Goal: Task Accomplishment & Management: Manage account settings

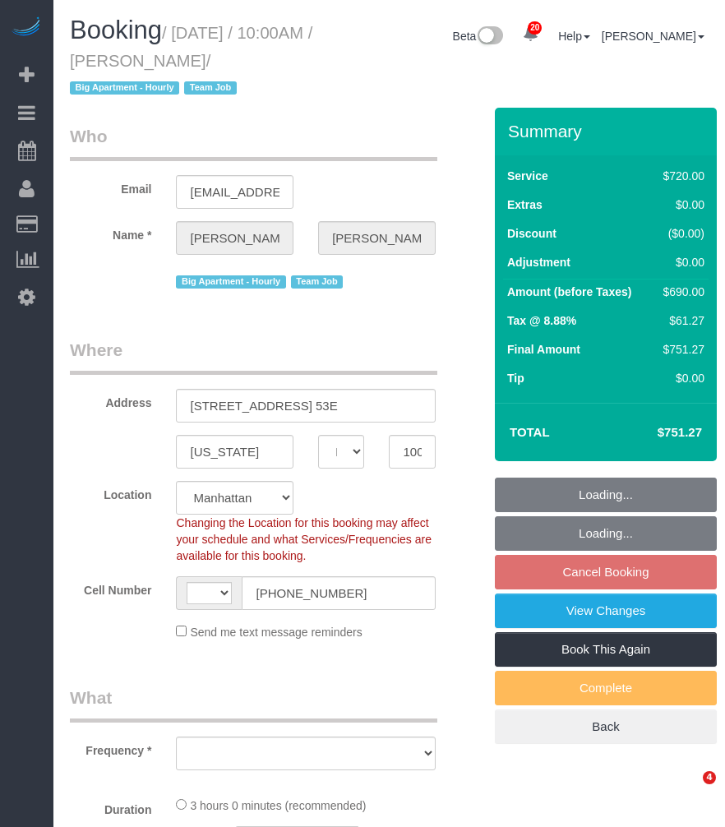
select select "NY"
select select "spot3"
select select "string:US"
select select "string:stripe-pm_1S8OUi4VGloSiKo7wKKA7vq8"
select select "3"
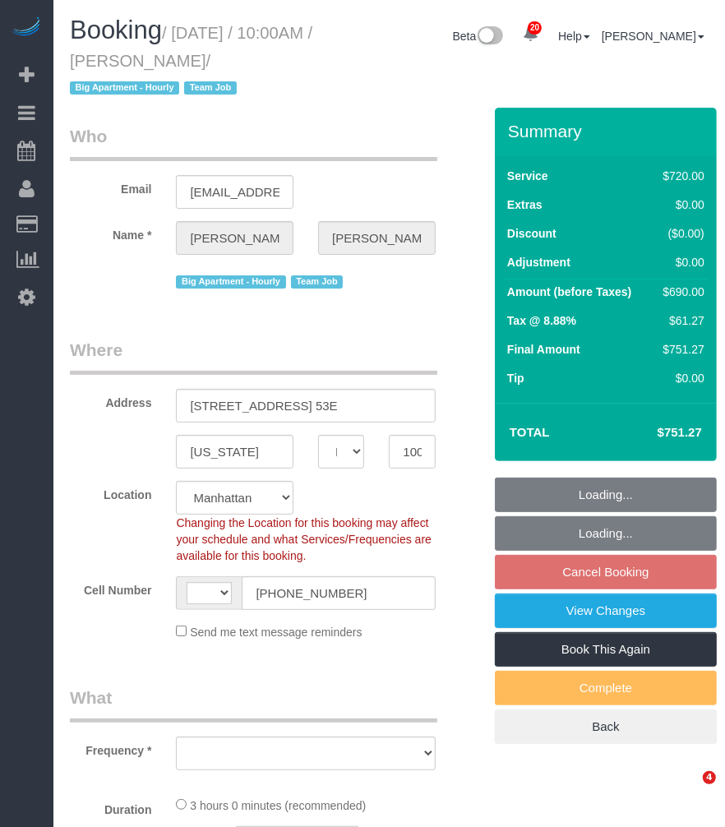
select select "180"
select select "number:58"
select select "number:90"
select select "number:15"
select select "number:5"
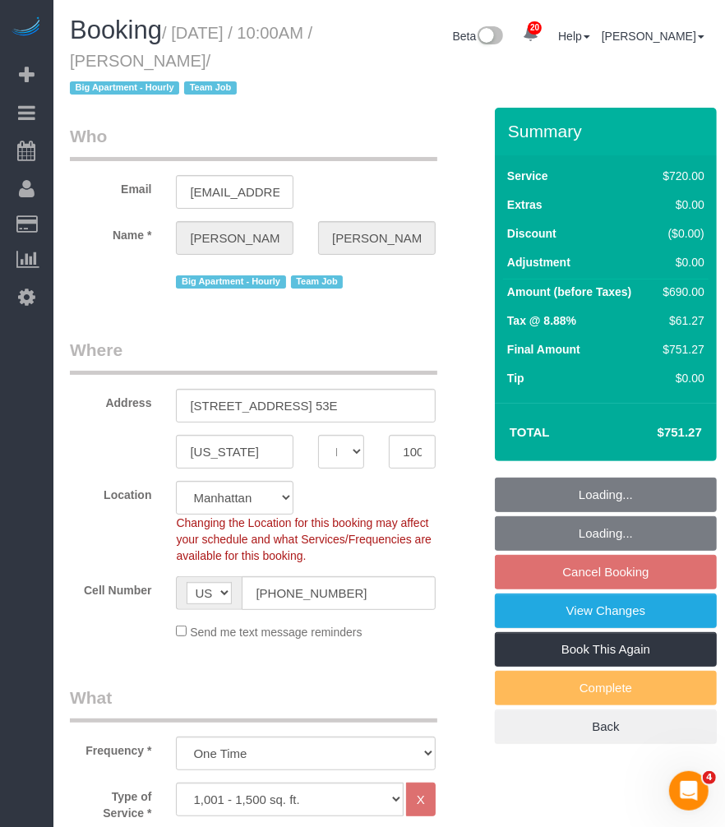
select select "object:1469"
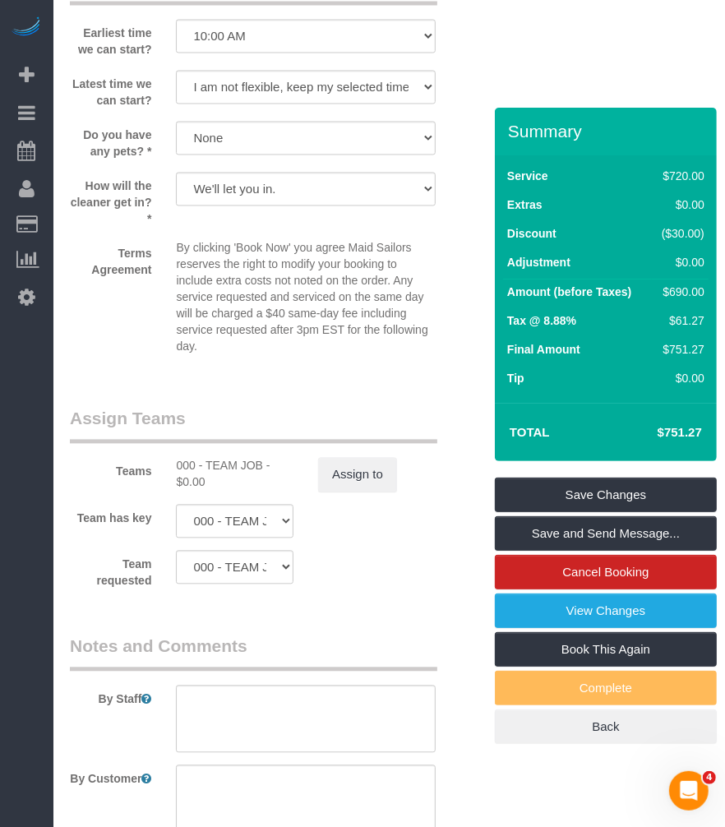
scroll to position [2021, 0]
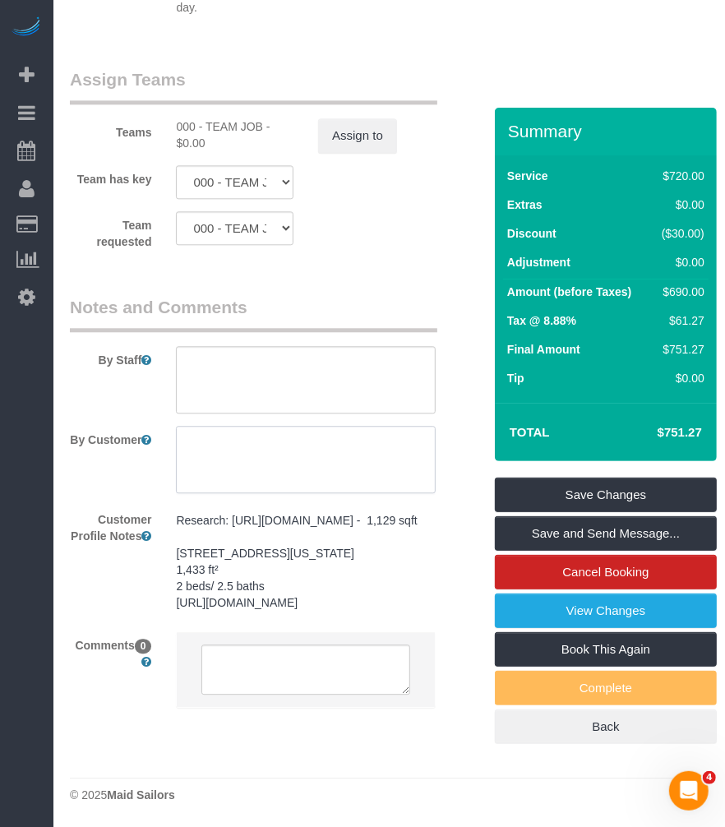
click at [267, 426] on textarea at bounding box center [305, 459] width 259 height 67
paste textarea "Cleaning Priorities: Deep clean of 2.5 bathrooms and the kitchen Deep clean of …"
type textarea "Cleaning Priorities: Deep clean of 2.5 bathrooms and the kitchen Deep clean of …"
click at [289, 440] on textarea at bounding box center [305, 459] width 259 height 67
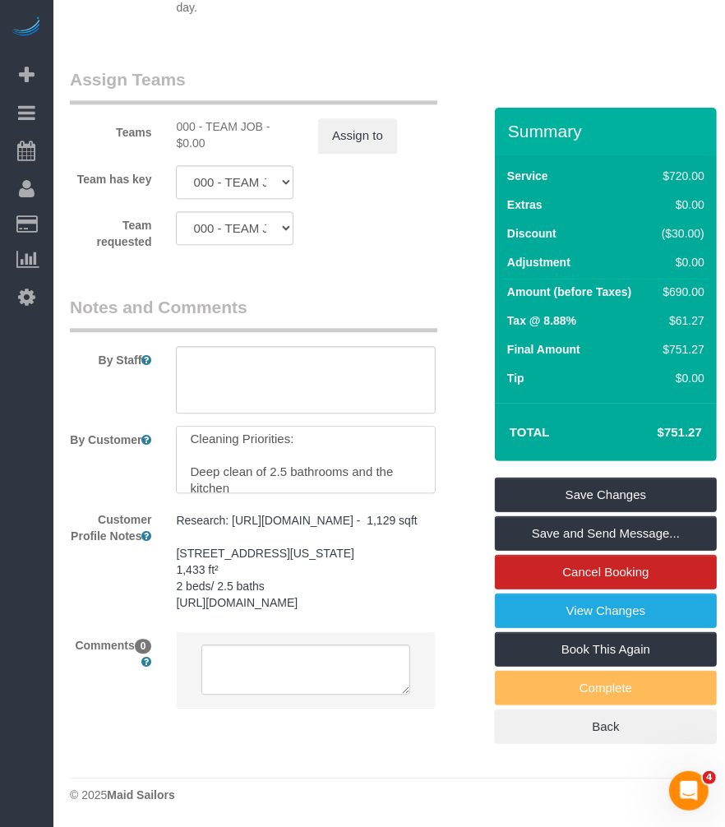
scroll to position [0, 0]
click at [252, 430] on textarea at bounding box center [305, 459] width 259 height 67
click at [250, 431] on textarea at bounding box center [305, 459] width 259 height 67
paste textarea "Cleaning Priorities: 1. Deep clean of 2.5 bathrooms and the kitchen 2. Deep cle…"
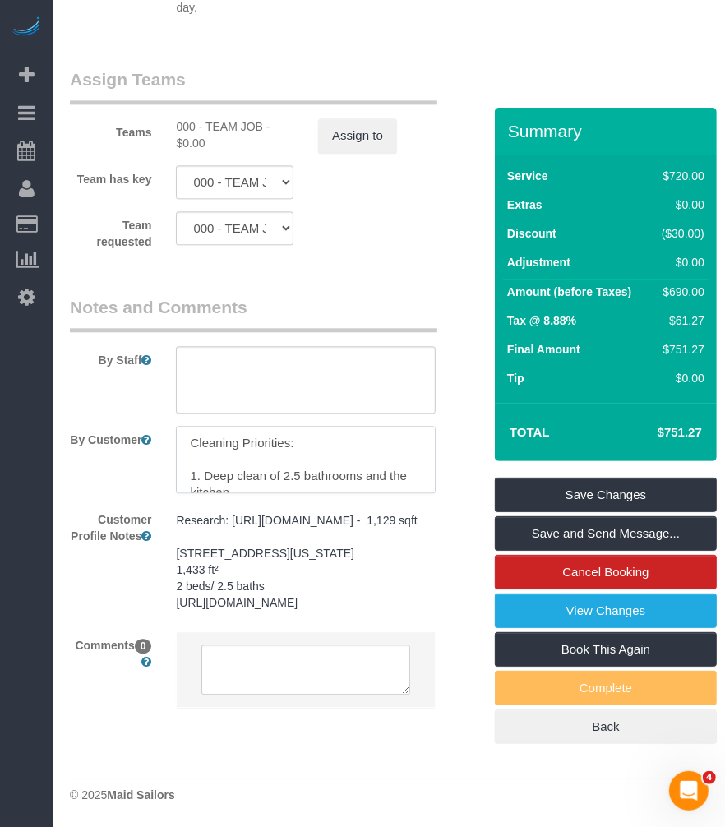
scroll to position [91, 0]
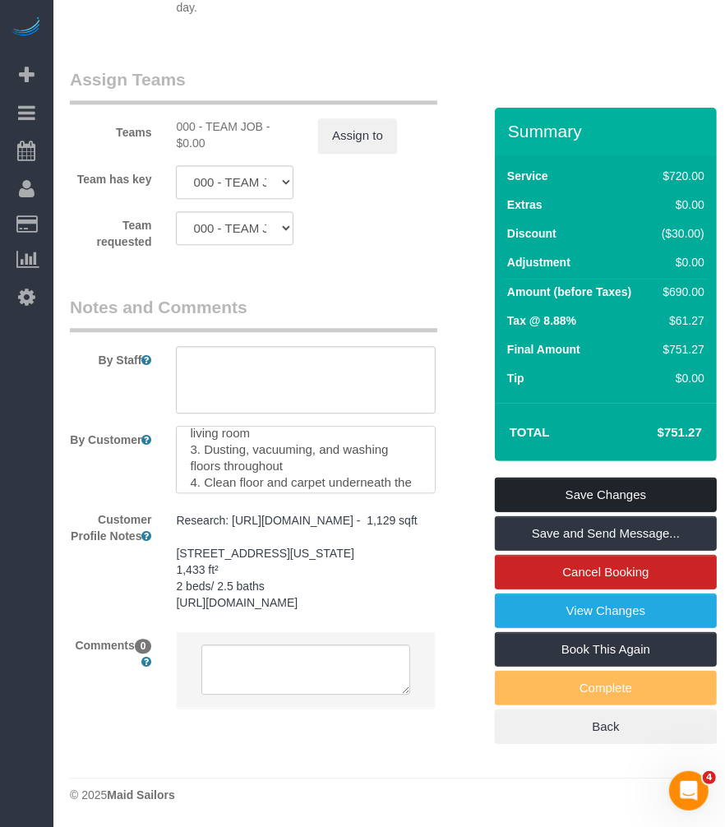
type textarea "Cleaning Priorities: 1. Deep clean of 2.5 bathrooms and the kitchen 2. Deep cle…"
click at [625, 490] on link "Save Changes" at bounding box center [606, 495] width 222 height 35
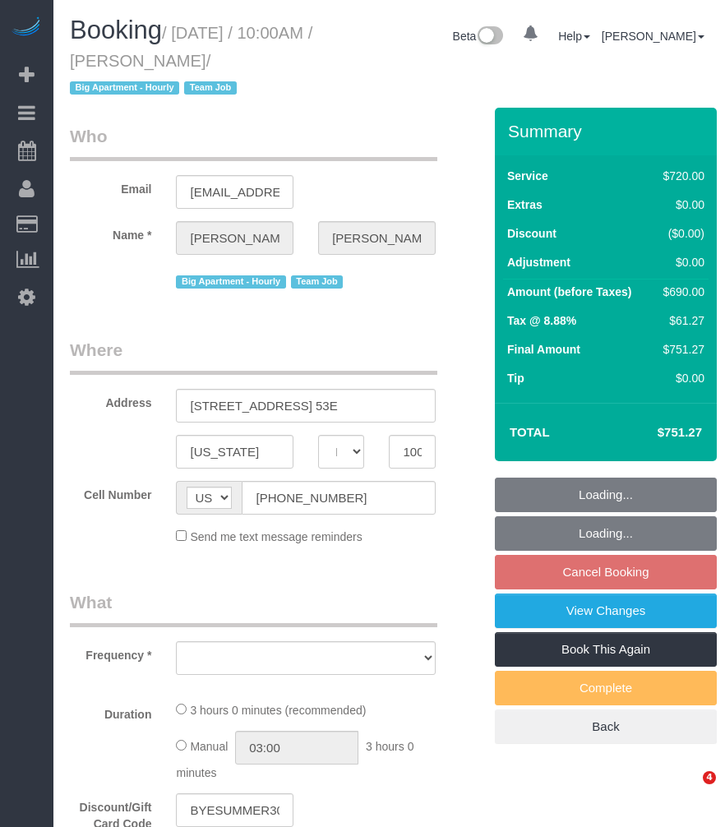
select select "NY"
select select "string:stripe-pm_1S8OUi4VGloSiKo7wKKA7vq8"
select select "number:58"
select select "number:90"
select select "number:15"
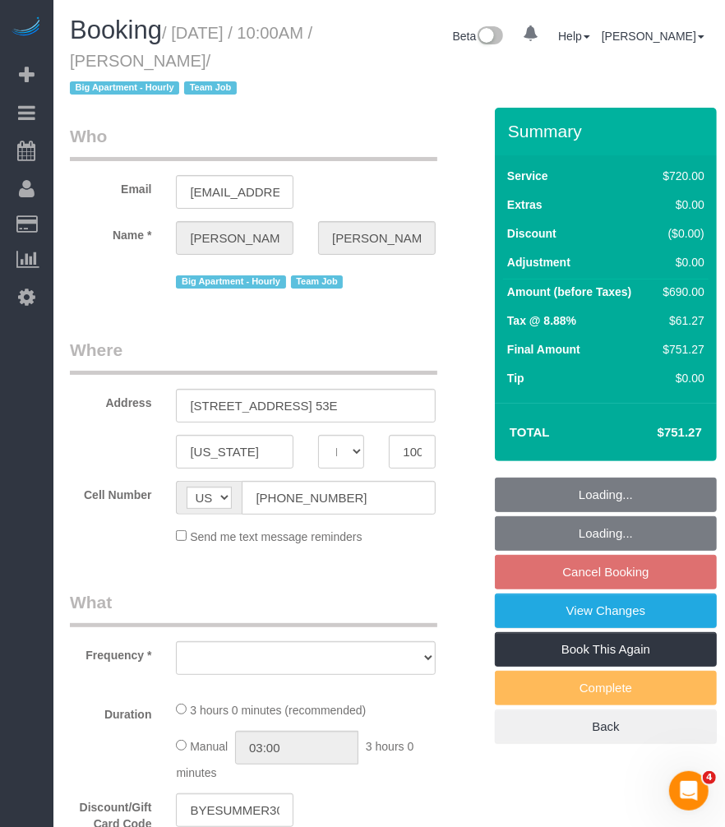
select select "number:5"
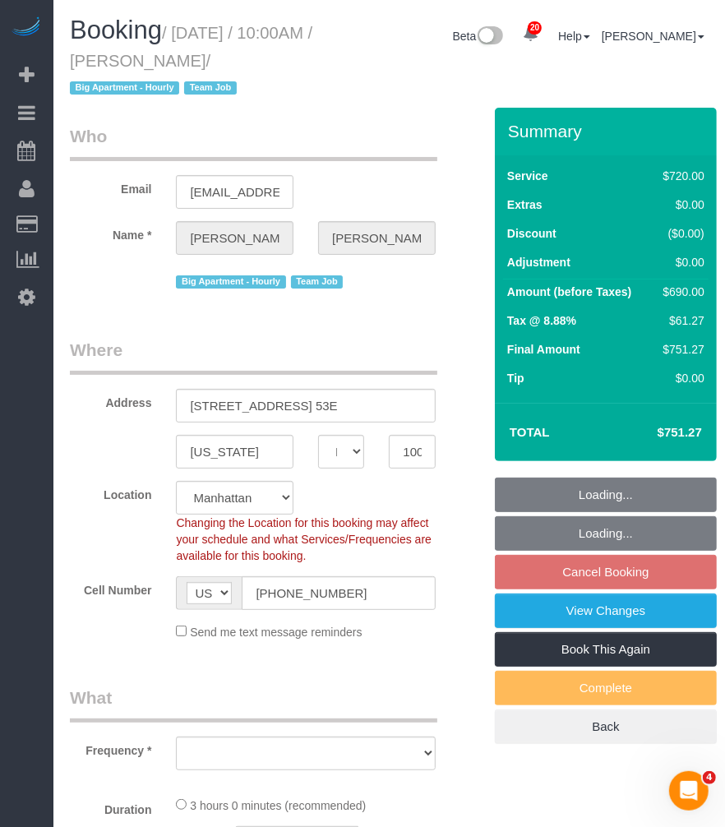
select select "object:1032"
select select "3"
select select "180"
select select "object:1041"
select select "spot3"
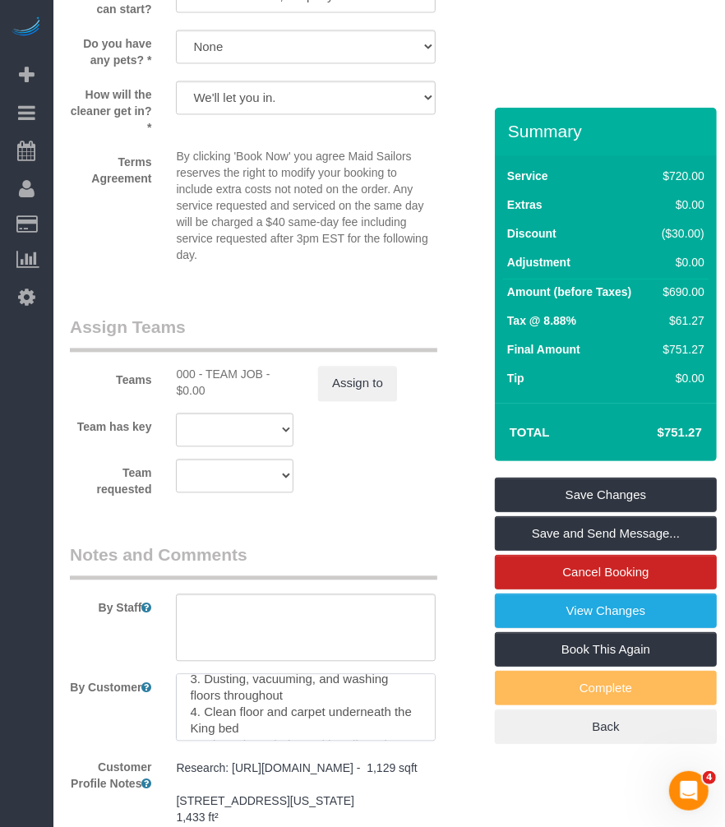
scroll to position [130, 0]
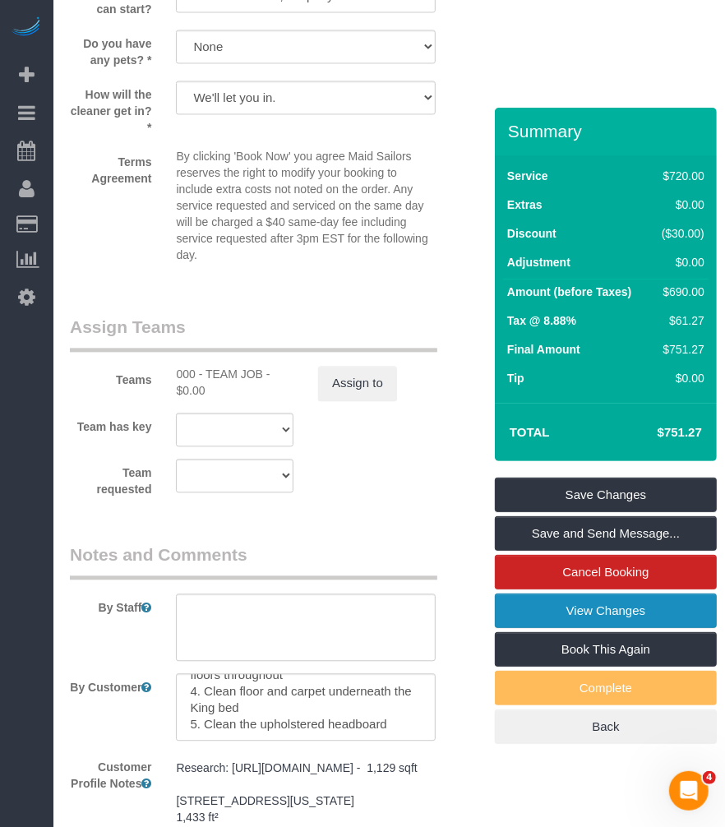
click at [571, 615] on link "View Changes" at bounding box center [606, 611] width 222 height 35
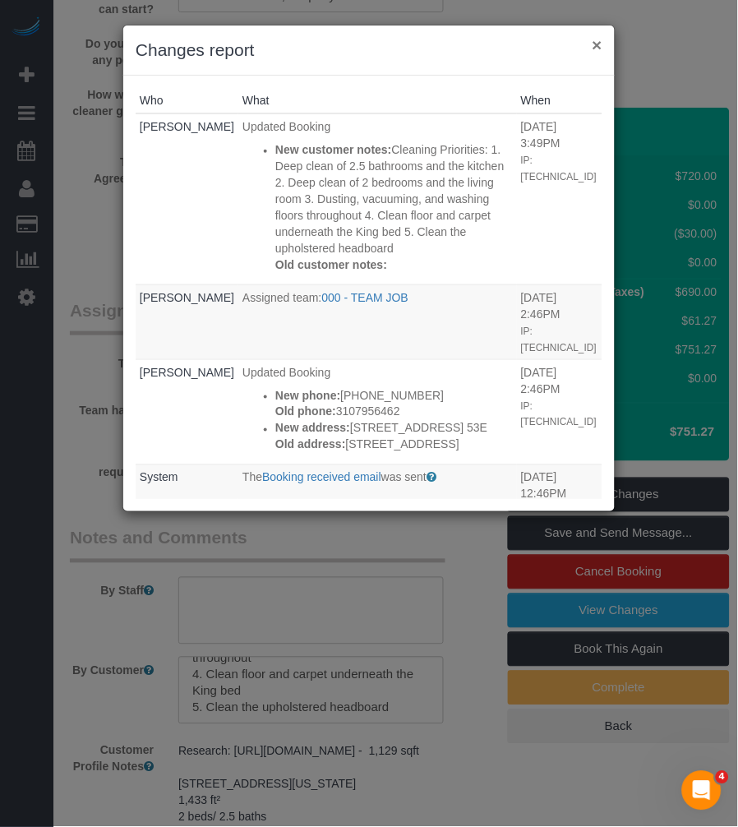
click at [598, 48] on button "×" at bounding box center [598, 44] width 10 height 17
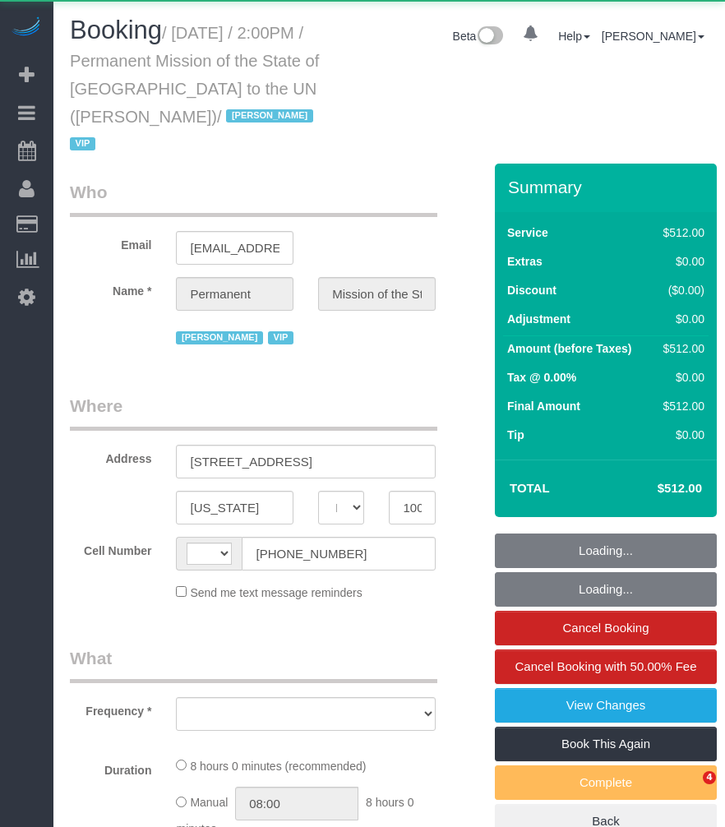
select select "NY"
select select "string:US"
select select "object:818"
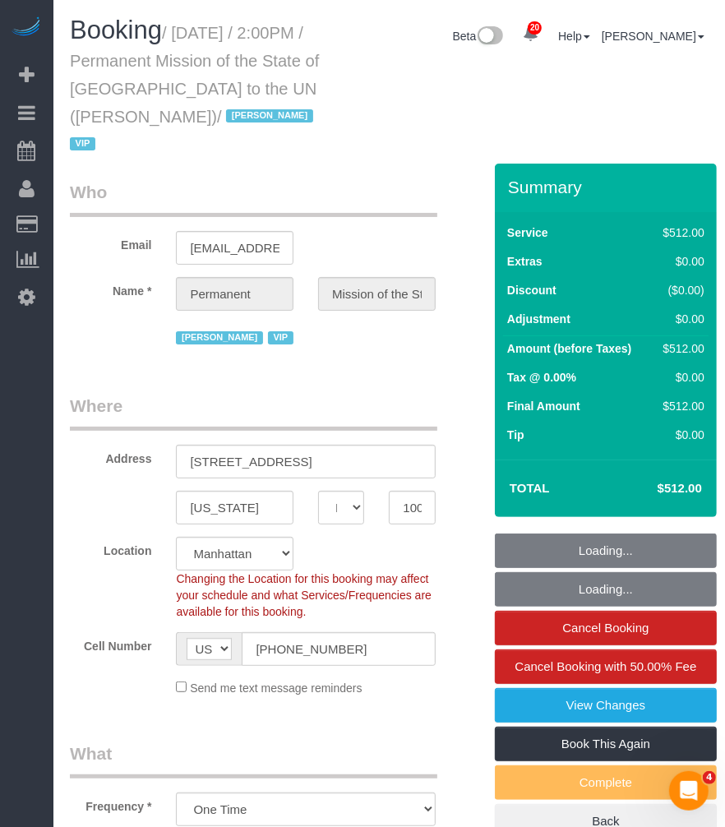
select select "number:89"
select select "number:90"
select select "number:15"
select select "number:7"
select select "object:967"
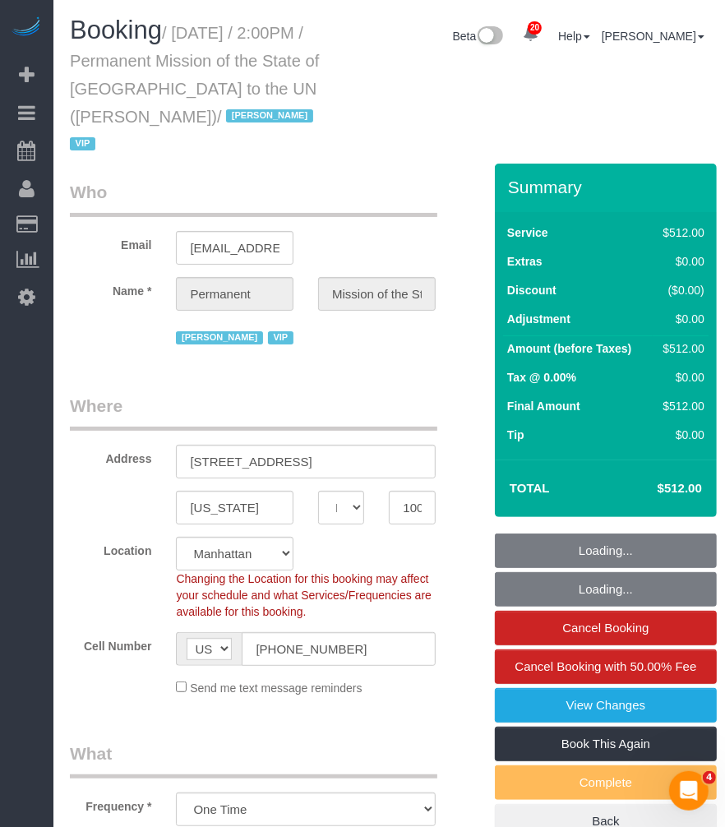
select select "spot1"
select select "480"
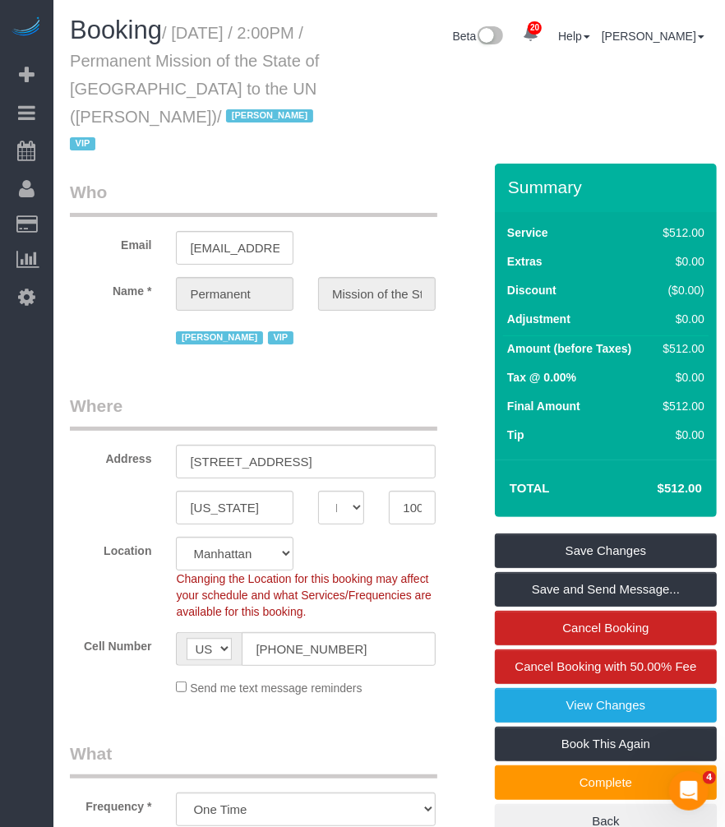
click at [269, 183] on legend "Who" at bounding box center [253, 198] width 367 height 37
click at [276, 199] on legend "Who" at bounding box center [253, 198] width 367 height 37
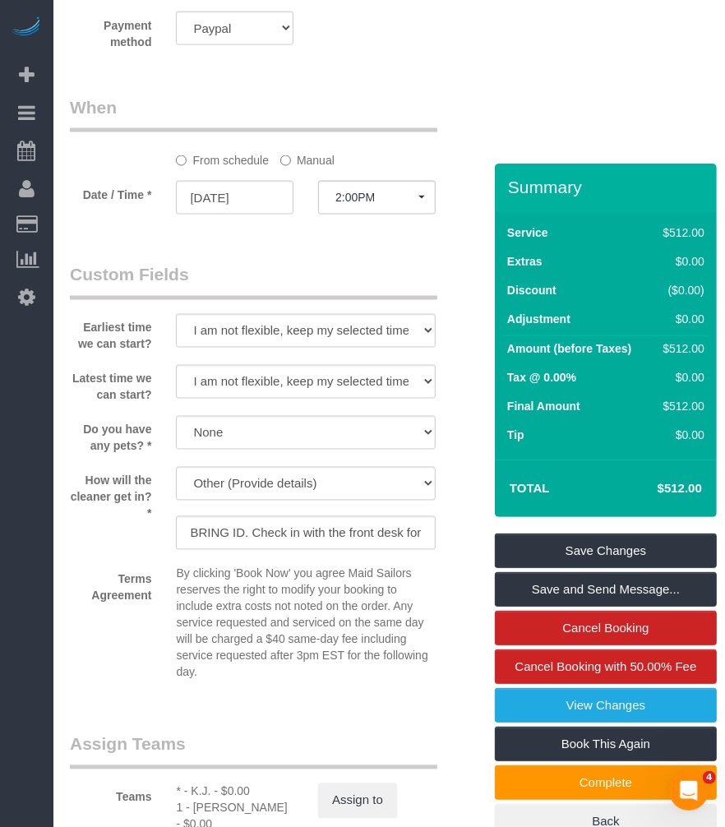
scroll to position [1736, 0]
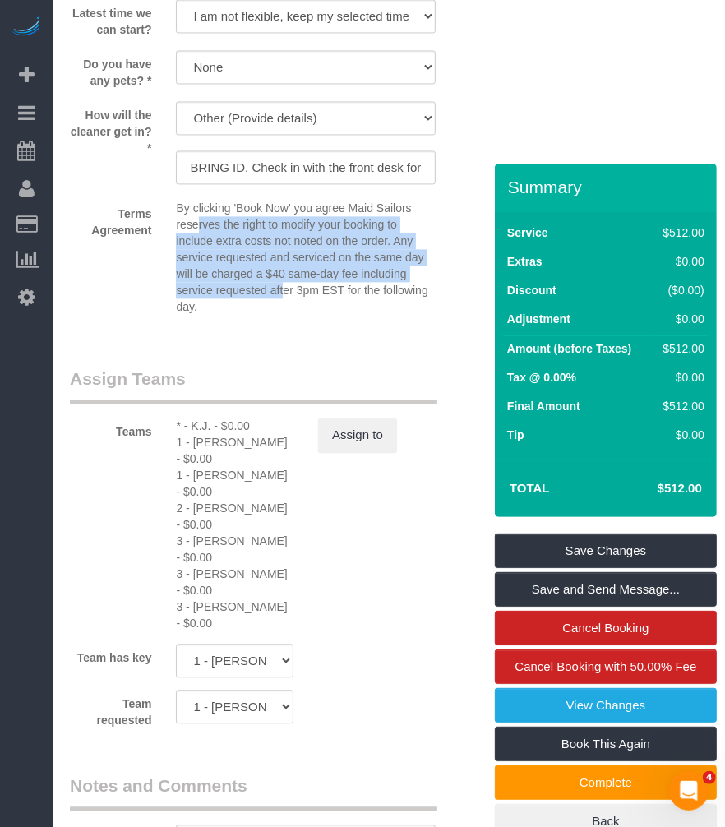
drag, startPoint x: 284, startPoint y: 293, endPoint x: 197, endPoint y: 235, distance: 103.7
click at [197, 235] on p "By clicking 'Book Now' you agree Maid Sailors reserves the right to modify your…" at bounding box center [305, 257] width 259 height 115
drag, startPoint x: 197, startPoint y: 235, endPoint x: 176, endPoint y: 241, distance: 22.1
click at [176, 241] on p "By clicking 'Book Now' you agree Maid Sailors reserves the right to modify your…" at bounding box center [305, 257] width 259 height 115
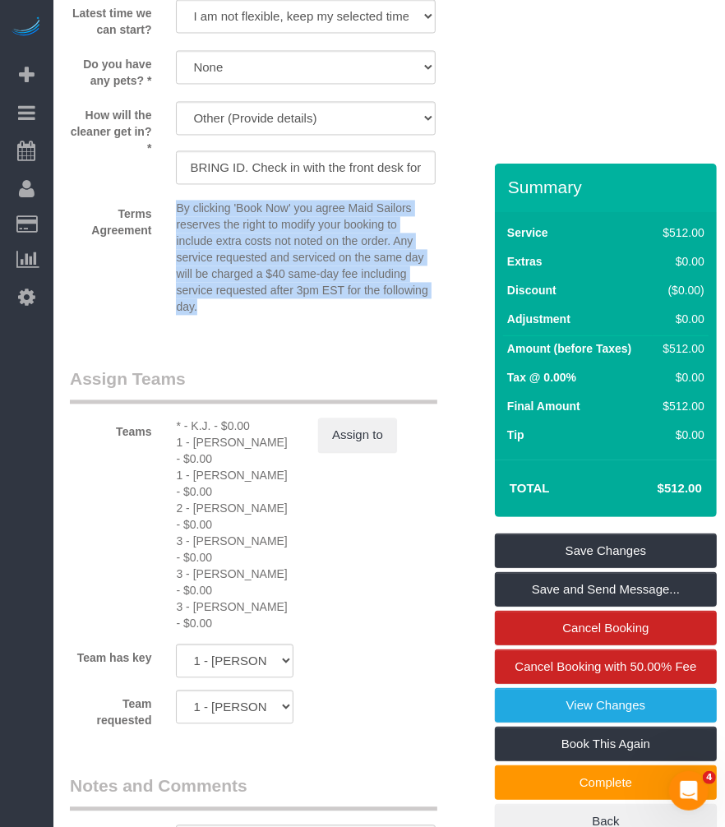
drag, startPoint x: 173, startPoint y: 207, endPoint x: 203, endPoint y: 307, distance: 104.0
click at [203, 307] on div "By clicking 'Book Now' you agree Maid Sailors reserves the right to modify your…" at bounding box center [306, 261] width 284 height 122
drag, startPoint x: 203, startPoint y: 307, endPoint x: 311, endPoint y: 331, distance: 110.5
click at [311, 331] on fieldset "Custom Fields Earliest time we can start? I am not flexible, keep my selected t…" at bounding box center [270, 115] width 401 height 437
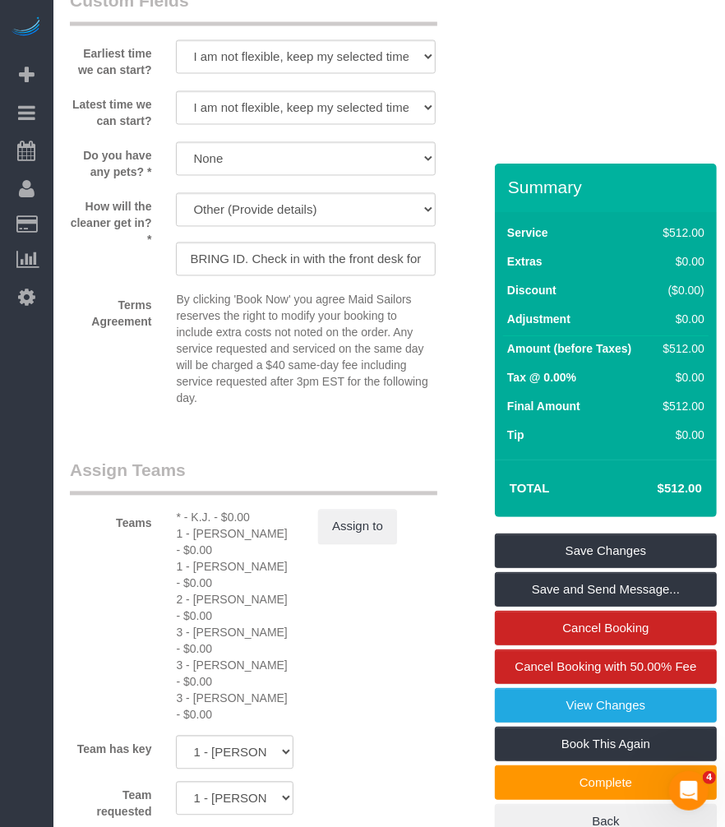
drag, startPoint x: 418, startPoint y: 347, endPoint x: 379, endPoint y: 349, distance: 38.7
click at [387, 349] on p "By clicking 'Book Now' you agree Maid Sailors reserves the right to modify your…" at bounding box center [305, 348] width 259 height 115
drag, startPoint x: 379, startPoint y: 349, endPoint x: 247, endPoint y: 381, distance: 135.6
click at [261, 367] on p "By clicking 'Book Now' you agree Maid Sailors reserves the right to modify your…" at bounding box center [305, 348] width 259 height 115
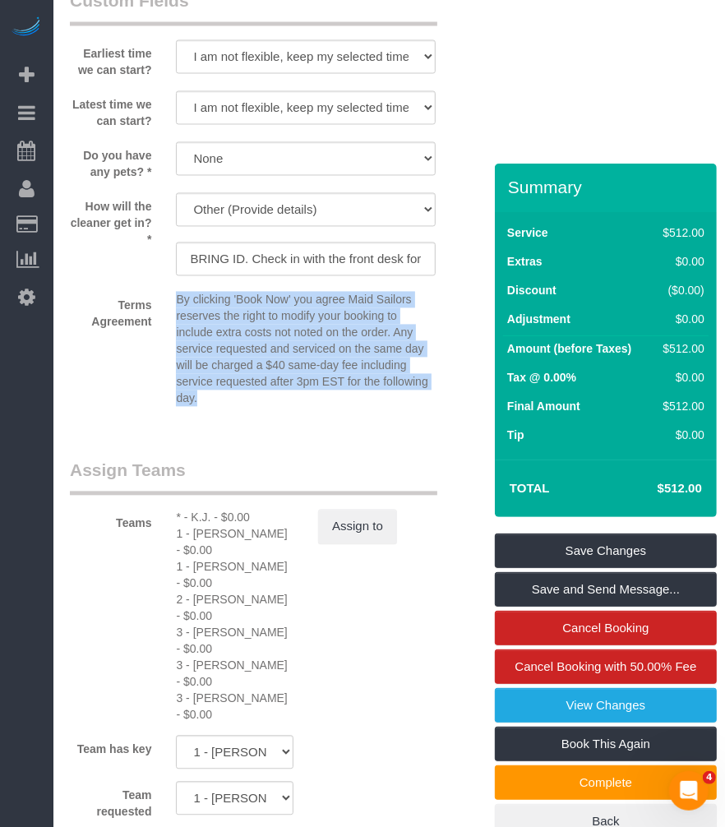
drag, startPoint x: 224, startPoint y: 405, endPoint x: 171, endPoint y: 301, distance: 116.9
click at [171, 301] on div "By clicking 'Book Now' you agree Maid Sailors reserves the right to modify your…" at bounding box center [306, 352] width 284 height 122
drag, startPoint x: 171, startPoint y: 301, endPoint x: 226, endPoint y: 389, distance: 103.8
click at [224, 386] on p "By clicking 'Book Now' you agree Maid Sailors reserves the right to modify your…" at bounding box center [305, 348] width 259 height 115
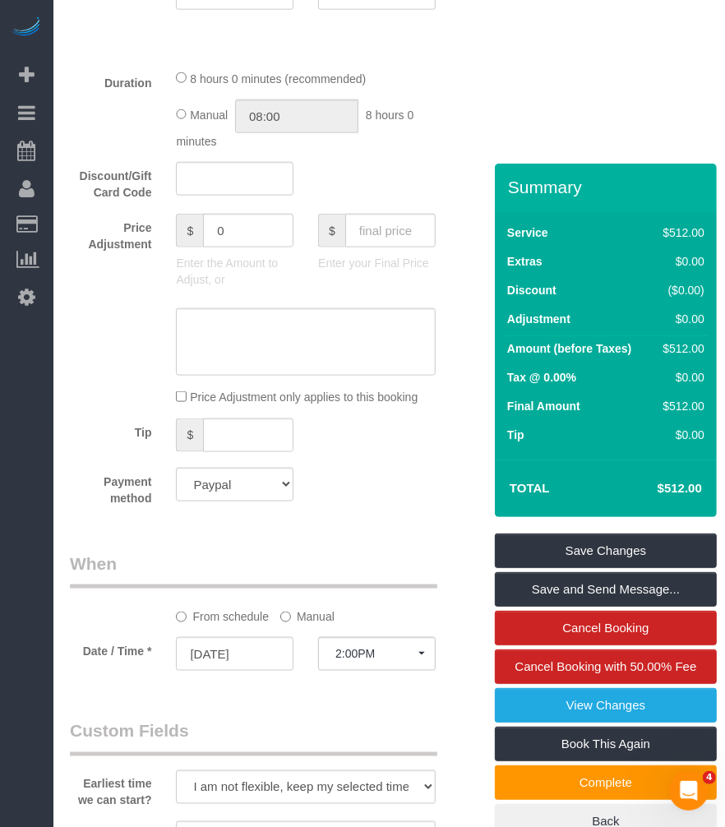
scroll to position [822, 0]
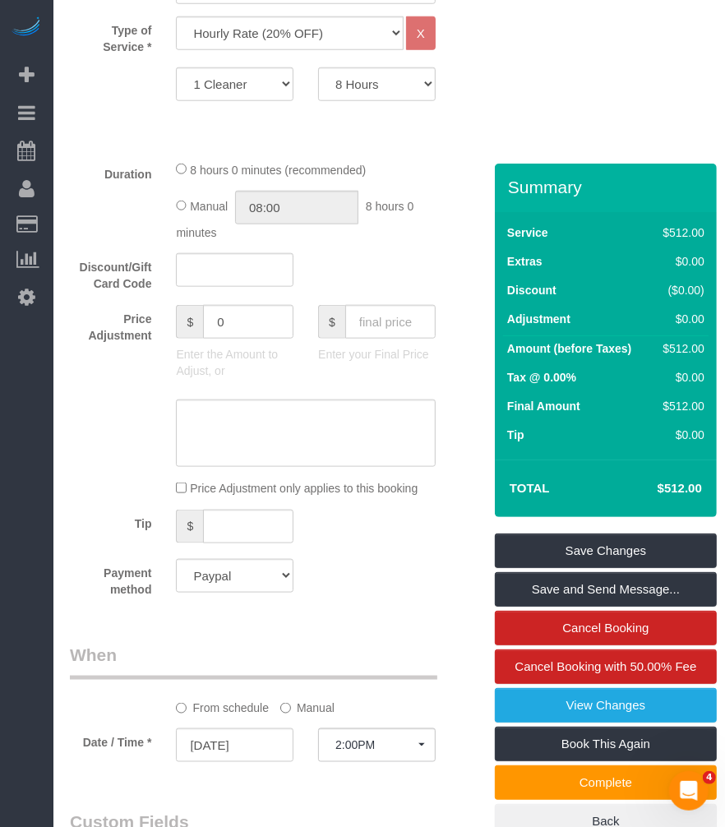
click at [480, 150] on div "Who Email newyork-acc@mofa.gov.qa Name * Permanent Mission of the State of Qata…" at bounding box center [271, 714] width 426 height 2746
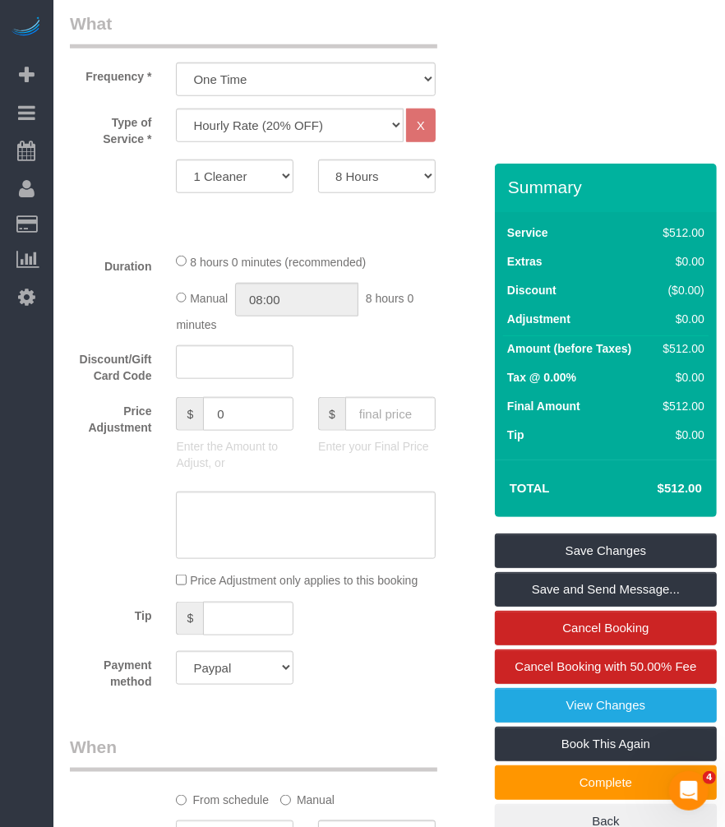
scroll to position [548, 0]
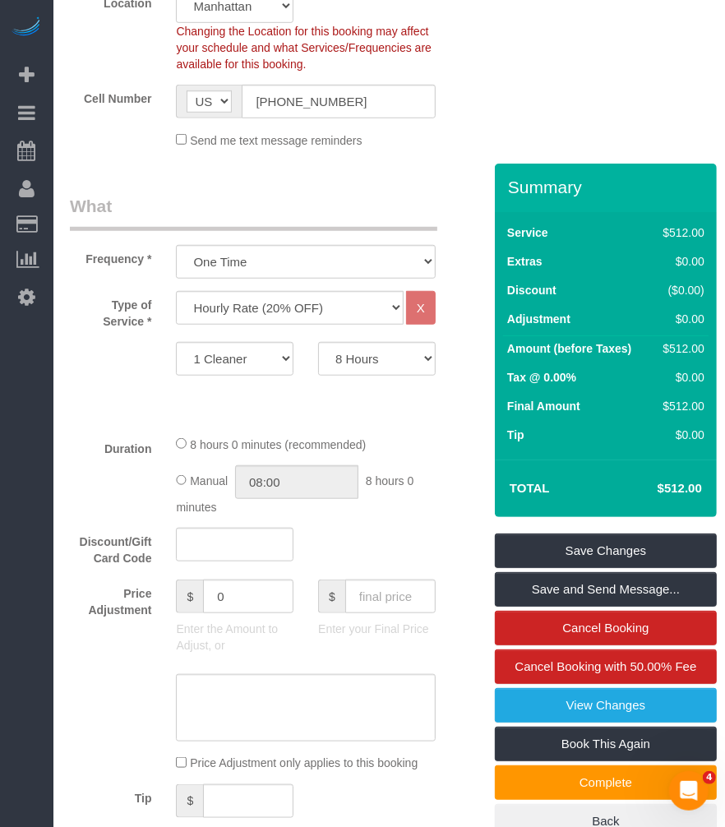
click at [527, 234] on label "Service" at bounding box center [527, 232] width 41 height 16
drag, startPoint x: 527, startPoint y: 234, endPoint x: 516, endPoint y: 249, distance: 18.3
click at [516, 248] on tbody "Service $512.00 Extras $0.00 Discount ($0.00) Adjustment $0.00" at bounding box center [606, 278] width 206 height 116
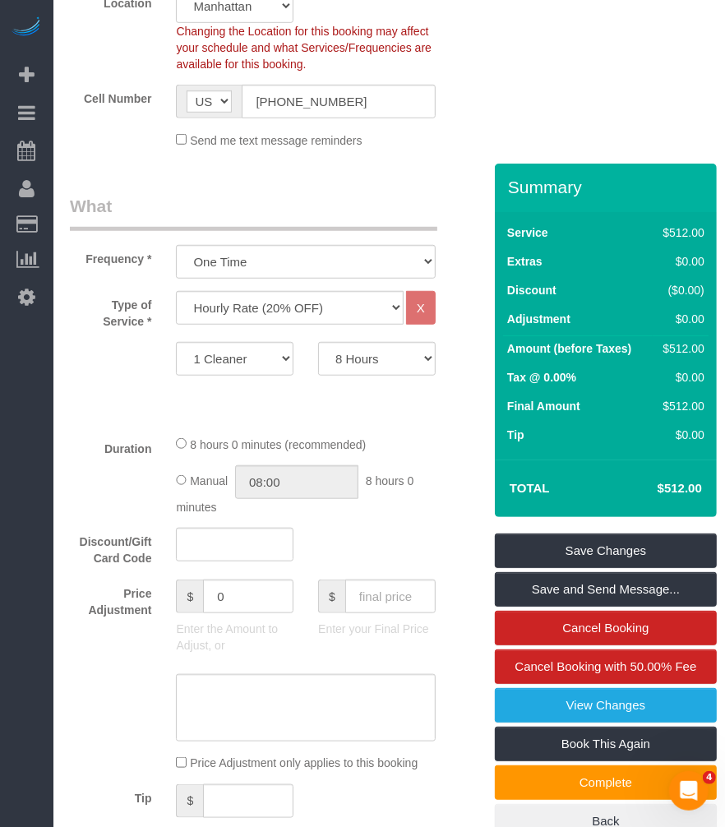
click at [516, 257] on label "Extras" at bounding box center [524, 261] width 35 height 16
drag, startPoint x: 215, startPoint y: 177, endPoint x: 306, endPoint y: 220, distance: 100.4
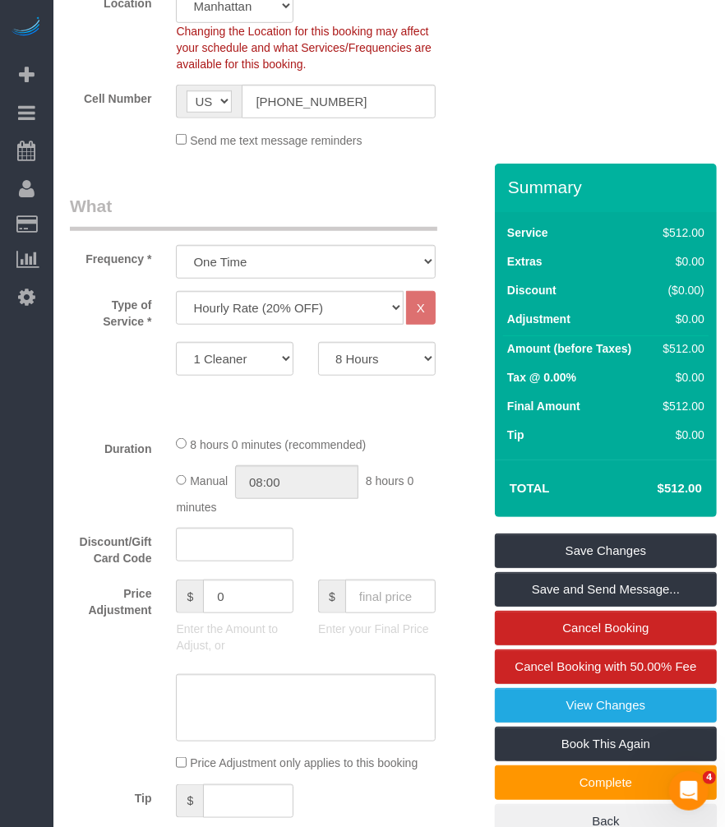
scroll to position [365, 0]
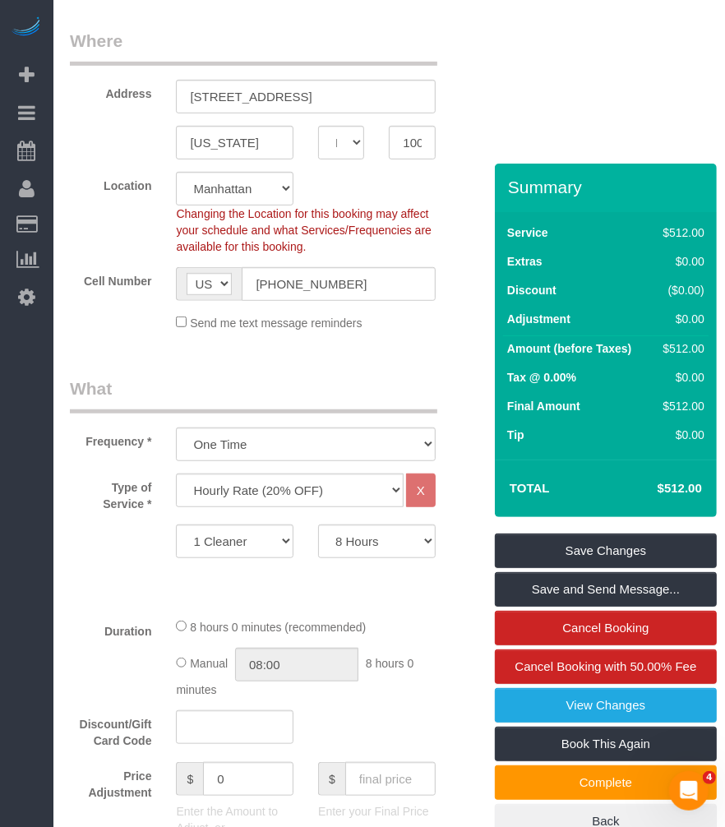
click at [526, 283] on label "Discount" at bounding box center [531, 290] width 49 height 16
drag, startPoint x: 526, startPoint y: 283, endPoint x: 367, endPoint y: 347, distance: 171.9
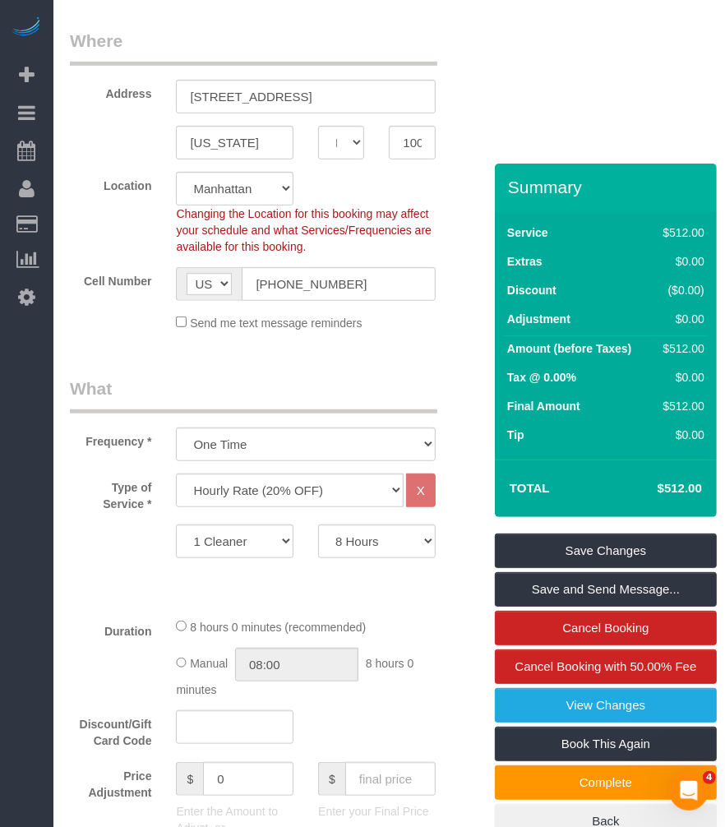
drag, startPoint x: 218, startPoint y: 321, endPoint x: 437, endPoint y: 321, distance: 219.5
click at [437, 321] on div "Send me text message reminders" at bounding box center [306, 322] width 284 height 18
drag, startPoint x: 437, startPoint y: 322, endPoint x: 296, endPoint y: 356, distance: 145.4
drag, startPoint x: 211, startPoint y: 326, endPoint x: 395, endPoint y: 326, distance: 184.2
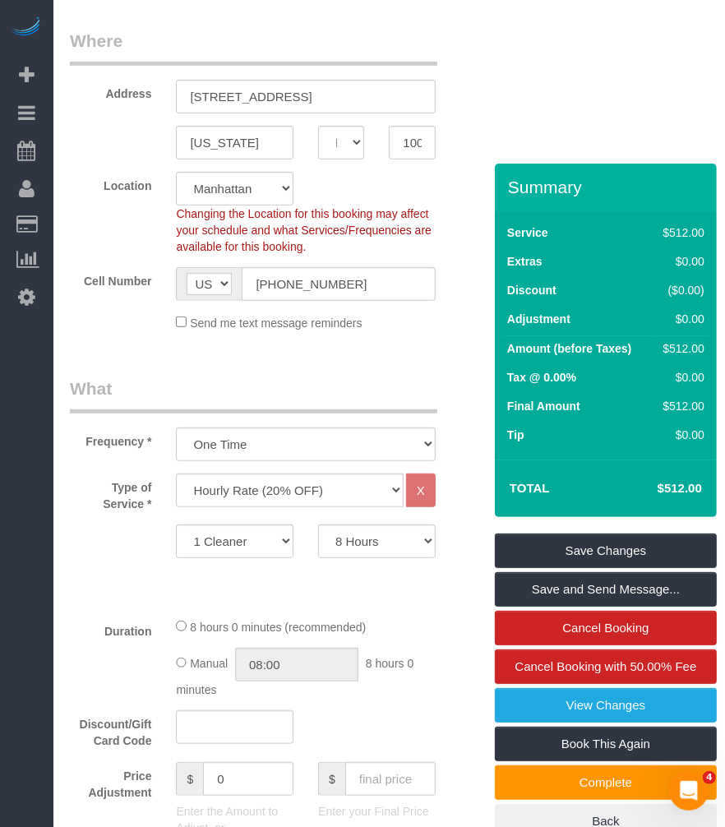
click at [395, 326] on div "Send me text message reminders" at bounding box center [306, 322] width 284 height 18
drag, startPoint x: 395, startPoint y: 326, endPoint x: 341, endPoint y: 357, distance: 62.6
drag, startPoint x: 198, startPoint y: 319, endPoint x: 400, endPoint y: 317, distance: 202.3
click at [400, 317] on div "Send me text message reminders" at bounding box center [306, 322] width 284 height 18
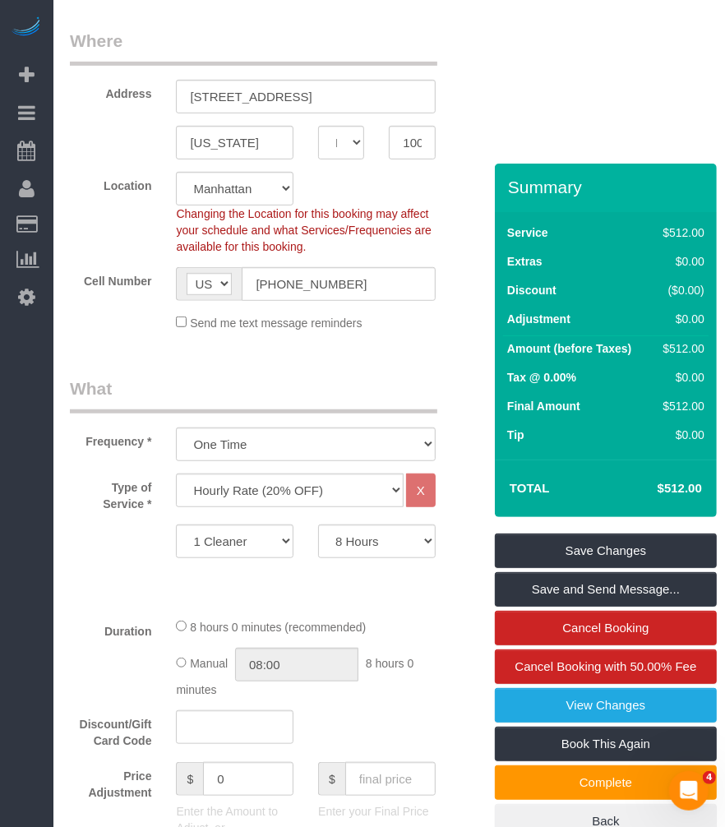
click at [88, 137] on div "New York AK AL AR AZ CA CO CT DC DE FL GA HI IA ID IL IN KS KY LA MA MD ME MI M…" at bounding box center [271, 143] width 426 height 34
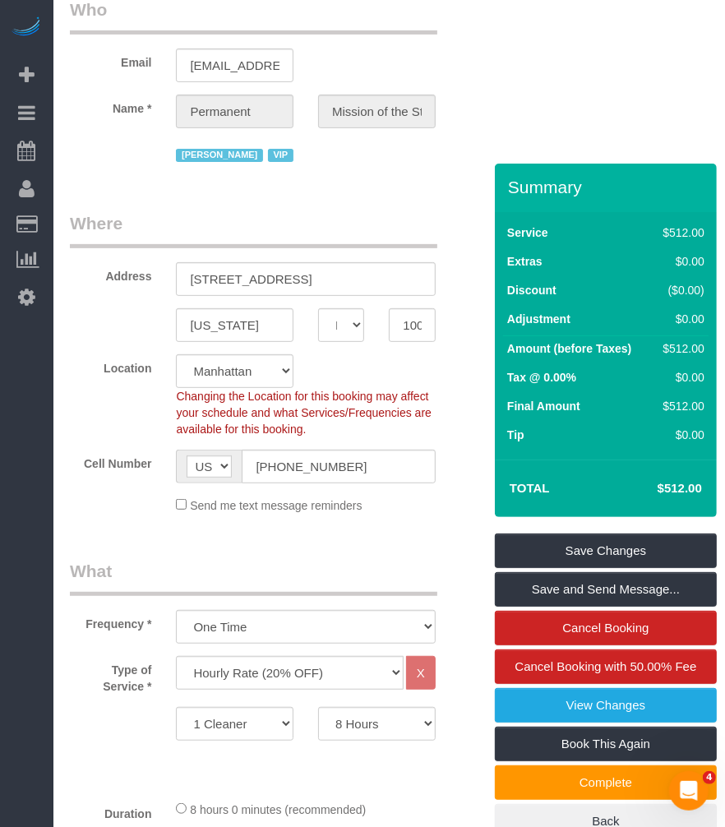
scroll to position [91, 0]
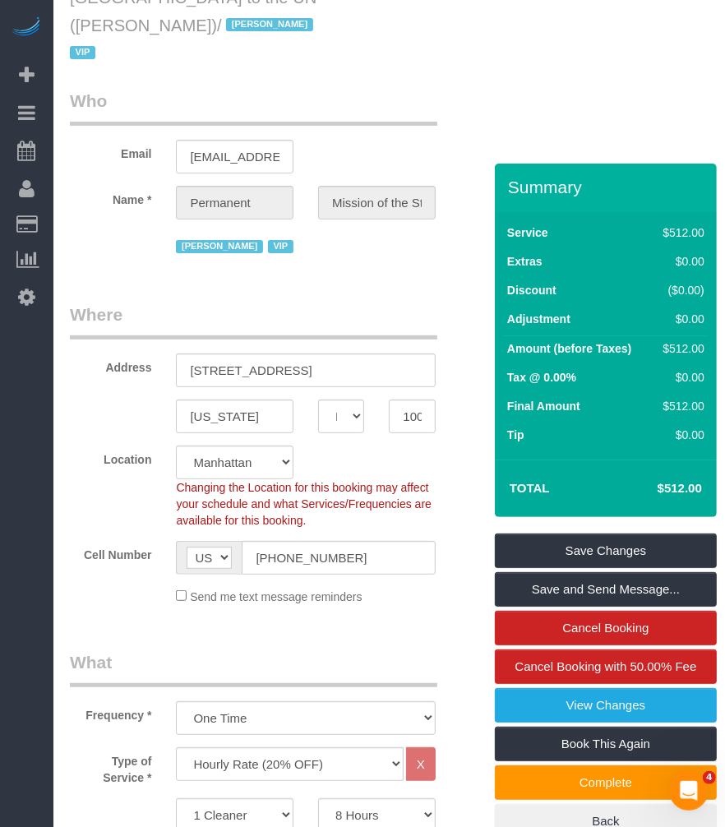
click at [339, 269] on fieldset "Who Email newyork-acc@mofa.gov.qa Name * Permanent Mission of the State of Qata…" at bounding box center [270, 179] width 401 height 181
click at [308, 264] on fieldset "Who Email newyork-acc@mofa.gov.qa Name * Permanent Mission of the State of Qata…" at bounding box center [270, 179] width 401 height 181
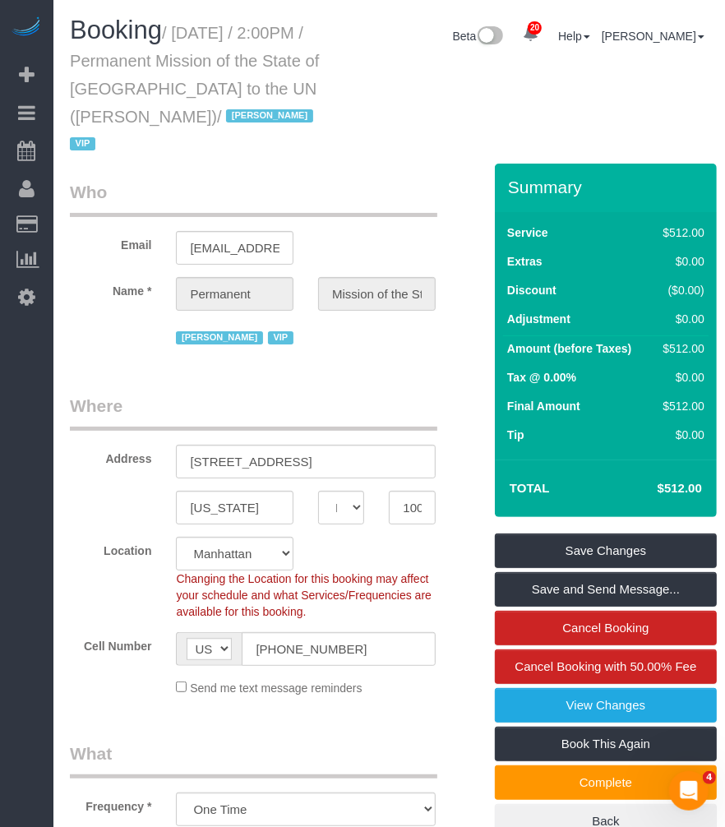
drag, startPoint x: 252, startPoint y: 119, endPoint x: 177, endPoint y: 39, distance: 109.3
click at [177, 39] on small "/ September 17, 2025 / 2:00PM / Permanent Mission of the State of Qatar to the …" at bounding box center [194, 89] width 249 height 130
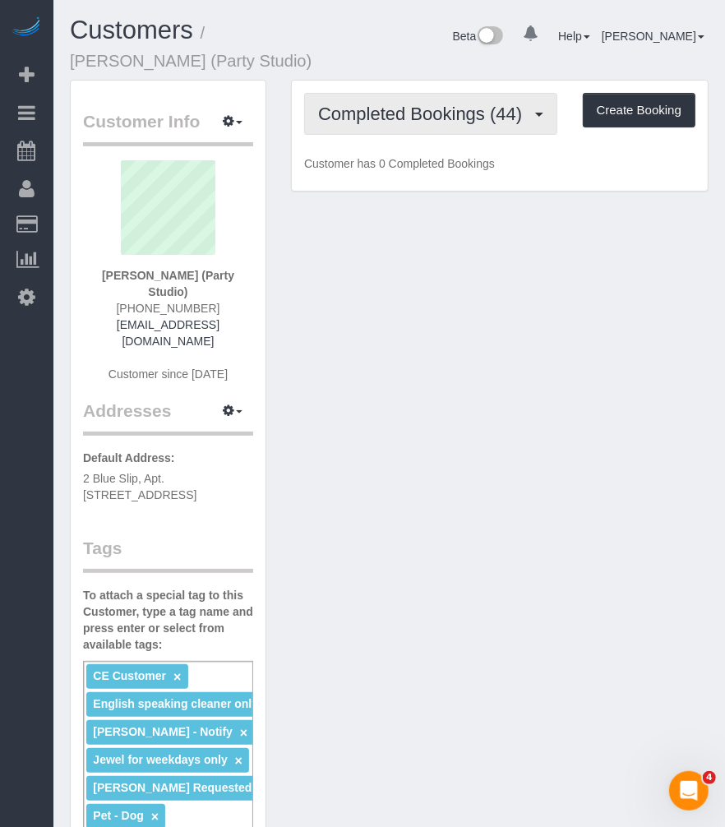
click at [437, 110] on span "Completed Bookings (44)" at bounding box center [424, 114] width 212 height 21
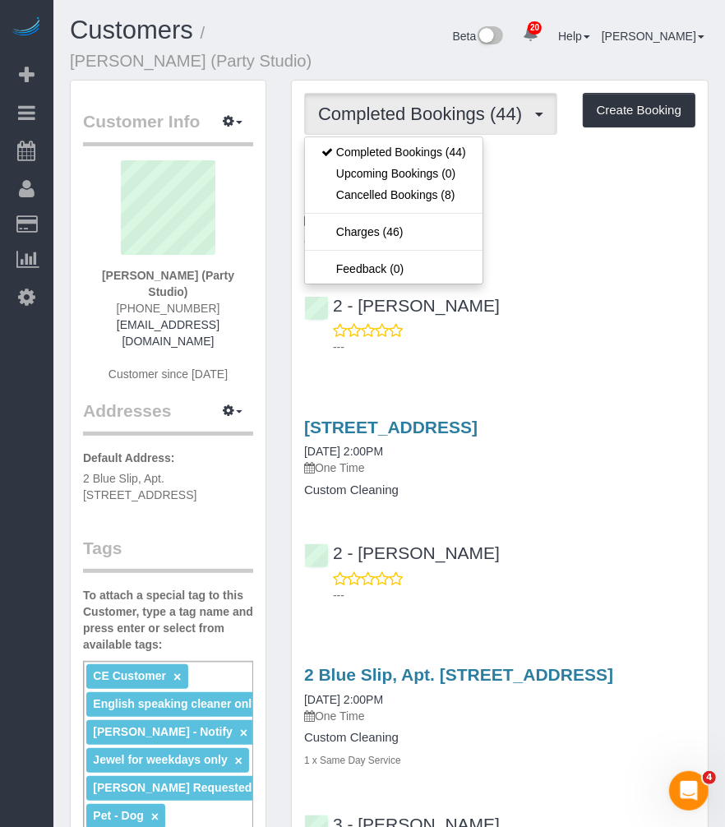
click at [377, 42] on div "Beta 20 Your Notifications You have 0 alerts × You have 8 to charge for [DATE] …" at bounding box center [527, 38] width 387 height 44
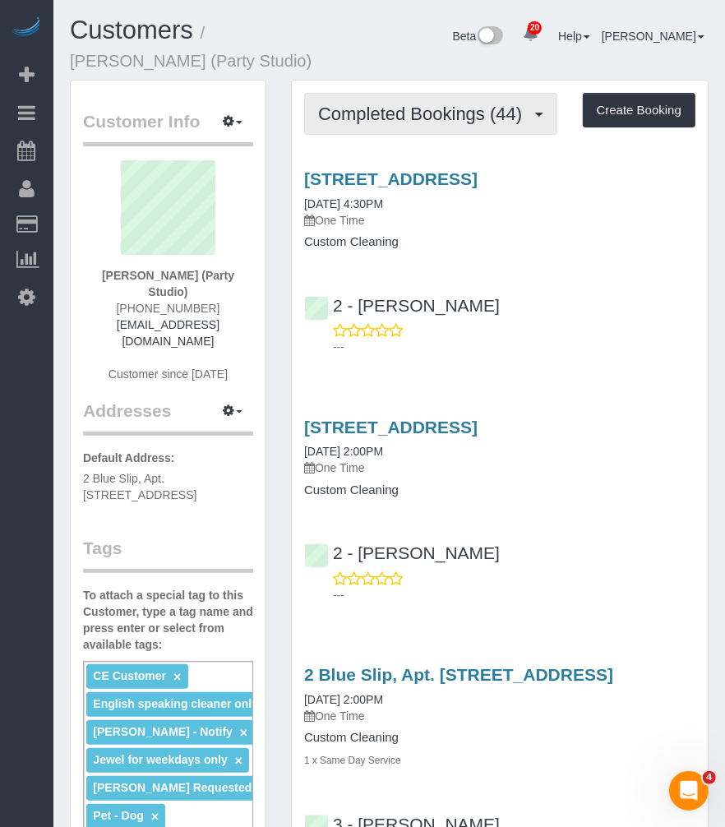
click at [479, 115] on span "Completed Bookings (44)" at bounding box center [424, 114] width 212 height 21
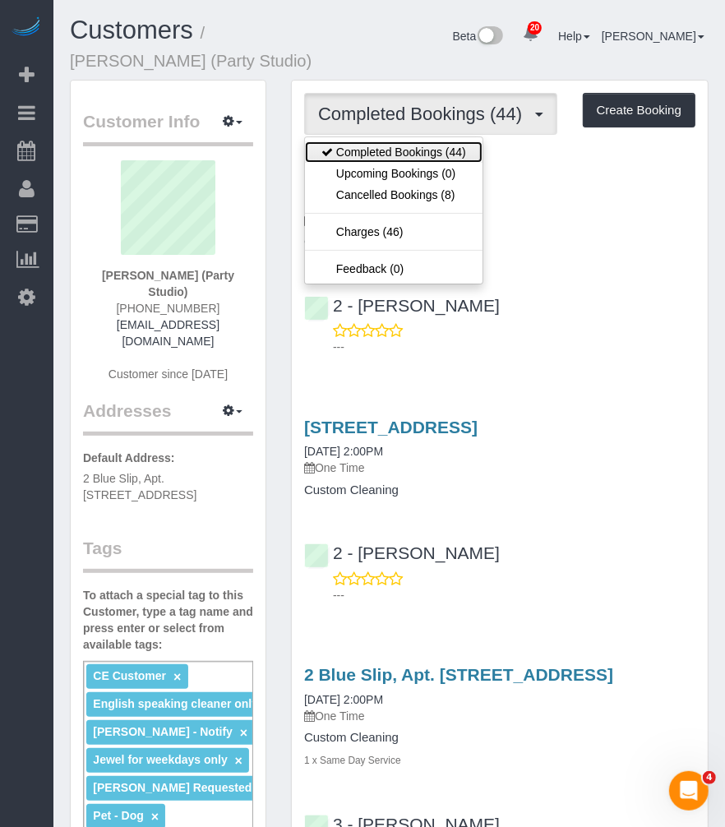
click at [414, 151] on link "Completed Bookings (44)" at bounding box center [394, 151] width 178 height 21
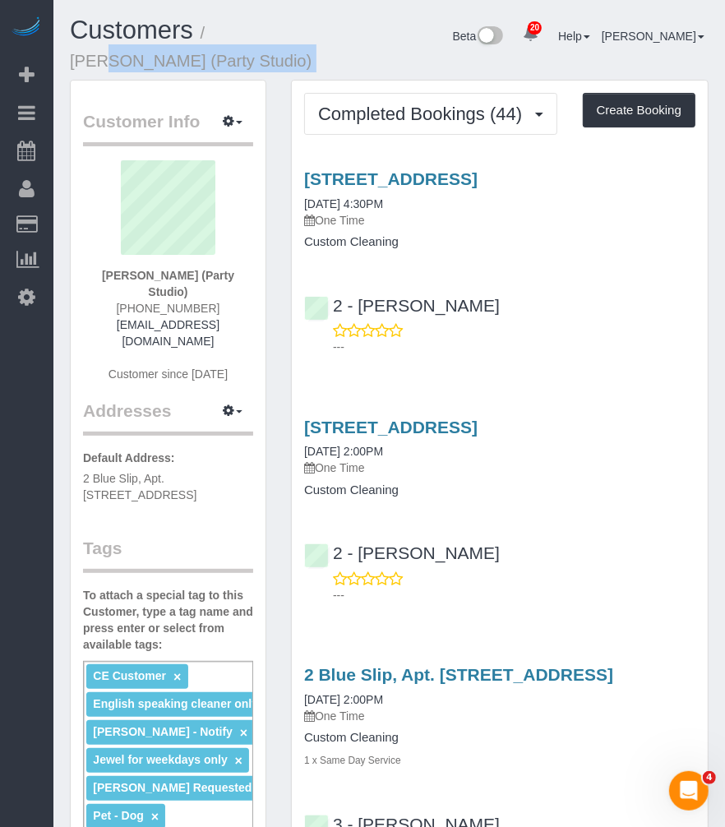
drag, startPoint x: 299, startPoint y: 36, endPoint x: 363, endPoint y: 38, distance: 64.1
click at [363, 38] on div "Customers / [PERSON_NAME] (Party Studio) Beta 20 Your Notifications You have 0 …" at bounding box center [389, 47] width 663 height 63
drag, startPoint x: 363, startPoint y: 38, endPoint x: 237, endPoint y: 49, distance: 127.1
click at [237, 49] on h1 "Customers / [PERSON_NAME] (Party Studio)" at bounding box center [196, 44] width 252 height 56
drag, startPoint x: 220, startPoint y: 29, endPoint x: 317, endPoint y: 34, distance: 97.1
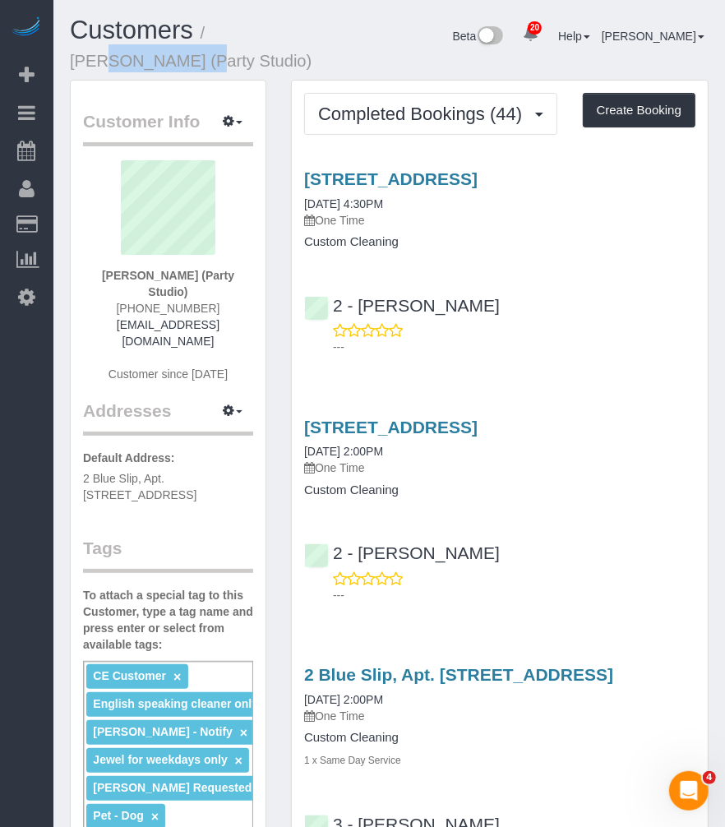
click at [317, 34] on h1 "Customers / [PERSON_NAME] (Party Studio)" at bounding box center [196, 44] width 252 height 56
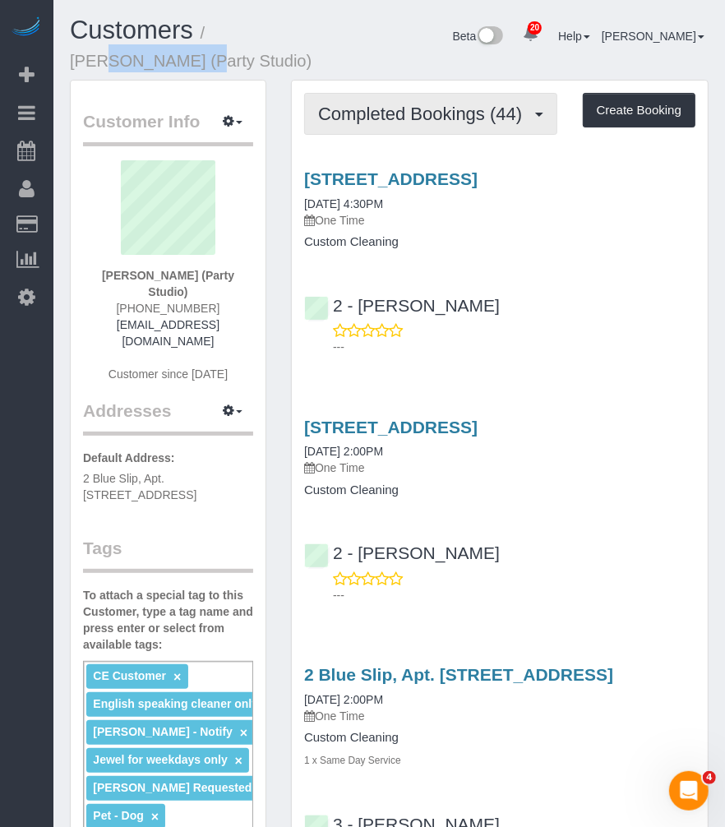
click at [434, 102] on button "Completed Bookings (44)" at bounding box center [430, 114] width 253 height 42
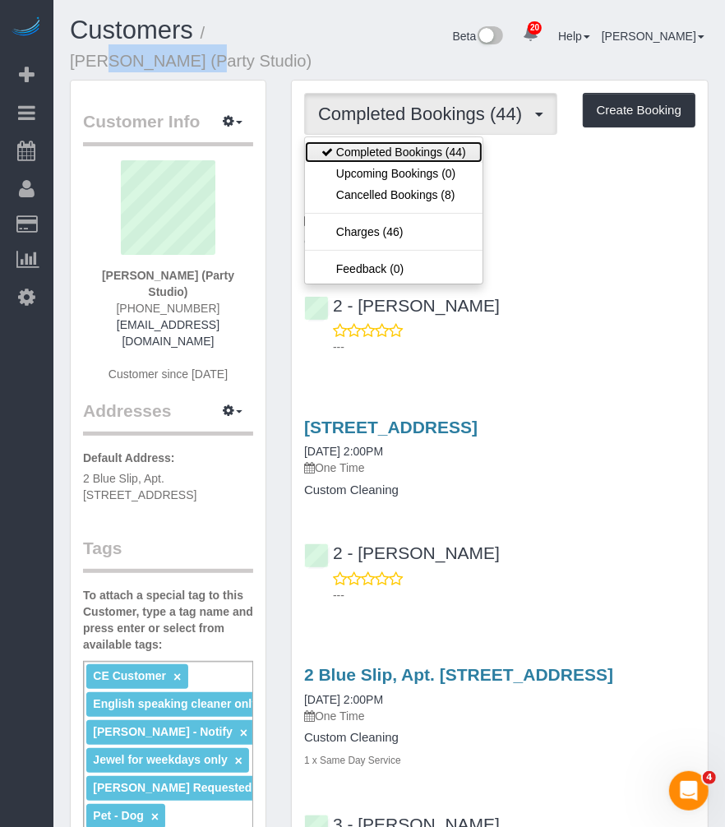
click at [405, 151] on link "Completed Bookings (44)" at bounding box center [394, 151] width 178 height 21
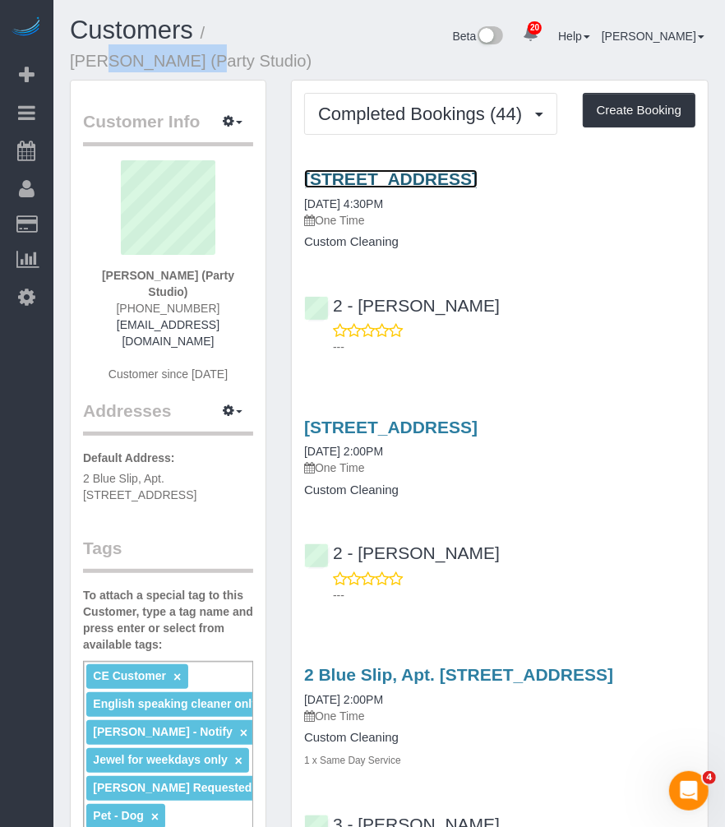
click at [400, 177] on link "[STREET_ADDRESS]" at bounding box center [390, 178] width 173 height 19
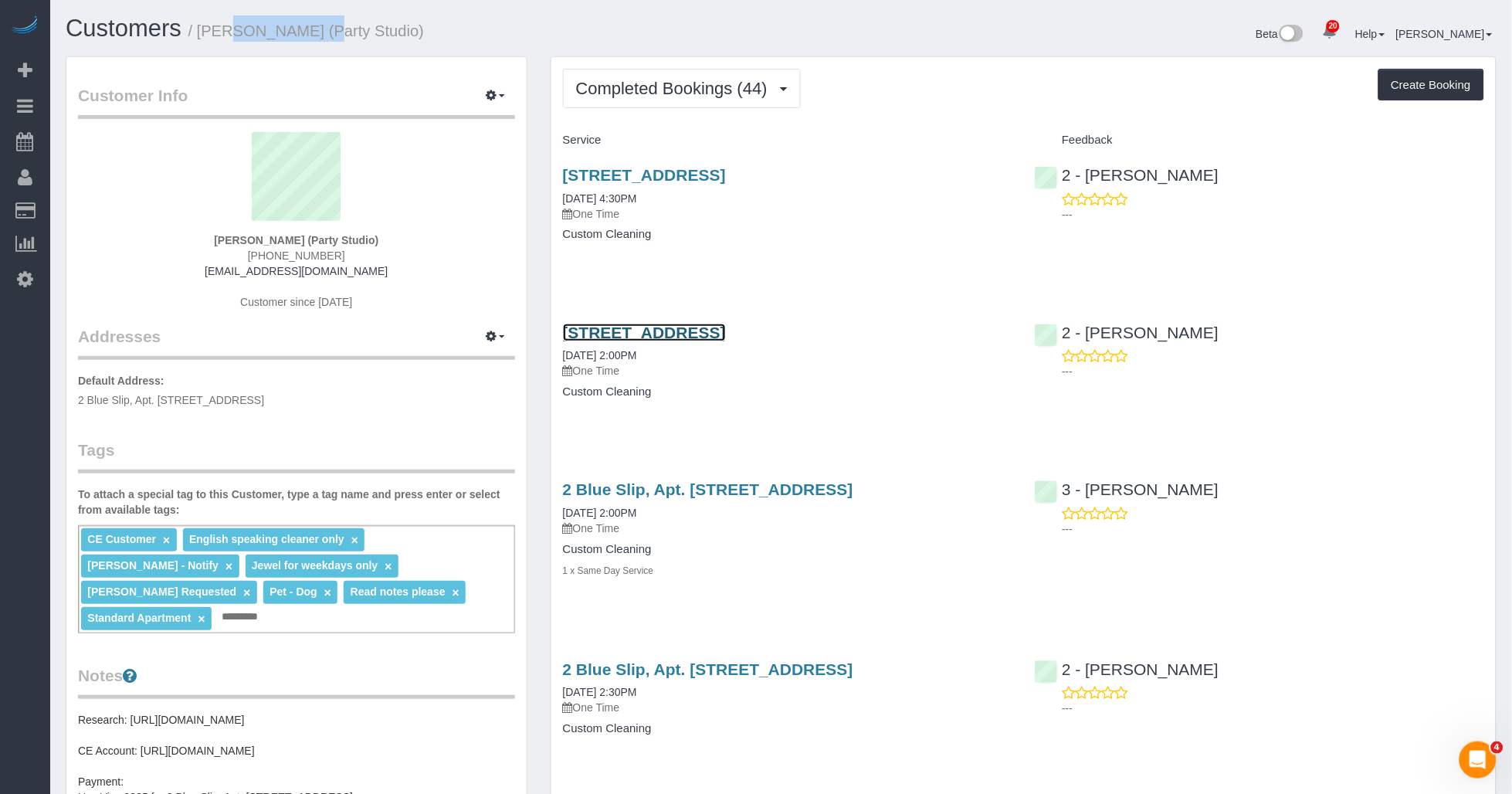
click at [680, 336] on link "[STREET_ADDRESS]" at bounding box center [643, 332] width 162 height 18
click at [680, 172] on link "[STREET_ADDRESS]" at bounding box center [643, 175] width 162 height 18
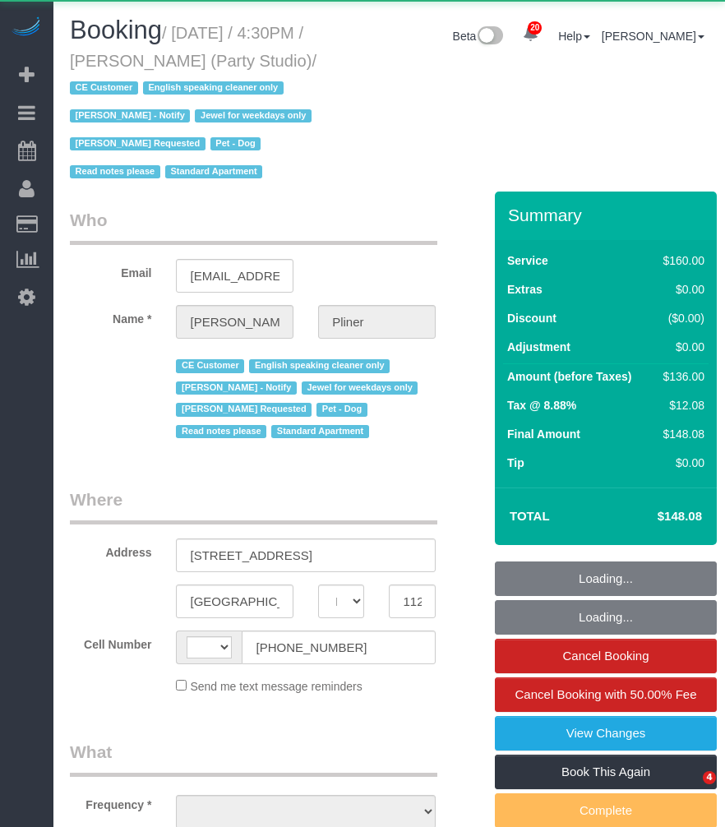
select select "NY"
select select "string:[GEOGRAPHIC_DATA]"
select select "object:717"
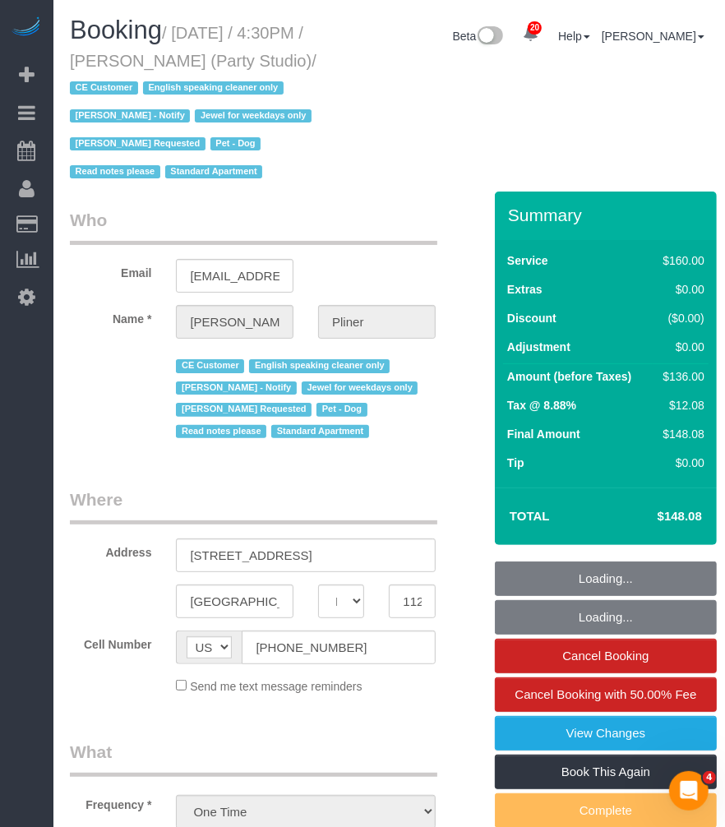
select select "number:89"
select select "number:90"
select select "number:13"
select select "number:7"
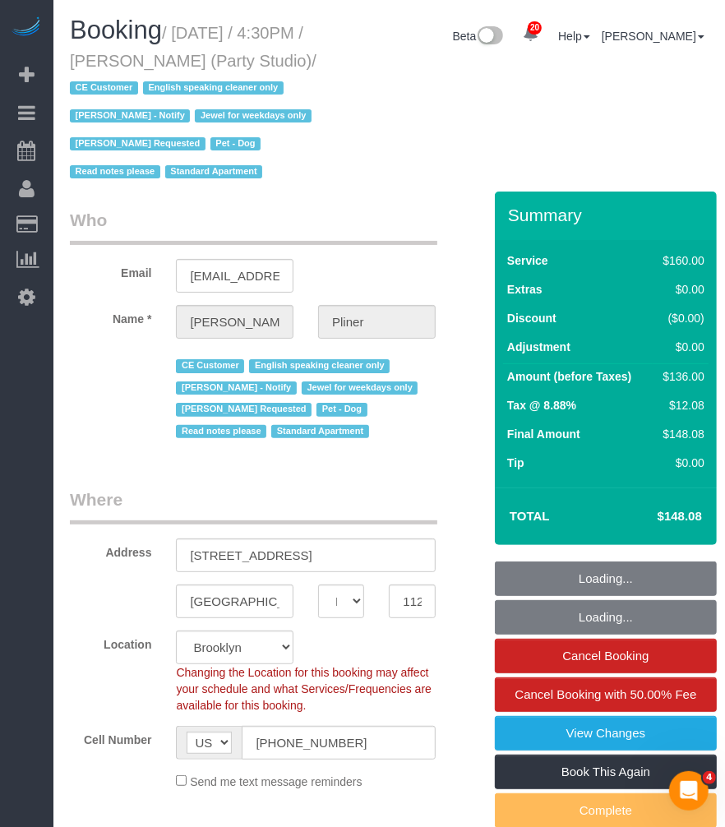
select select "object:1133"
select select "string:stripe-pm_1S572p4VGloSiKo7nDSdiunk"
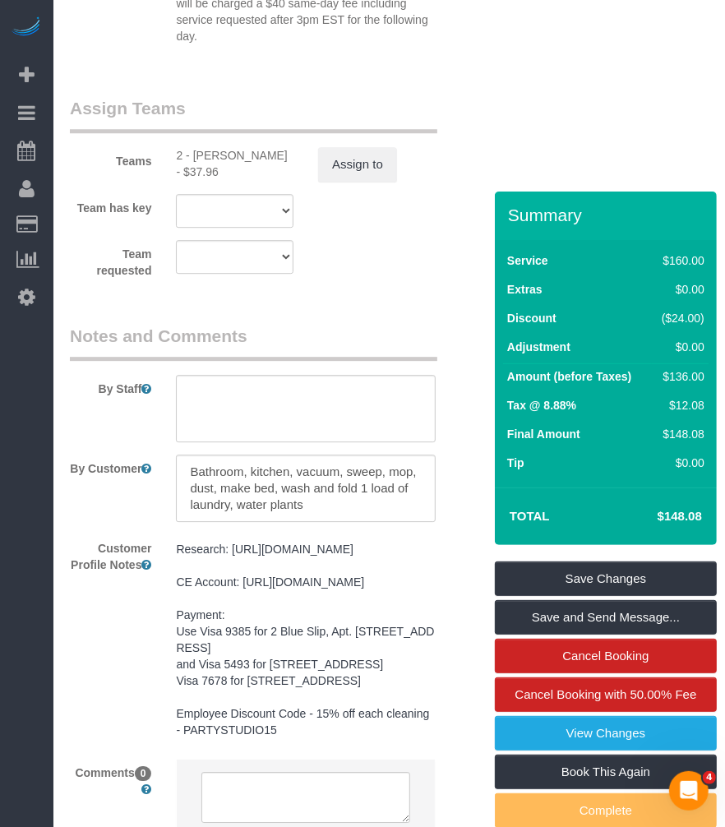
scroll to position [2466, 0]
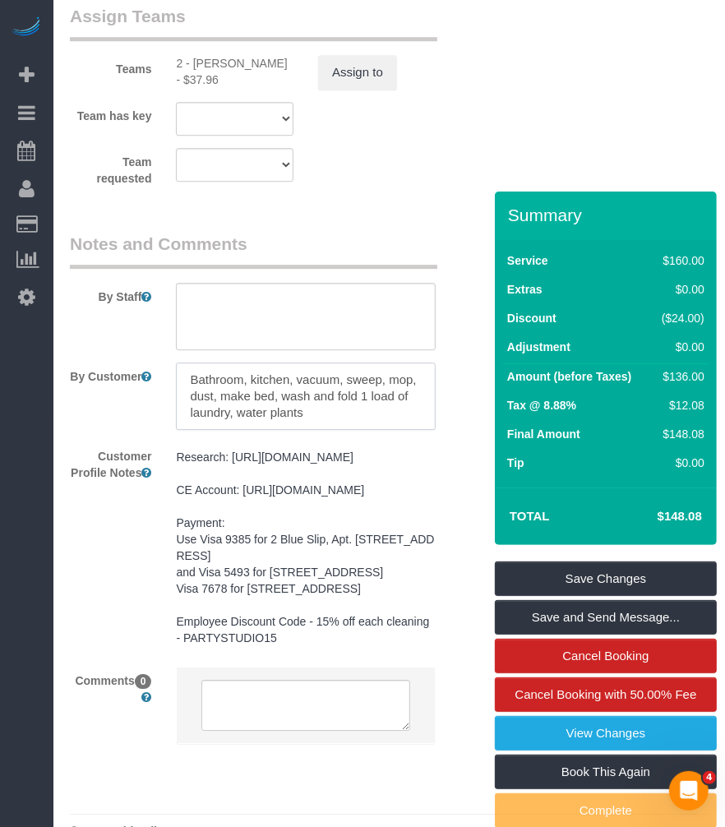
click at [257, 430] on textarea at bounding box center [305, 396] width 259 height 67
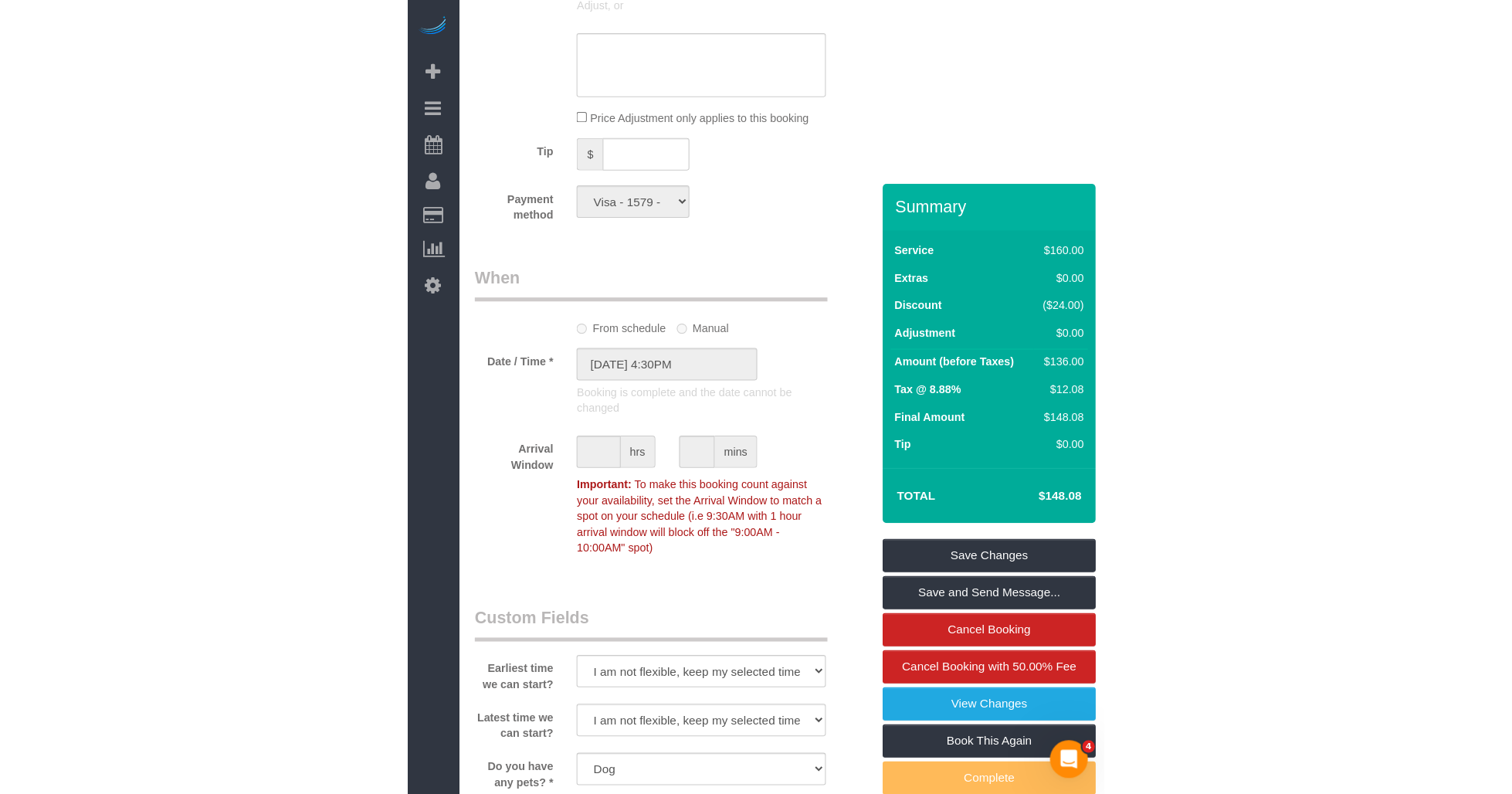
scroll to position [1115, 0]
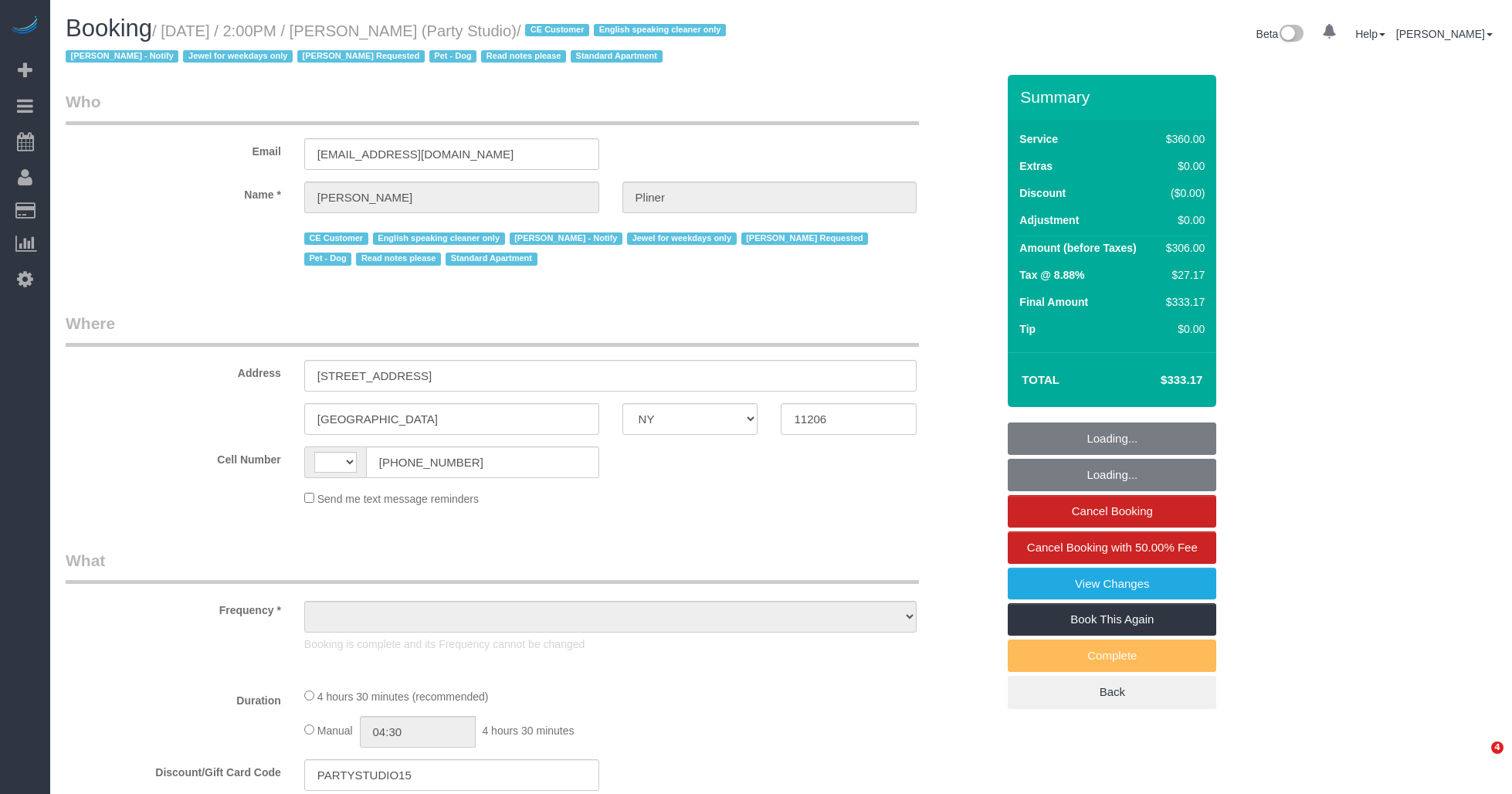
select select "NY"
select select "string:[GEOGRAPHIC_DATA]"
select select "object:777"
select select "number:89"
select select "number:90"
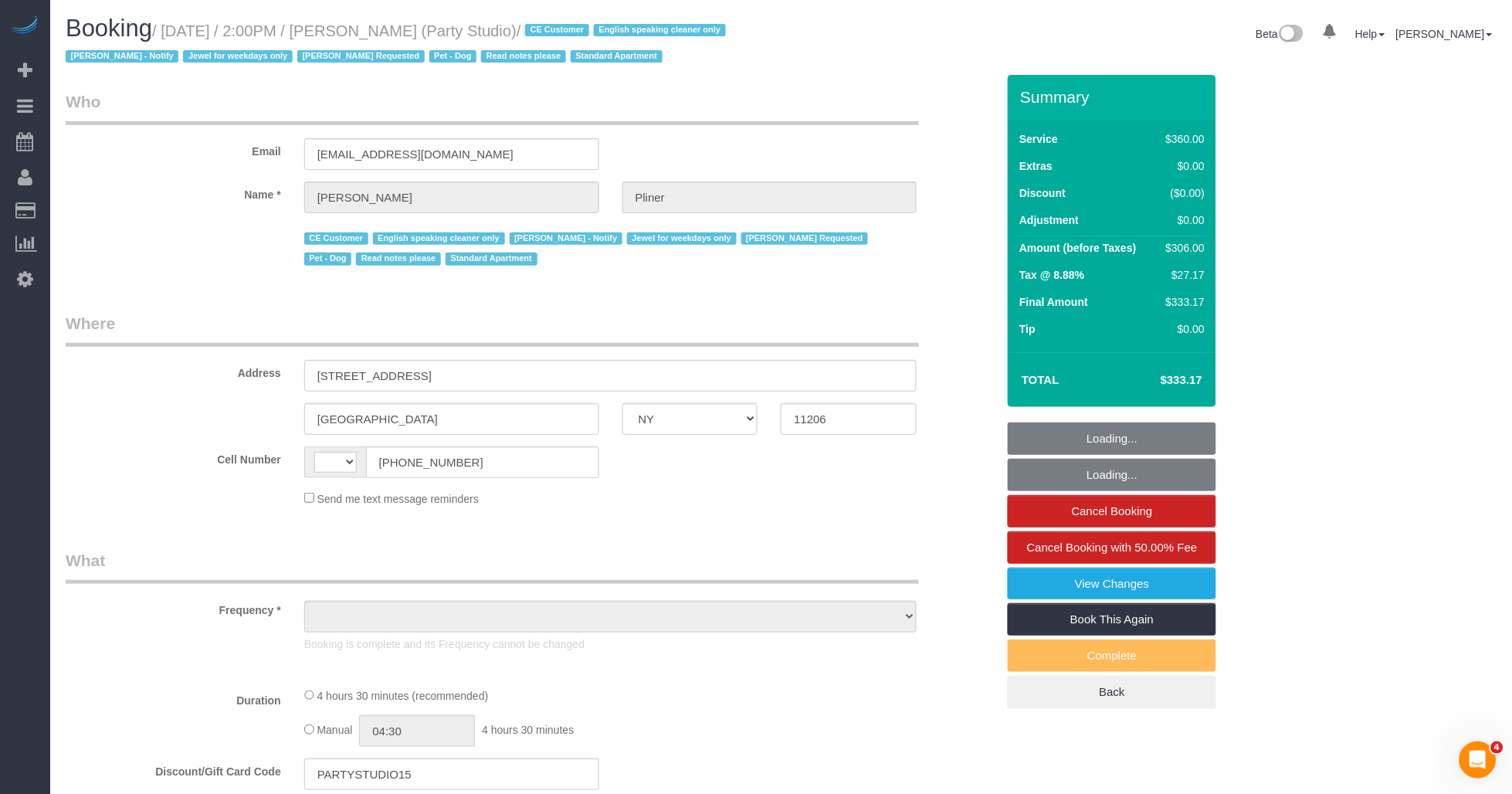
select select "number:13"
select select "number:7"
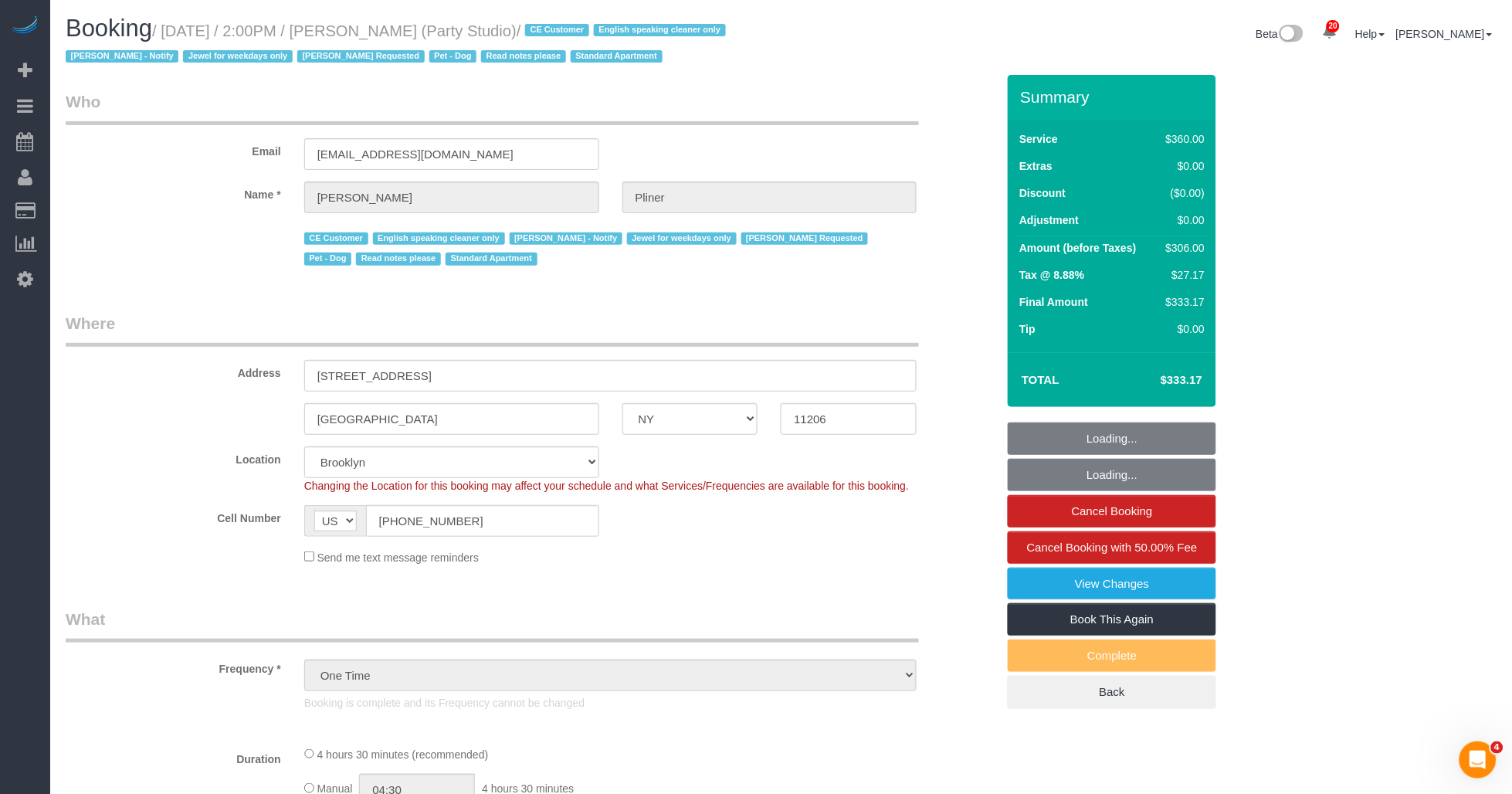
select select "270"
select select "spot1"
select select "object:1517"
select select "string:stripe-pm_1S02kO4VGloSiKo7bjdm48gl"
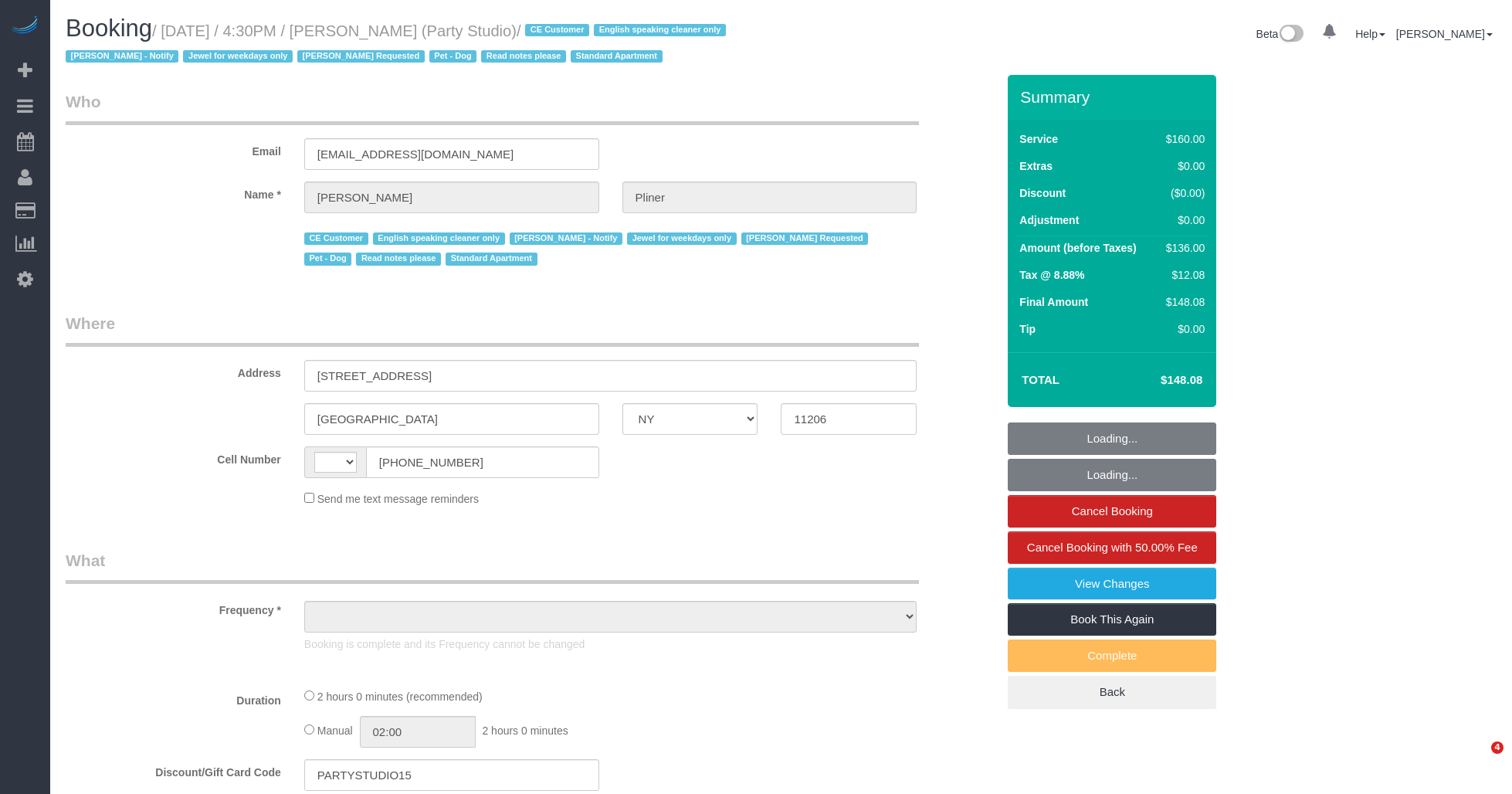
select select "NY"
select select "string:[GEOGRAPHIC_DATA]"
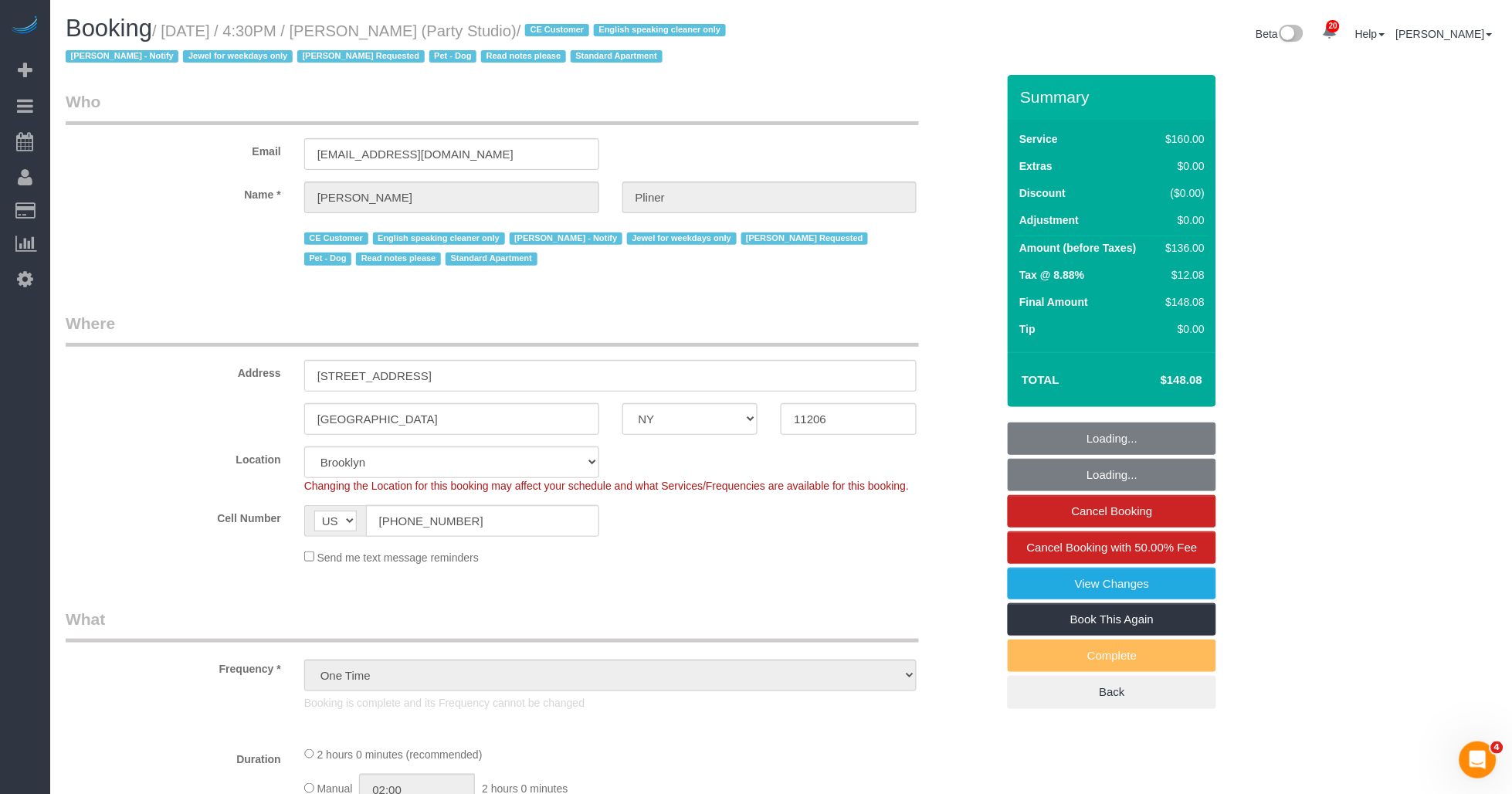
select select "object:843"
select select "string:stripe-pm_1S572p4VGloSiKo7nDSdiunk"
select select "number:89"
select select "number:90"
select select "number:13"
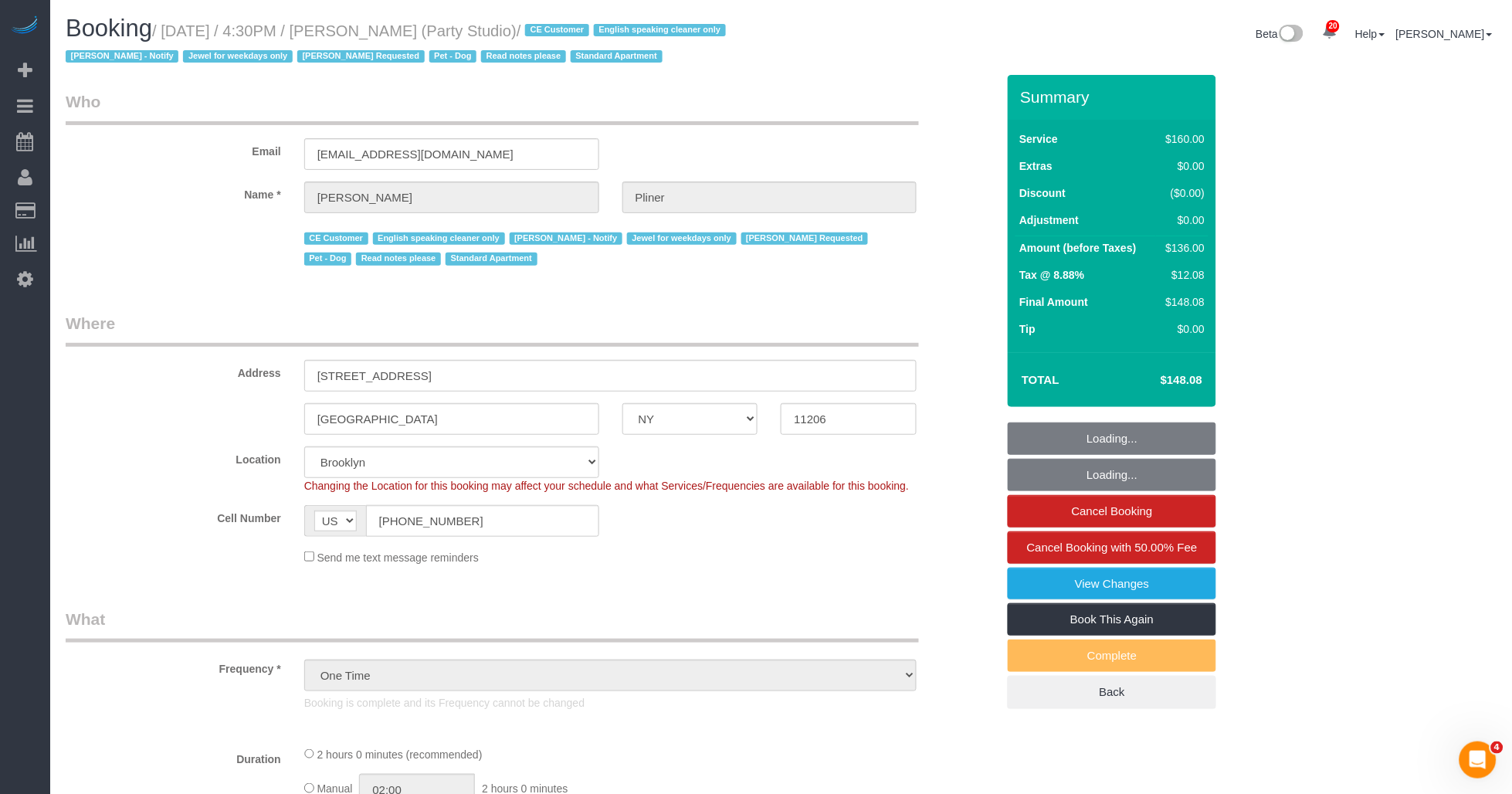
select select "number:7"
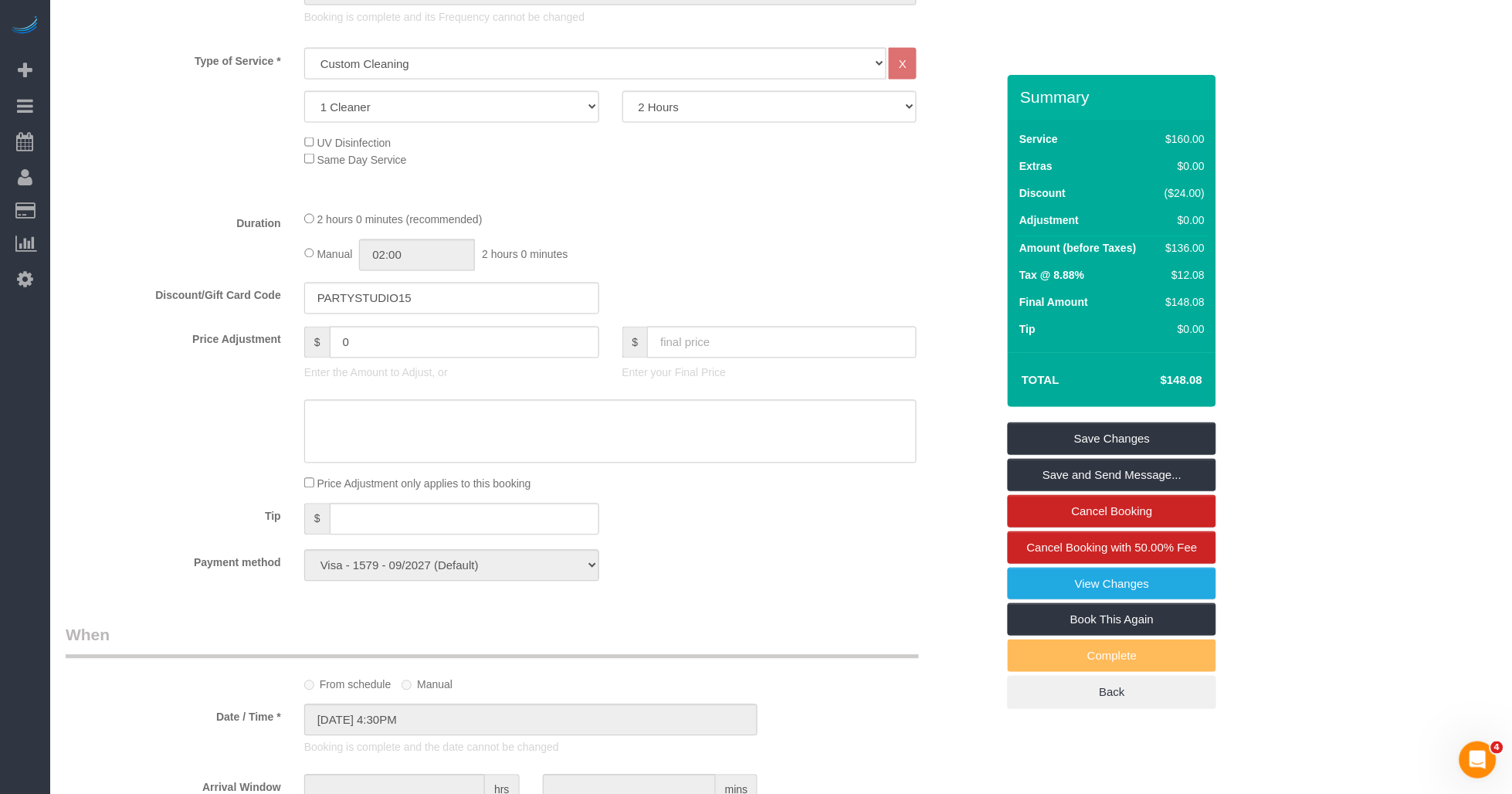
scroll to position [944, 0]
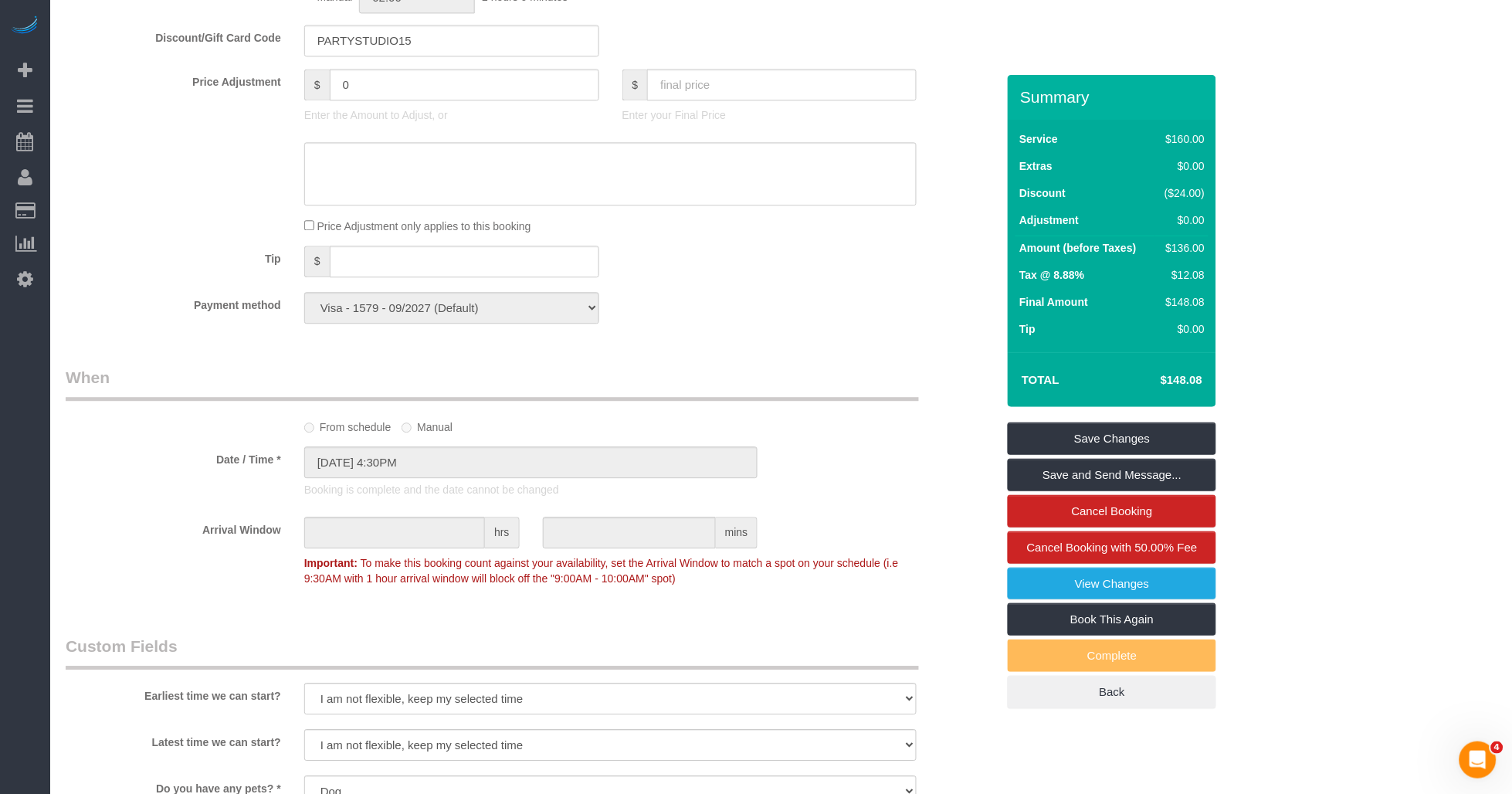
drag, startPoint x: 1161, startPoint y: 376, endPoint x: 1211, endPoint y: 376, distance: 50.0
click at [1211, 376] on div "Total $148.08" at bounding box center [1112, 380] width 208 height 54
click at [1039, 623] on link "Book This Again" at bounding box center [1112, 619] width 208 height 33
select select "NY"
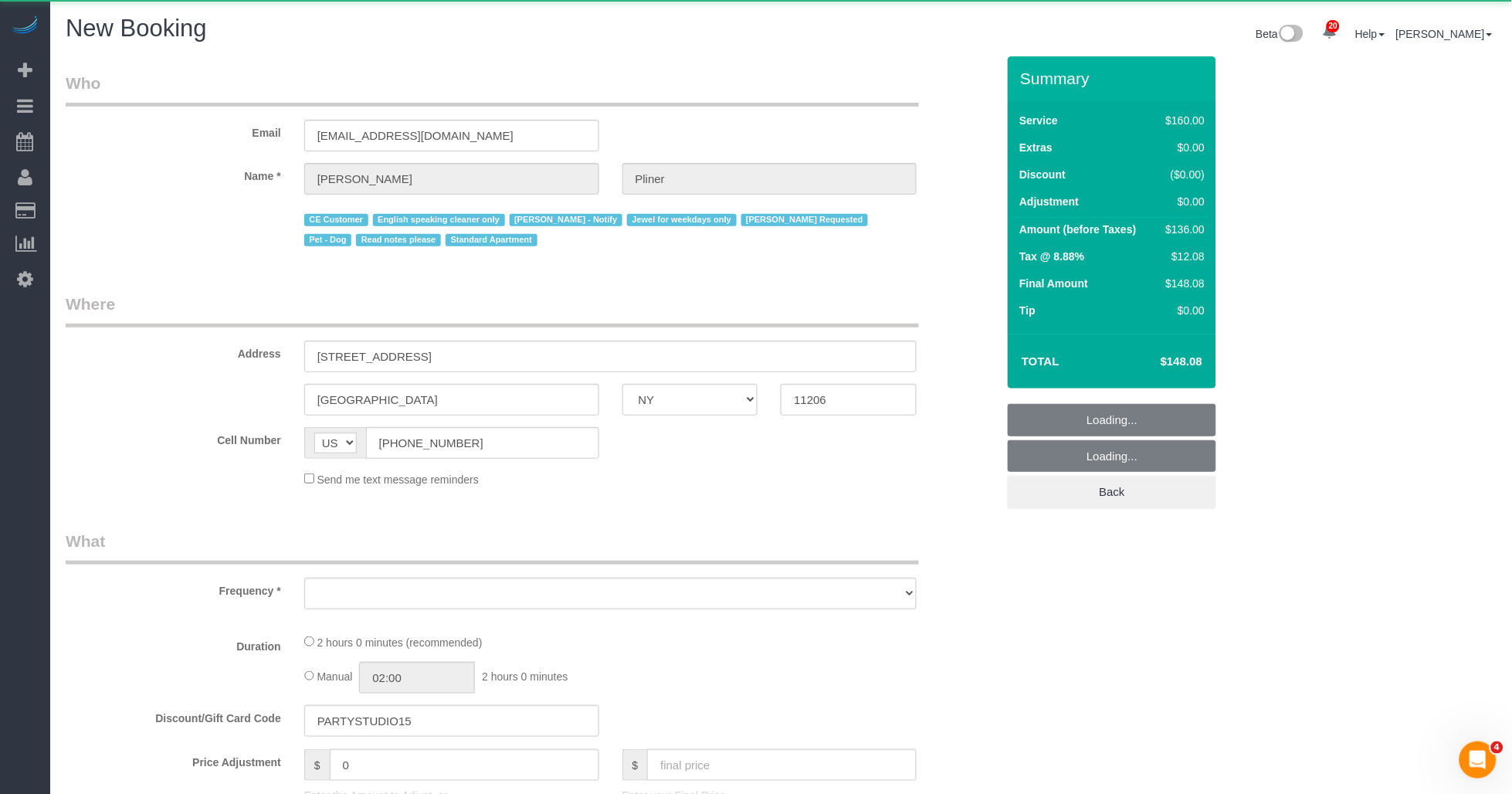
select select "number:89"
select select "number:90"
select select "number:13"
select select "number:7"
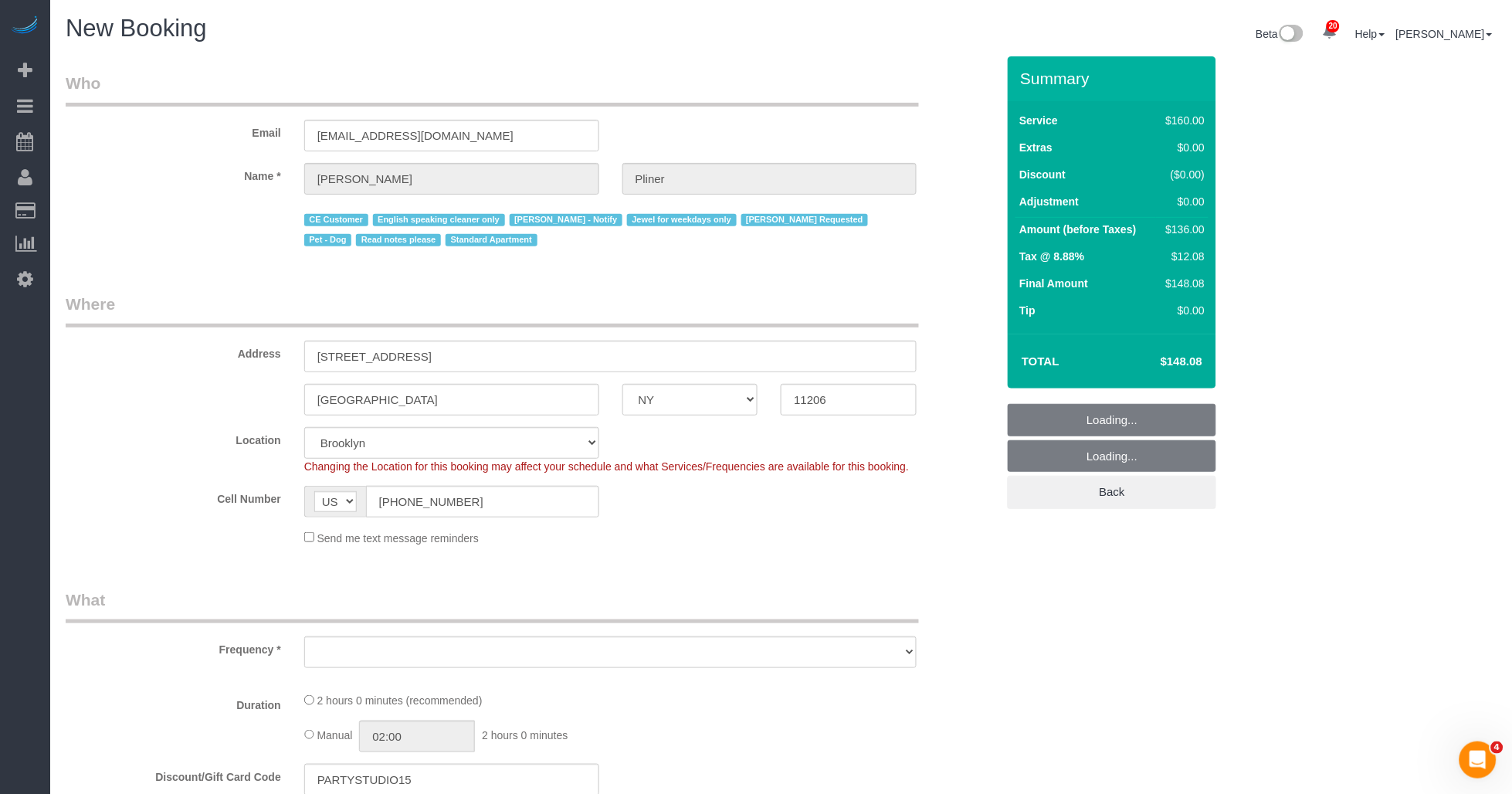
select select "object:2355"
select select "string:stripe-pm_1S572p4VGloSiKo7nDSdiunk"
select select "object:2883"
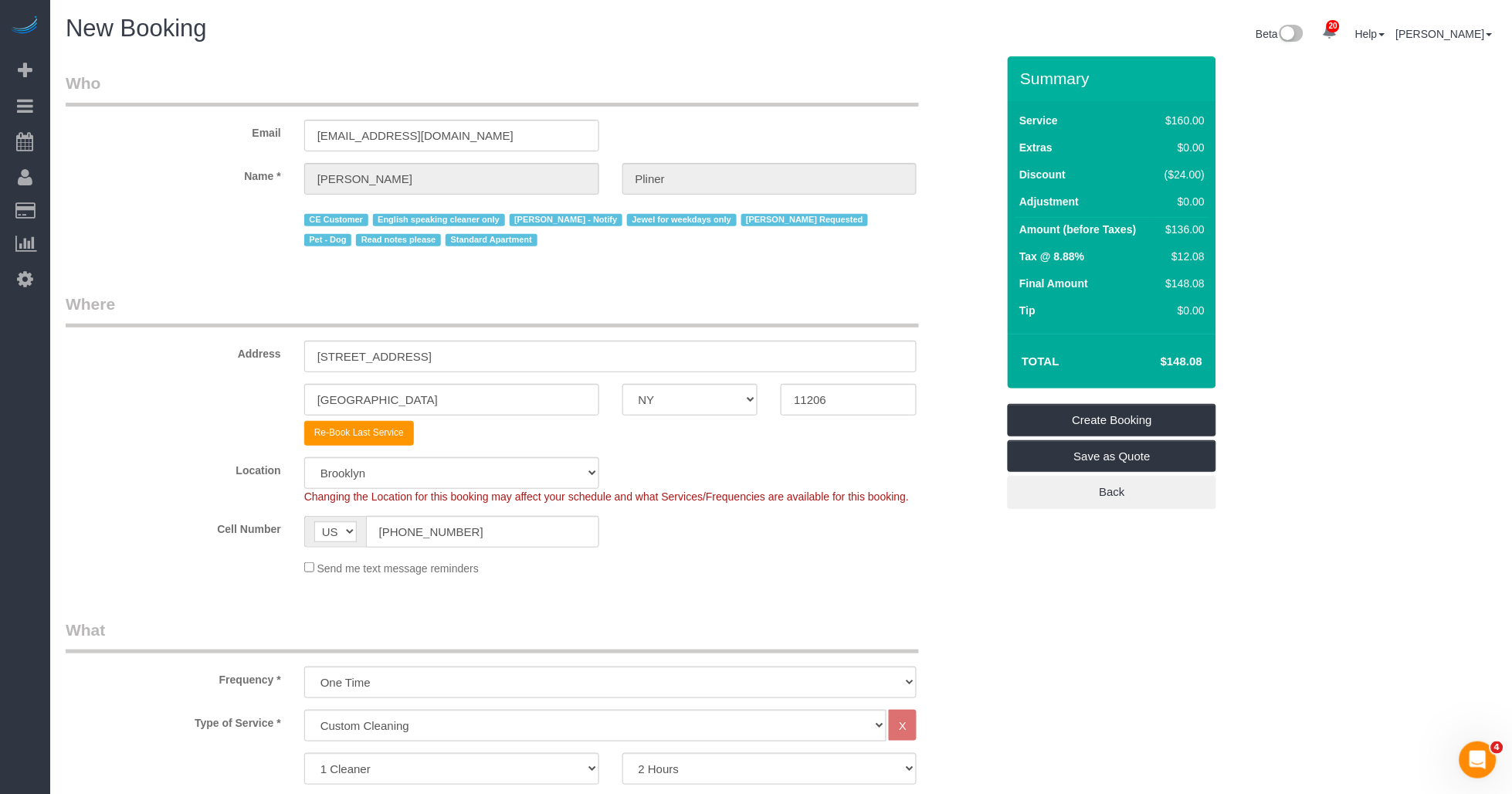
scroll to position [86, 0]
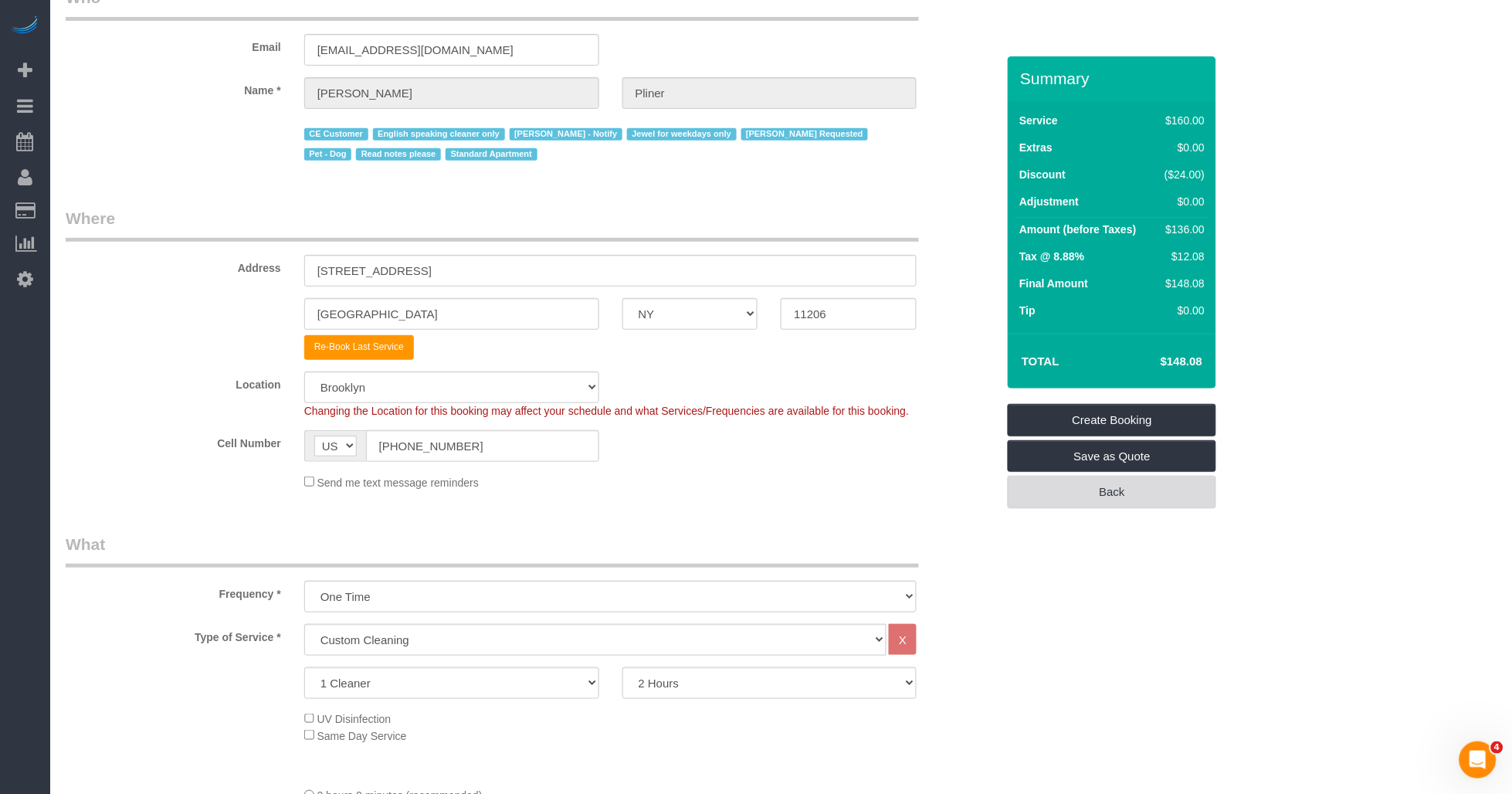
drag, startPoint x: 1070, startPoint y: 506, endPoint x: 649, endPoint y: 456, distance: 424.0
click at [1070, 506] on link "Back" at bounding box center [1112, 491] width 208 height 33
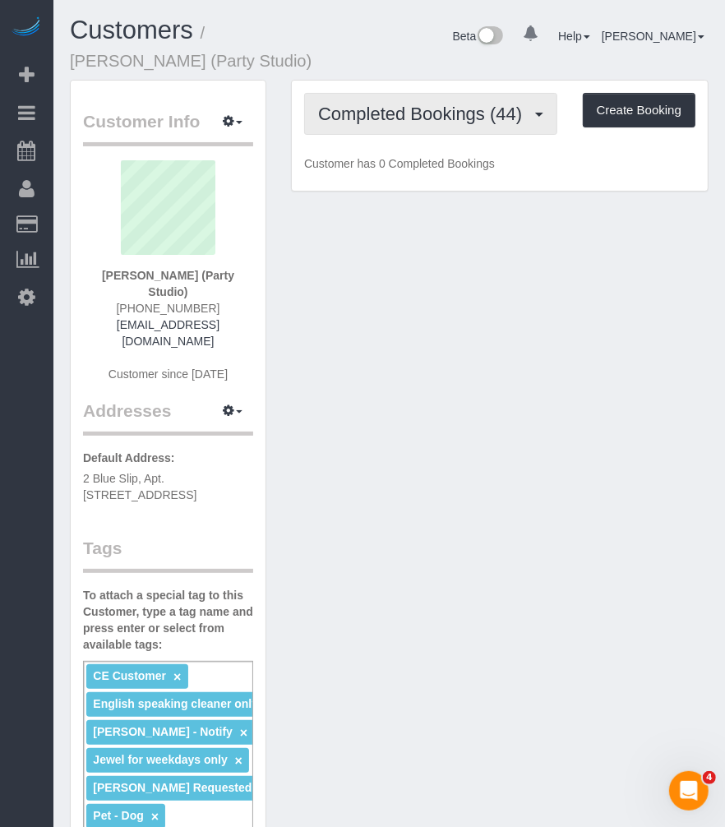
click at [473, 132] on button "Completed Bookings (44)" at bounding box center [430, 114] width 253 height 42
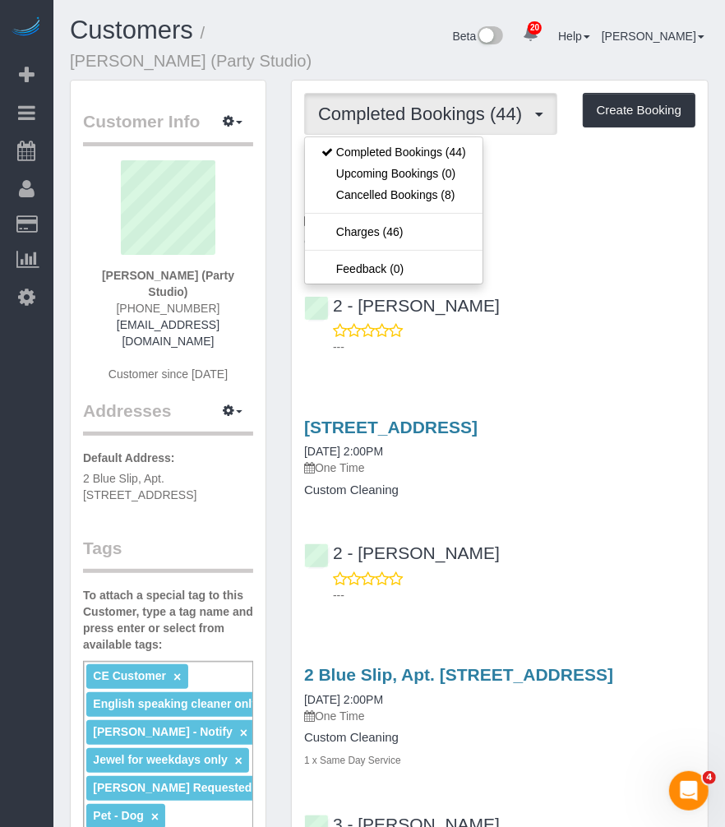
drag, startPoint x: 309, startPoint y: 58, endPoint x: 413, endPoint y: 10, distance: 114.4
click at [317, 54] on h1 "Customers / [PERSON_NAME] (Party Studio)" at bounding box center [196, 44] width 252 height 56
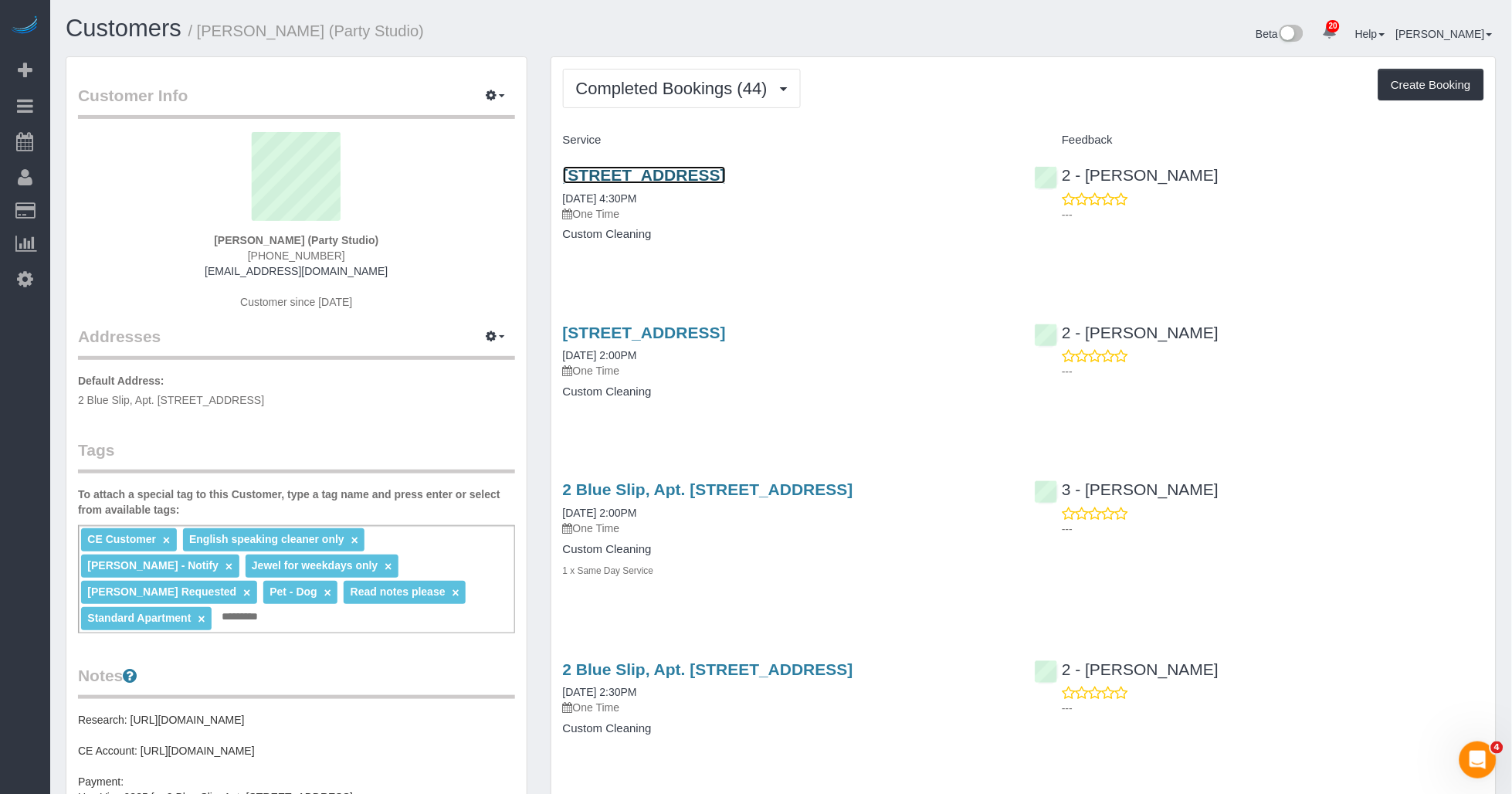
click at [680, 172] on link "[STREET_ADDRESS]" at bounding box center [643, 175] width 162 height 18
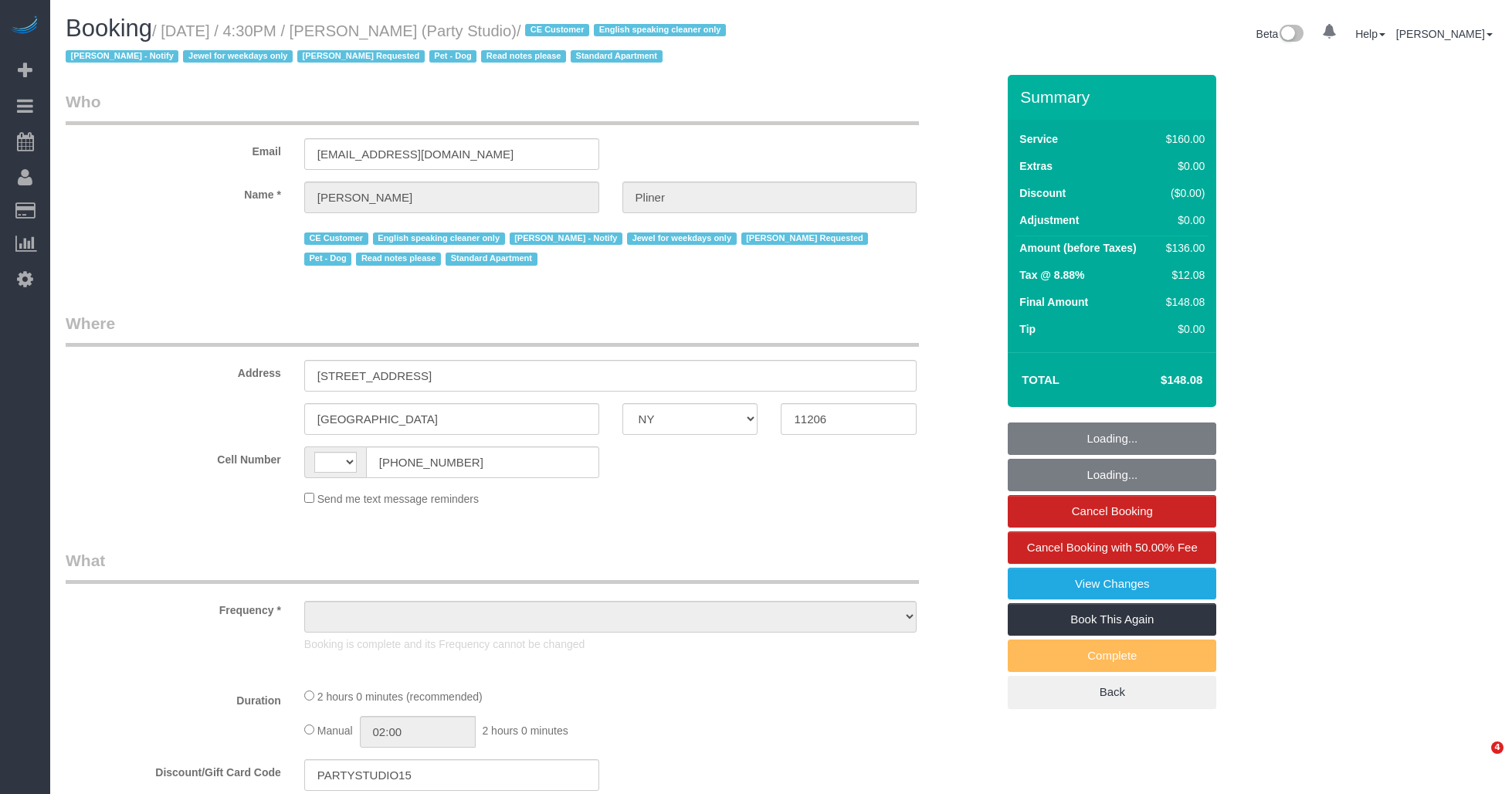
select select "NY"
select select "object:590"
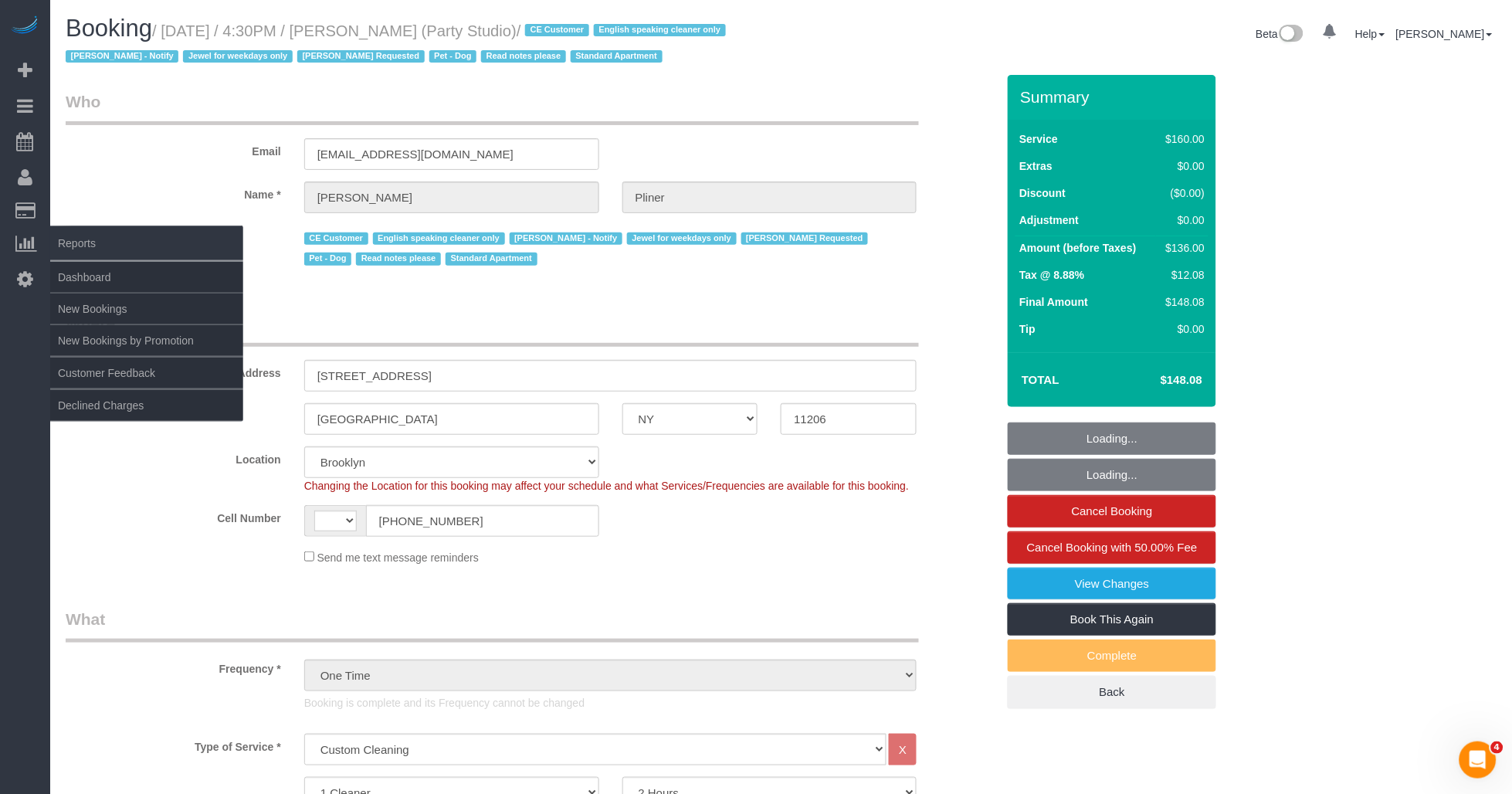
select select "string:[GEOGRAPHIC_DATA]"
select select "number:89"
select select "number:90"
select select "number:13"
select select "number:7"
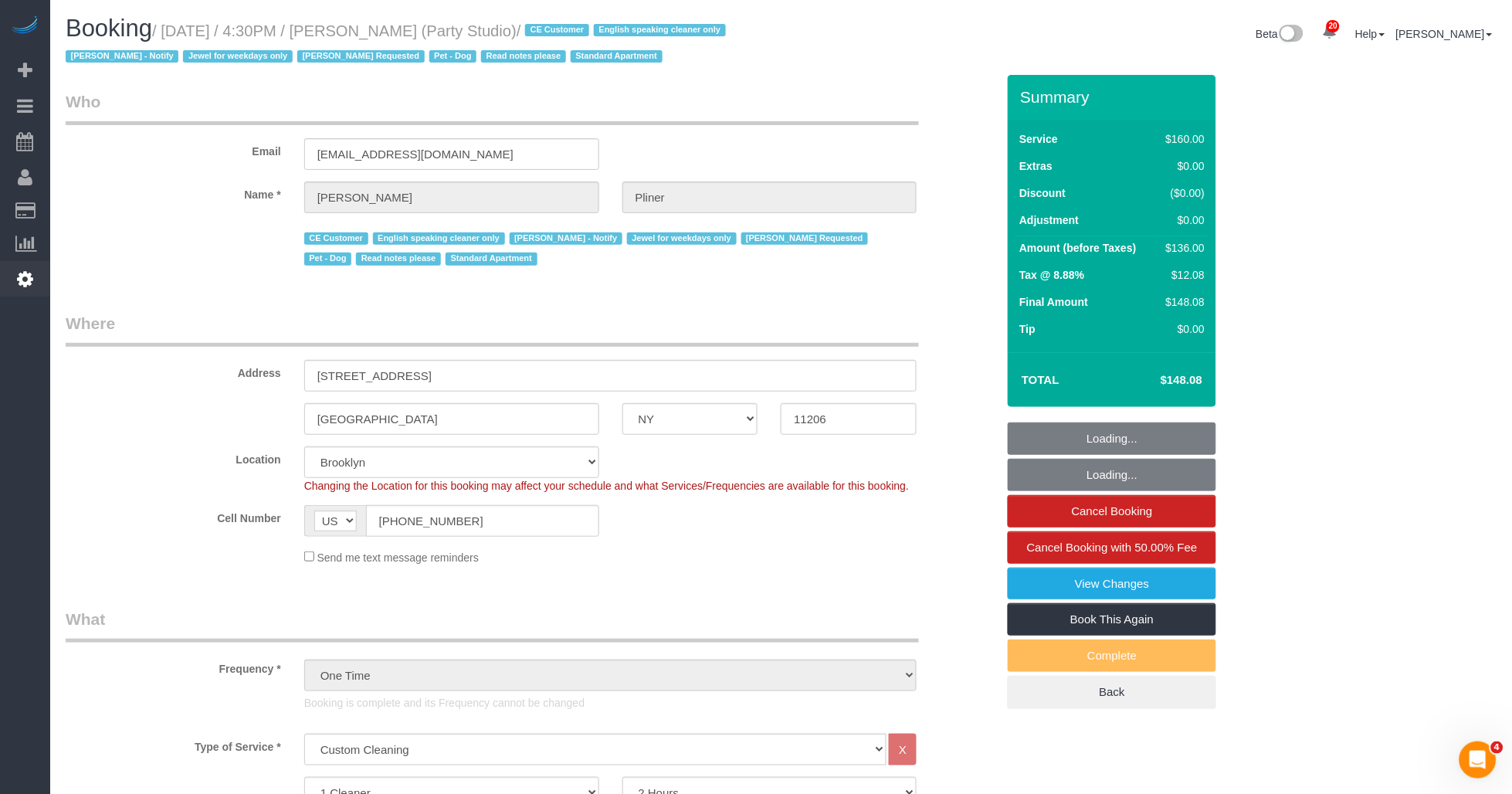
select select "object:1526"
select select "string:stripe-pm_1S572p4VGloSiKo7nDSdiunk"
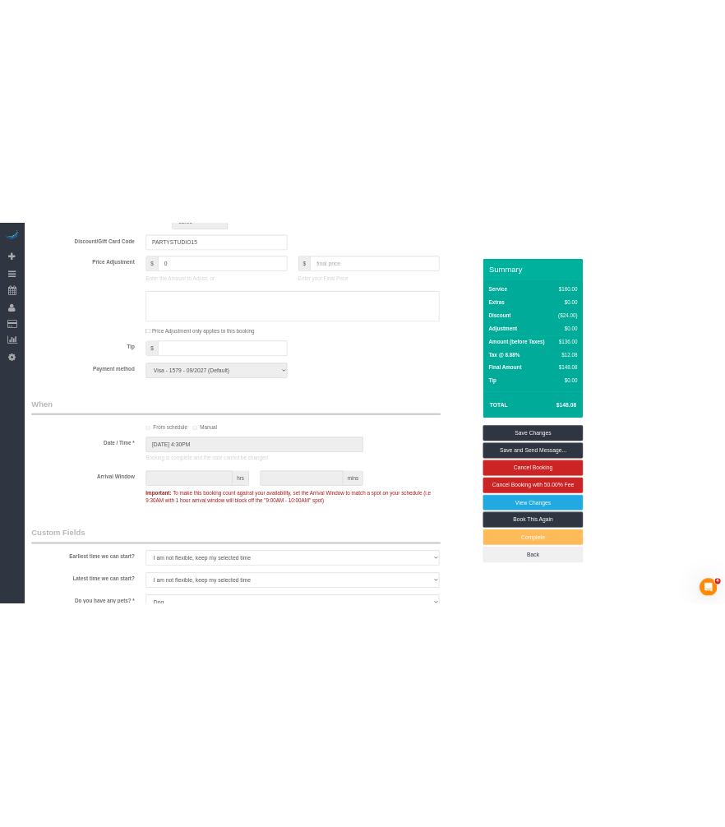
scroll to position [1096, 0]
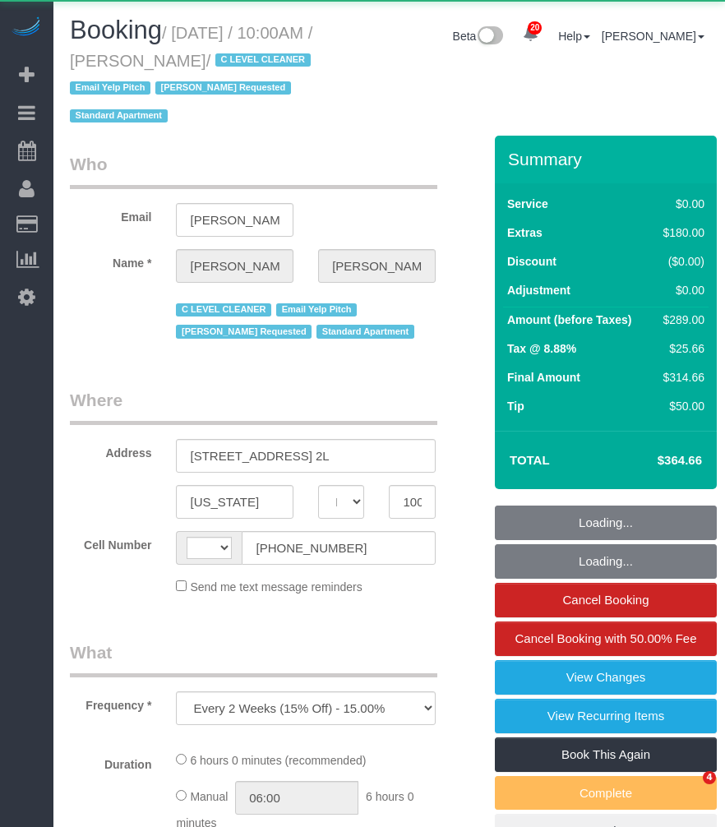
select select "NY"
select select "string:stripe-pm_1HFoEO4VGloSiKo7uLknEXsN"
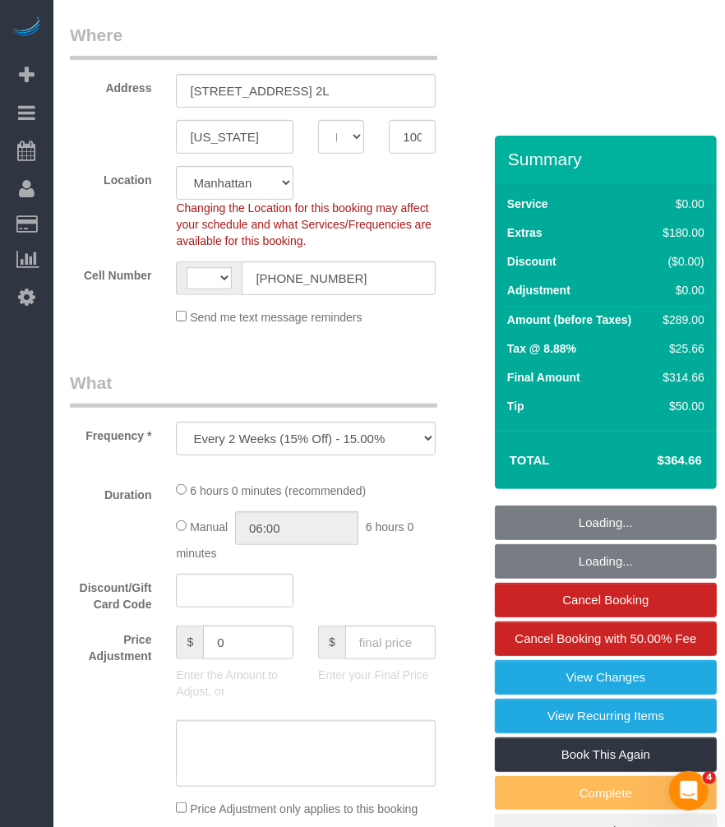
select select "string:US"
select select "object:927"
select select "1"
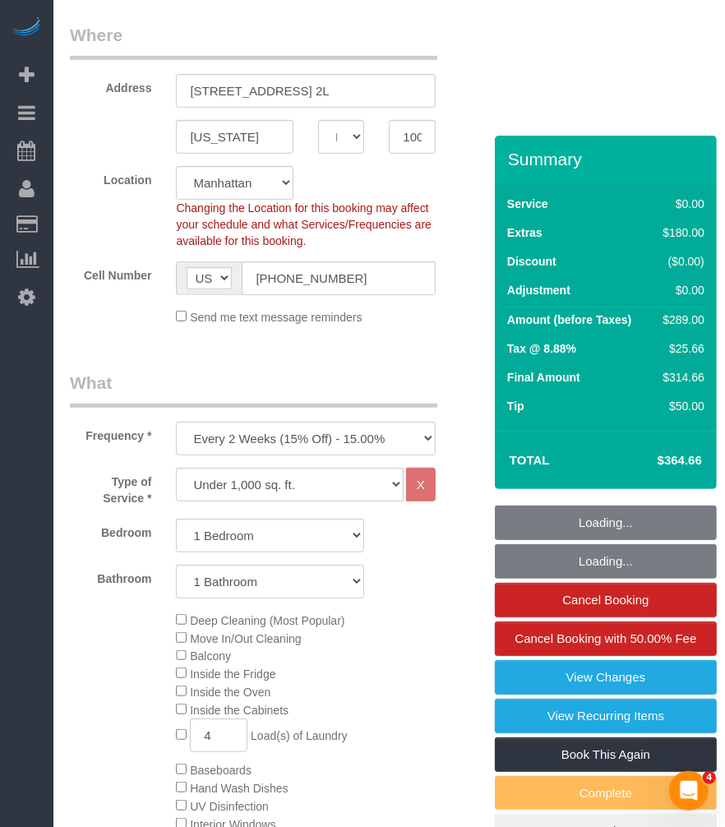
scroll to position [639, 0]
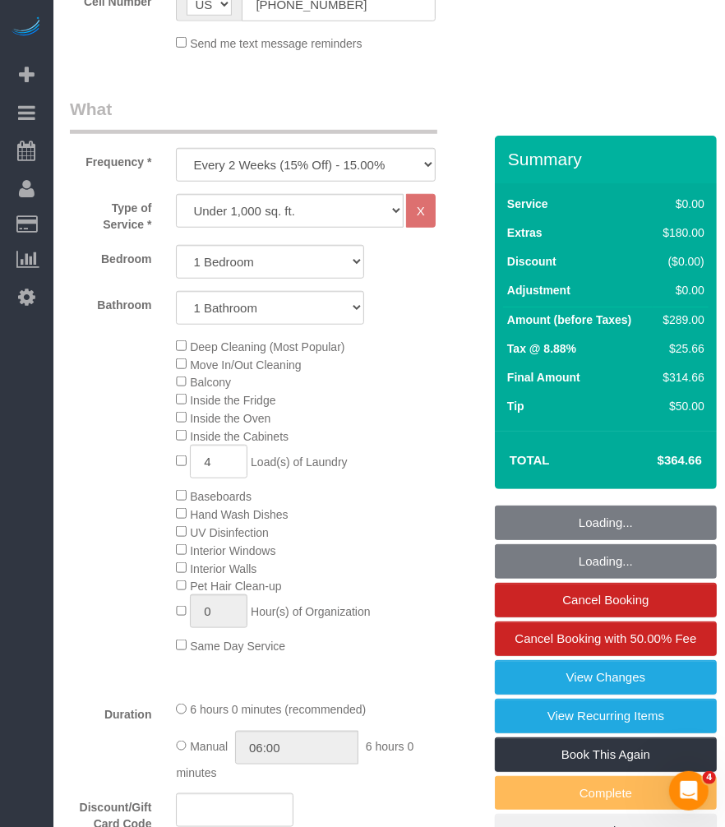
select select "spot1"
select select "number:89"
select select "number:90"
select select "number:15"
select select "number:6"
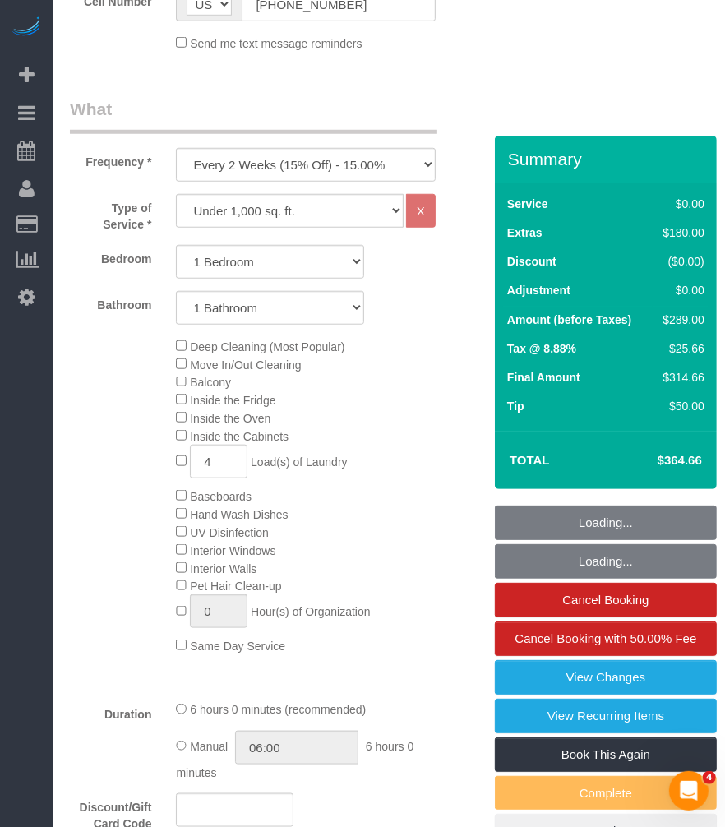
select select "1"
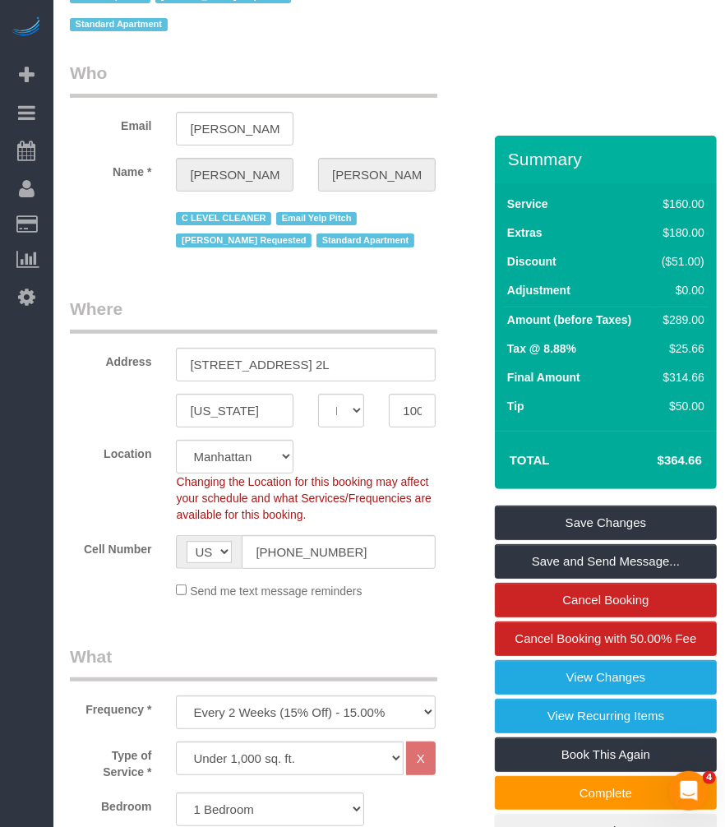
scroll to position [0, 0]
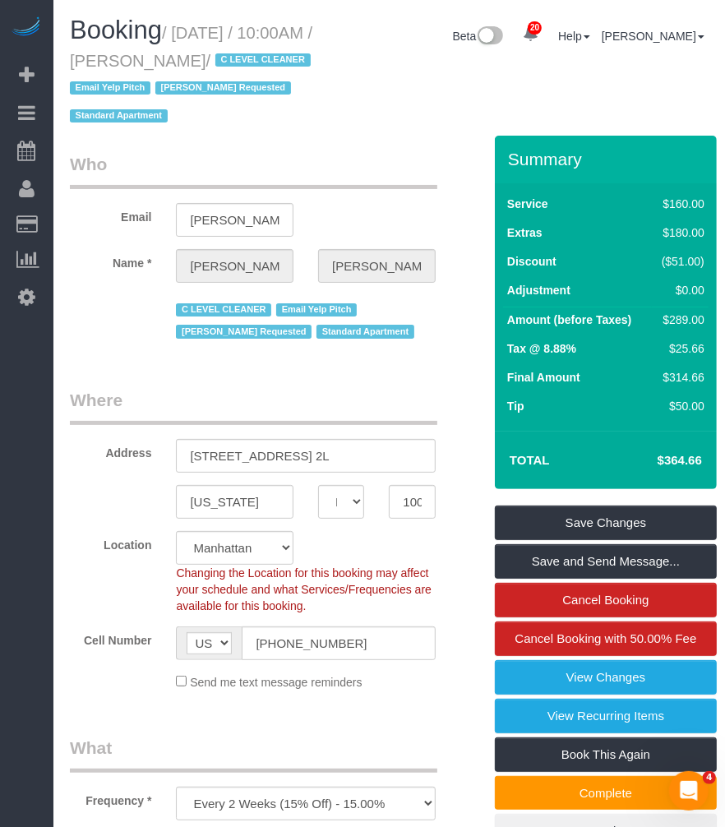
drag, startPoint x: 201, startPoint y: 58, endPoint x: 135, endPoint y: 87, distance: 72.5
click at [135, 87] on small "/ September 17, 2025 / 10:00AM / Jacqueline Bonneau / C LEVEL CLEANER Email Yel…" at bounding box center [193, 75] width 246 height 102
copy small "Jacqueline Bonneau"
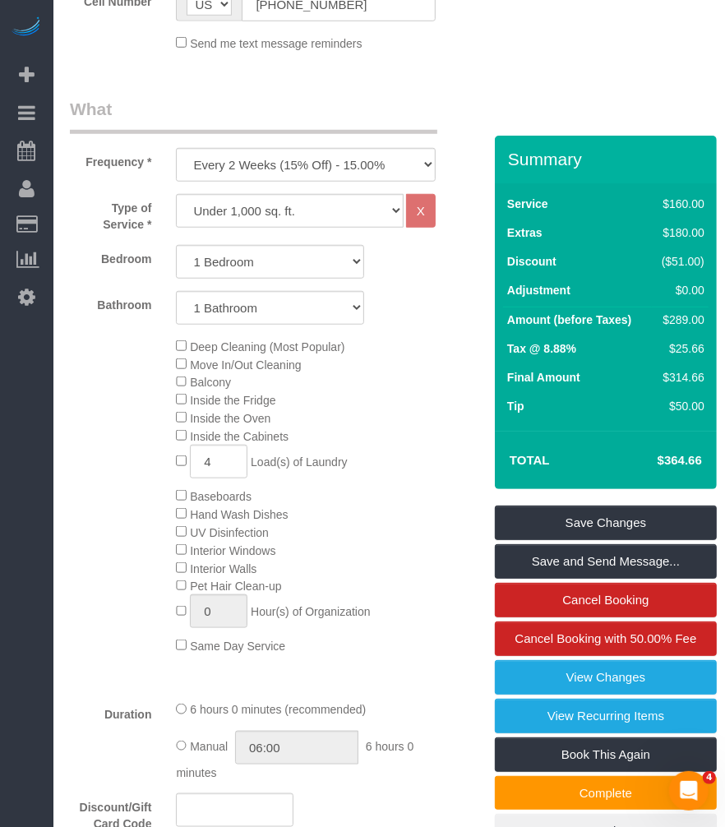
scroll to position [730, 0]
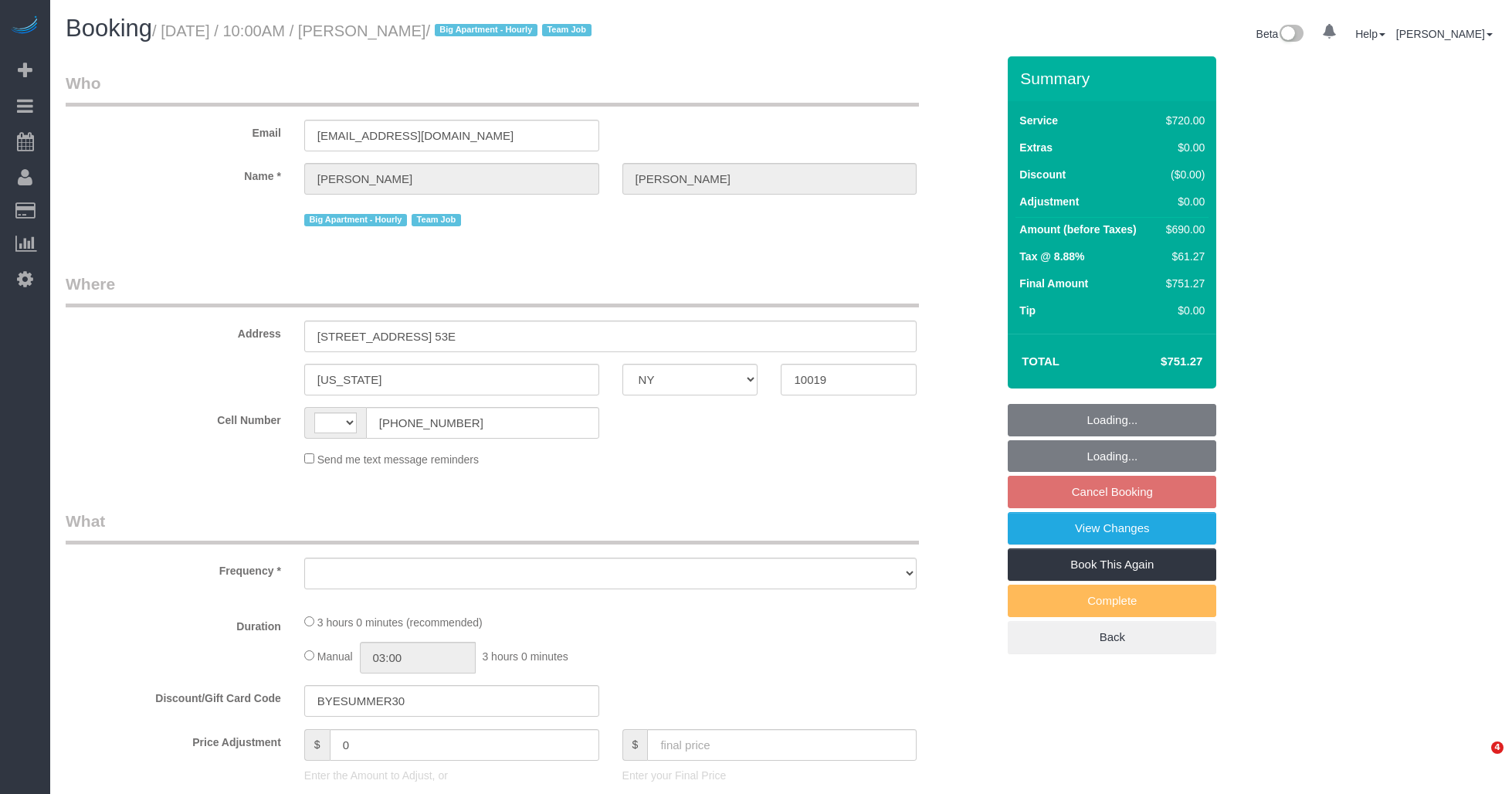
select select "NY"
select select "object:557"
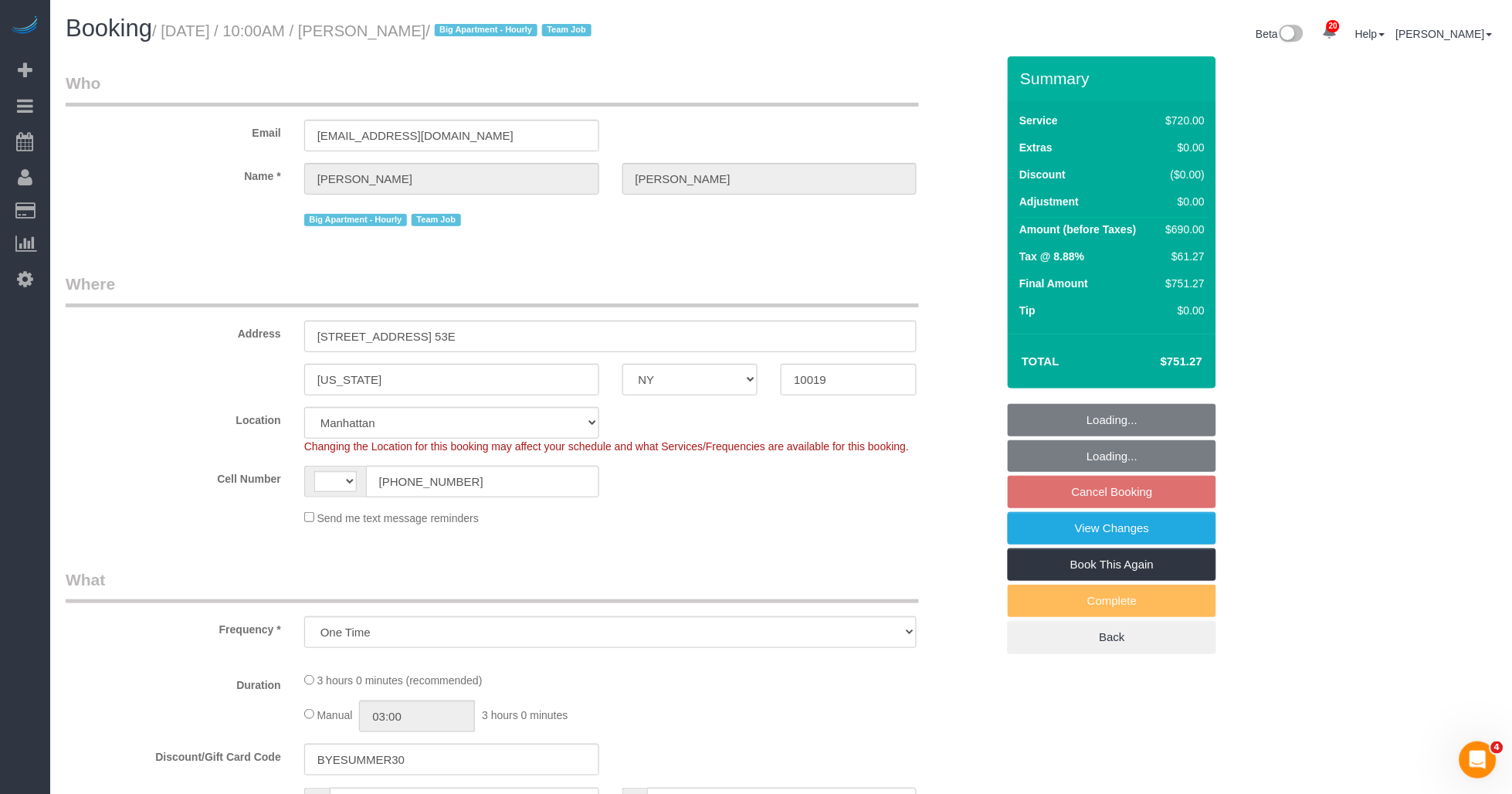
select select "string:US"
select select "string:stripe-pm_1S8OUi4VGloSiKo7wKKA7vq8"
select select "3"
select select "180"
select select "number:58"
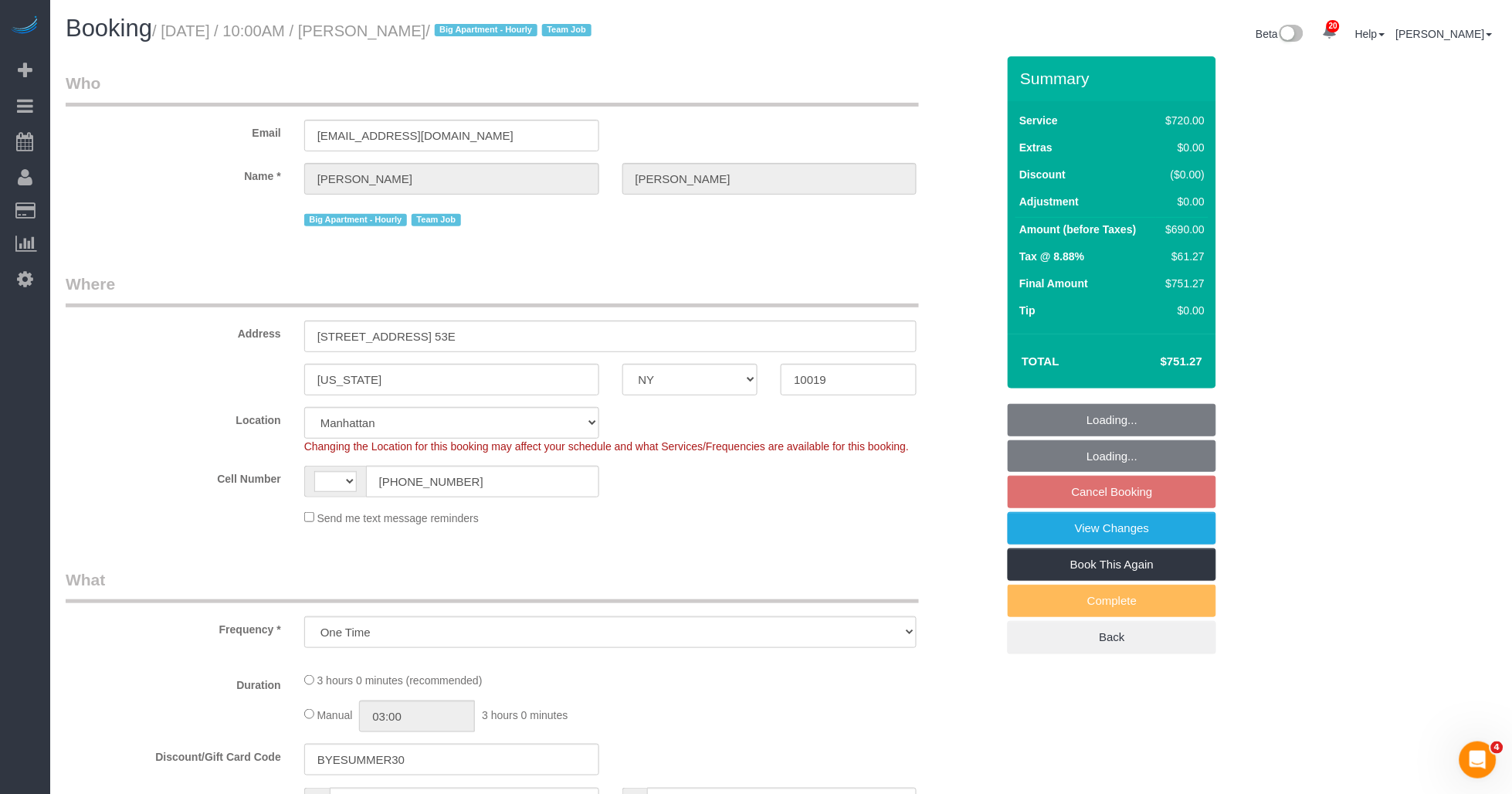
select select "number:90"
select select "number:15"
select select "number:5"
select select "object:1036"
select select "spot3"
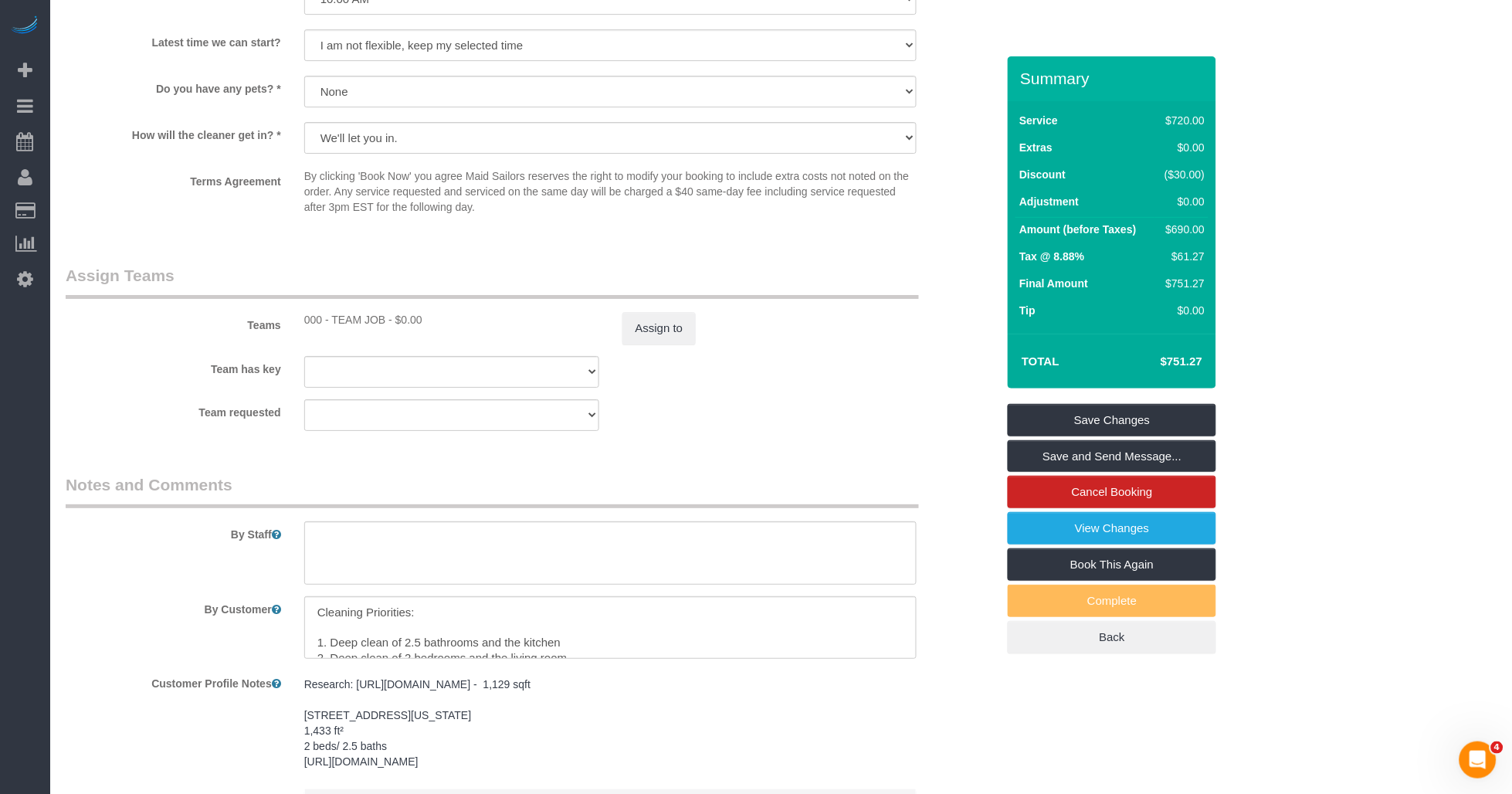
scroll to position [1545, 0]
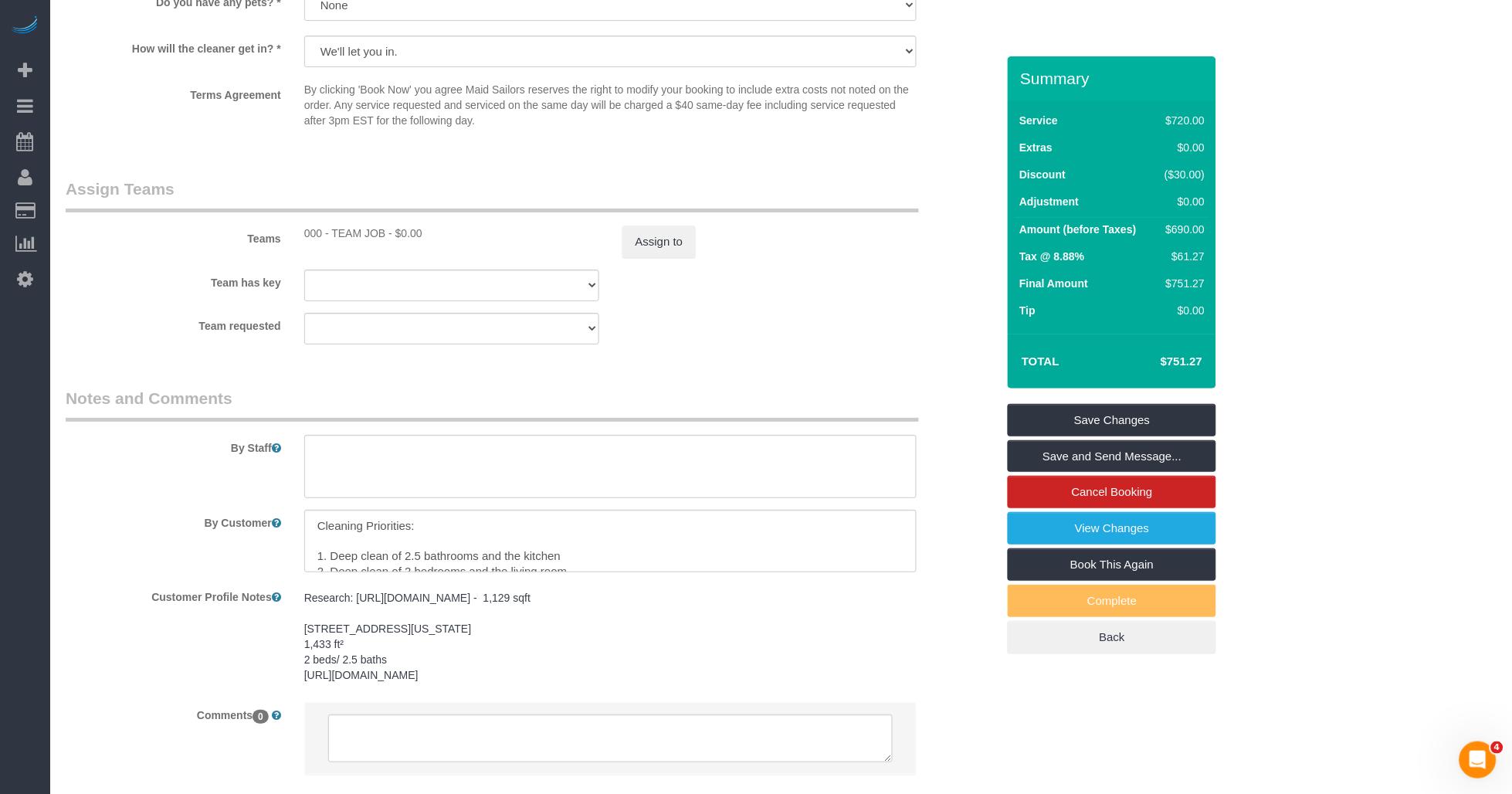
drag, startPoint x: 315, startPoint y: 666, endPoint x: 344, endPoint y: 666, distance: 29.0
click at [344, 666] on pre "Research: https://streeteasy.com/rental/710309 - 1,129 sqft 25 Columbus Circle,…" at bounding box center [610, 636] width 613 height 93
drag, startPoint x: 344, startPoint y: 666, endPoint x: 221, endPoint y: 677, distance: 123.5
click at [221, 677] on div "Customer Profile Notes Research: https://streeteasy.com/rental/710309 - 1,129 s…" at bounding box center [531, 670] width 953 height 171
drag, startPoint x: 347, startPoint y: 665, endPoint x: 389, endPoint y: 665, distance: 42.0
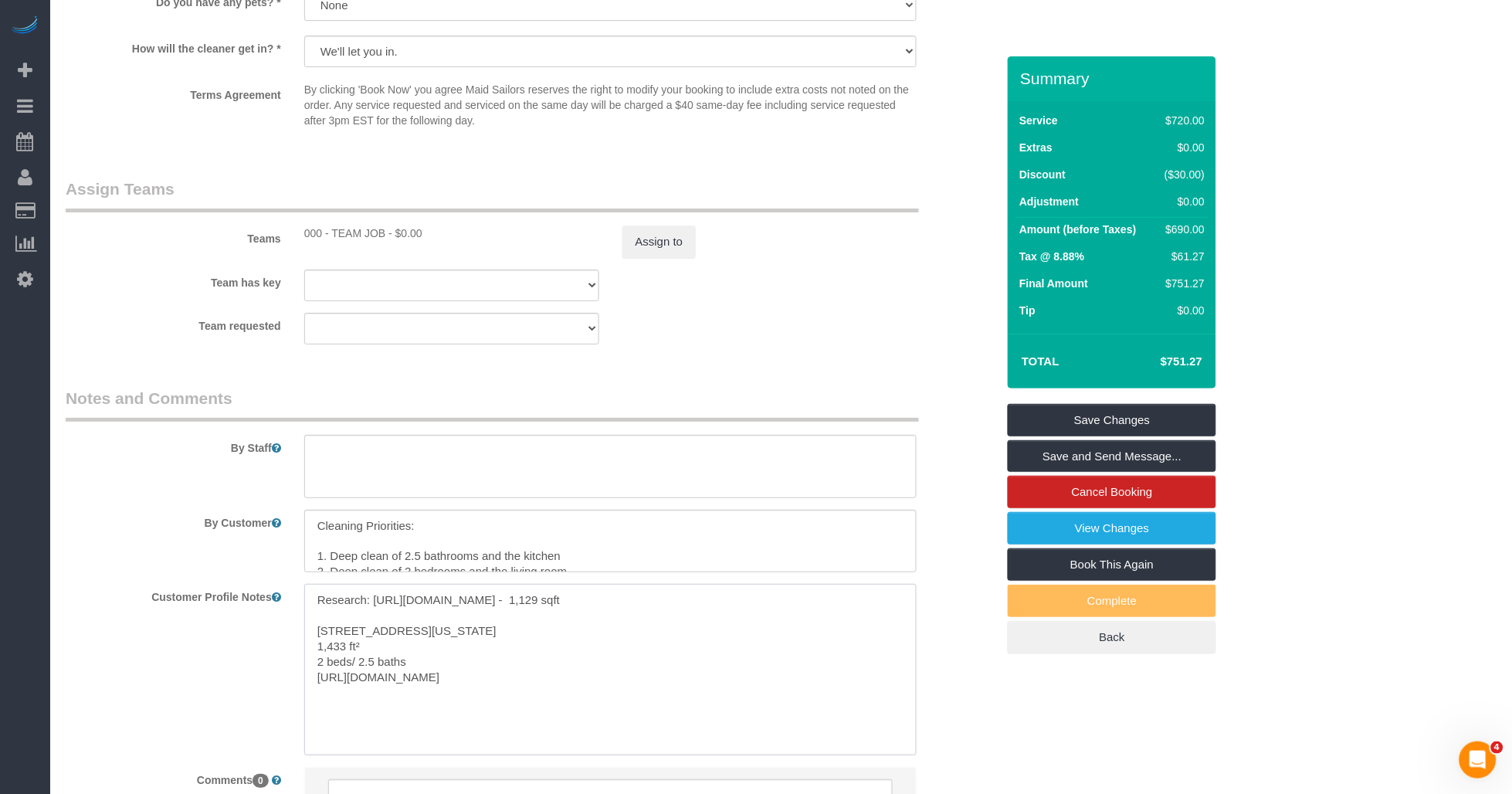
click at [389, 665] on textarea "Research: https://streeteasy.com/rental/710309 - 1,129 sqft 25 Columbus Circle,…" at bounding box center [610, 670] width 613 height 171
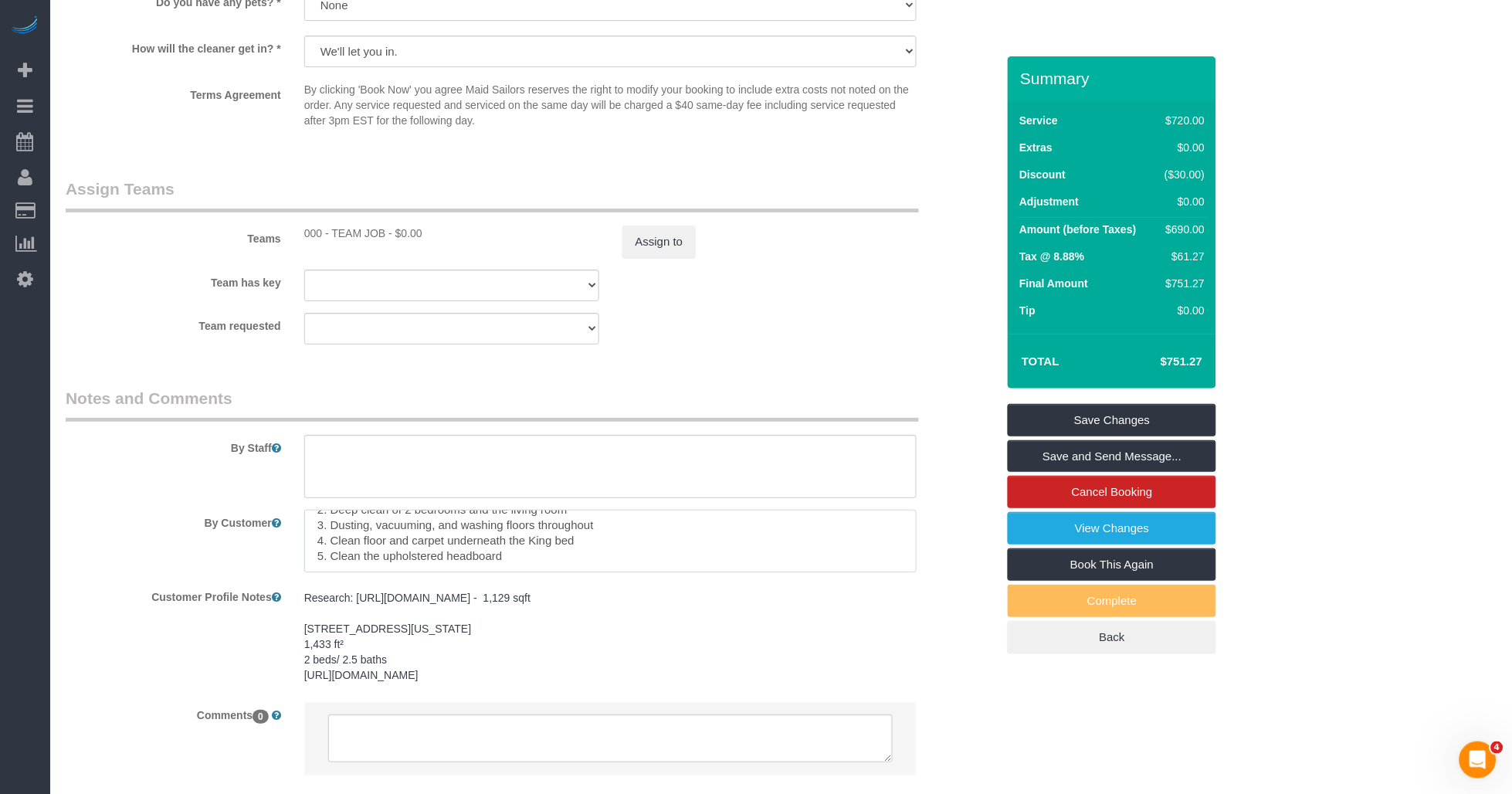
click at [485, 553] on textarea at bounding box center [610, 541] width 613 height 63
click at [521, 553] on textarea at bounding box center [610, 541] width 613 height 63
click at [392, 564] on textarea at bounding box center [610, 541] width 613 height 63
click at [532, 552] on textarea at bounding box center [610, 541] width 613 height 63
click at [437, 552] on textarea at bounding box center [610, 541] width 613 height 63
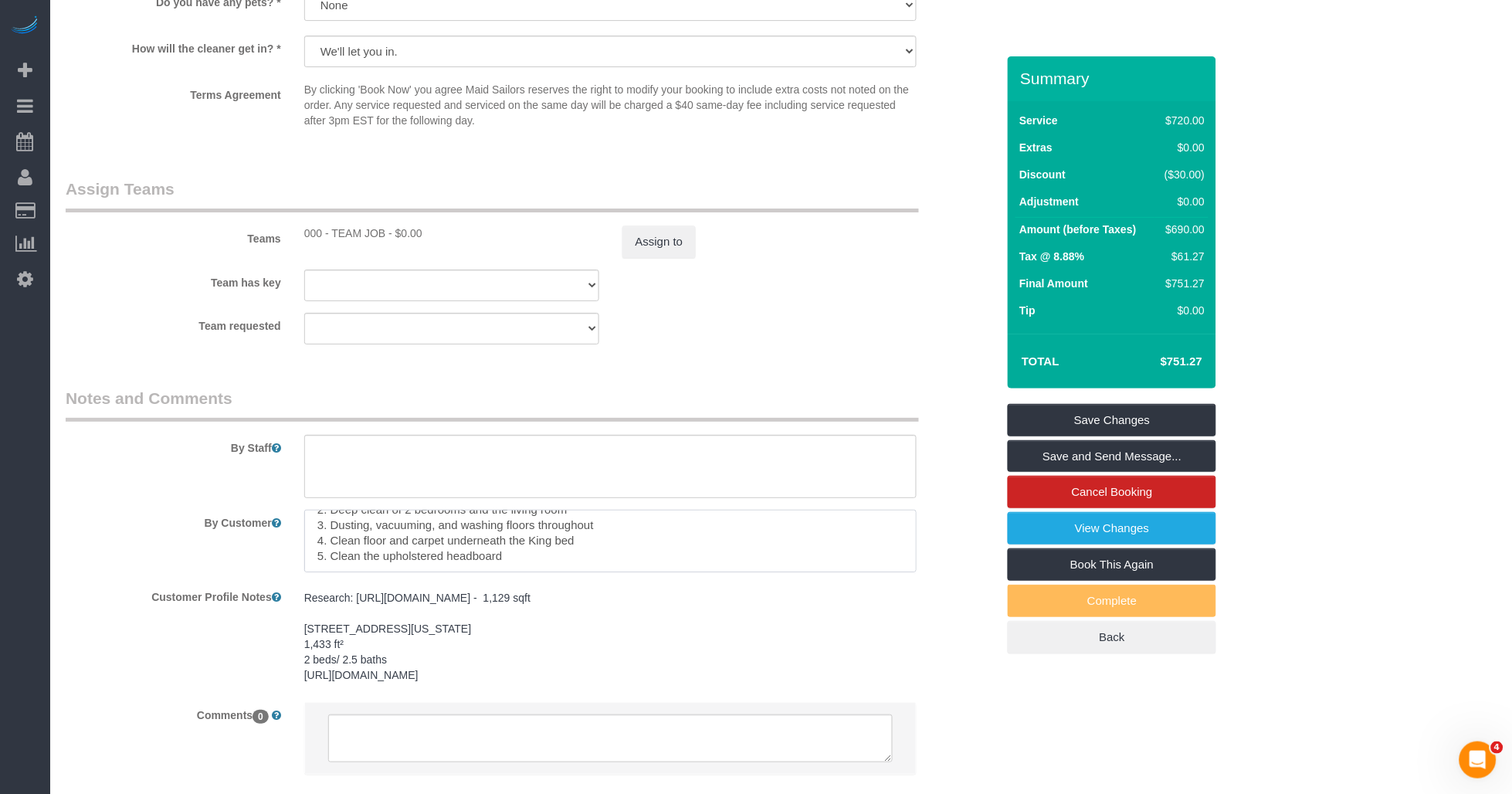
click at [409, 556] on textarea at bounding box center [610, 541] width 613 height 63
click at [379, 550] on textarea at bounding box center [610, 541] width 613 height 63
drag, startPoint x: 546, startPoint y: 547, endPoint x: 611, endPoint y: 546, distance: 65.0
click at [548, 547] on textarea at bounding box center [610, 541] width 613 height 63
click at [611, 546] on textarea at bounding box center [610, 541] width 613 height 63
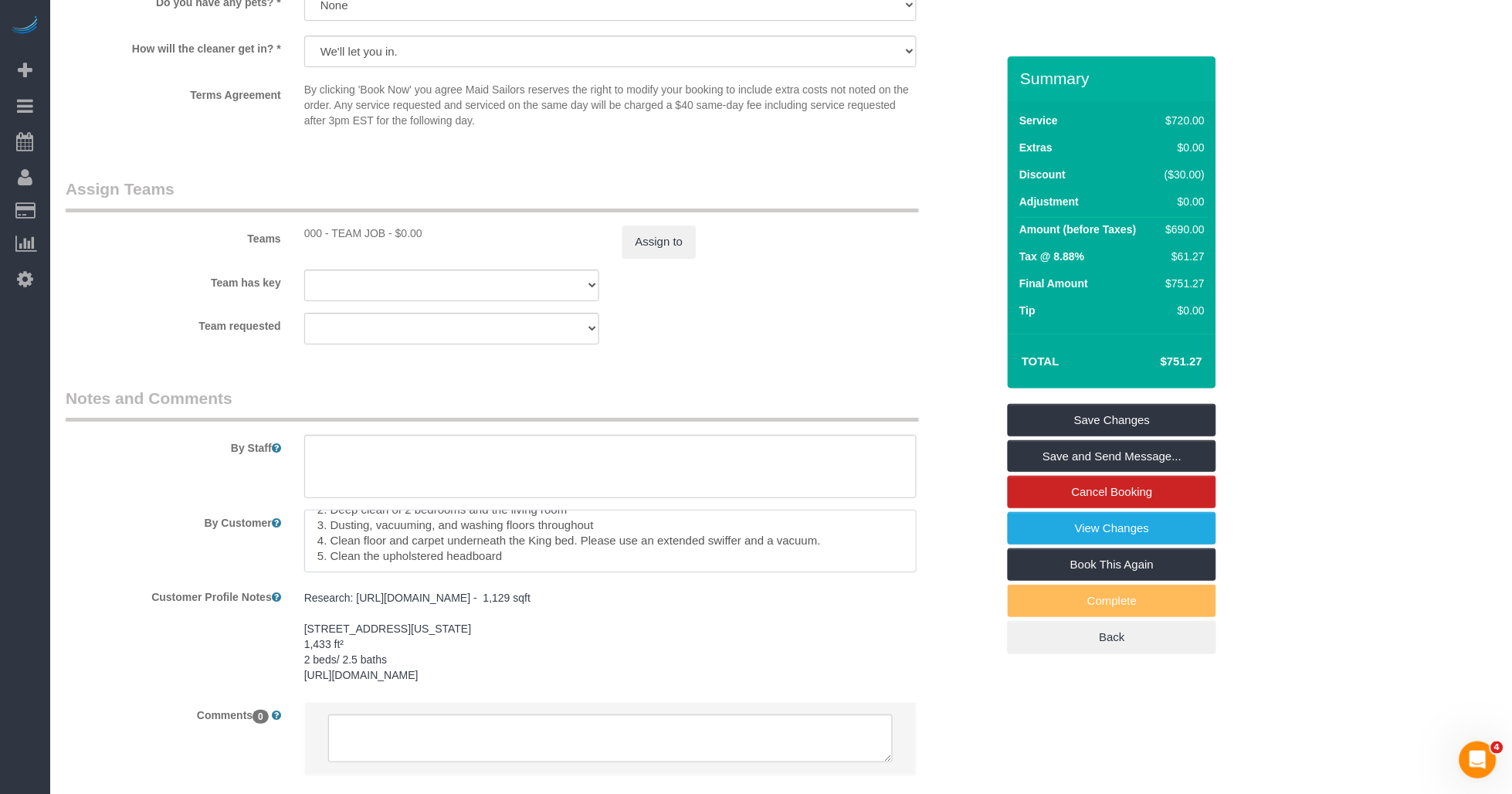
type textarea "Cleaning Priorities: 1. Deep clean of 2.5 bathrooms and the kitchen 2. Deep cle…"
click at [788, 624] on pre "Research: https://streeteasy.com/rental/710309 - 1,129 sqft 25 Columbus Circle,…" at bounding box center [610, 636] width 613 height 93
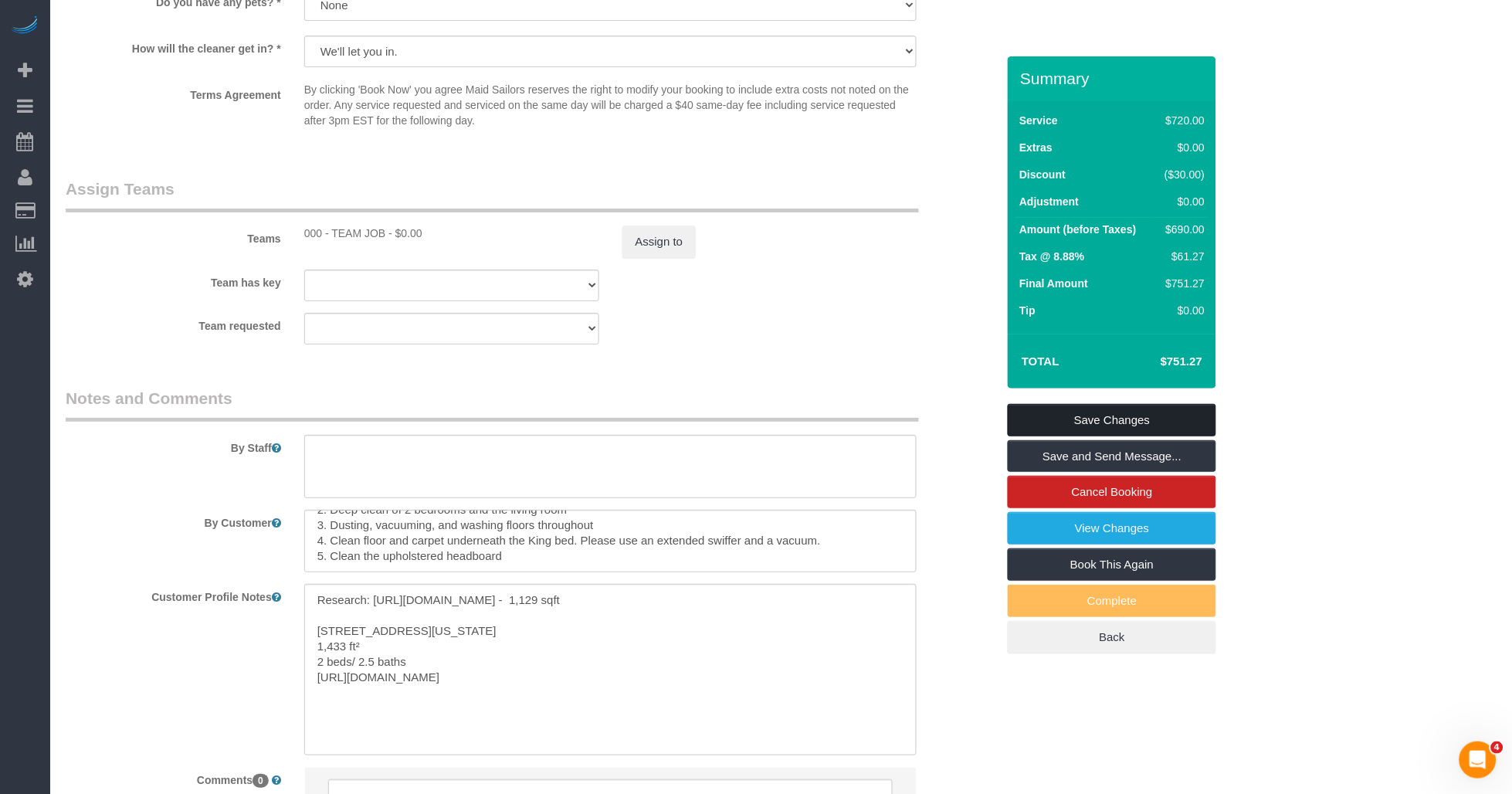
click at [1048, 424] on link "Save Changes" at bounding box center [1112, 420] width 208 height 33
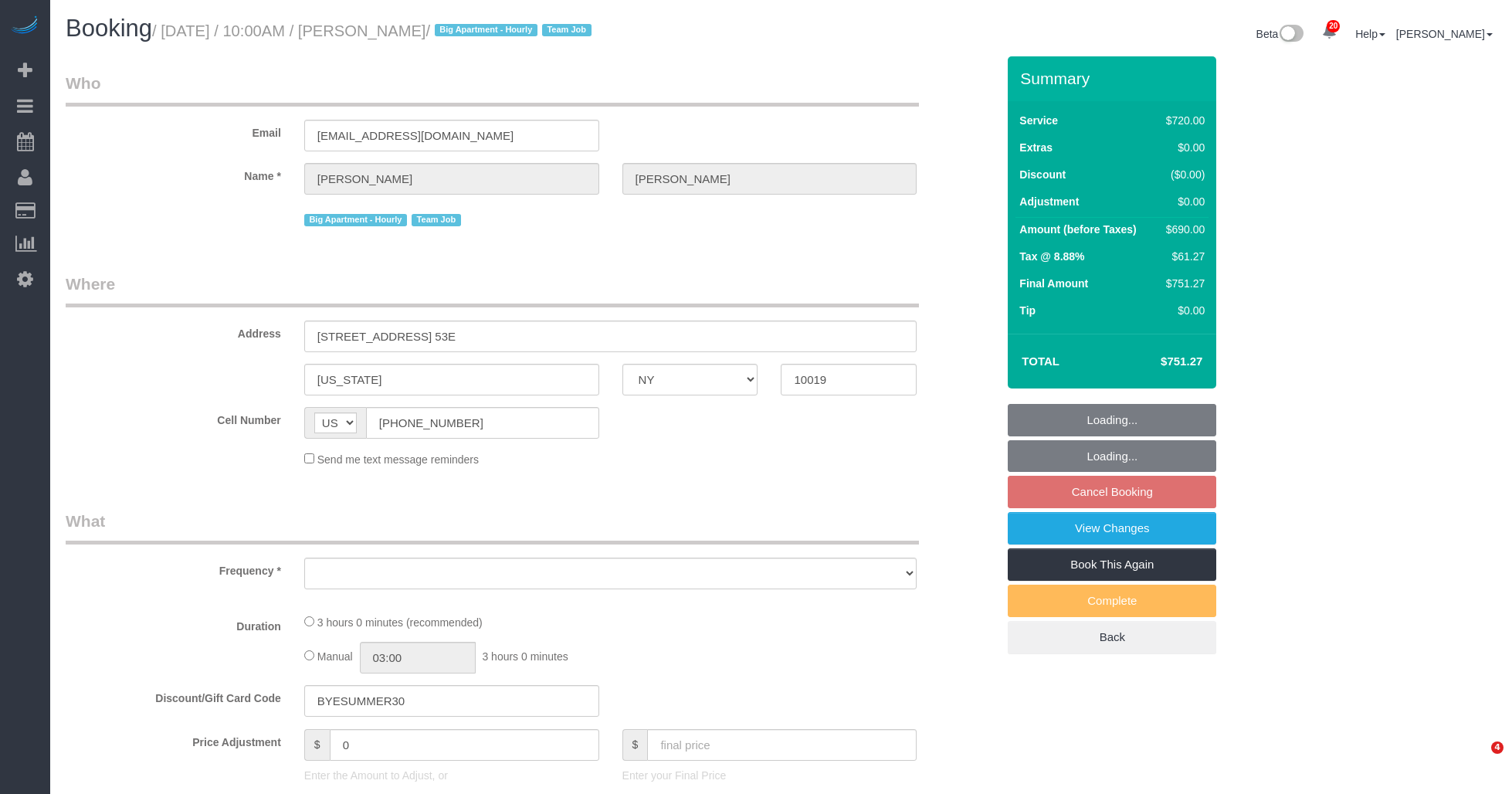
select select "NY"
select select "3"
select select "180"
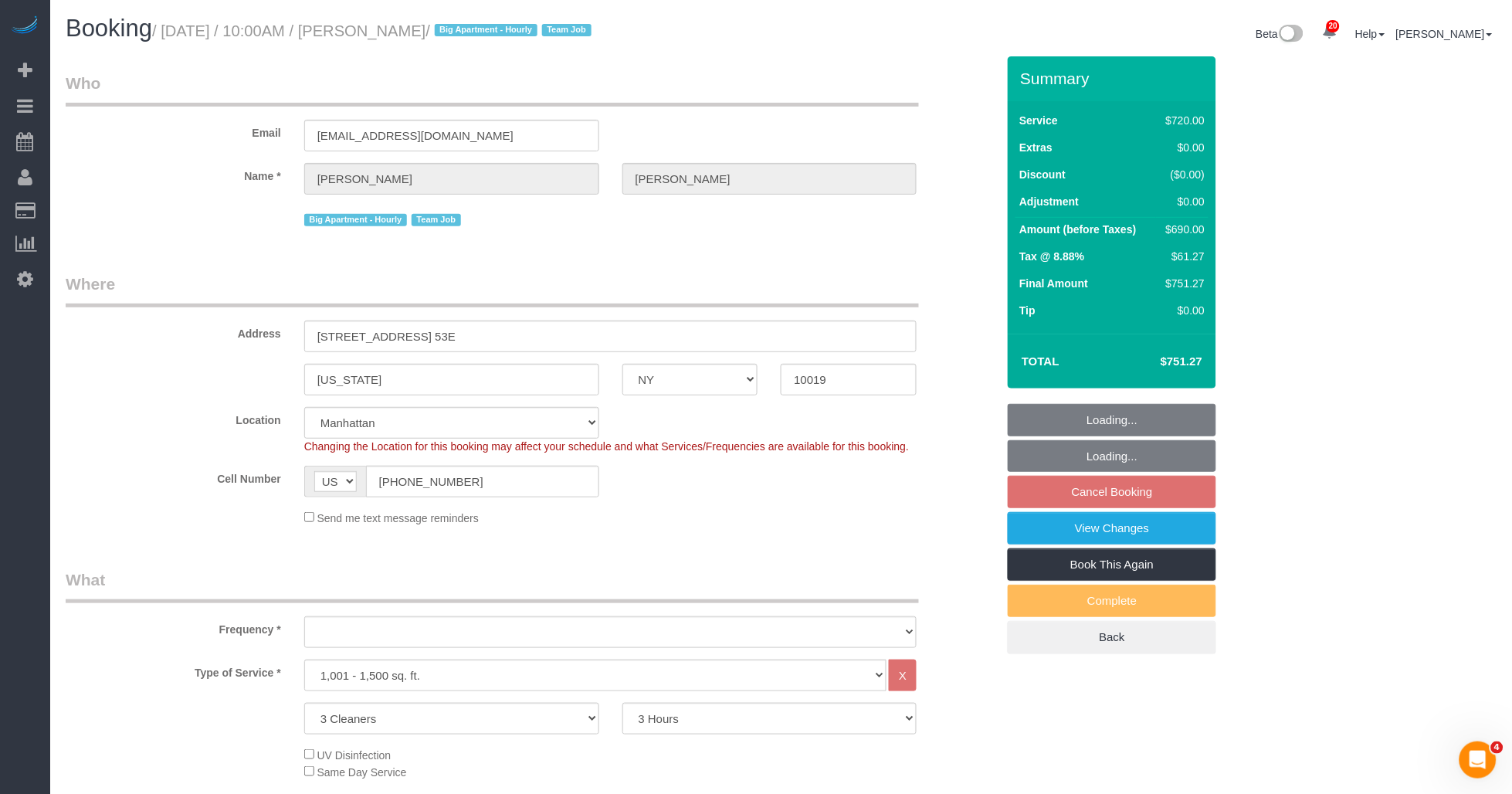
select select "string:stripe-pm_1S8OUi4VGloSiKo7wKKA7vq8"
select select "number:58"
select select "number:90"
select select "number:15"
select select "number:5"
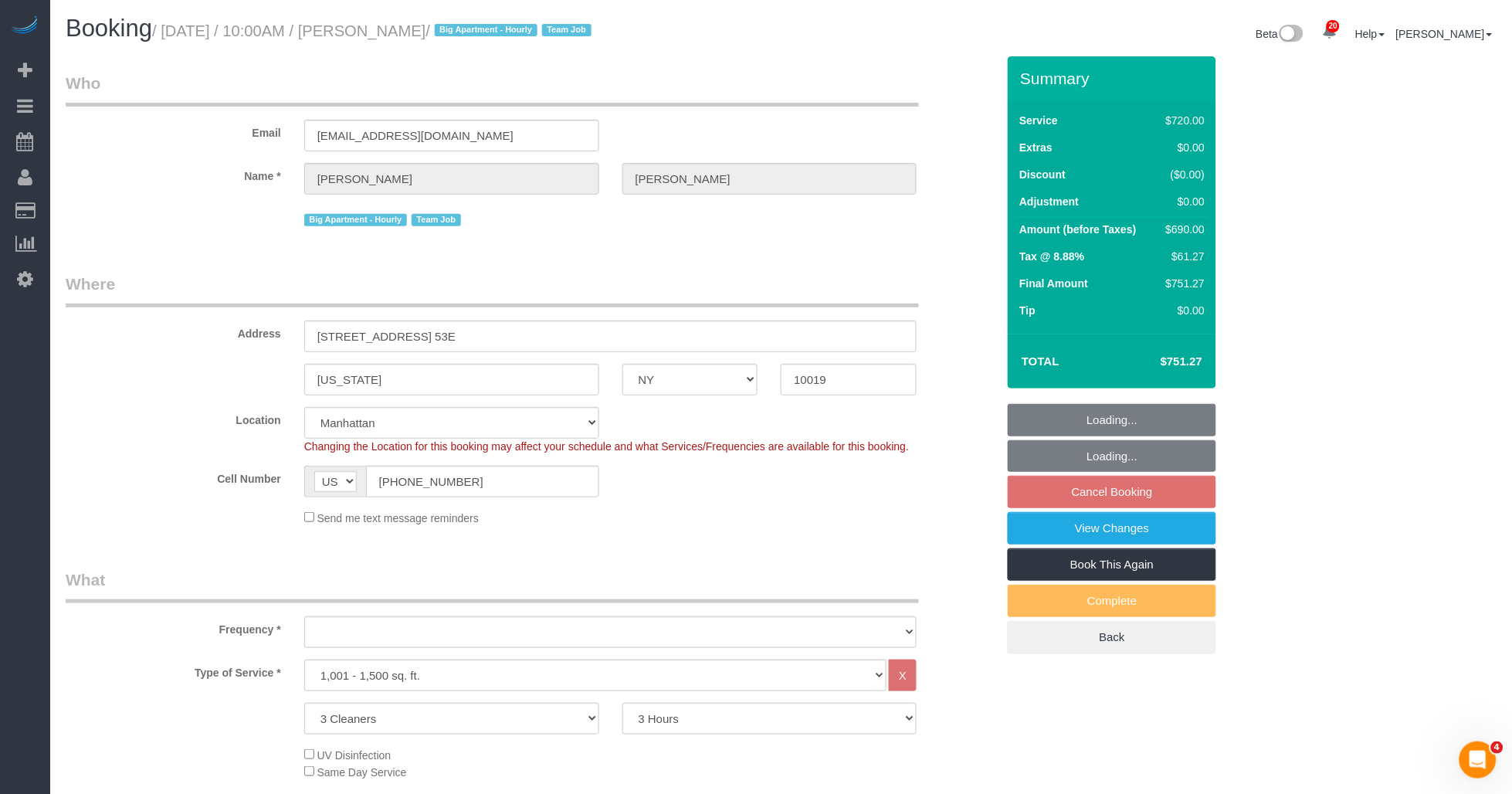
select select "object:1032"
select select "spot3"
select select "object:1469"
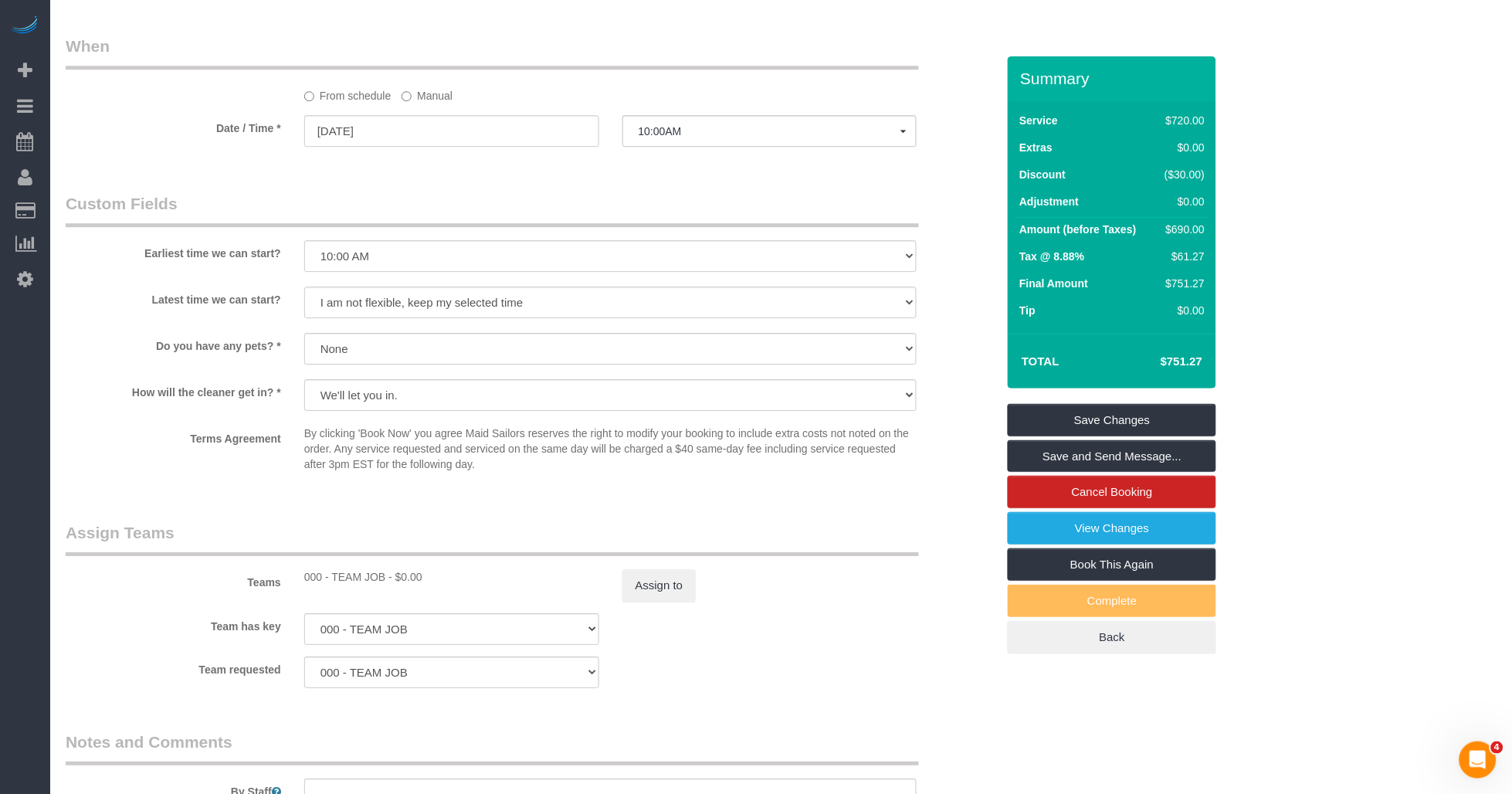
scroll to position [1644, 0]
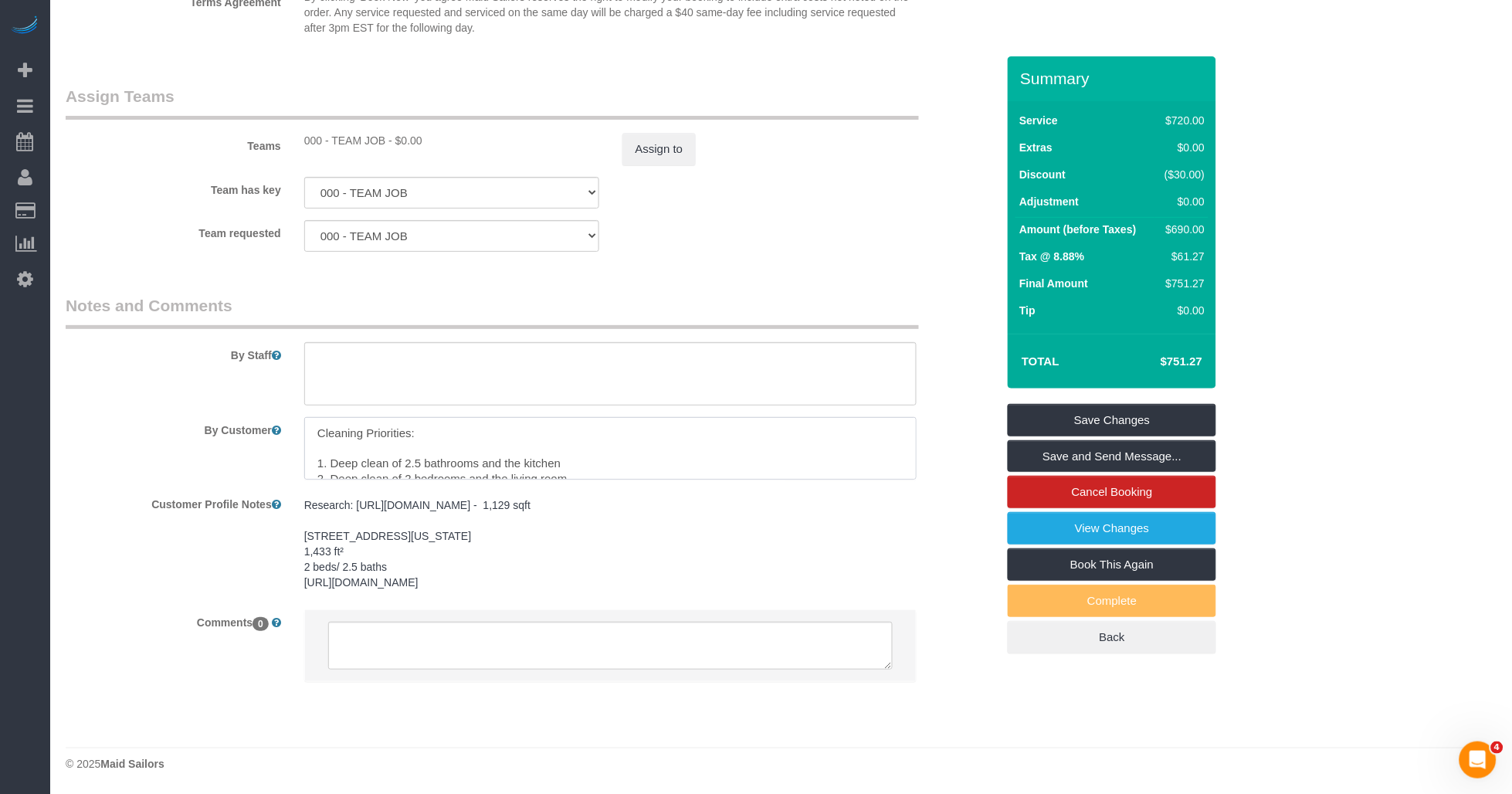
click at [451, 459] on textarea at bounding box center [610, 448] width 613 height 63
click at [318, 547] on pre "Research: [URL][DOMAIN_NAME] - 1,129 sqft [STREET_ADDRESS][US_STATE] 1,433 ft² …" at bounding box center [610, 543] width 613 height 93
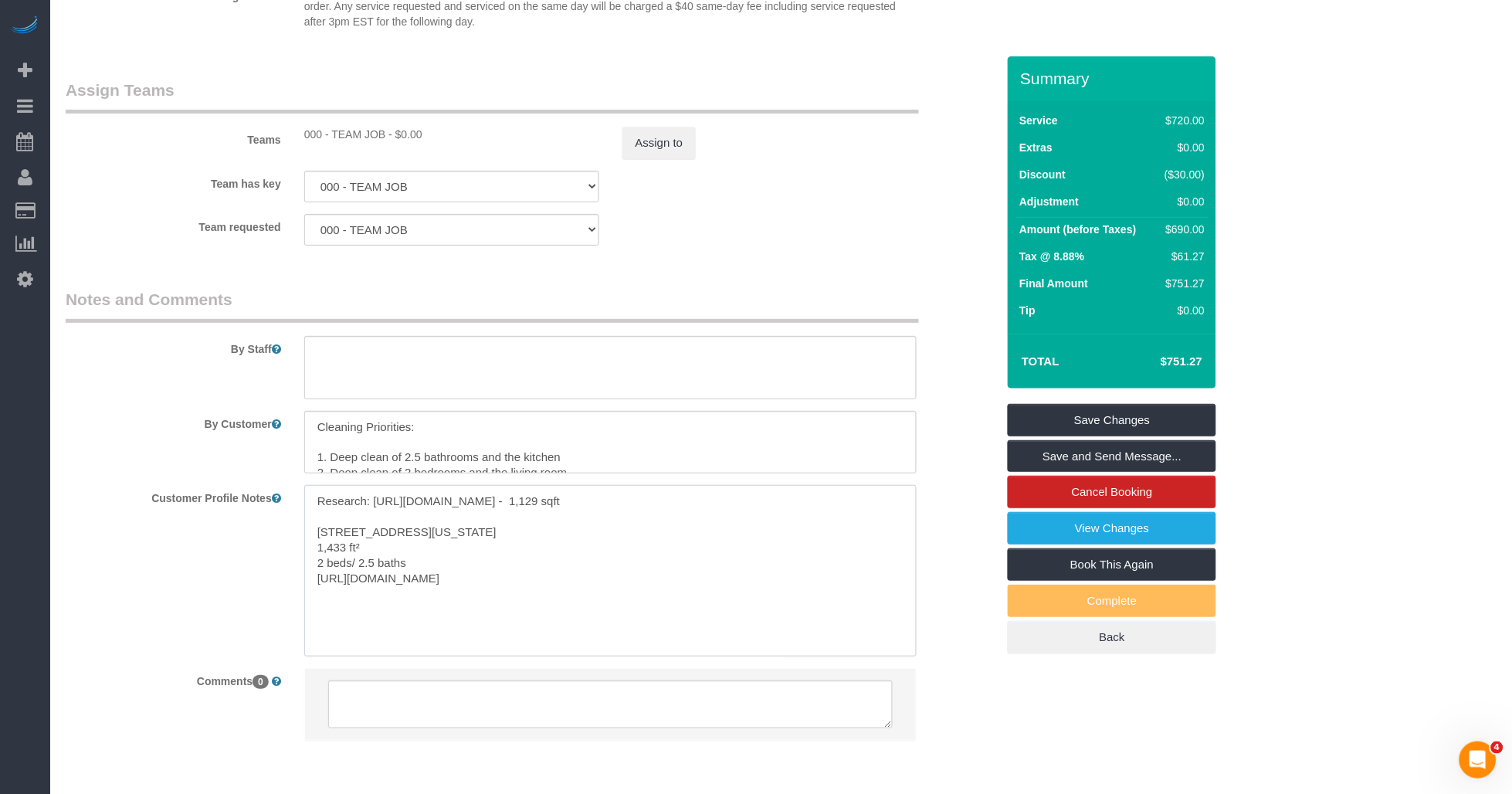
click at [318, 547] on textarea "Research: [URL][DOMAIN_NAME] - 1,129 sqft [STREET_ADDRESS][US_STATE] 1,433 ft² …" at bounding box center [610, 570] width 613 height 171
click at [328, 547] on textarea "Research: [URL][DOMAIN_NAME] - 1,129 sqft [STREET_ADDRESS][US_STATE] 1,433 ft² …" at bounding box center [610, 570] width 613 height 171
click at [328, 549] on textarea "Research: [URL][DOMAIN_NAME] - 1,129 sqft [STREET_ADDRESS][US_STATE] 1,433 ft² …" at bounding box center [610, 570] width 613 height 171
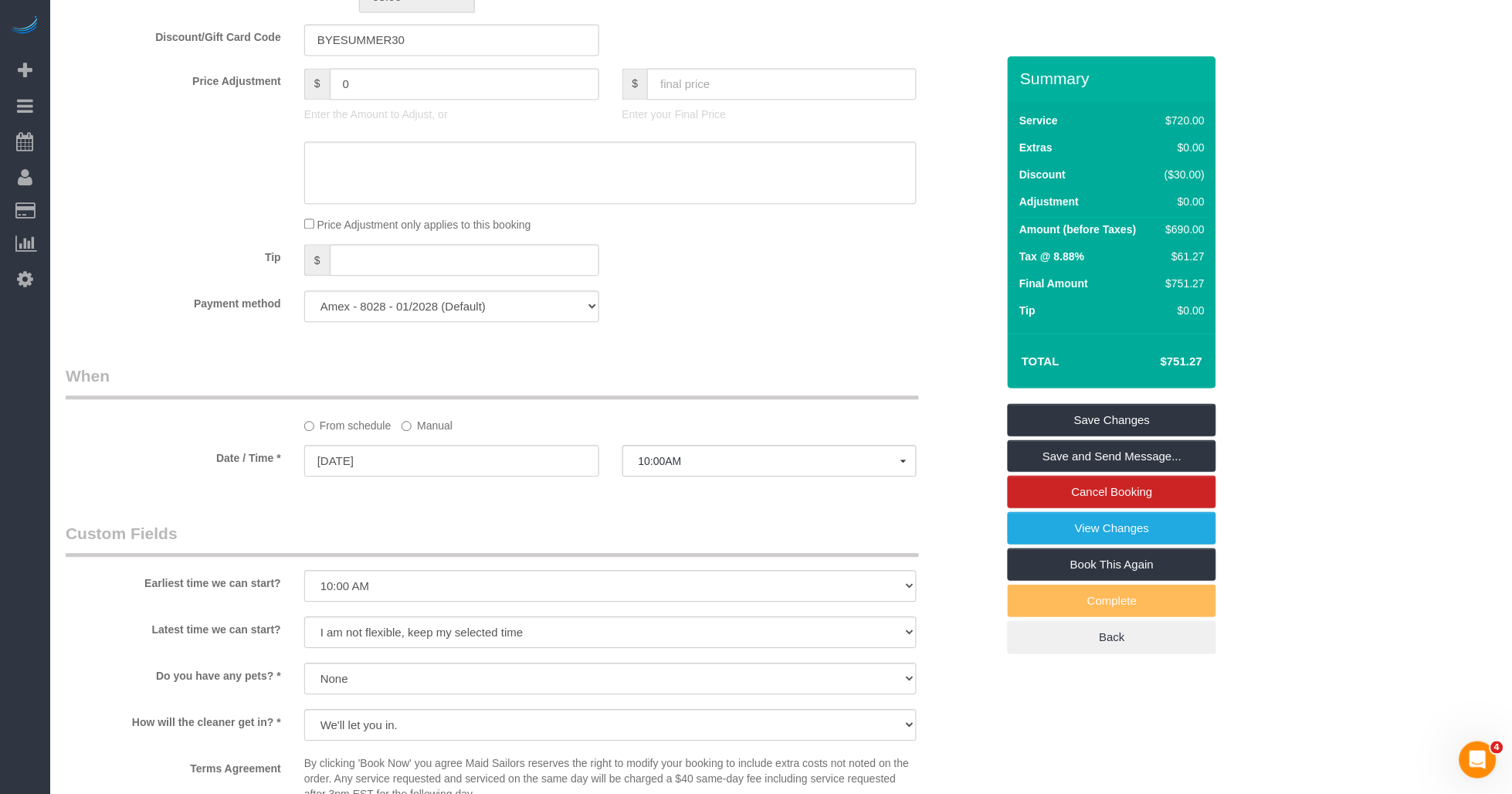
scroll to position [615, 0]
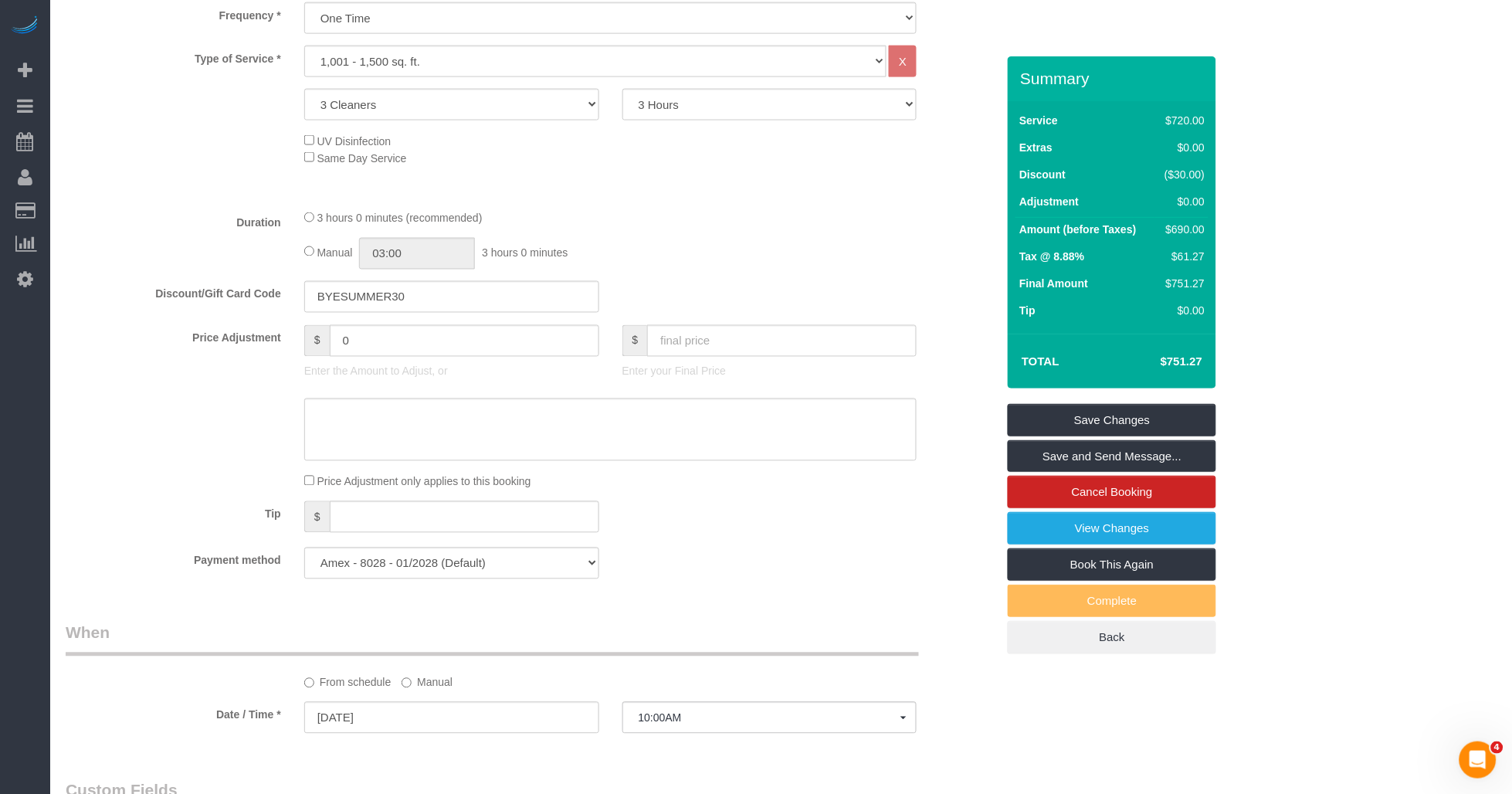
click at [644, 241] on div "3 hours 0 minutes (recommended) Manual 03:00 3 hours 0 minutes" at bounding box center [610, 240] width 636 height 60
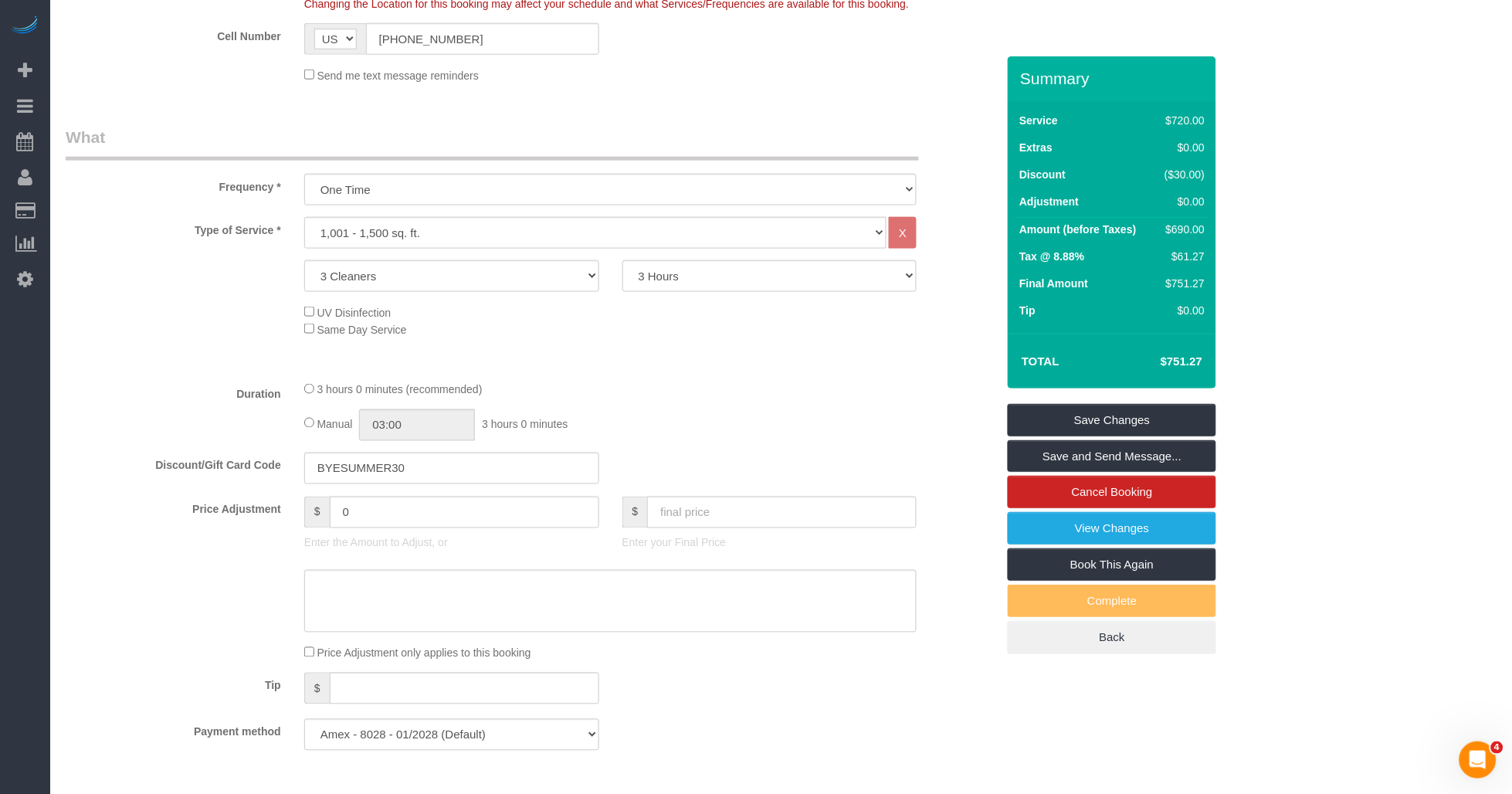
click at [745, 348] on div "Type of Service * Under 1,000 sq. ft. 1,001 - 1,500 sq. ft. 1,500+ sq. ft. Cust…" at bounding box center [531, 292] width 931 height 151
click at [211, 335] on div "UV Disinfection Same Day Service" at bounding box center [531, 320] width 953 height 34
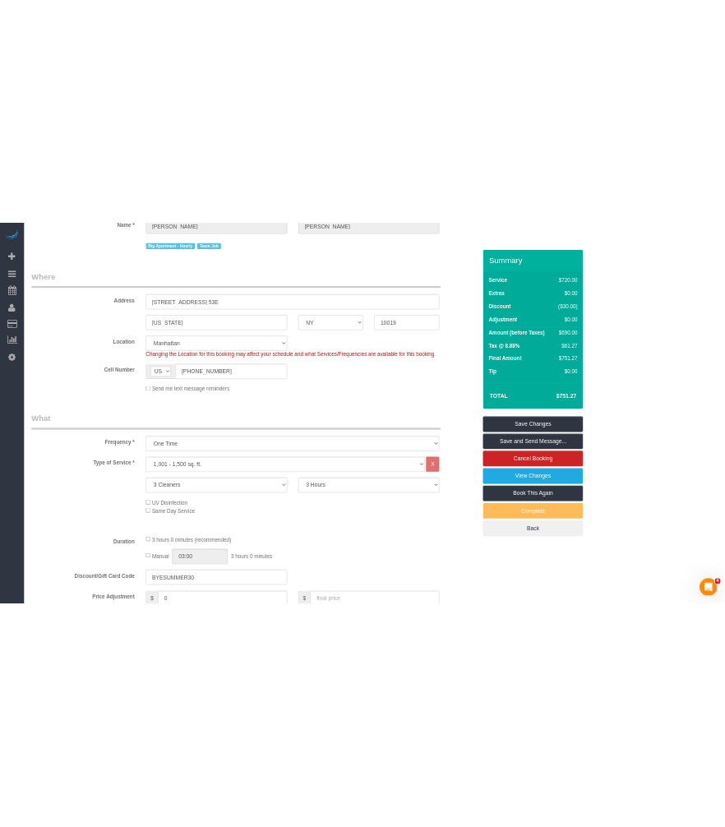
scroll to position [274, 0]
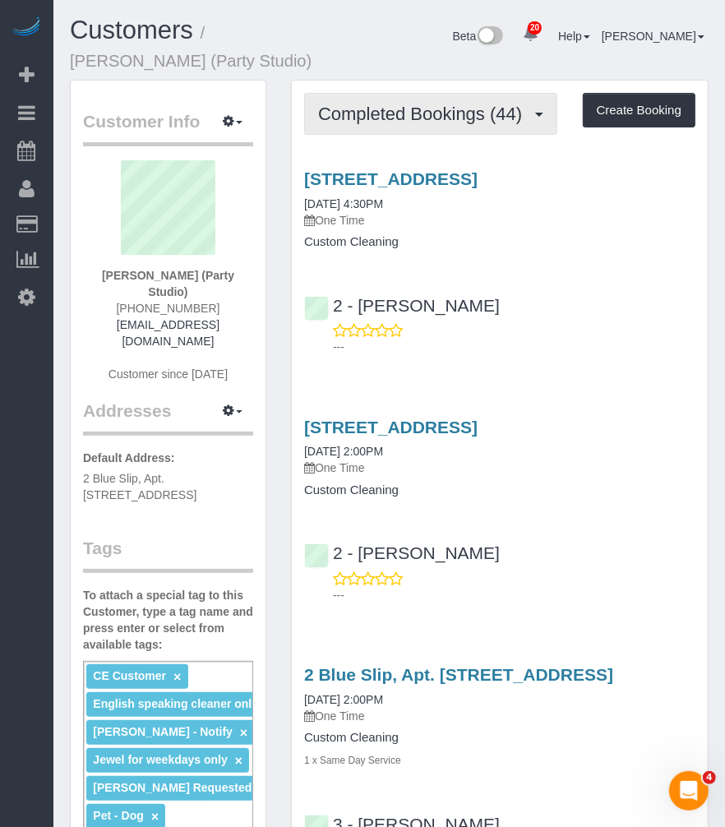
click at [474, 125] on button "Completed Bookings (44)" at bounding box center [430, 114] width 253 height 42
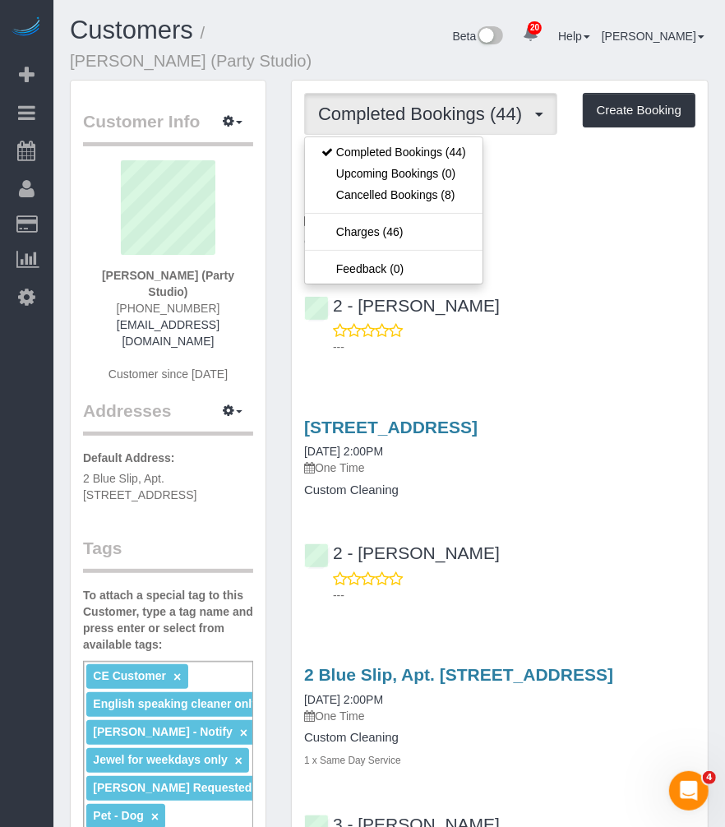
click at [560, 288] on div "567 Flushing Avenue, Apt. 506, Brooklyn, NY 11206 09/08/2025 4:30PM One Time Cu…" at bounding box center [500, 258] width 416 height 207
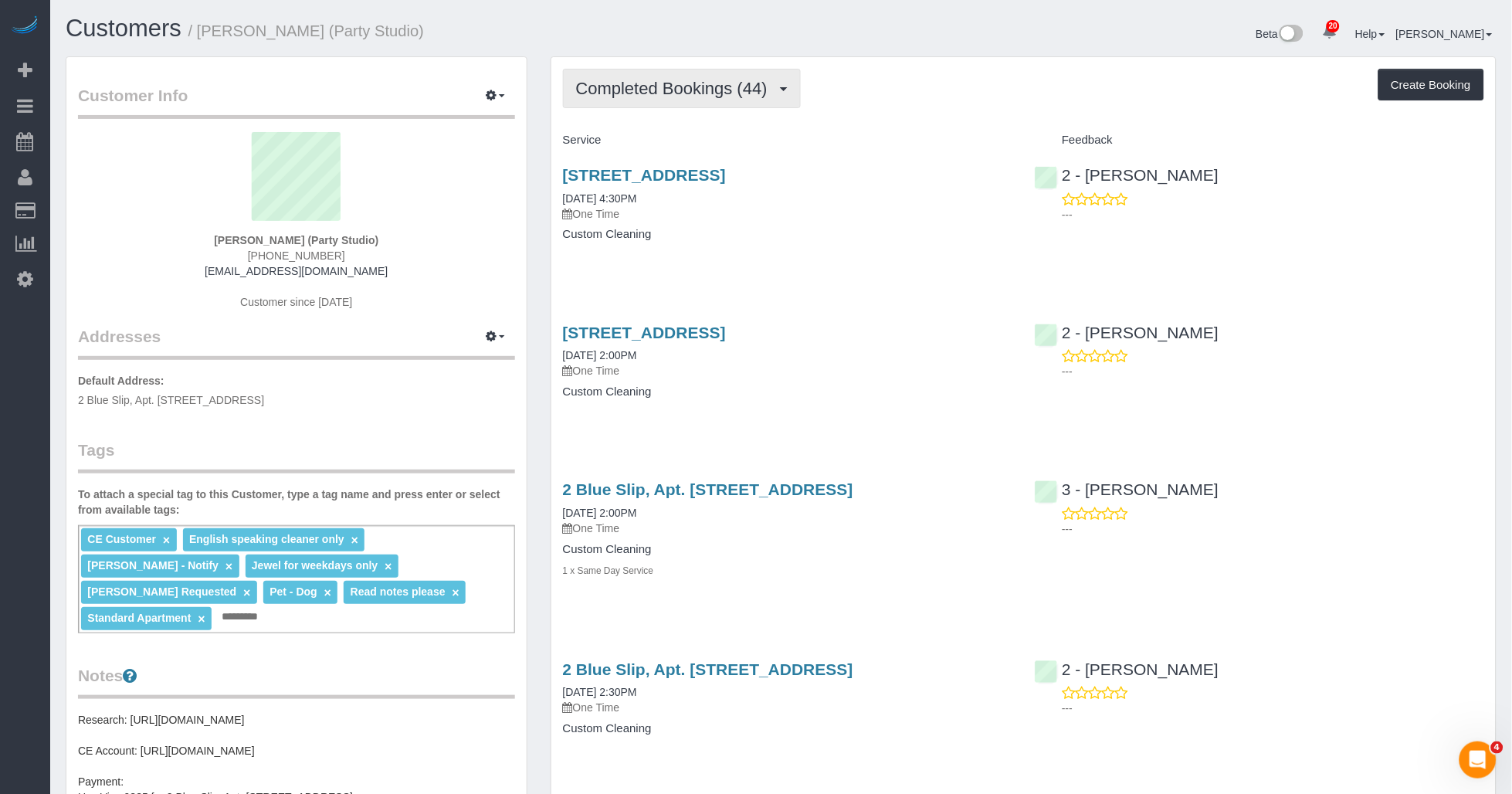
click at [680, 84] on span "Completed Bookings (44)" at bounding box center [675, 88] width 199 height 20
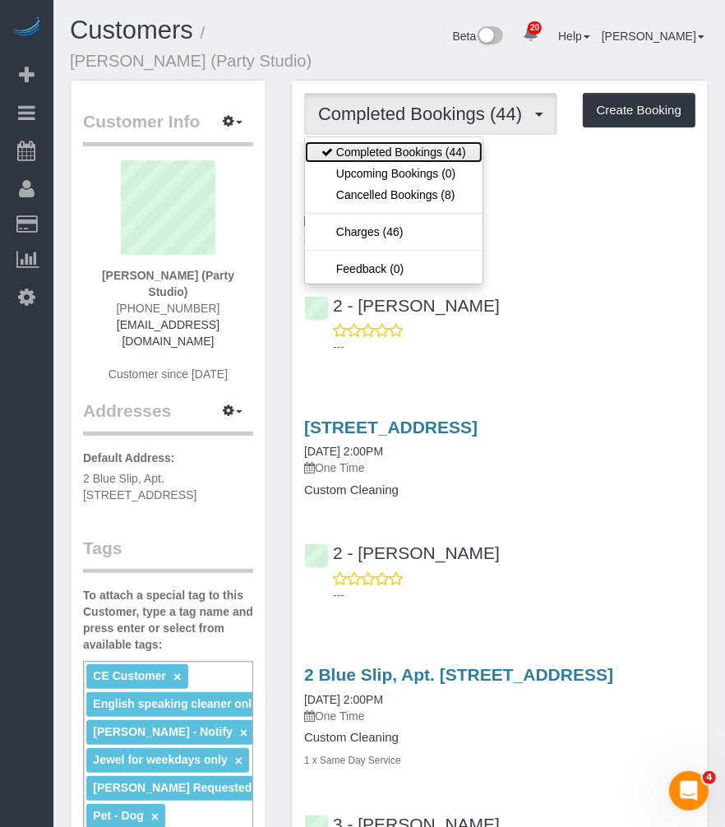
drag, startPoint x: 415, startPoint y: 155, endPoint x: 352, endPoint y: 192, distance: 73.3
click at [415, 155] on link "Completed Bookings (44)" at bounding box center [394, 151] width 178 height 21
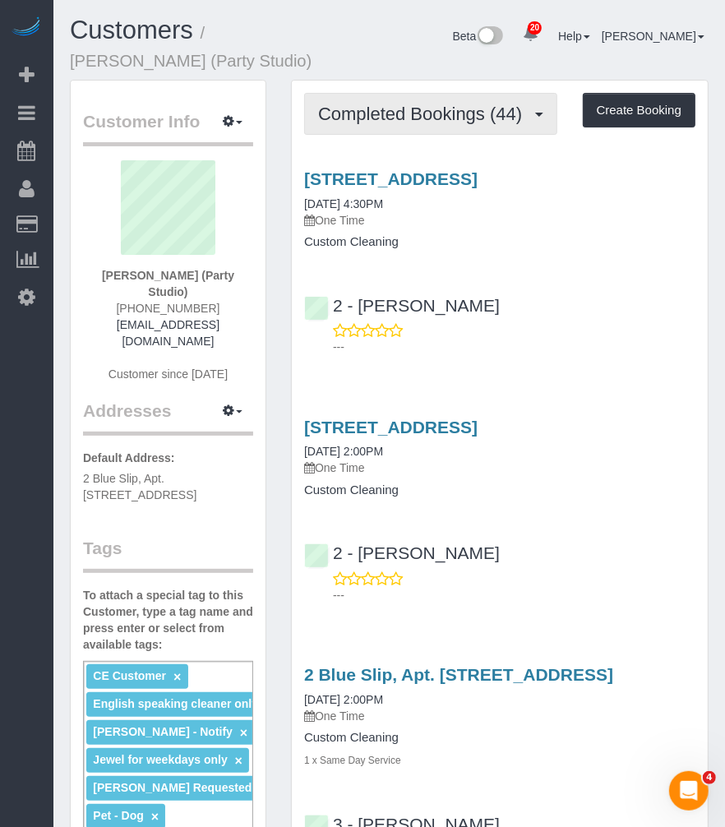
click at [378, 125] on button "Completed Bookings (44)" at bounding box center [430, 114] width 253 height 42
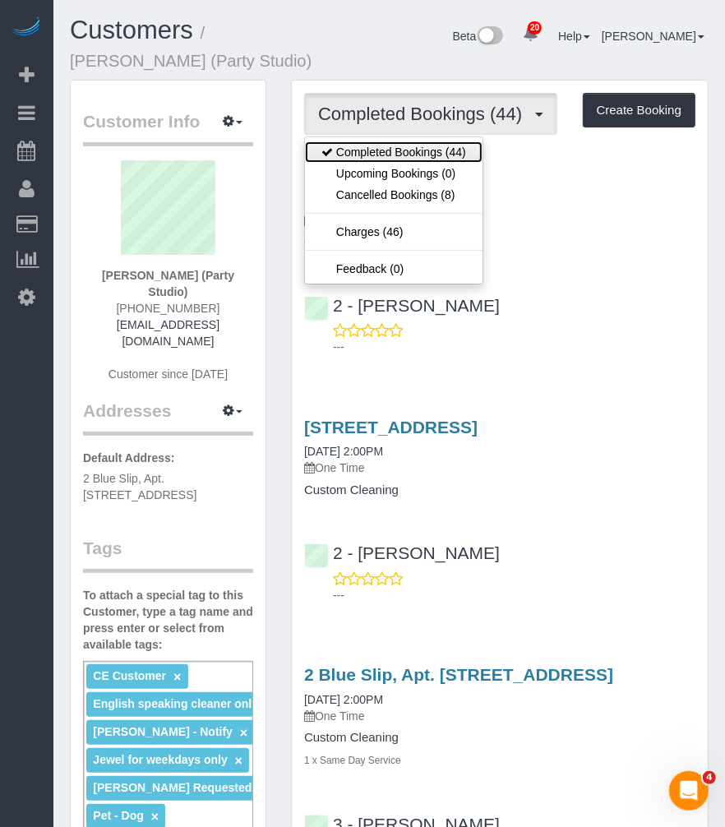
click at [370, 150] on link "Completed Bookings (44)" at bounding box center [394, 151] width 178 height 21
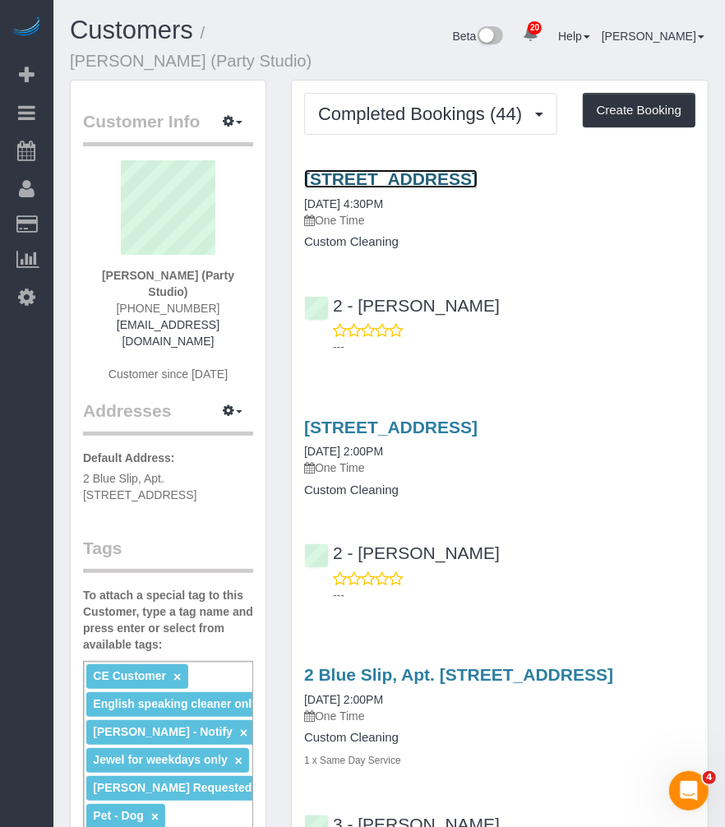
click at [414, 170] on link "[STREET_ADDRESS]" at bounding box center [390, 178] width 173 height 19
click at [478, 175] on link "[STREET_ADDRESS]" at bounding box center [390, 178] width 173 height 19
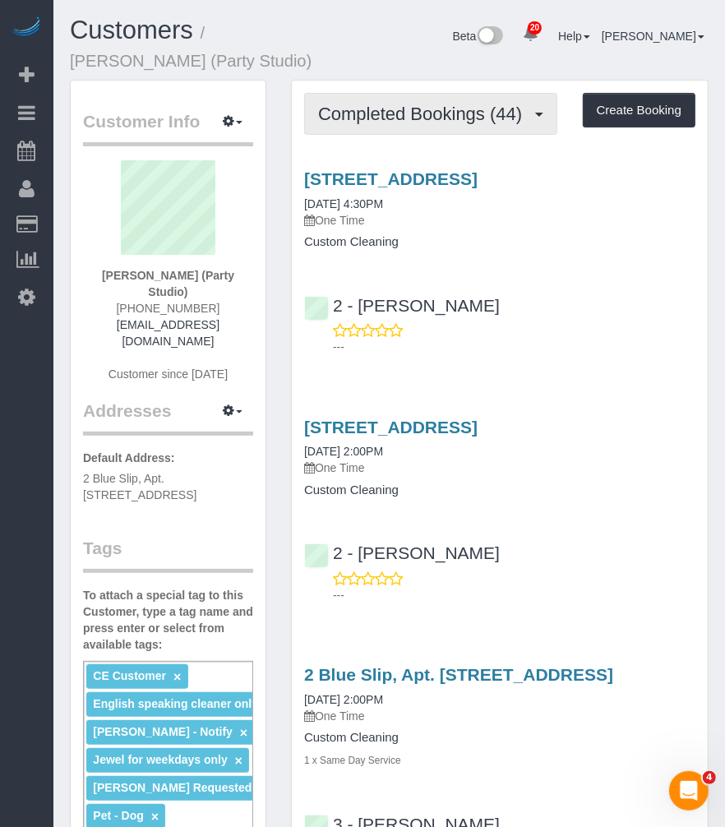
click at [437, 116] on span "Completed Bookings (44)" at bounding box center [424, 114] width 212 height 21
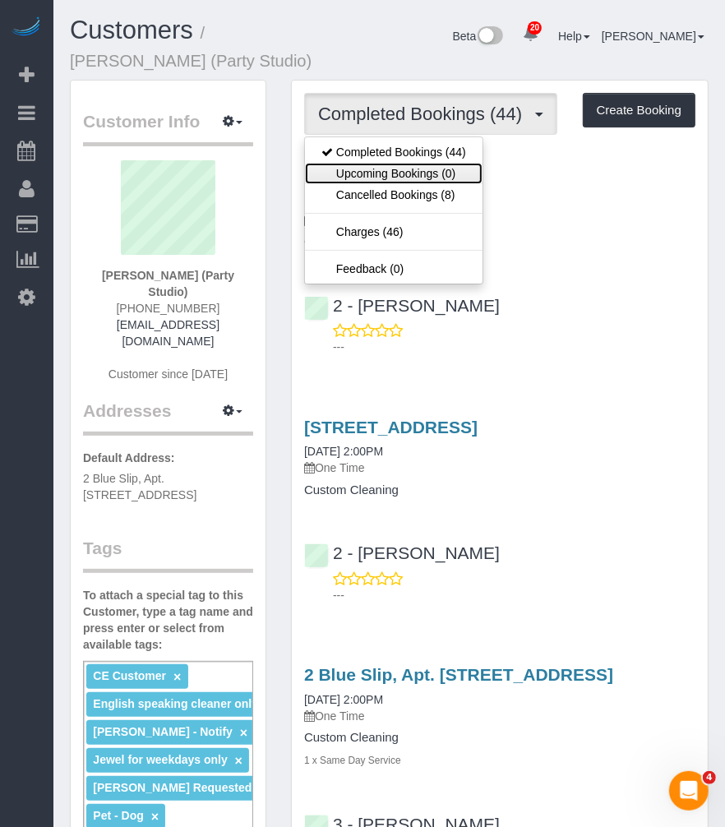
click at [395, 169] on link "Upcoming Bookings (0)" at bounding box center [394, 173] width 178 height 21
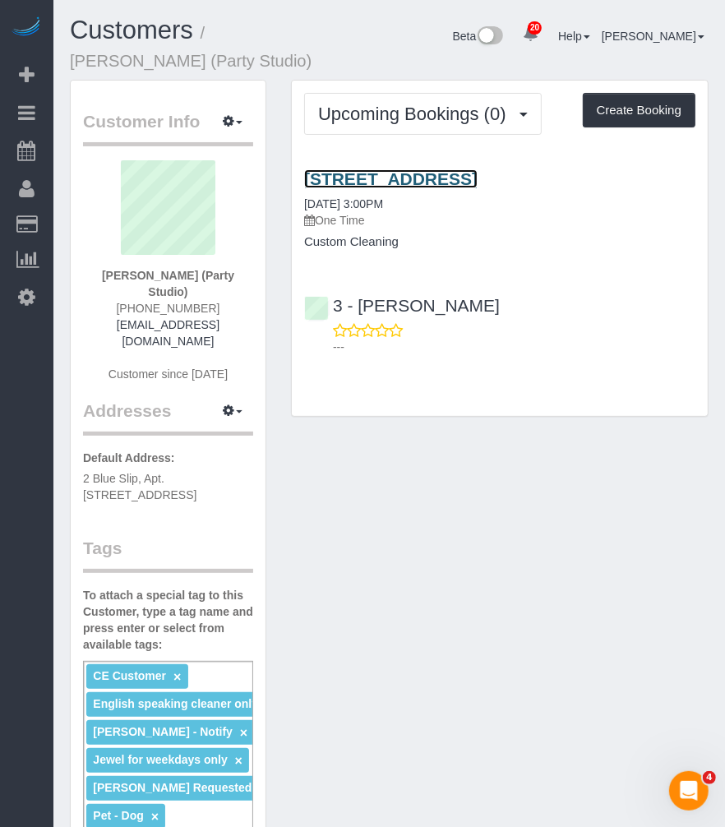
click at [400, 179] on link "[STREET_ADDRESS]" at bounding box center [390, 178] width 173 height 19
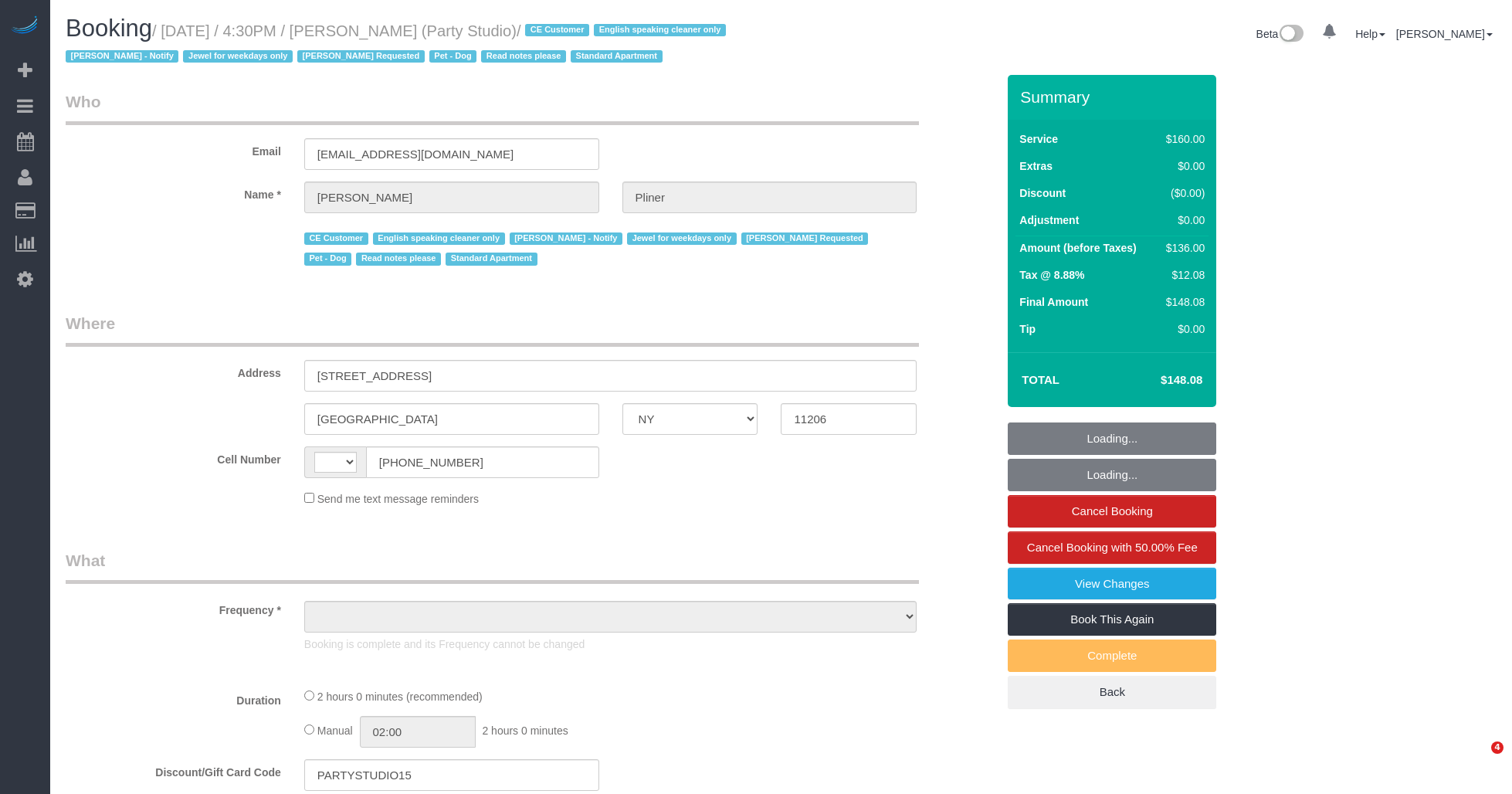
select select "NY"
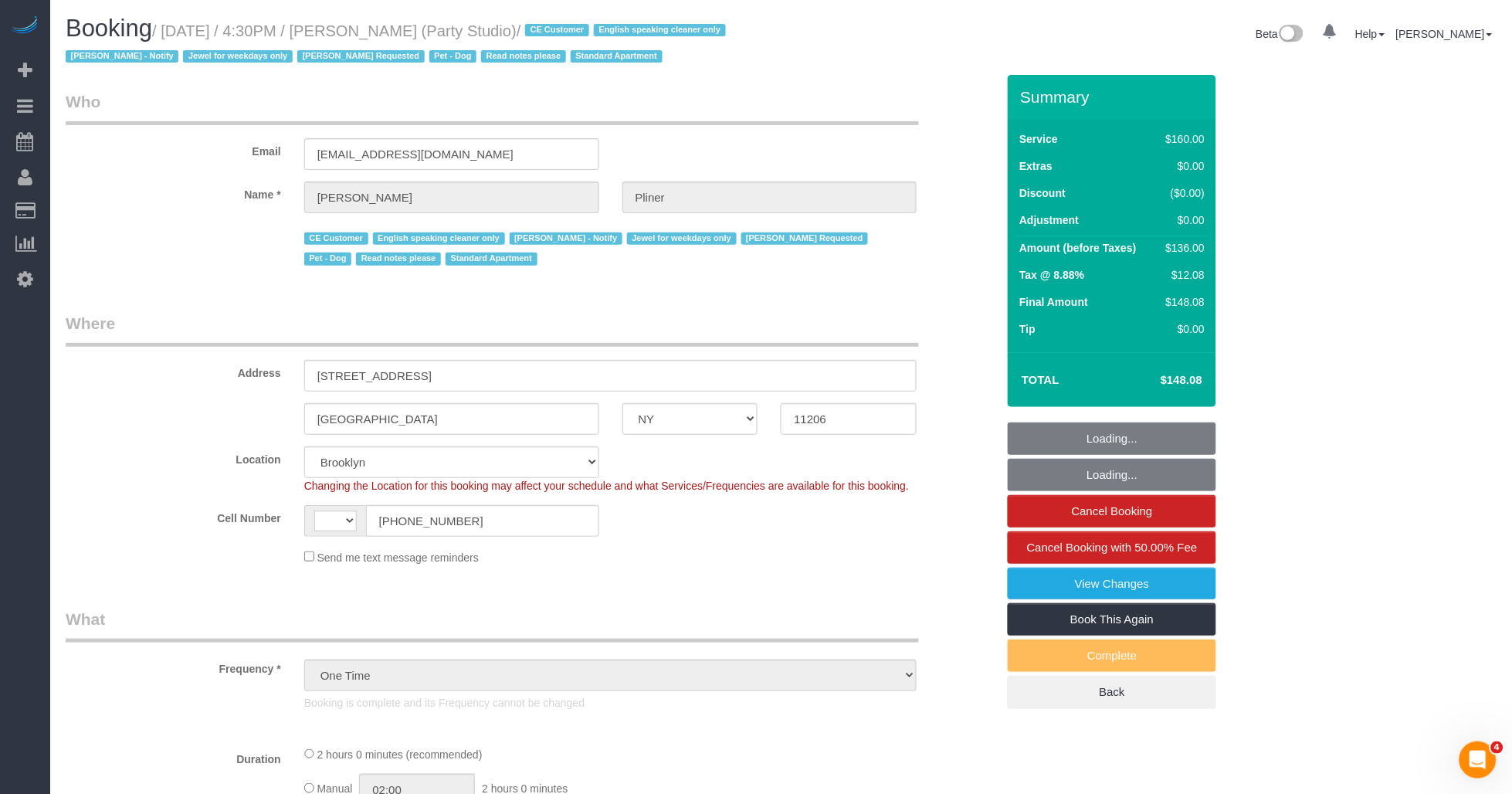
select select "object:590"
select select "string:[GEOGRAPHIC_DATA]"
select select "string:stripe-pm_1S572p4VGloSiKo7nDSdiunk"
select select "number:89"
select select "number:90"
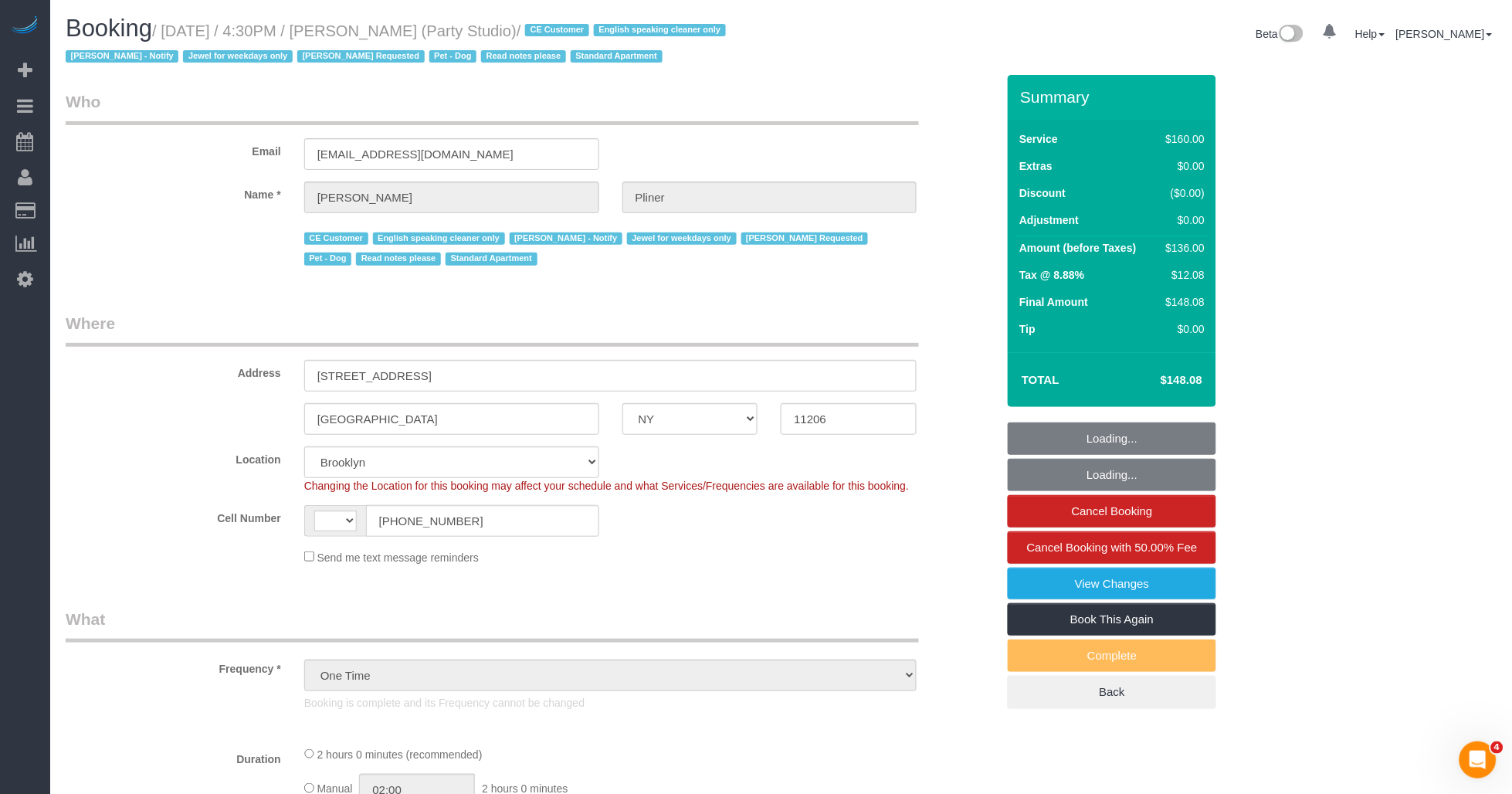
select select "number:13"
select select "number:7"
select select "object:1526"
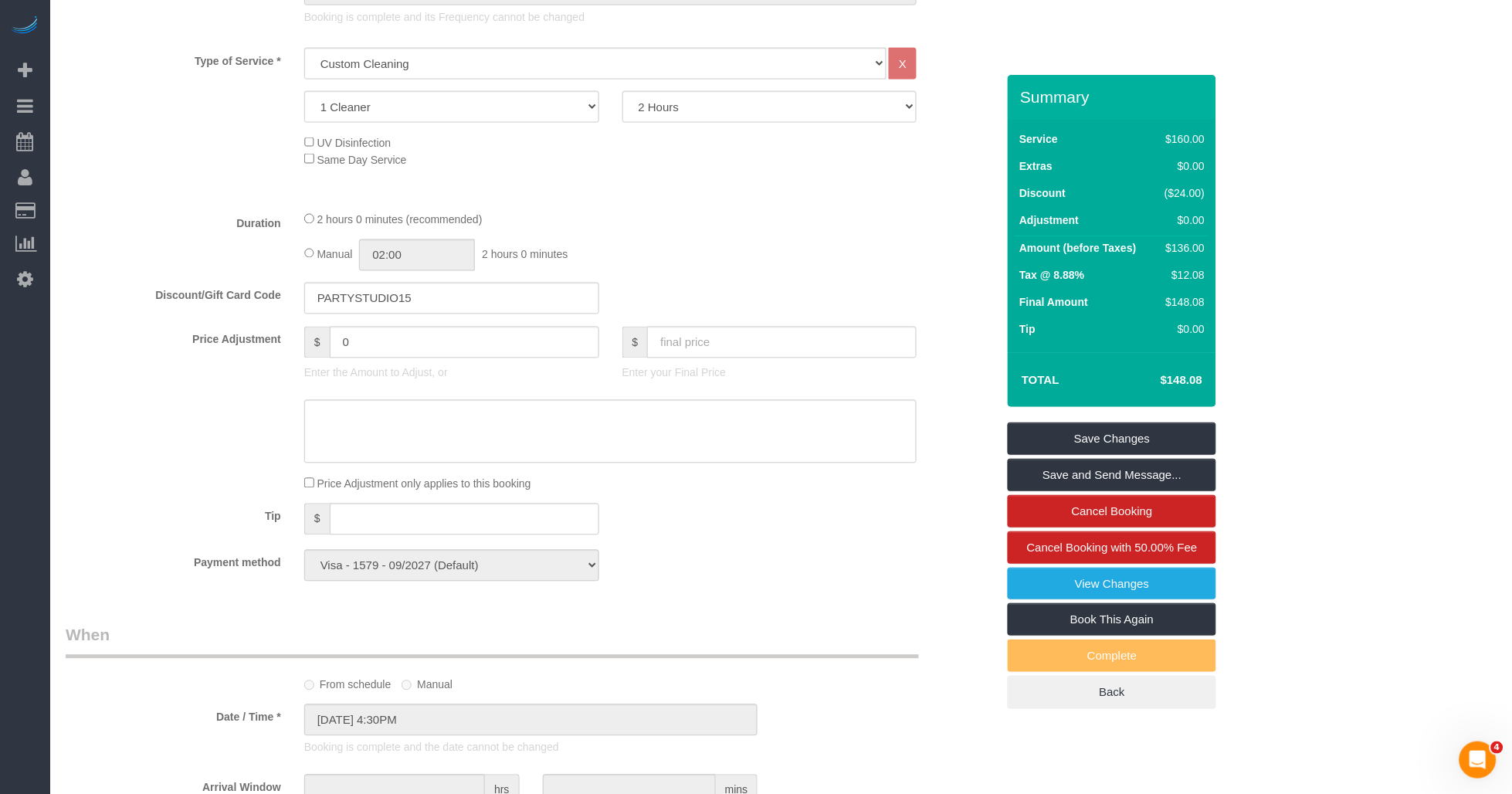
scroll to position [772, 0]
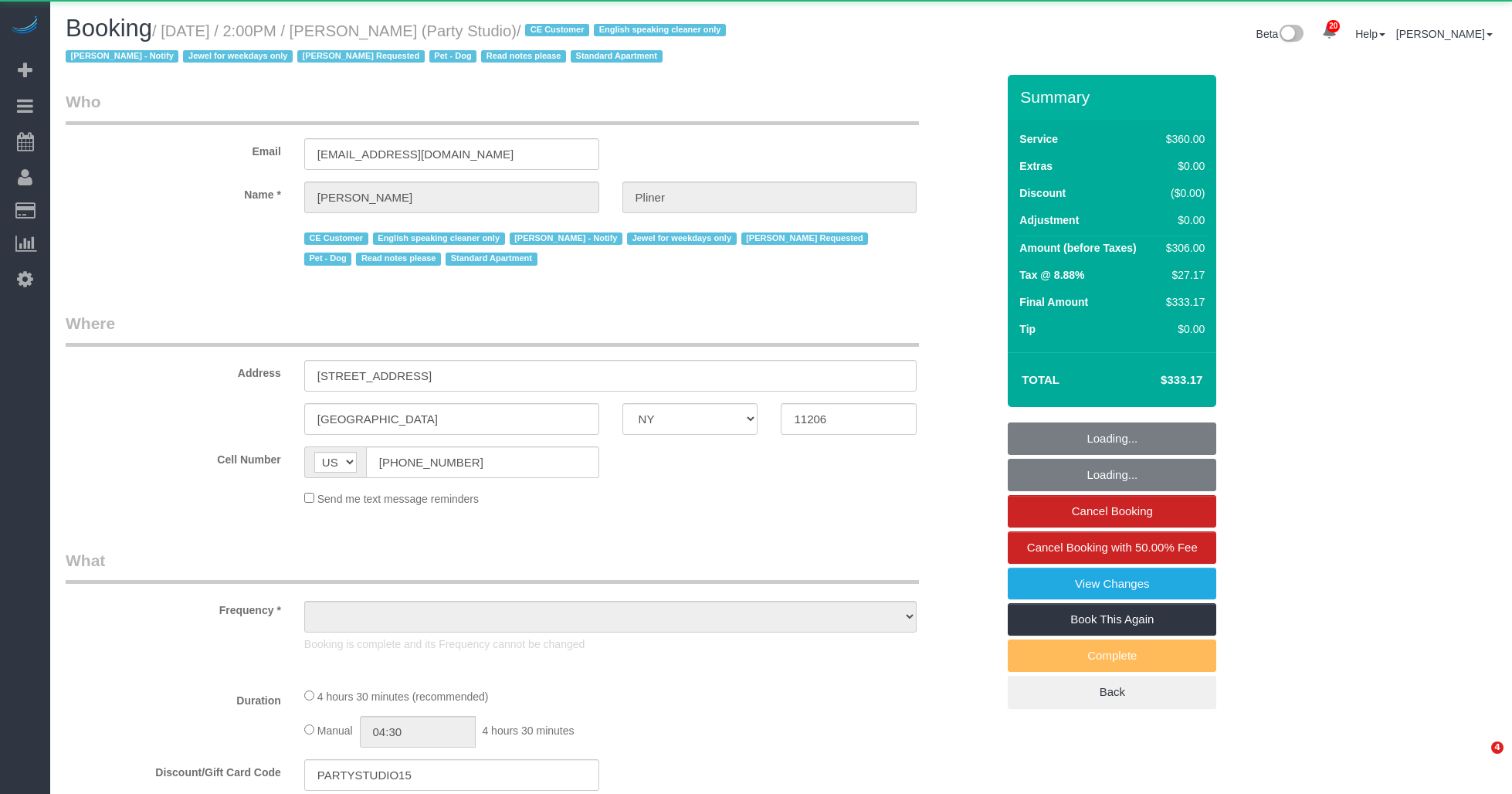
select select "NY"
select select "object:837"
select select "spot1"
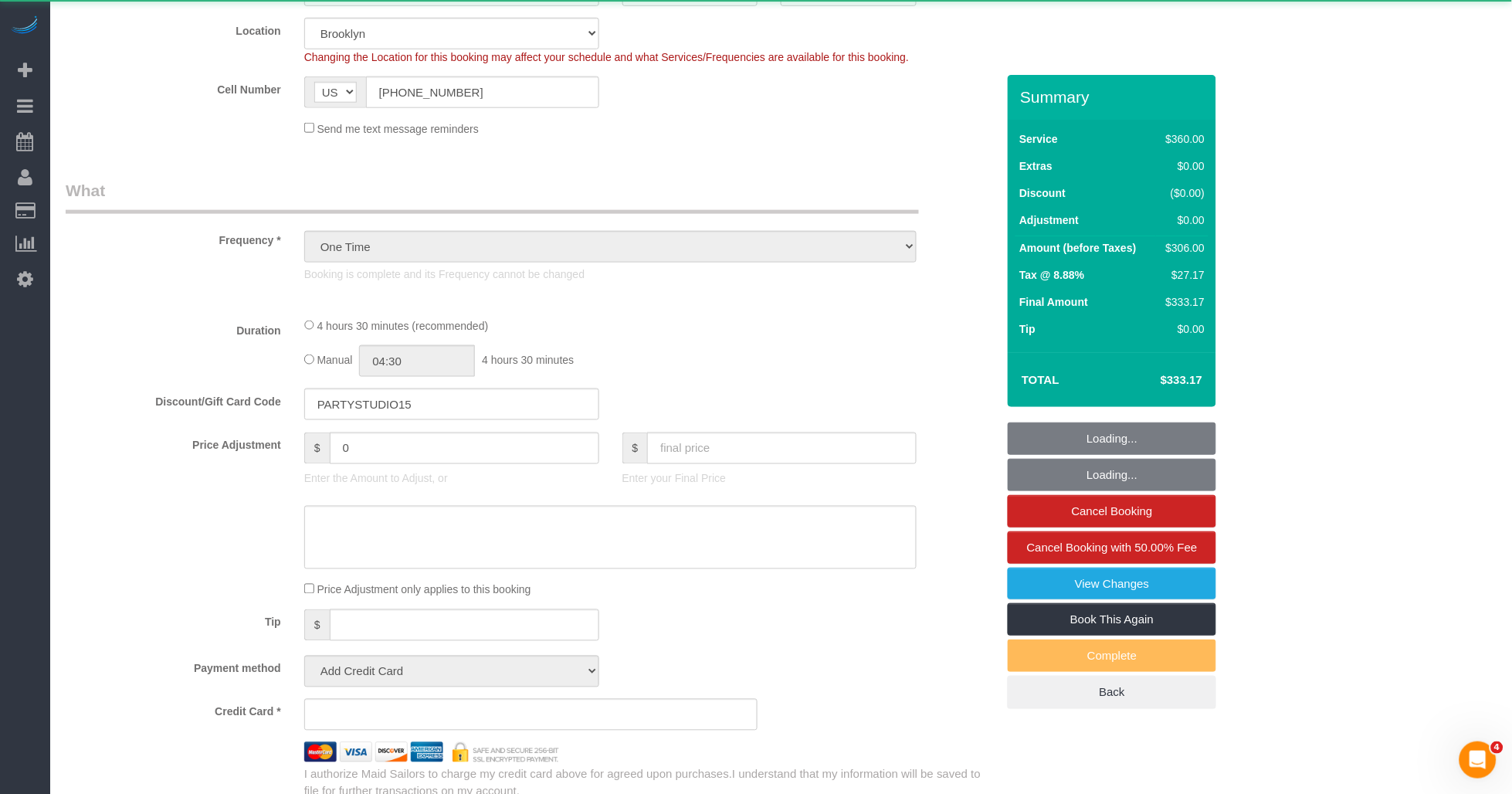
select select "number:89"
select select "number:90"
select select "number:13"
select select "number:7"
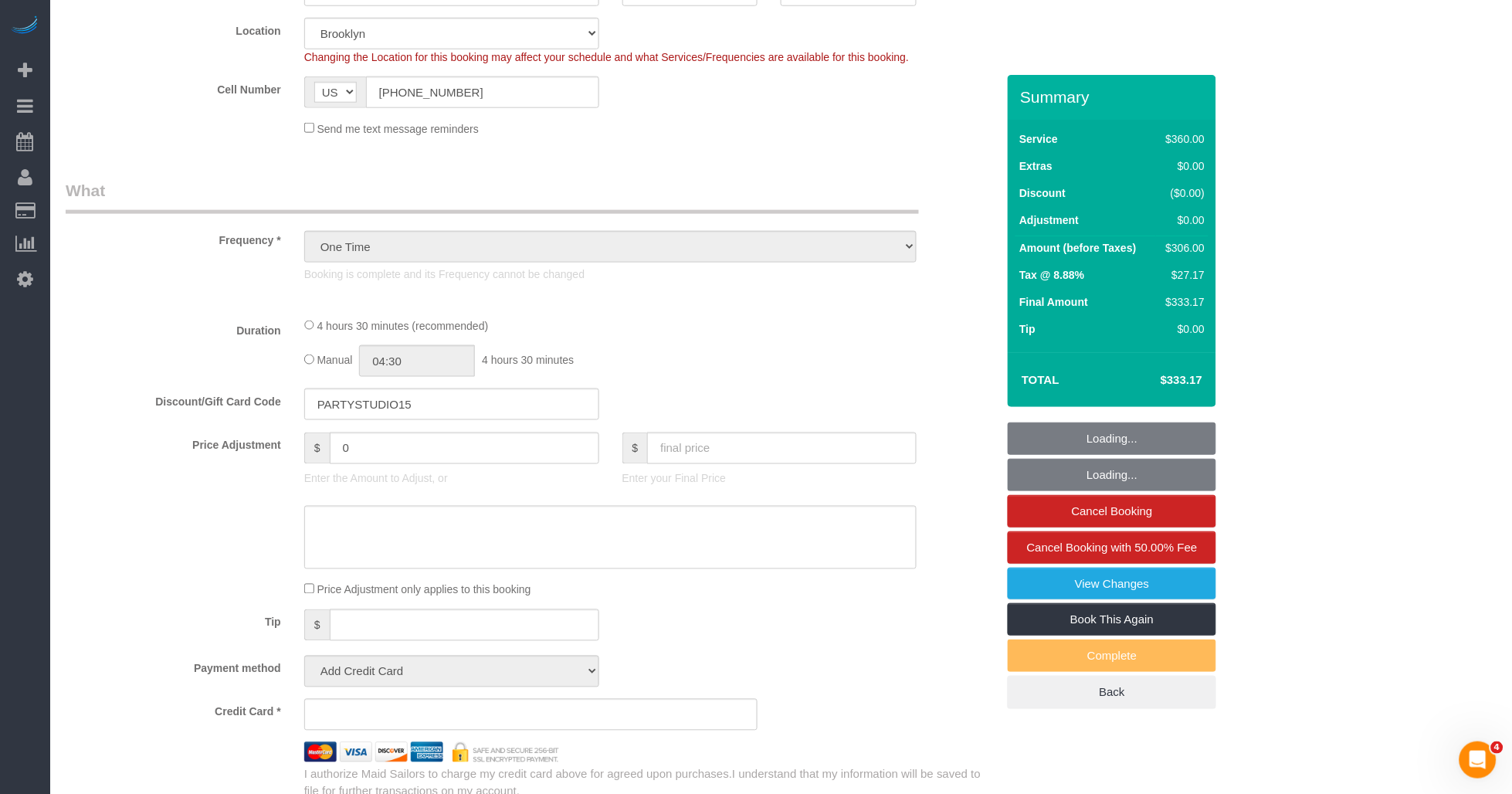
select select "spot6"
select select "object:995"
select select "string:stripe-pm_1S02kO4VGloSiKo7bjdm48gl"
select select "270"
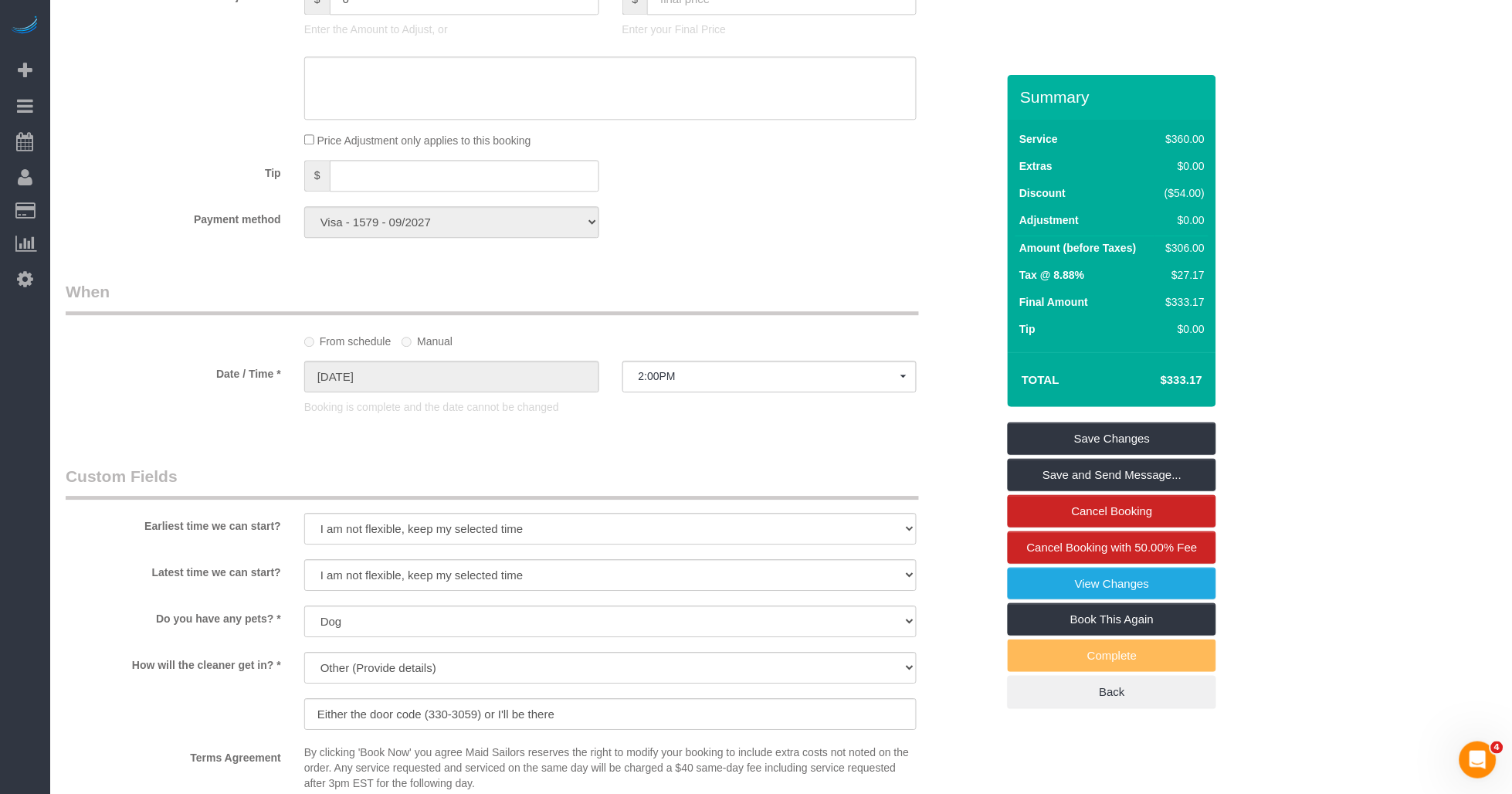
scroll to position [1287, 0]
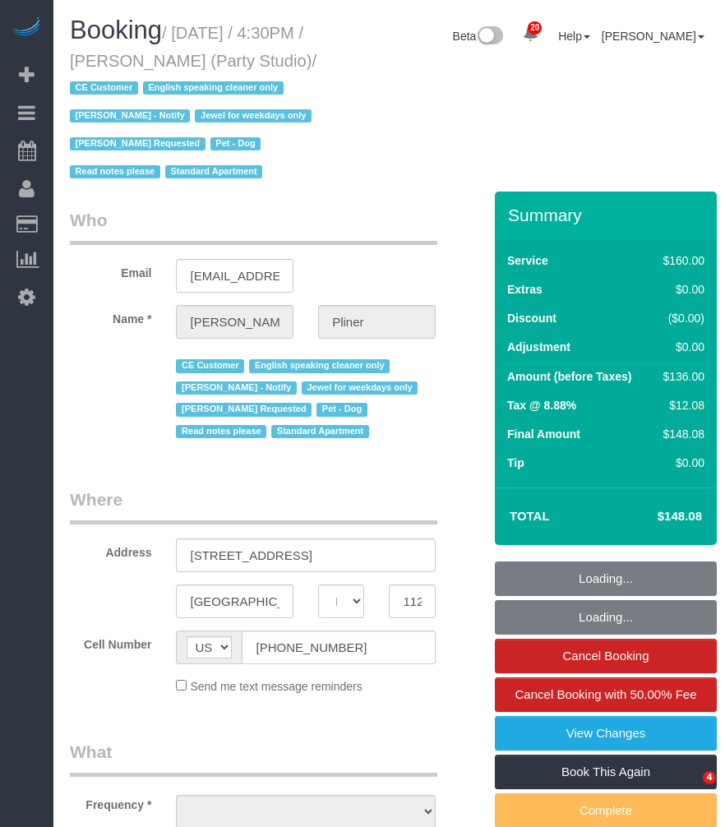
select select "NY"
select select "object:984"
select select "number:89"
select select "number:90"
select select "number:13"
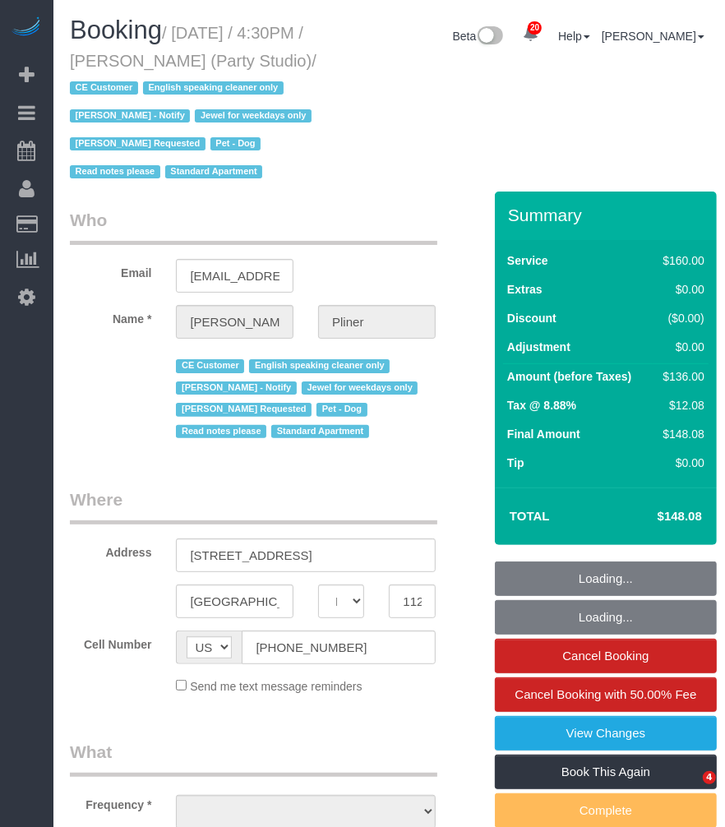
select select "number:7"
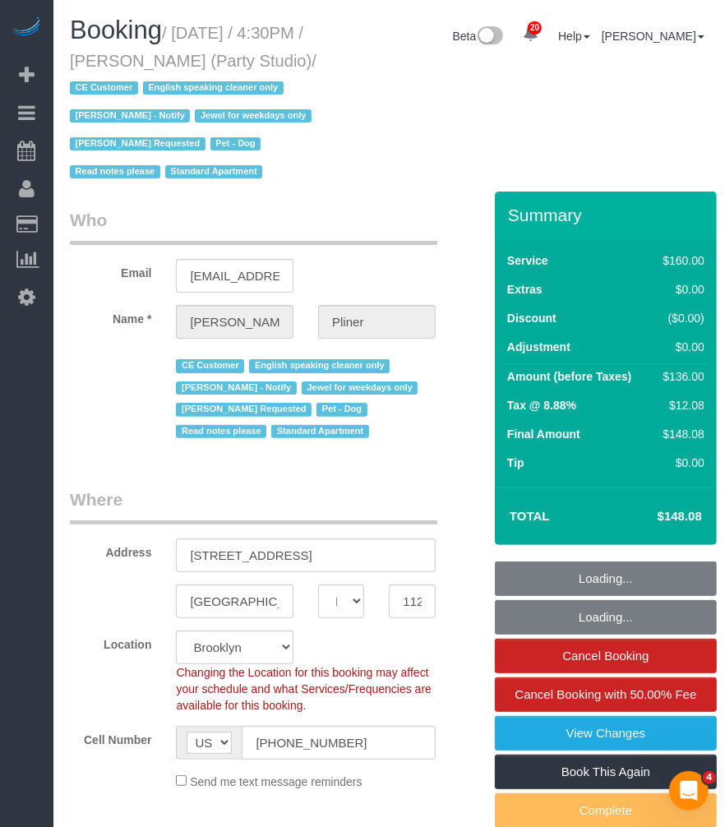
select select "object:1526"
select select "string:stripe-pm_1S572p4VGloSiKo7nDSdiunk"
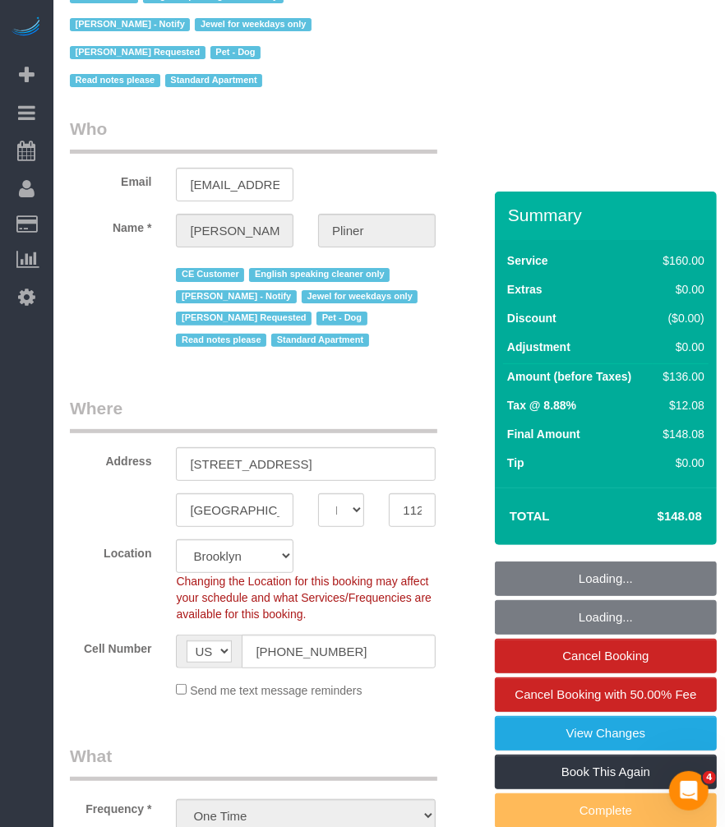
scroll to position [183, 0]
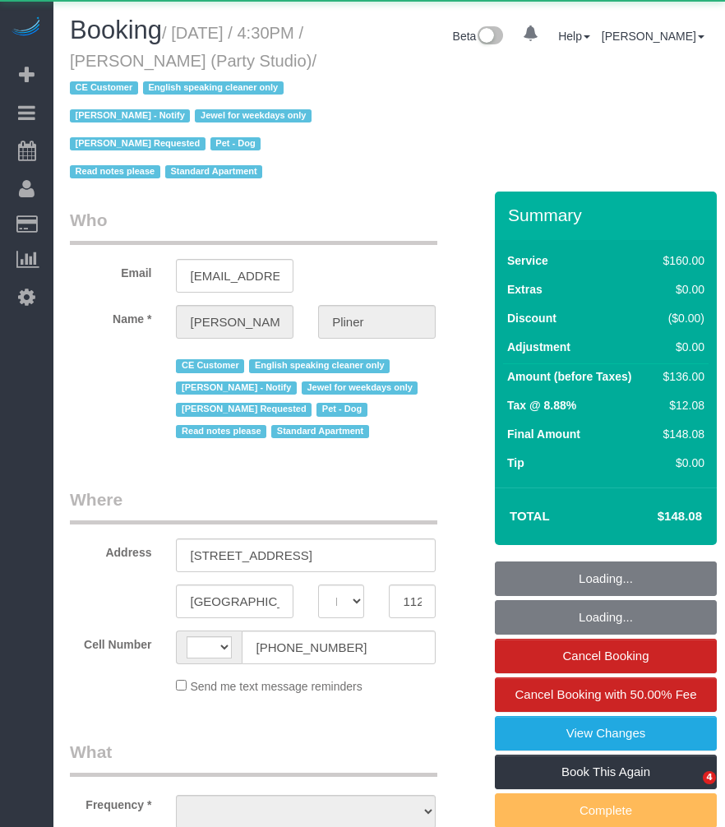
select select "NY"
select select "object:530"
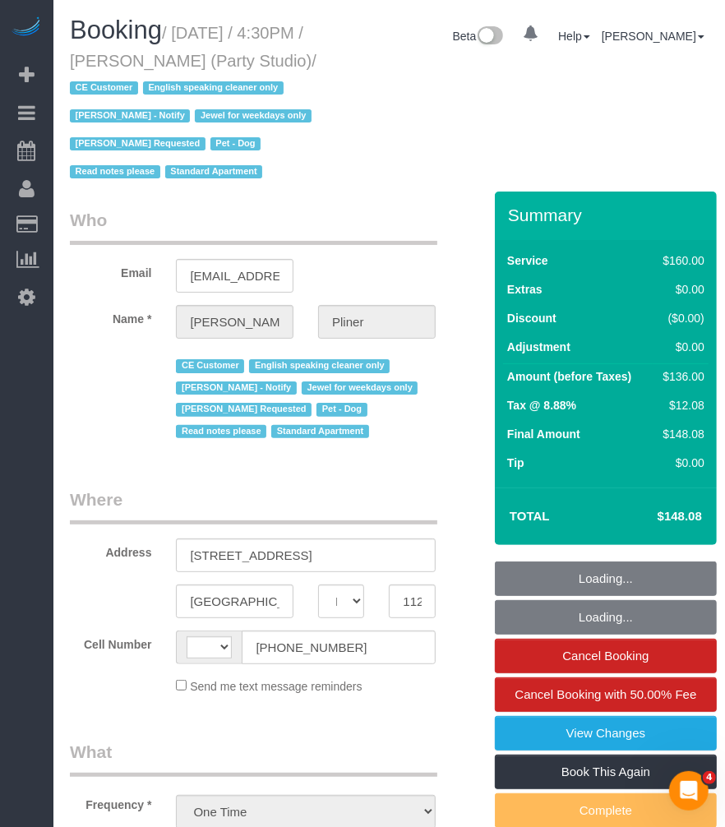
select select "string:[GEOGRAPHIC_DATA]"
select select "number:89"
select select "number:90"
select select "number:13"
select select "number:7"
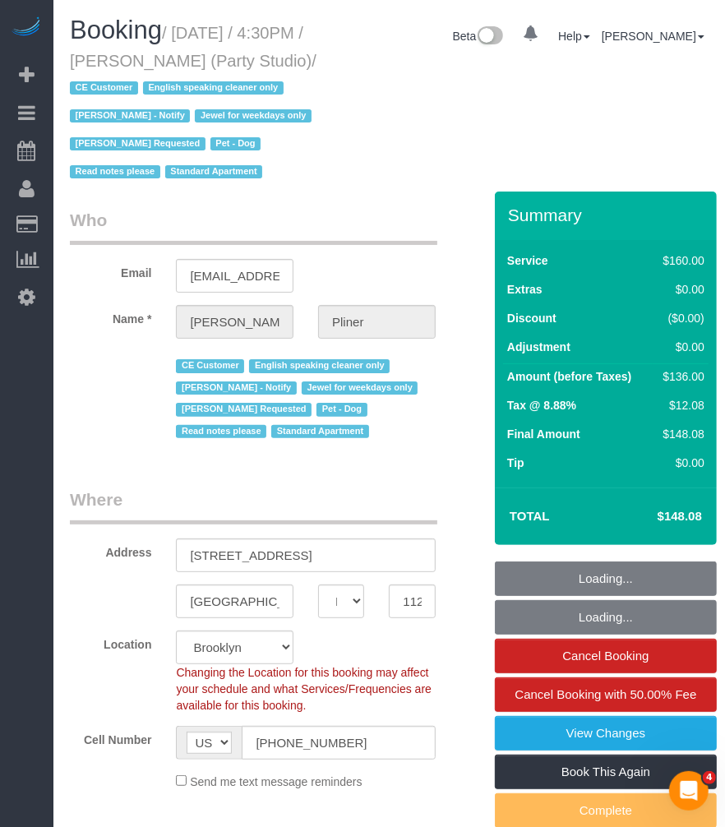
select select "string:stripe-pm_1S572p4VGloSiKo7nDSdiunk"
select select "object:1526"
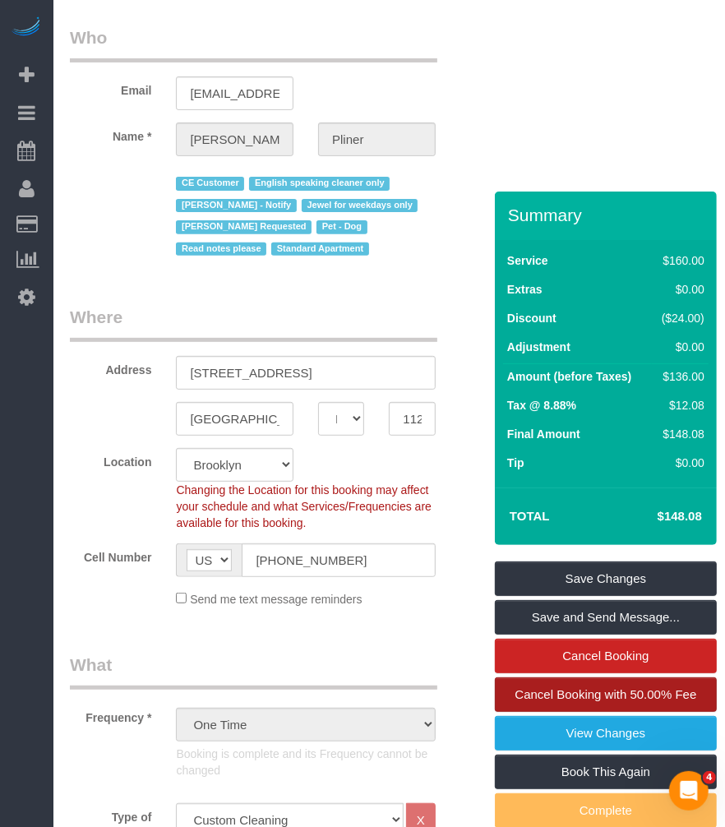
scroll to position [274, 0]
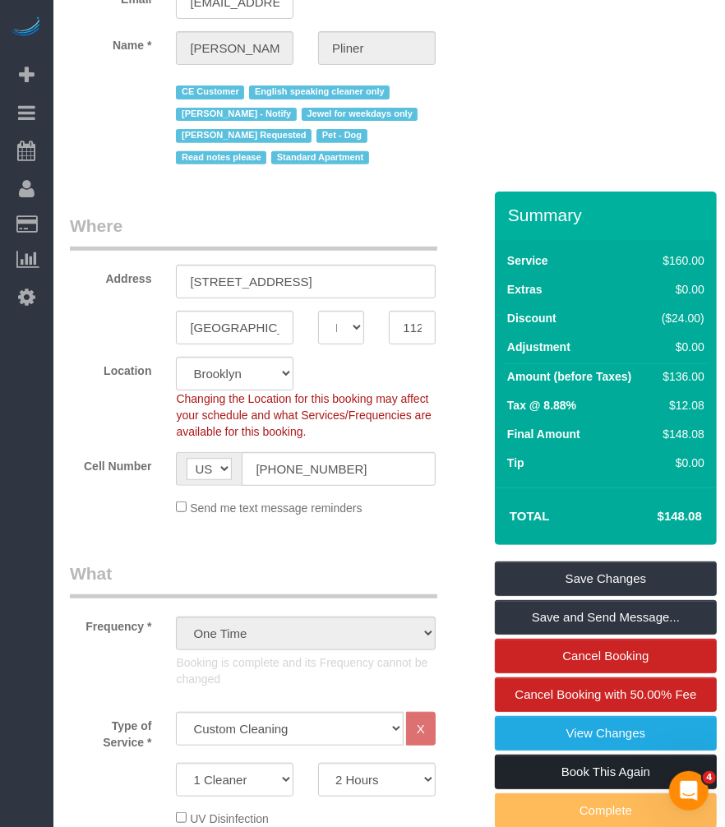
click at [556, 789] on link "Book This Again" at bounding box center [606, 772] width 222 height 35
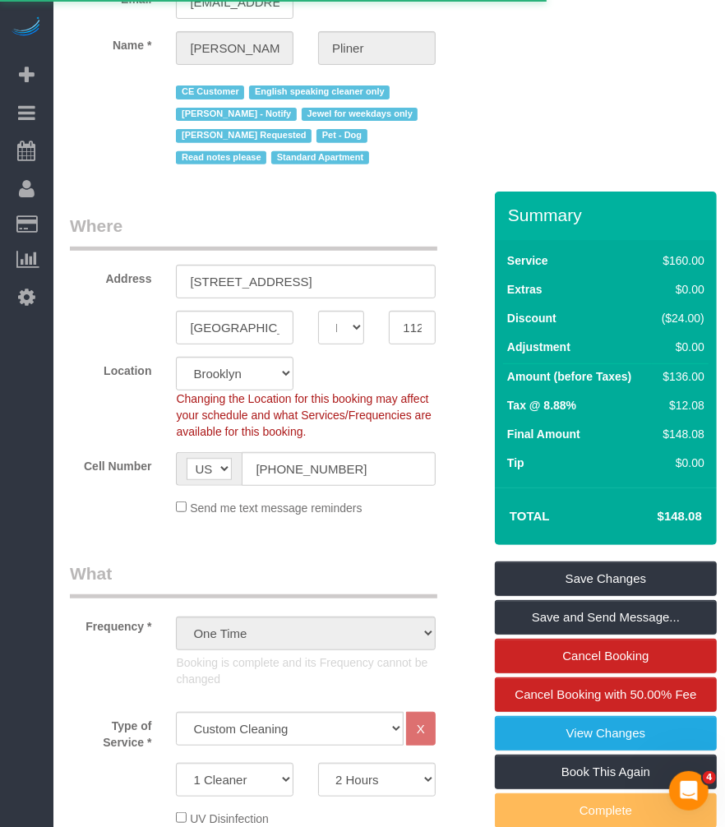
select select "NY"
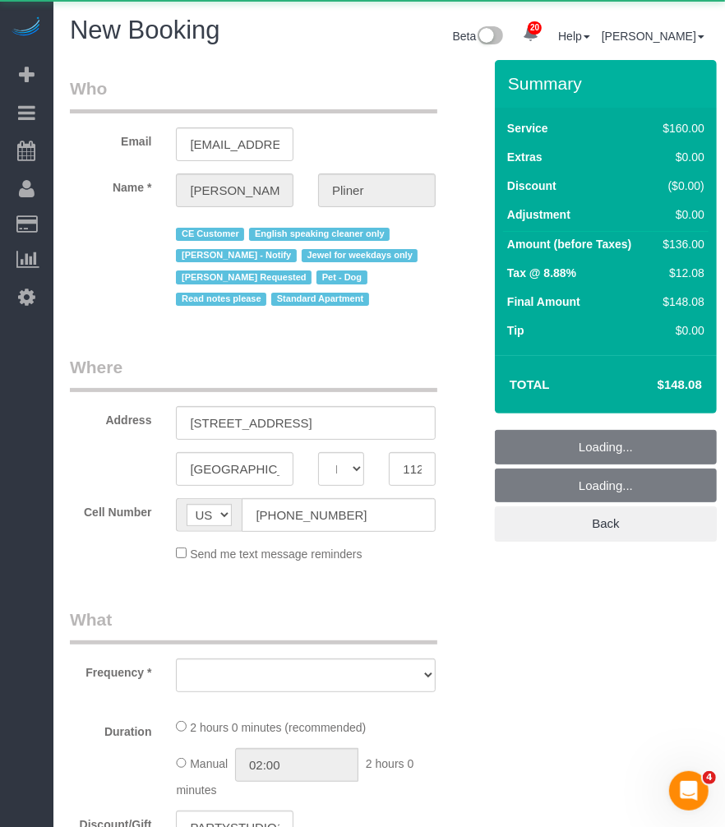
select select "number:89"
select select "number:90"
select select "number:13"
select select "number:7"
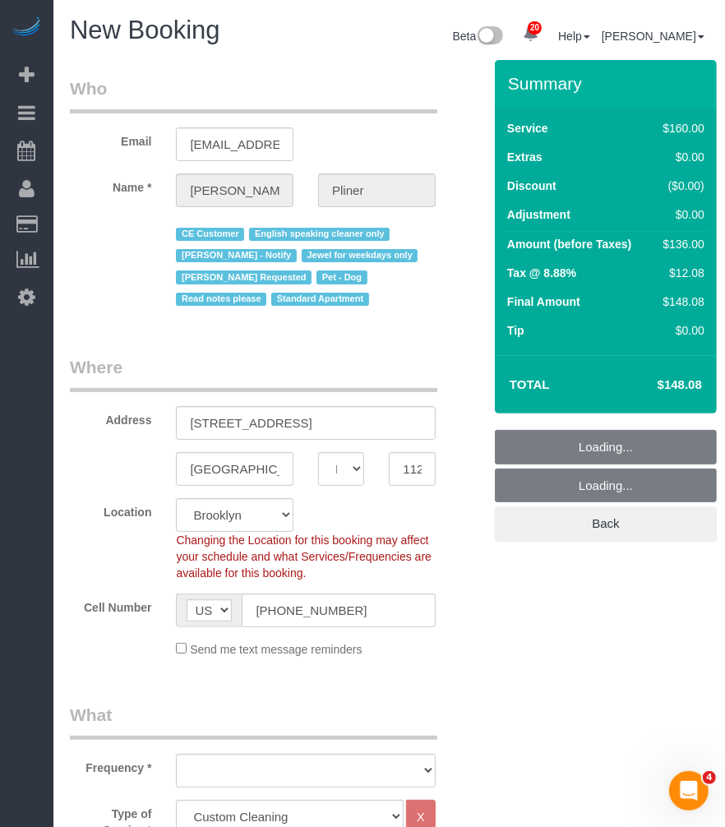
select select "object:2481"
select select "string:stripe-pm_1S572p4VGloSiKo7nDSdiunk"
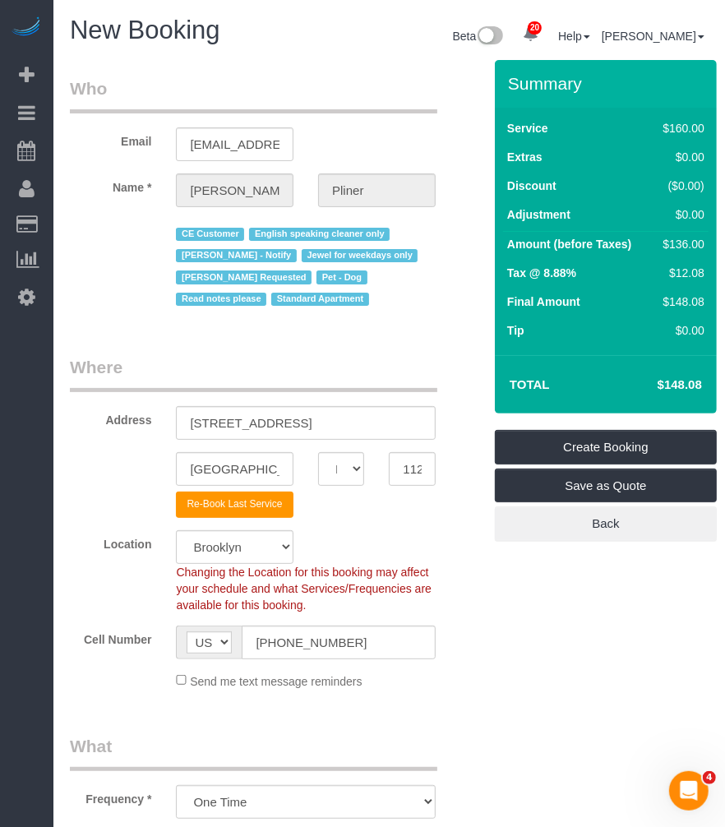
select select "object:2885"
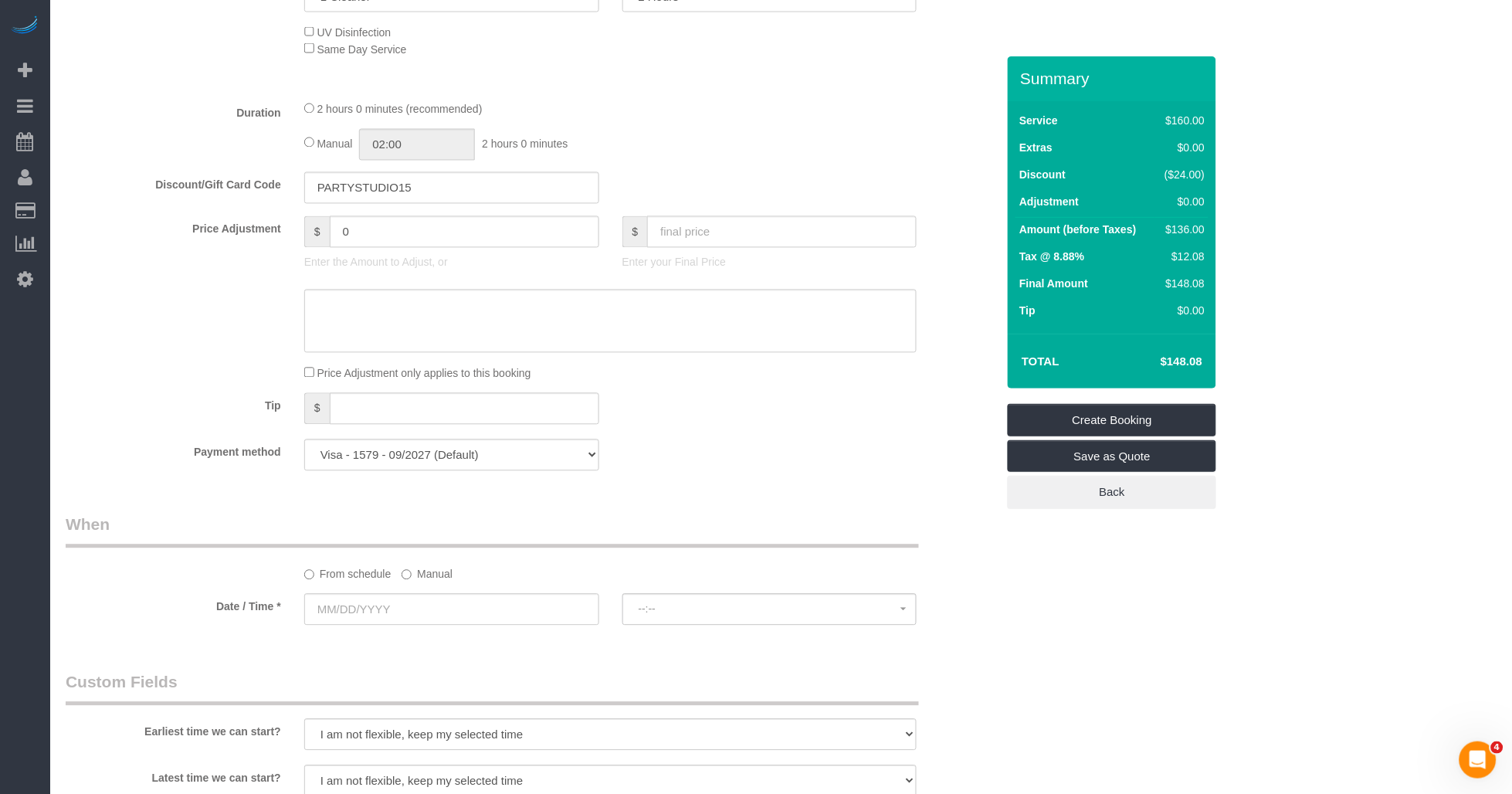
scroll to position [858, 0]
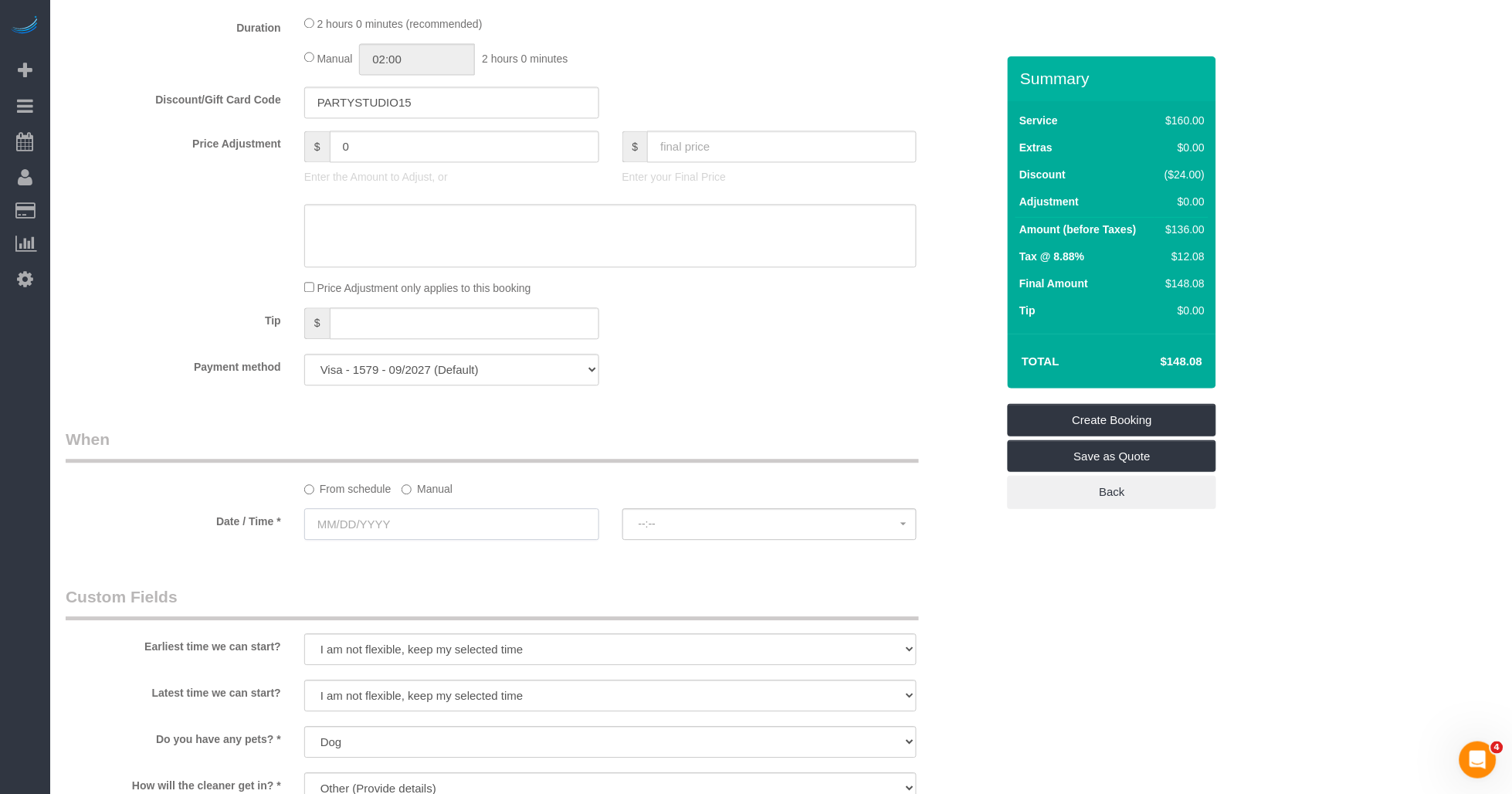
click at [352, 525] on input "text" at bounding box center [452, 524] width 295 height 32
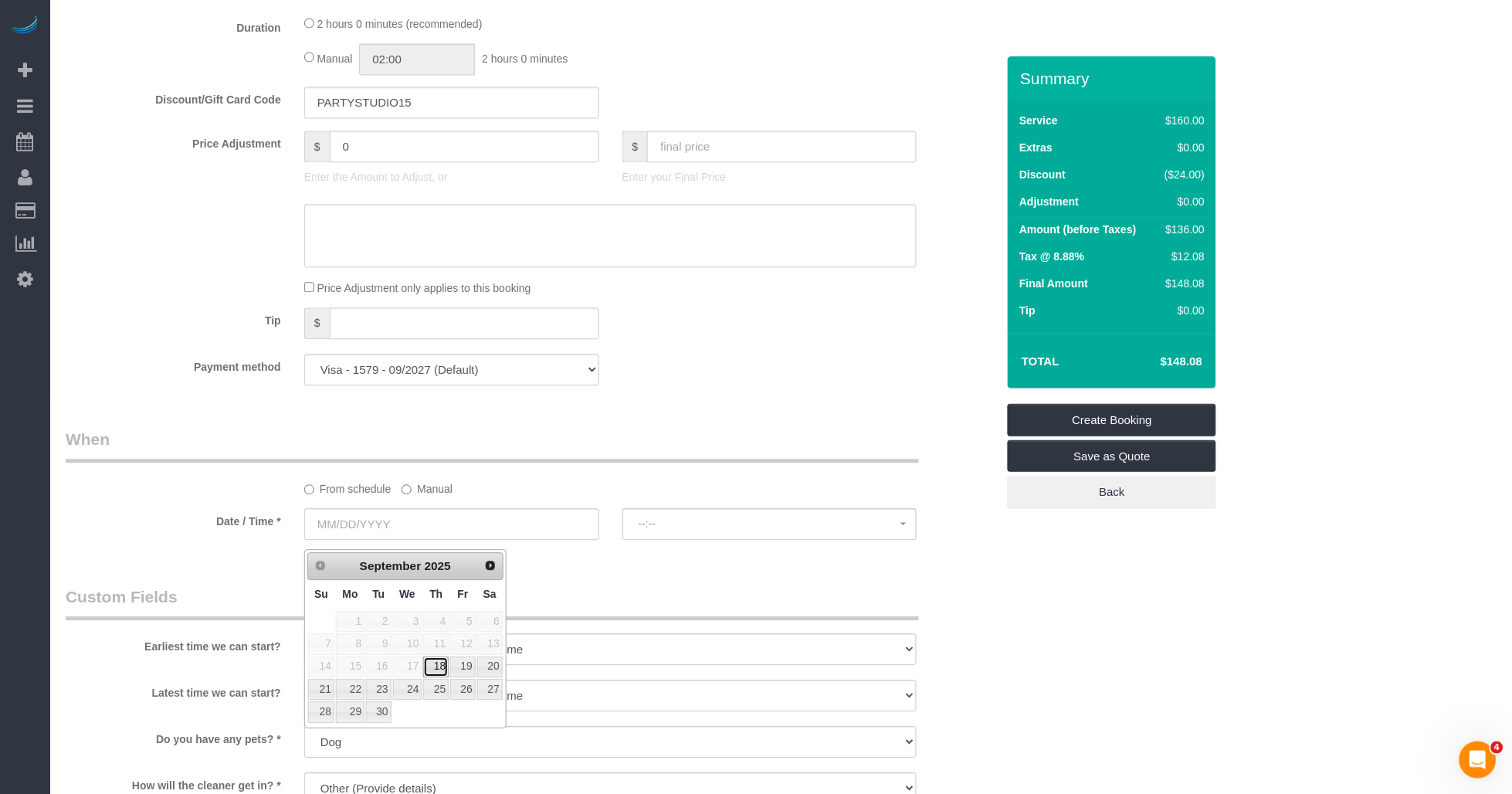
click at [434, 671] on link "18" at bounding box center [436, 667] width 25 height 21
type input "[DATE]"
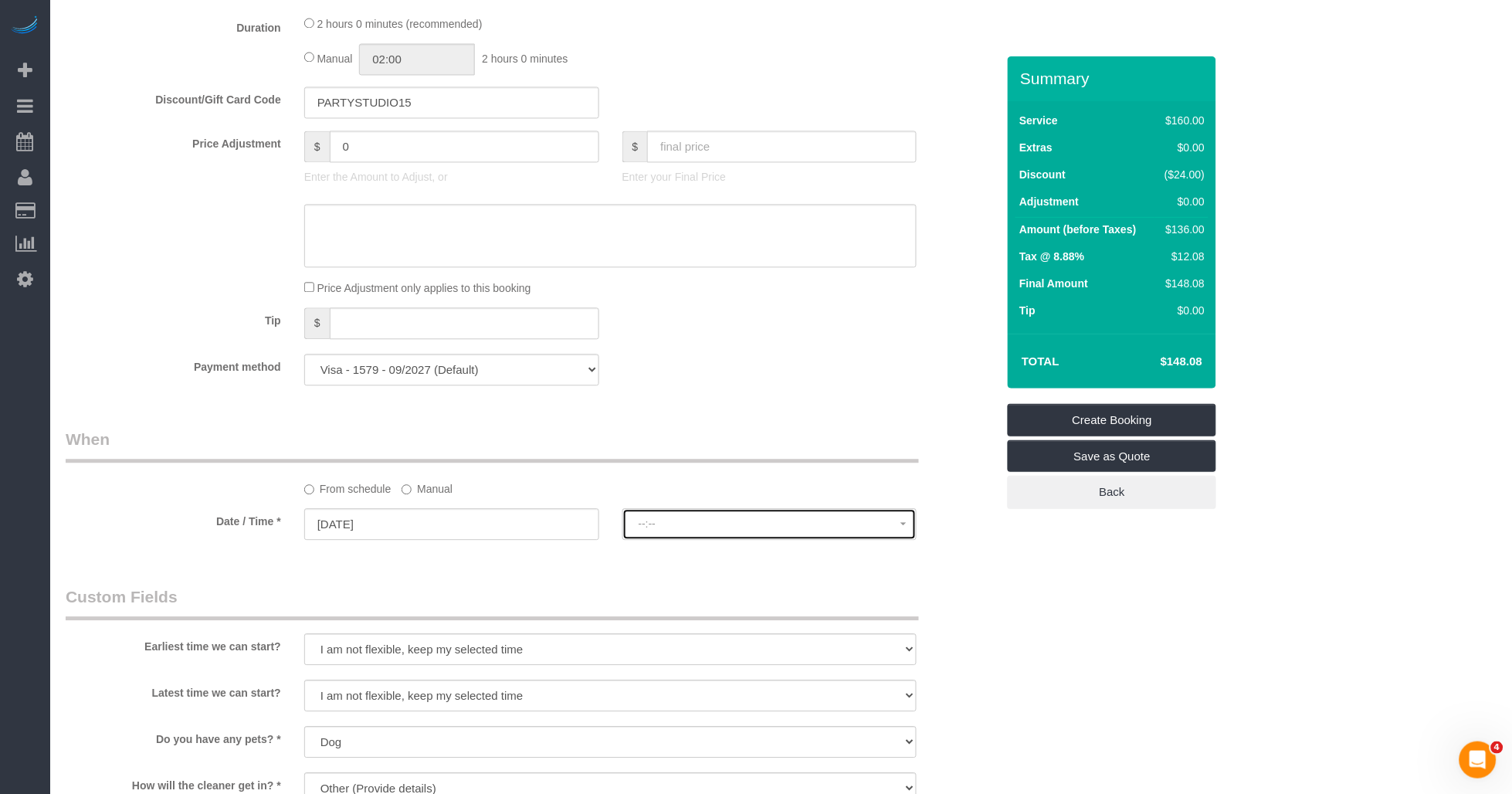
click at [646, 540] on button "--:--" at bounding box center [770, 524] width 295 height 32
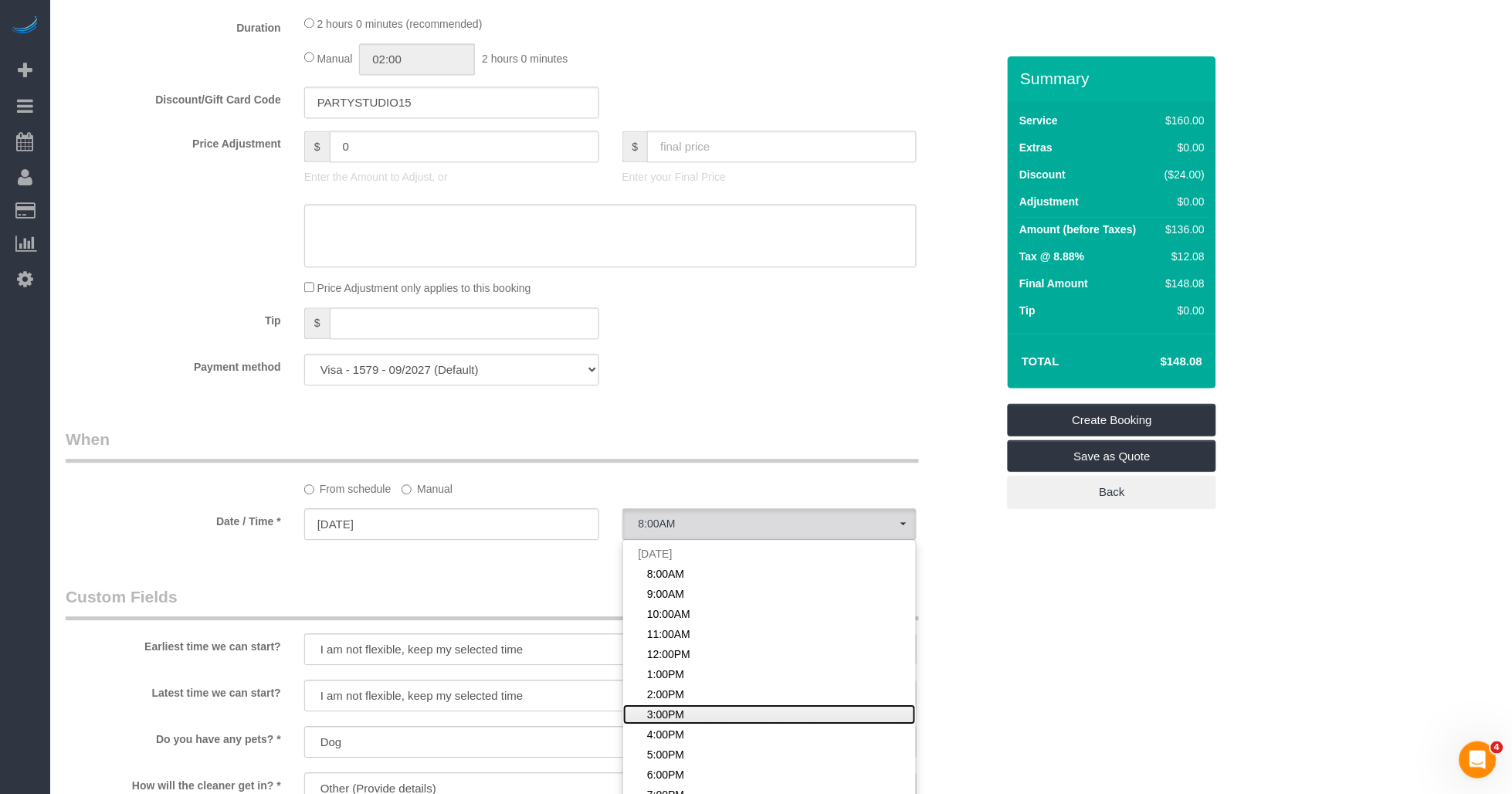
click at [655, 717] on span "3:00PM" at bounding box center [665, 714] width 37 height 15
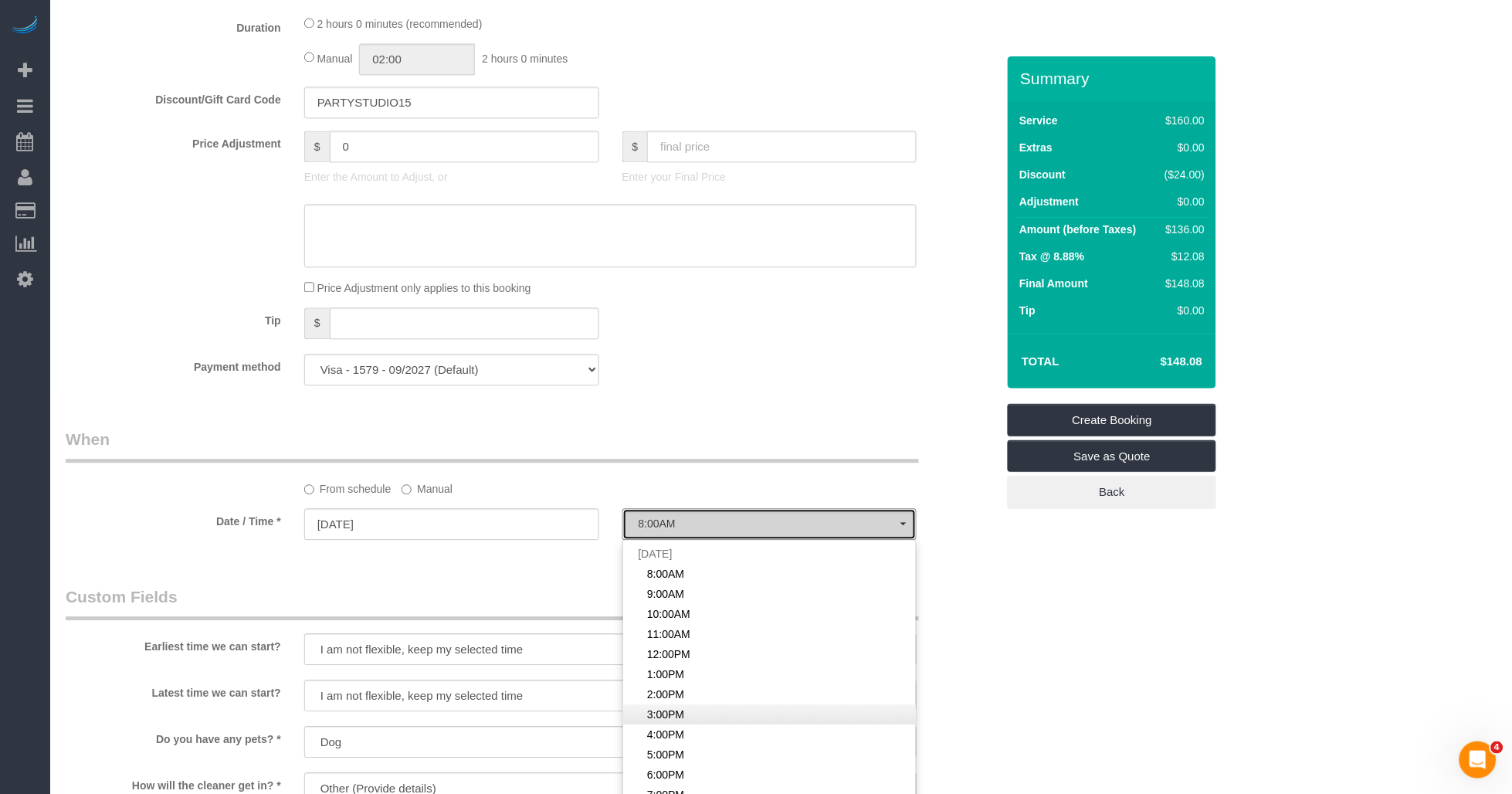
select select "spot13"
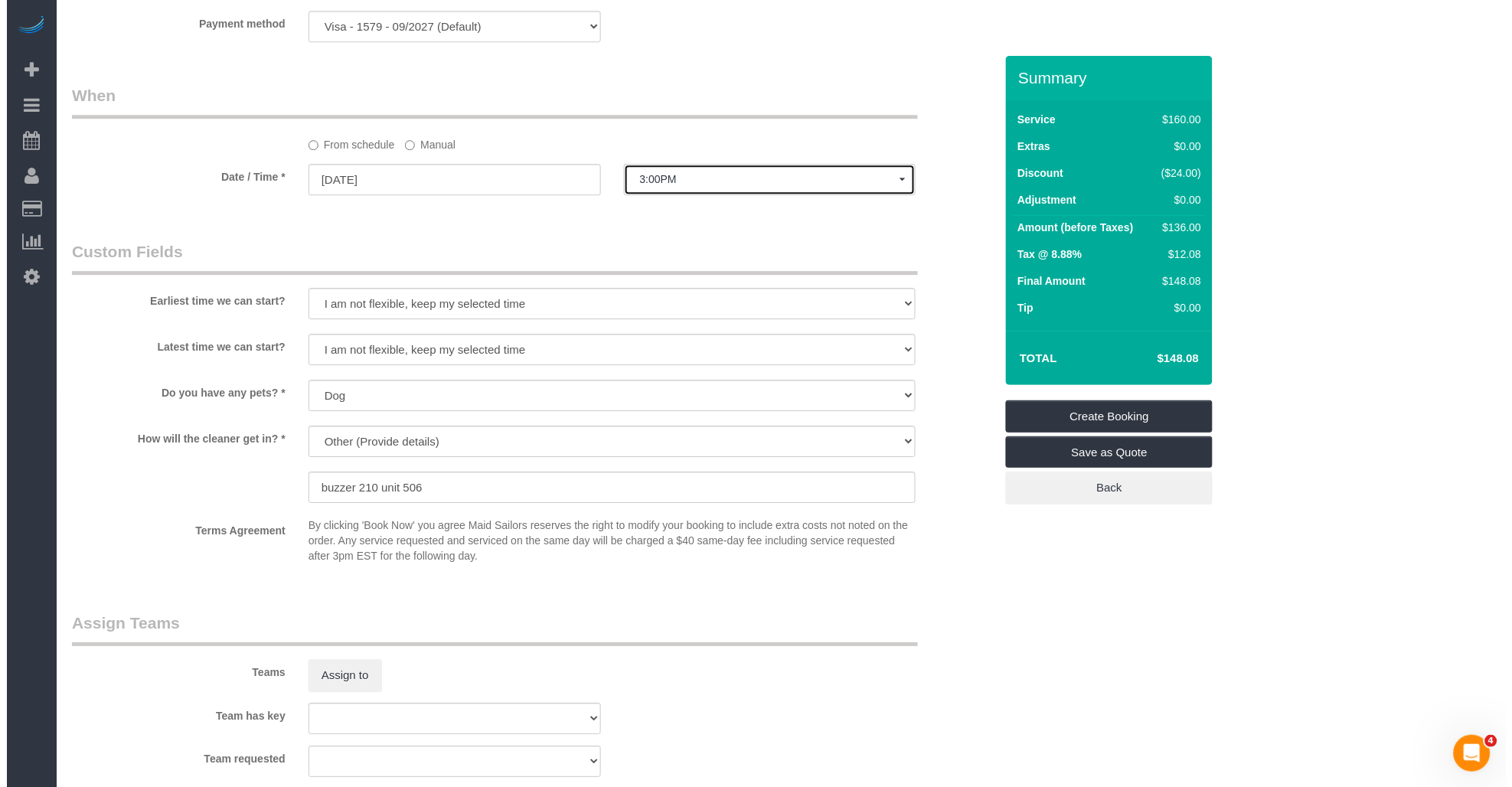
scroll to position [1361, 0]
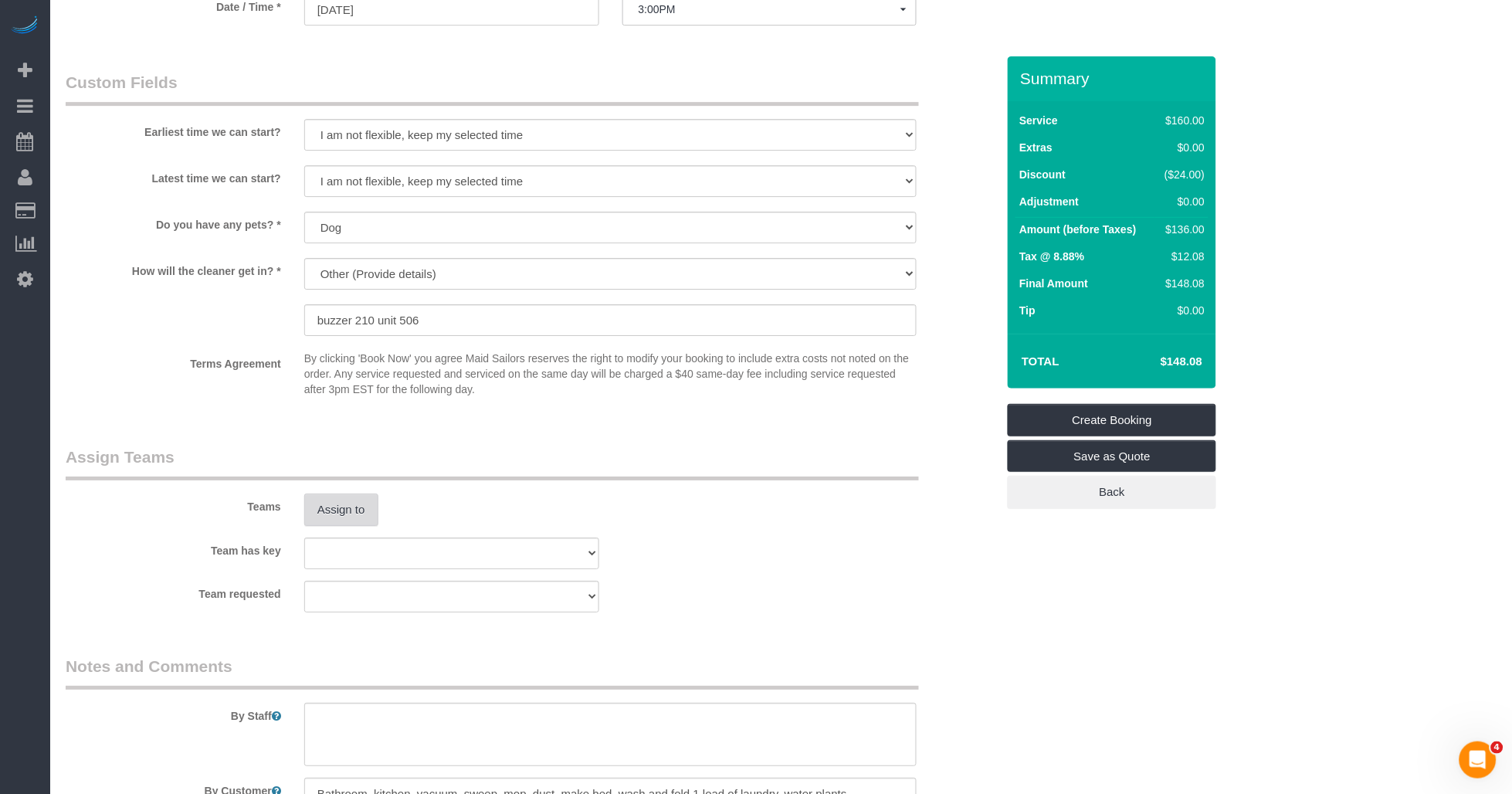
click at [354, 523] on button "Assign to" at bounding box center [341, 509] width 74 height 33
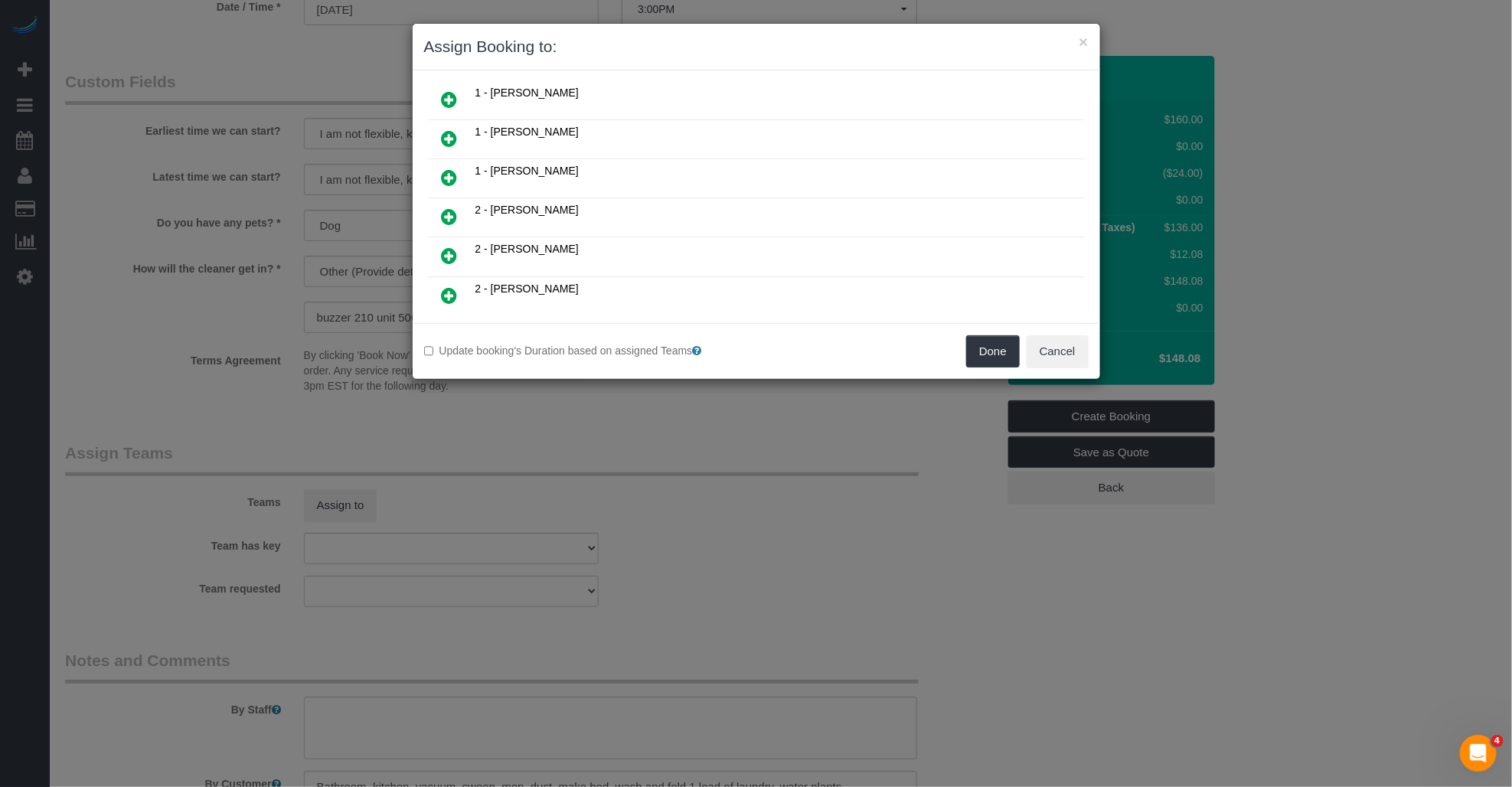
scroll to position [766, 0]
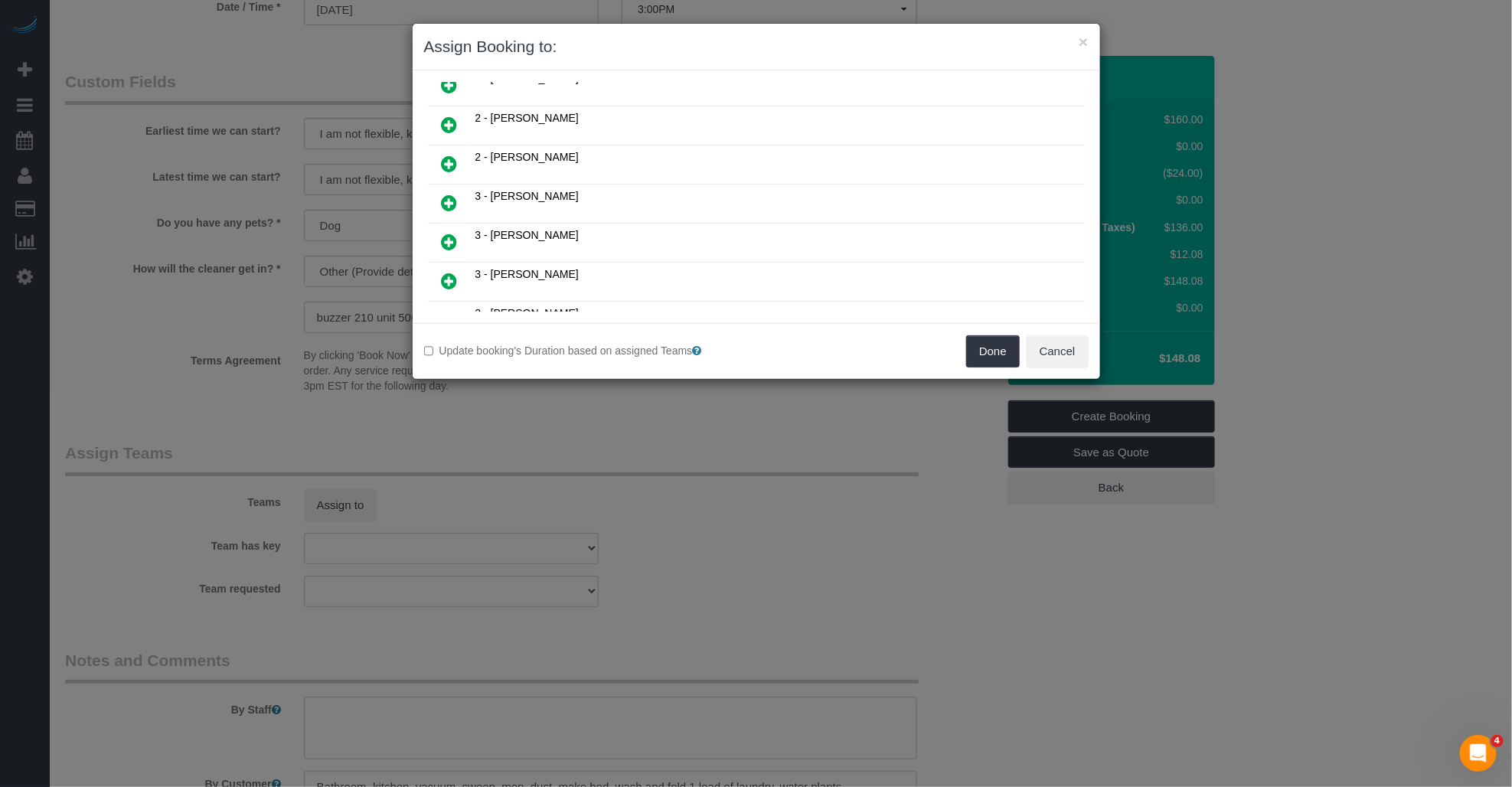
click at [448, 233] on icon at bounding box center [449, 242] width 16 height 19
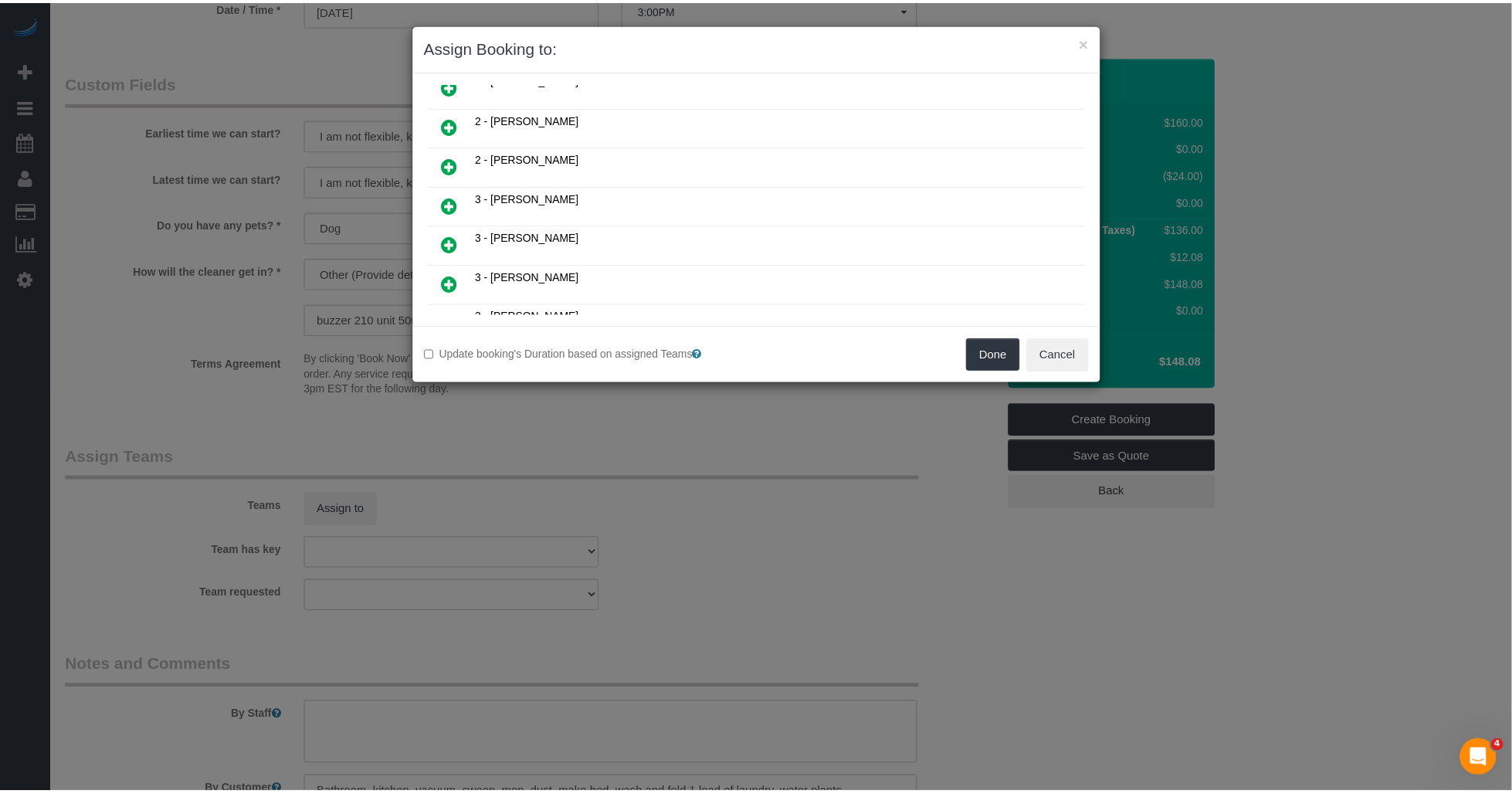
scroll to position [808, 0]
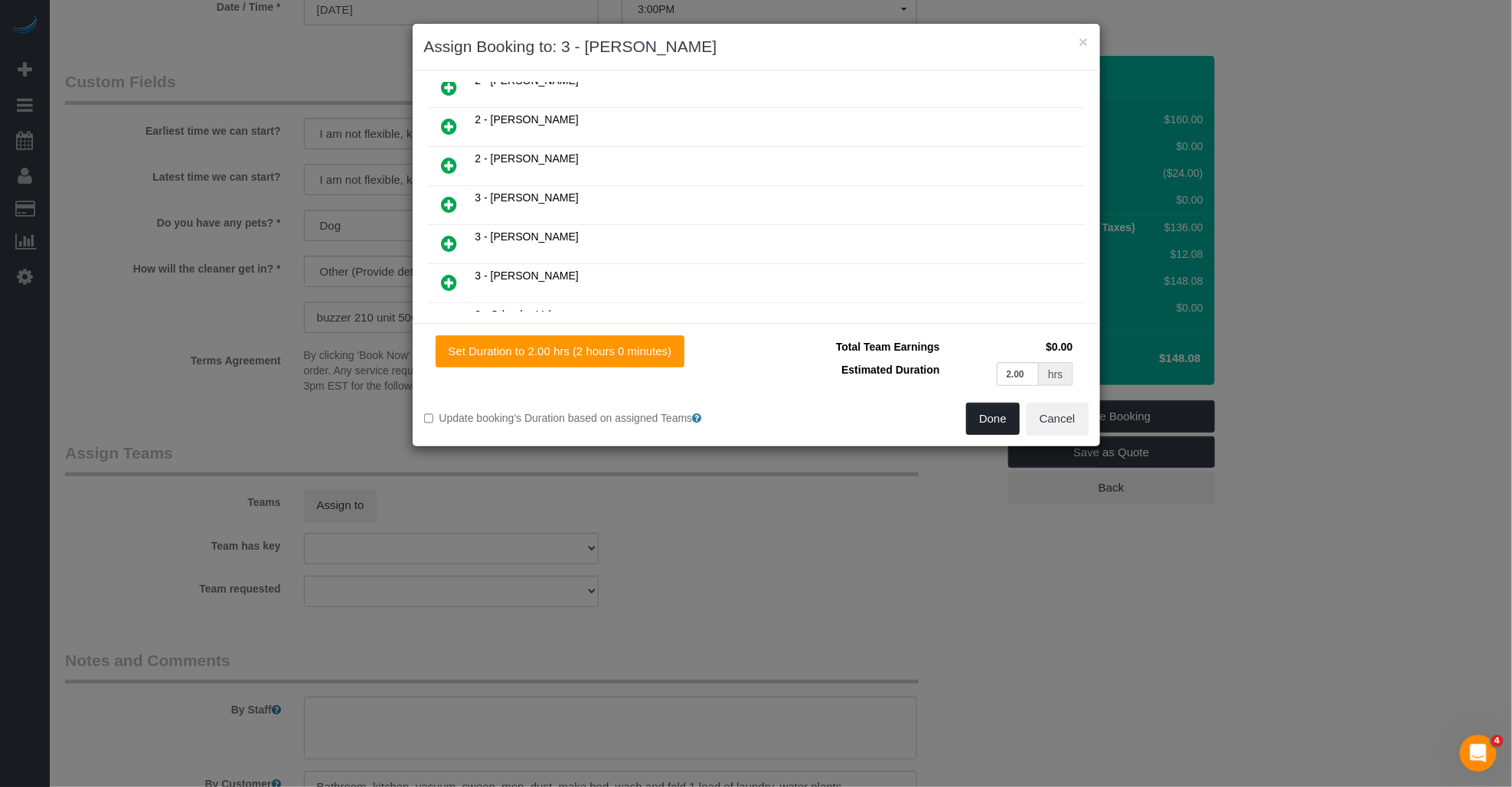
click at [674, 411] on button "Done" at bounding box center [993, 418] width 54 height 33
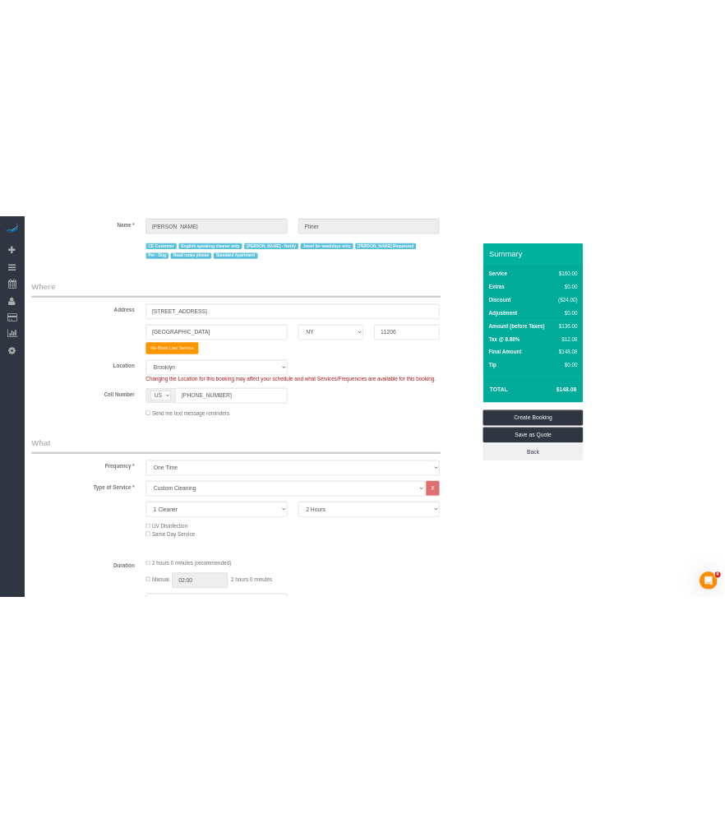
scroll to position [0, 0]
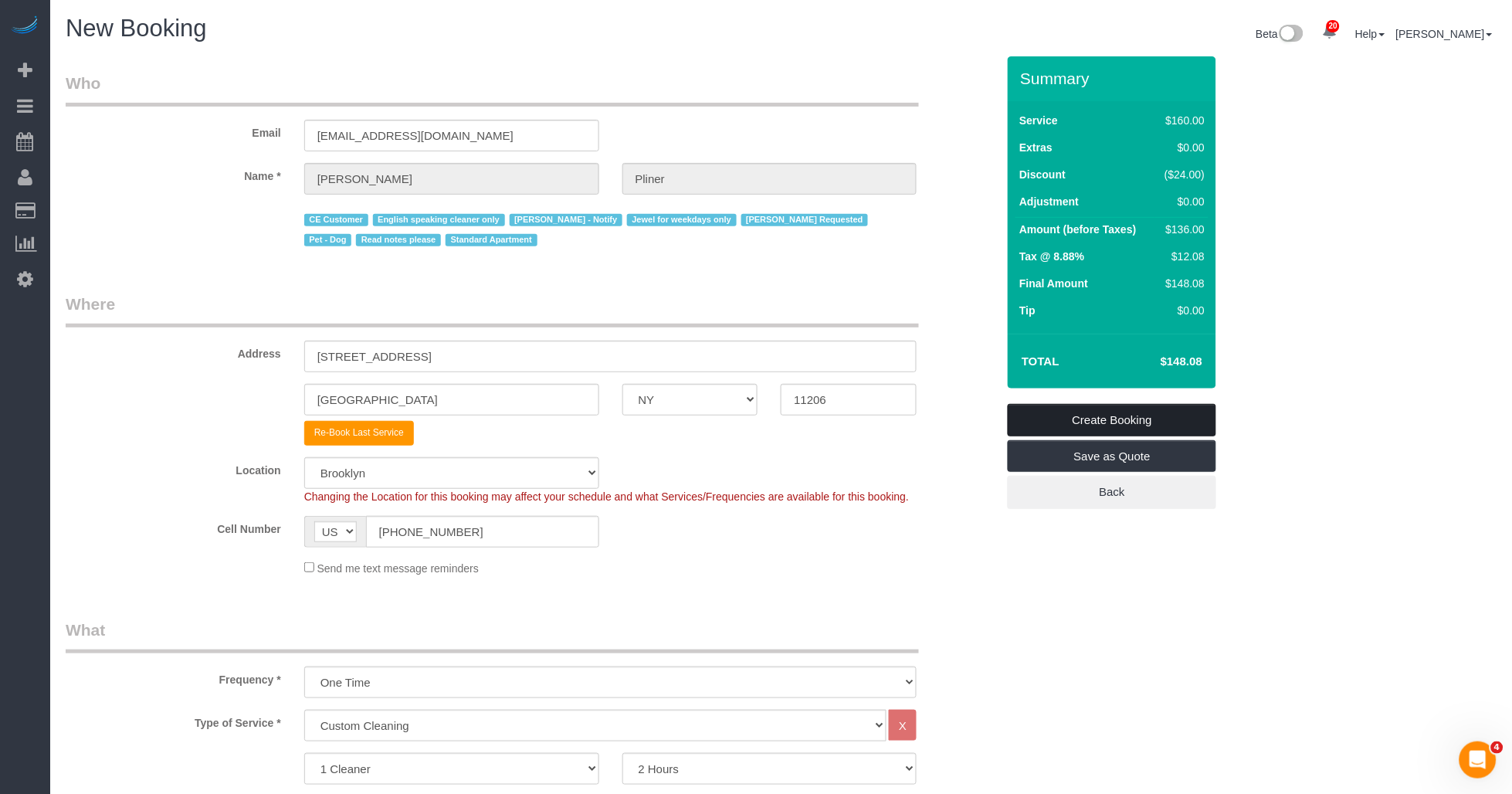
click at [680, 418] on link "Create Booking" at bounding box center [1112, 420] width 208 height 33
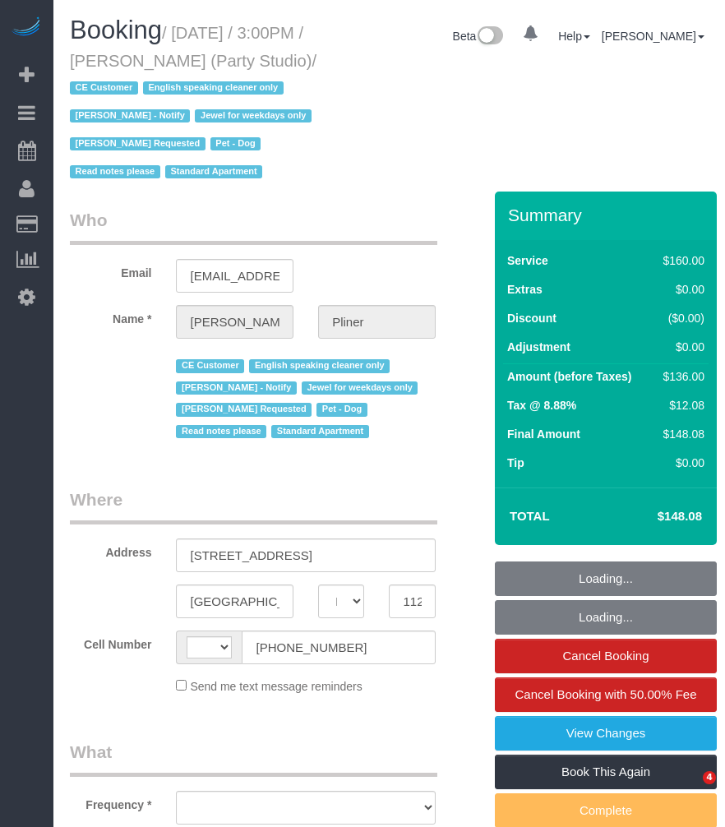
select select "NY"
select select "string:[GEOGRAPHIC_DATA]"
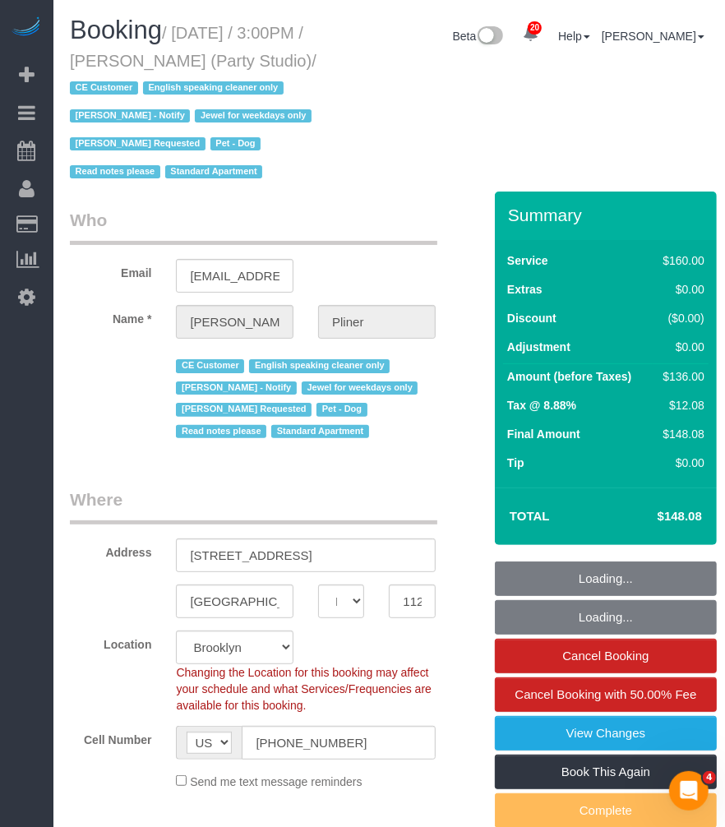
select select "spot1"
select select "number:89"
select select "number:90"
select select "number:13"
select select "number:7"
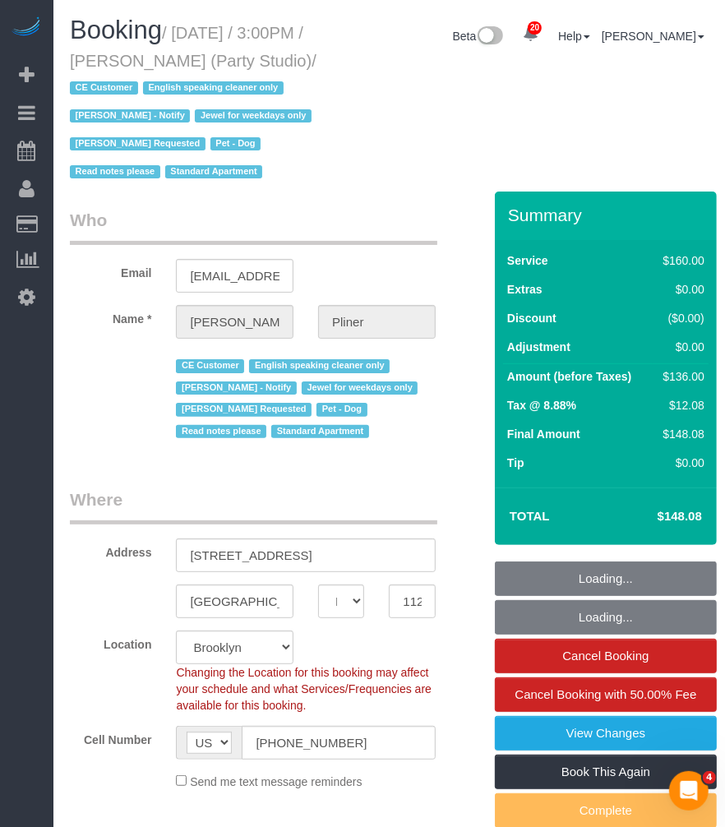
select select "object:968"
select select "string:stripe-pm_1S572p4VGloSiKo7nDSdiunk"
select select "object:1510"
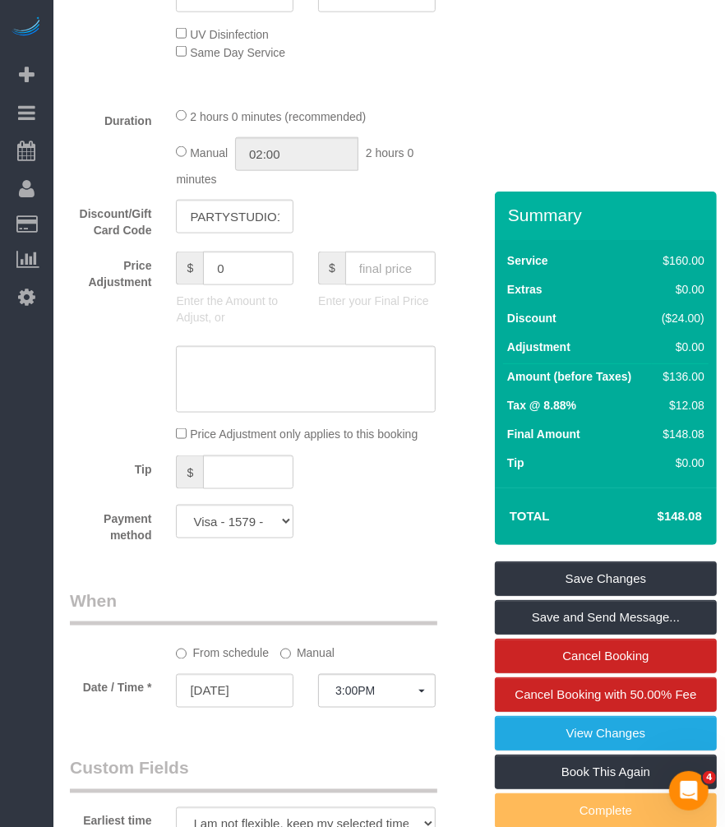
scroll to position [1370, 0]
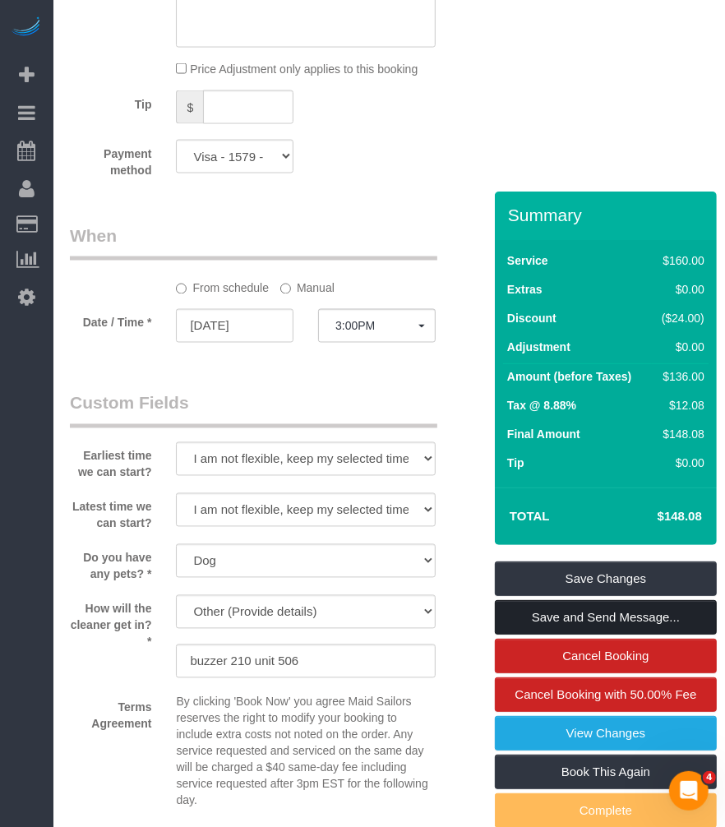
click at [565, 635] on link "Save and Send Message..." at bounding box center [606, 617] width 222 height 35
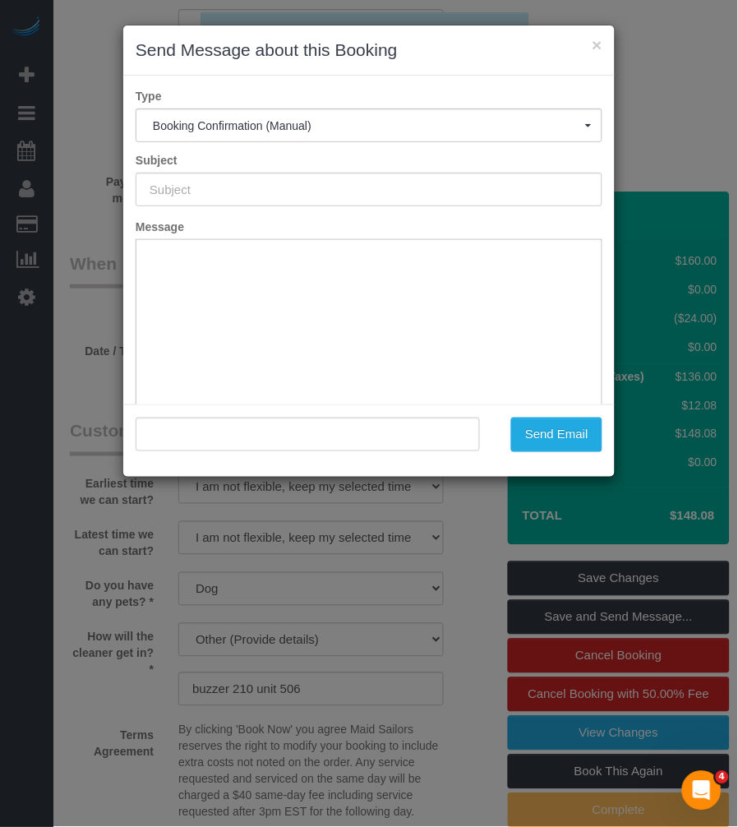
scroll to position [0, 0]
type input "Cleaning Confirmed for [DATE] 3:00pm"
type input ""[PERSON_NAME]" <[EMAIL_ADDRESS][DOMAIN_NAME]>"
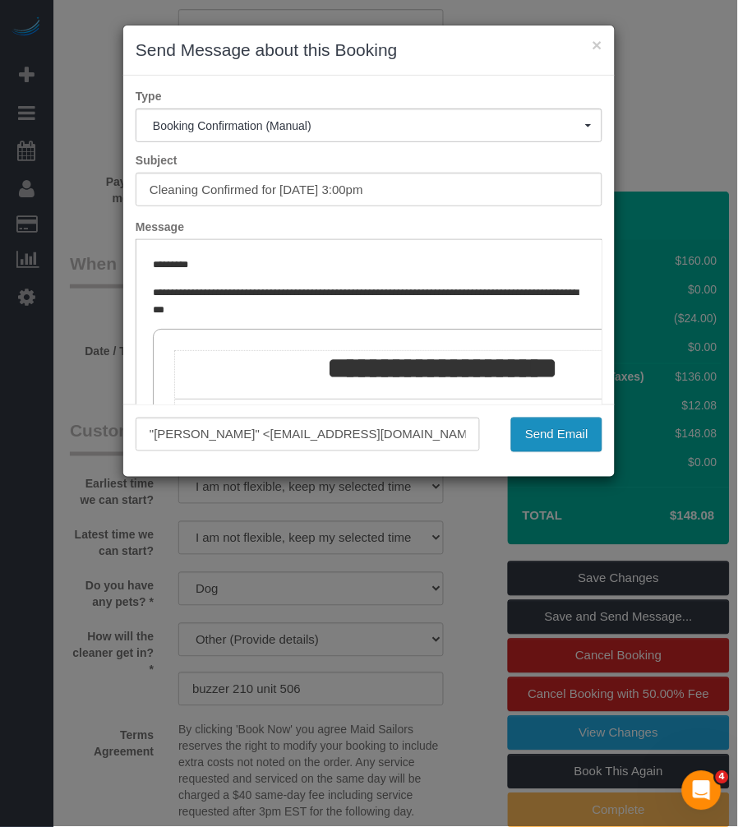
click at [560, 433] on button "Send Email" at bounding box center [556, 435] width 91 height 35
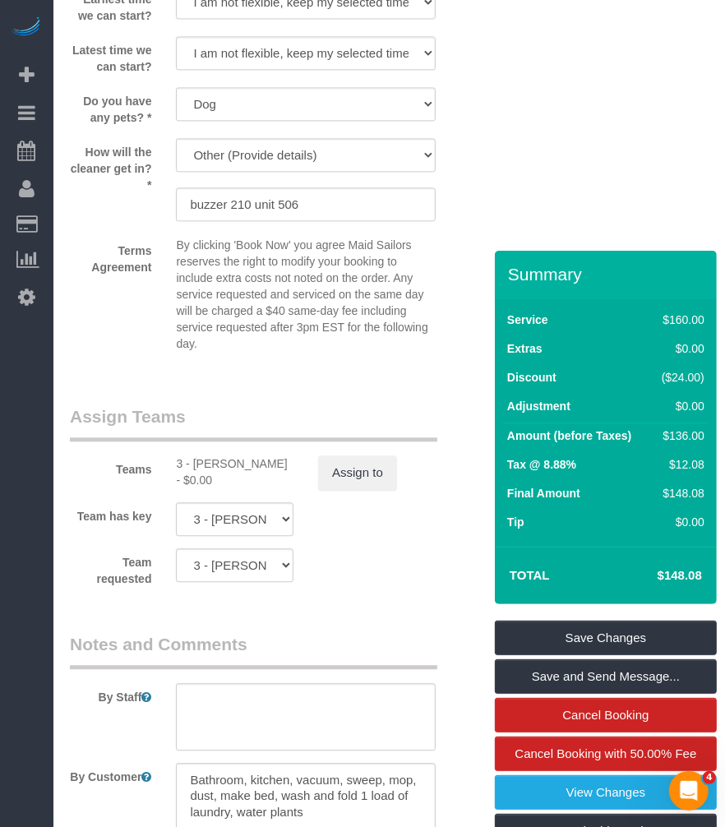
scroll to position [1977, 0]
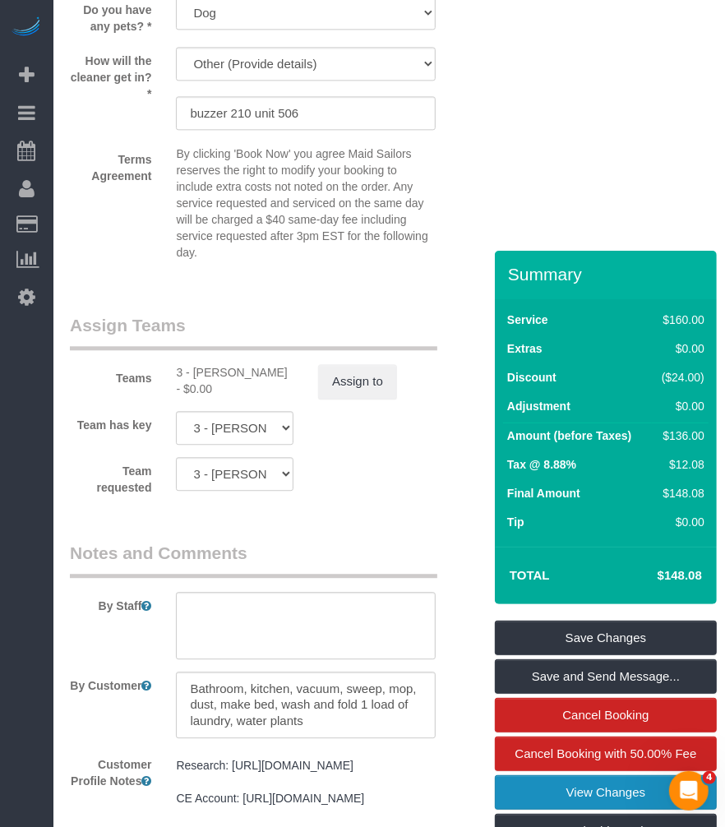
click at [563, 810] on link "View Changes" at bounding box center [606, 792] width 222 height 35
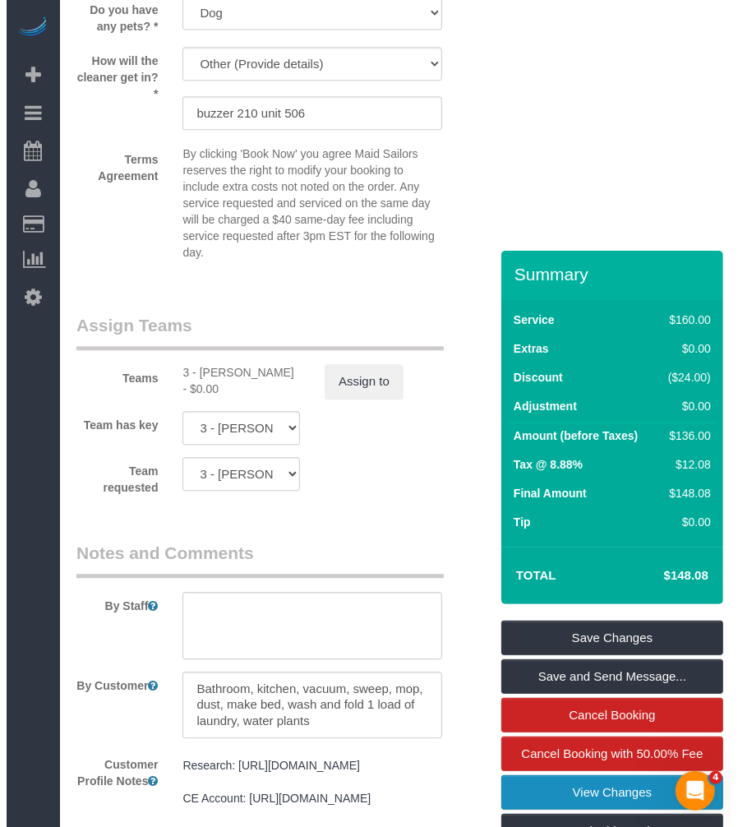
scroll to position [1949, 0]
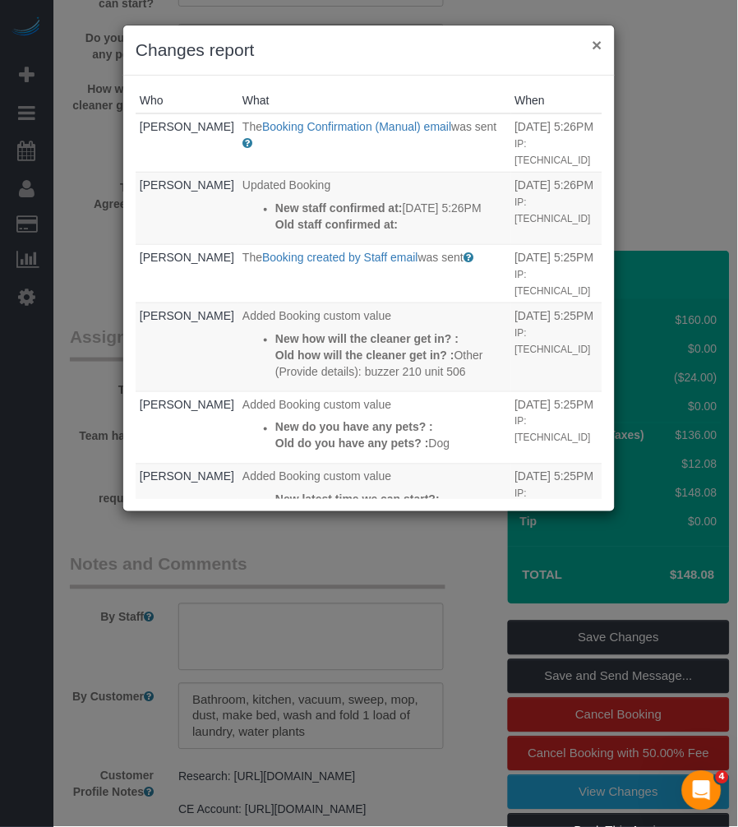
click at [593, 39] on button "×" at bounding box center [598, 44] width 10 height 17
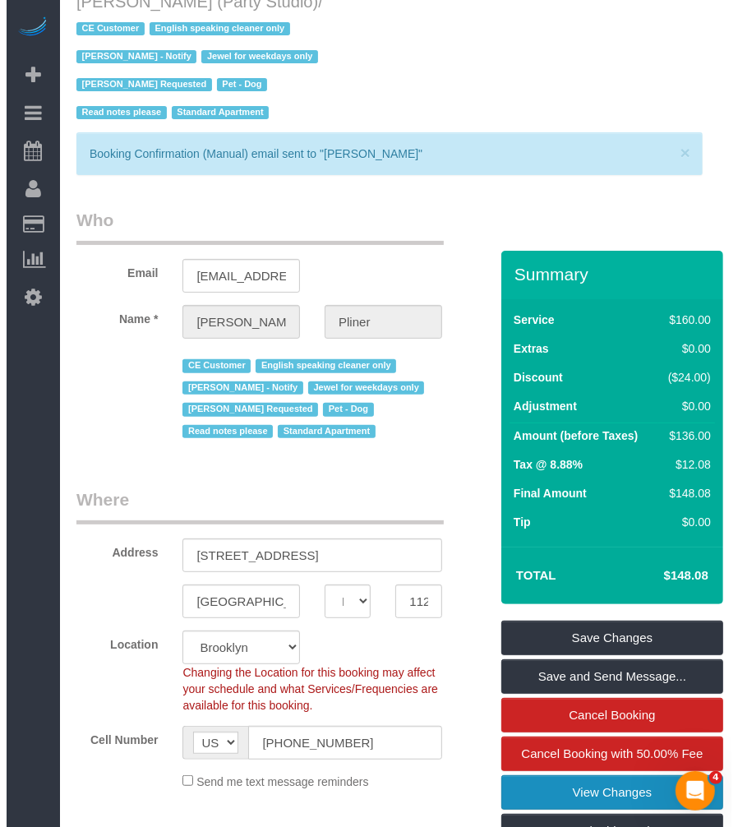
scroll to position [0, 0]
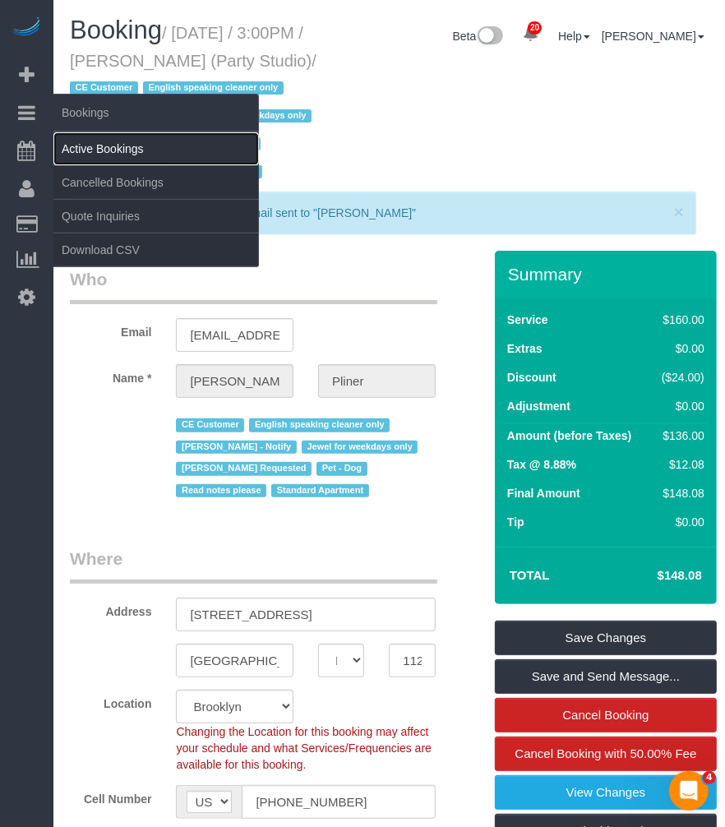
click at [70, 145] on link "Active Bookings" at bounding box center [156, 148] width 206 height 33
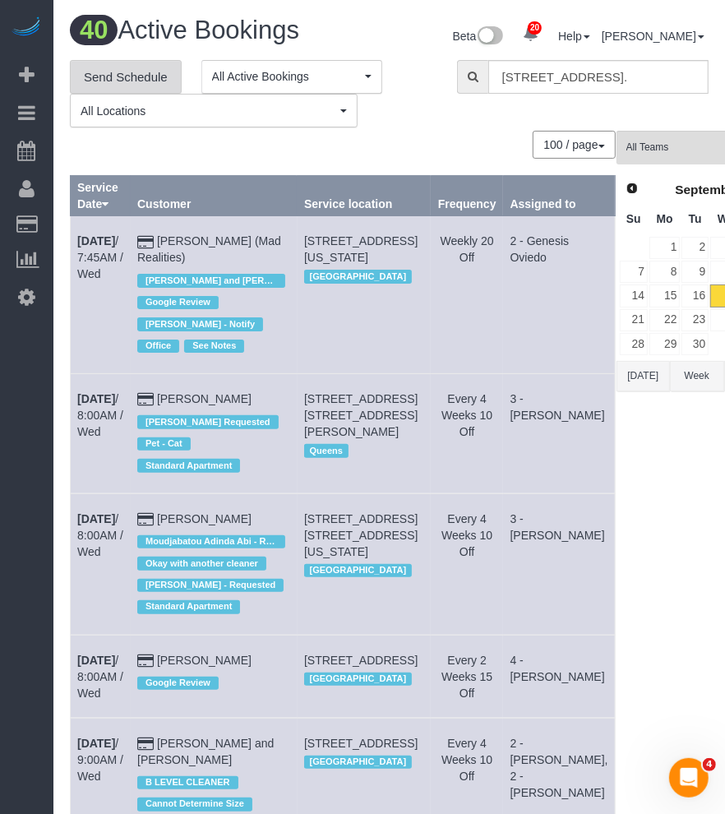
click at [117, 80] on link "Send Schedule" at bounding box center [126, 77] width 112 height 35
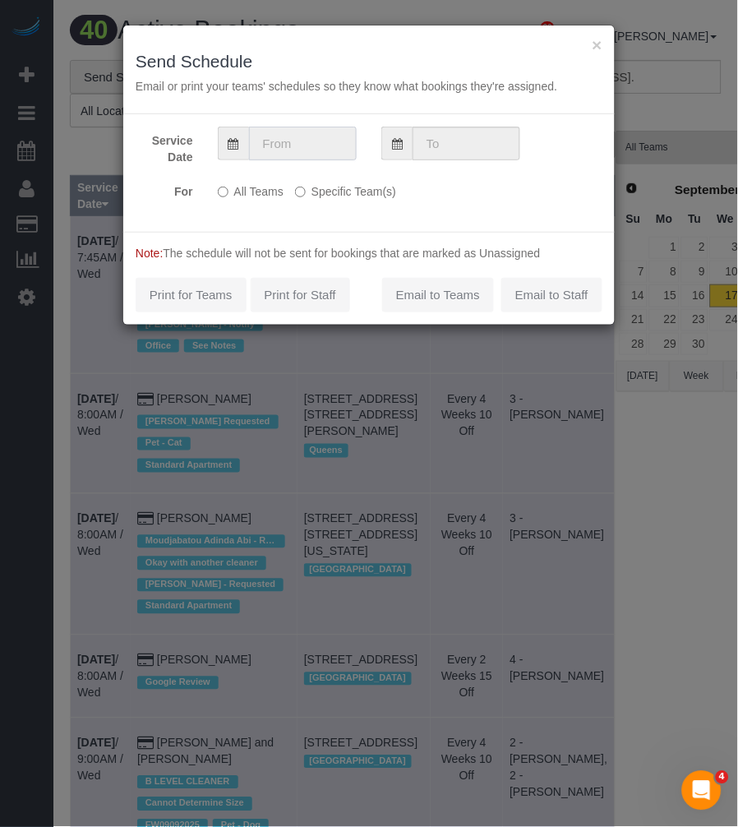
click at [275, 141] on input "text" at bounding box center [303, 144] width 108 height 34
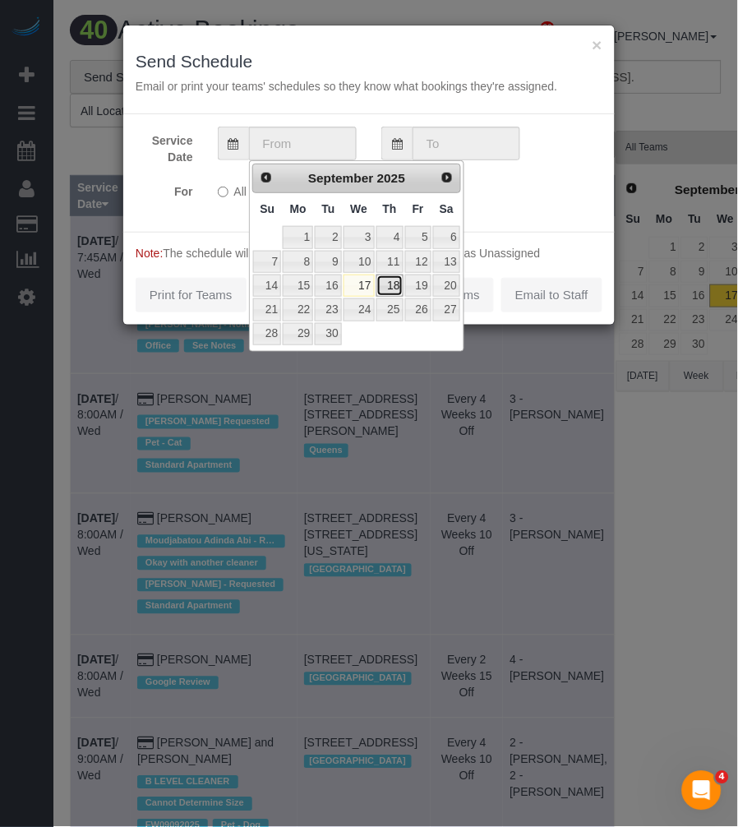
click at [395, 285] on link "18" at bounding box center [390, 286] width 27 height 22
type input "[DATE]"
click at [395, 285] on link "18" at bounding box center [390, 286] width 27 height 22
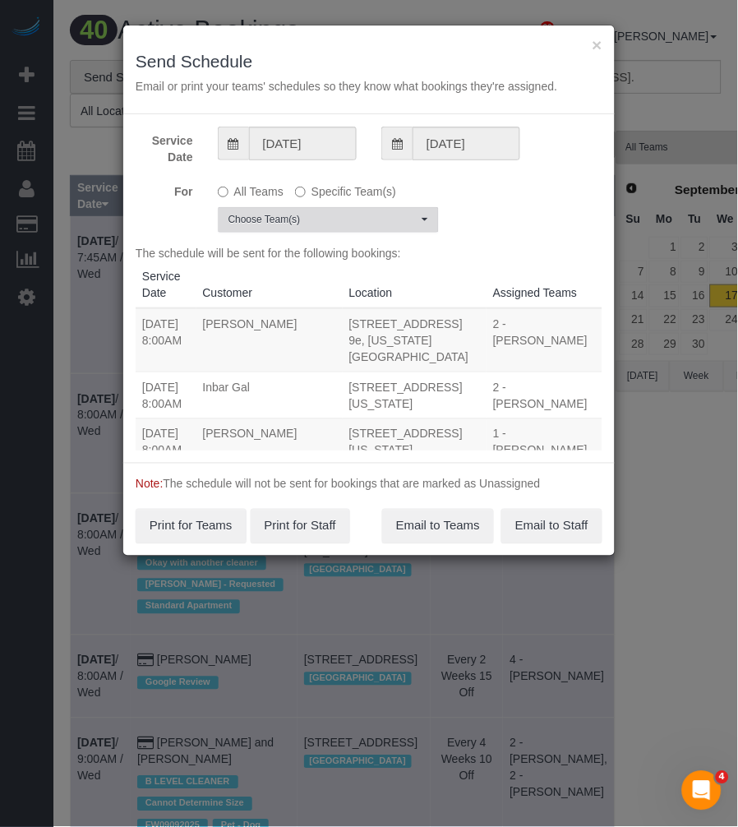
click at [349, 213] on span "Choose Team(s)" at bounding box center [323, 220] width 189 height 14
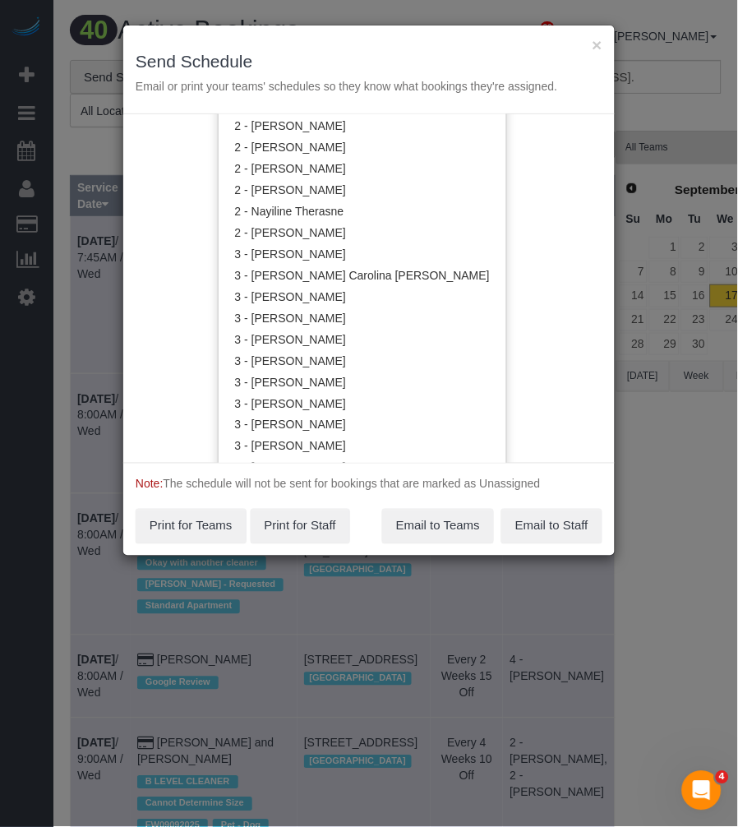
scroll to position [1461, 0]
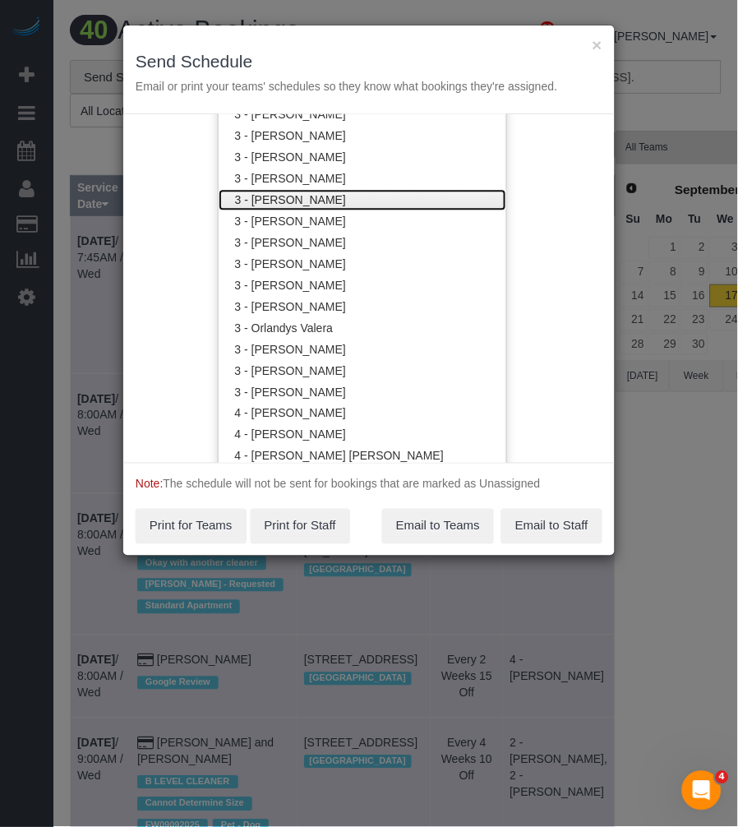
click at [313, 189] on link "3 - [PERSON_NAME]" at bounding box center [363, 199] width 288 height 21
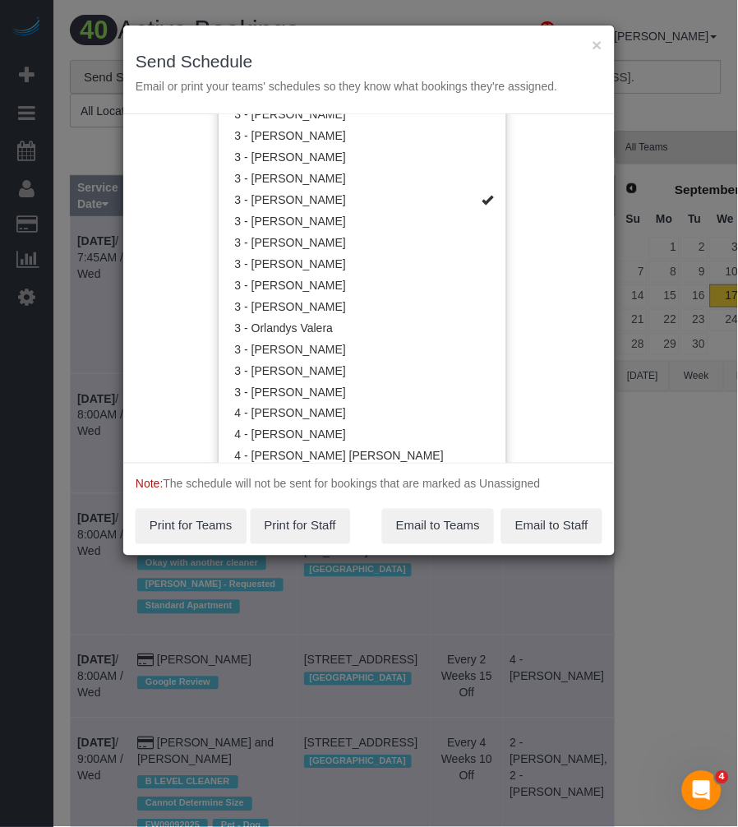
click at [568, 146] on div "Service Date [DATE] [DATE] For All Teams Specific Team(s) 3 - [PERSON_NAME] Tea…" at bounding box center [369, 288] width 492 height 349
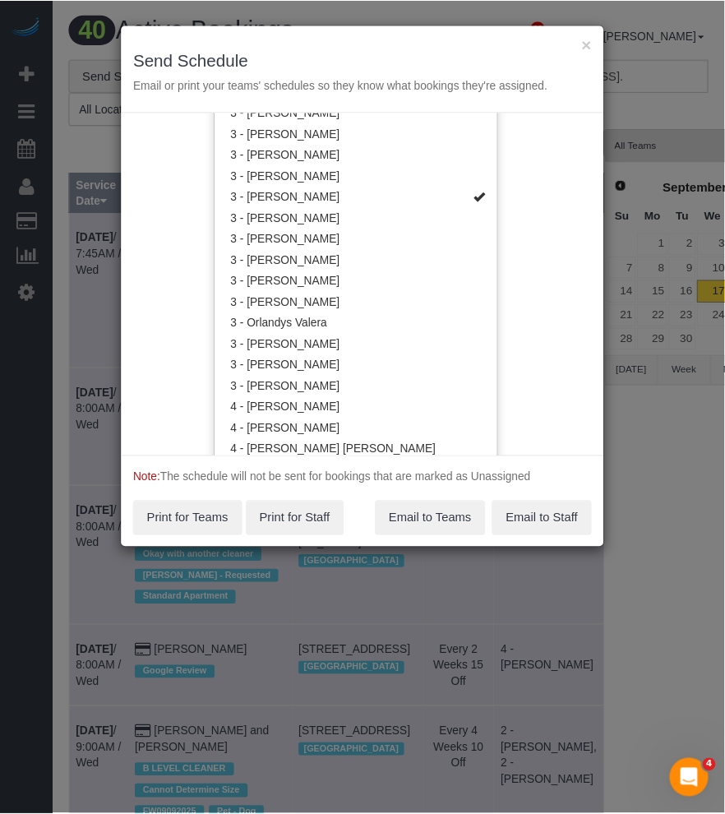
scroll to position [0, 0]
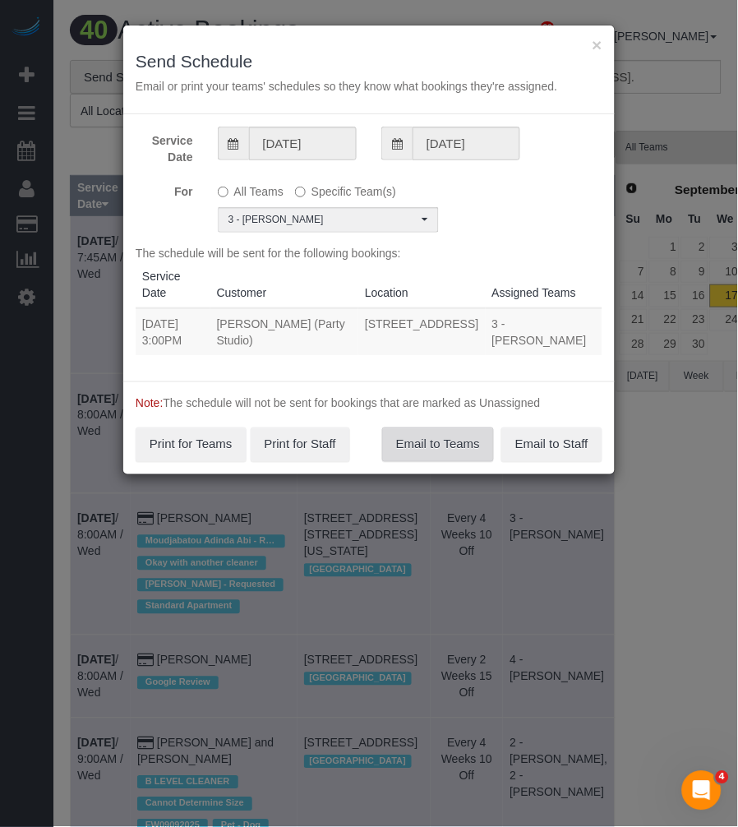
click at [428, 441] on button "Email to Teams" at bounding box center [438, 445] width 112 height 35
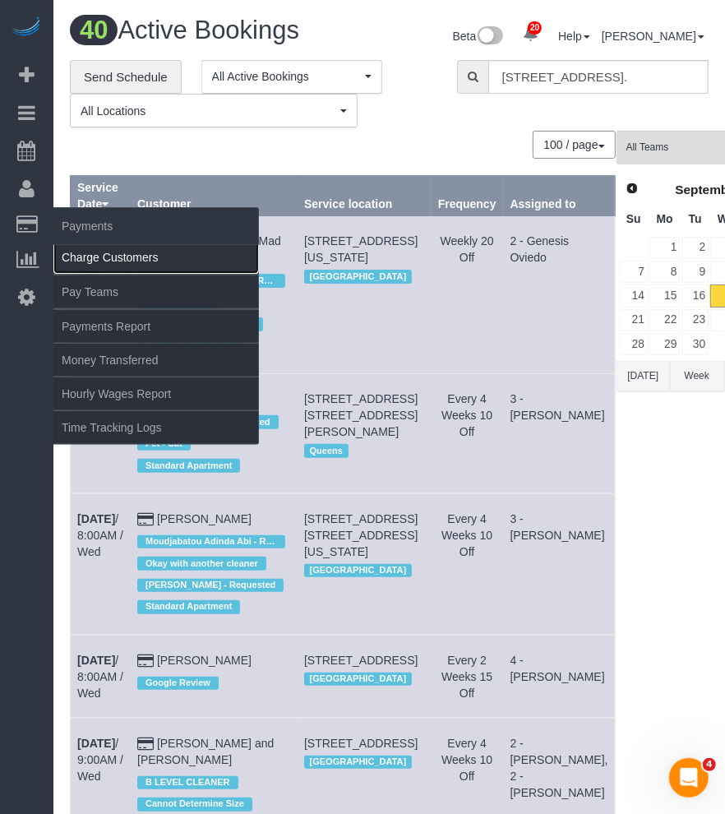
click at [99, 261] on link "Charge Customers" at bounding box center [156, 257] width 206 height 33
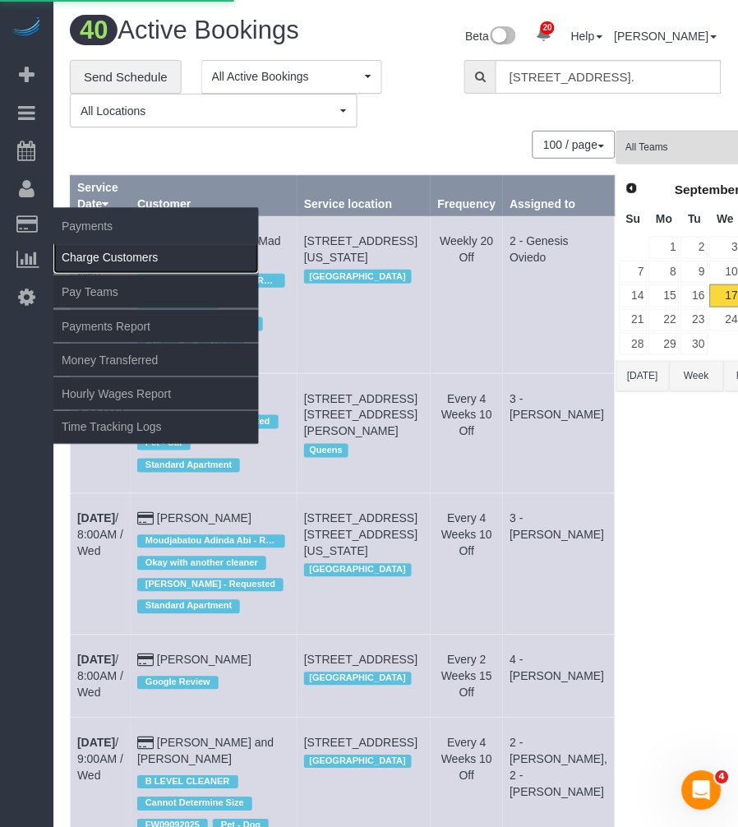
select select
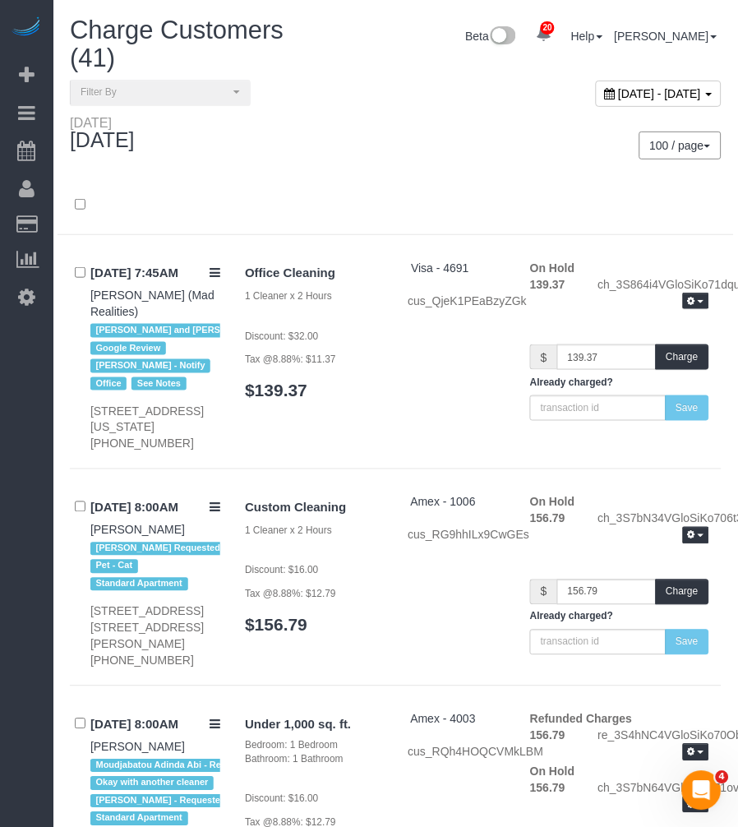
click at [619, 97] on span "[DATE] - [DATE]" at bounding box center [660, 93] width 83 height 13
type input "**********"
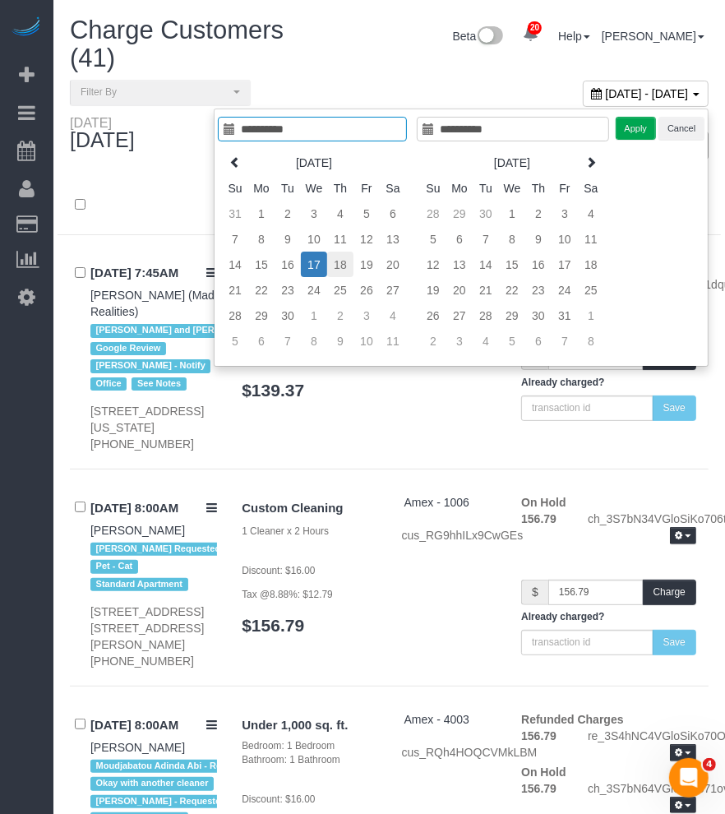
type input "**********"
click at [344, 261] on td "18" at bounding box center [340, 264] width 26 height 25
type input "**********"
click at [627, 127] on button "Apply" at bounding box center [636, 129] width 41 height 24
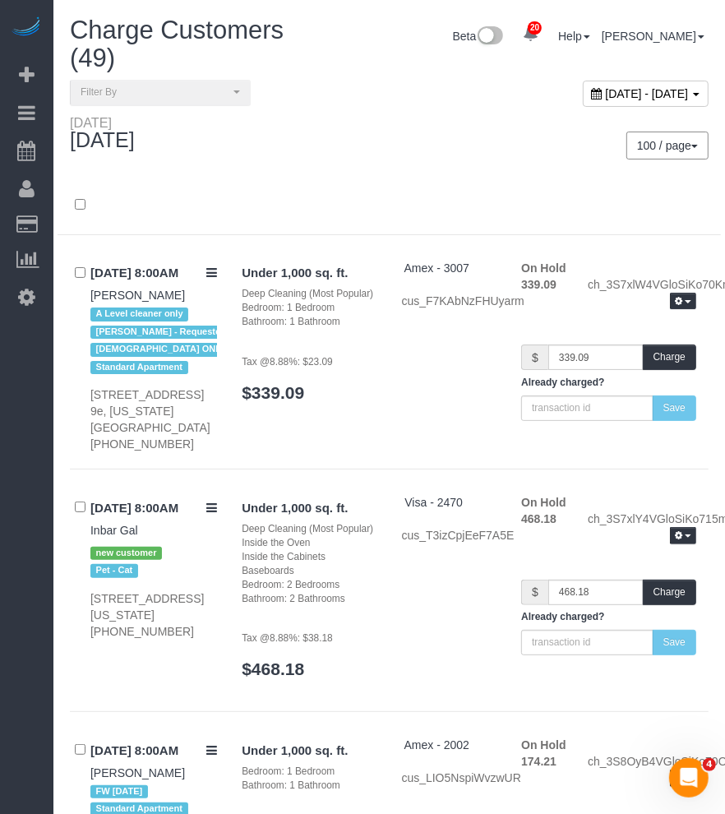
scroll to position [9222, 0]
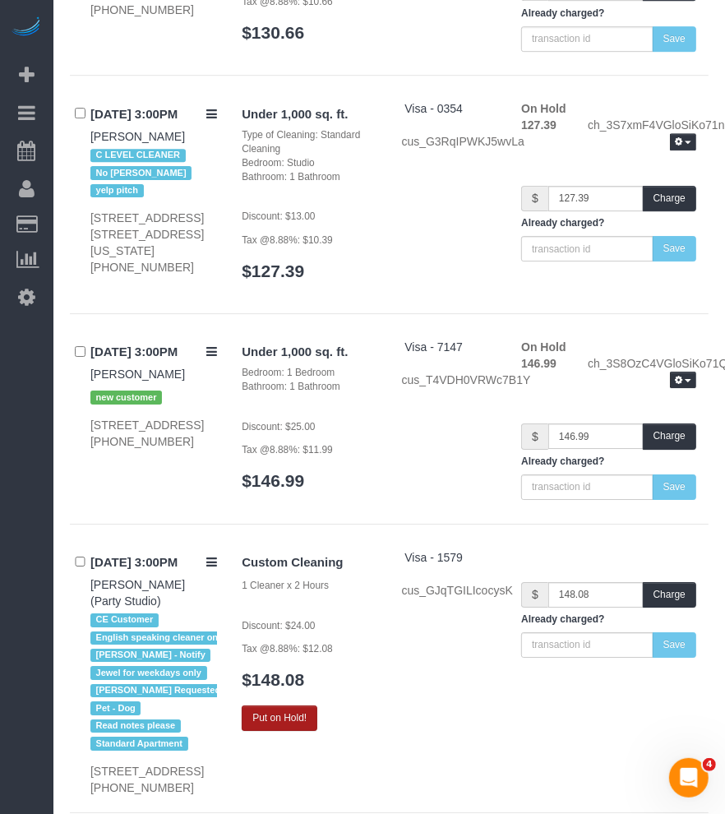
click at [289, 705] on button "Put on Hold!" at bounding box center [280, 717] width 76 height 25
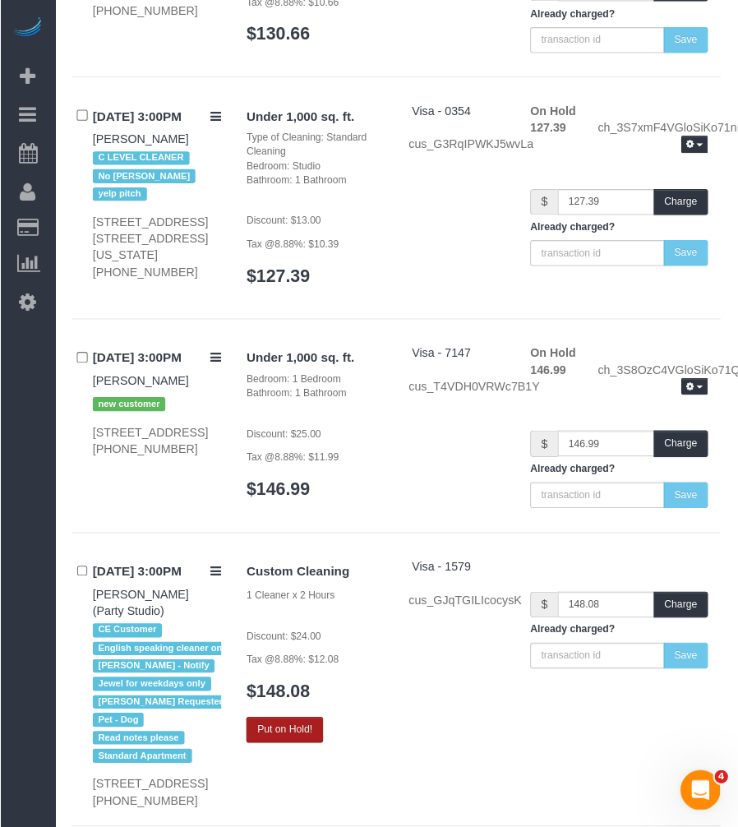
scroll to position [9164, 0]
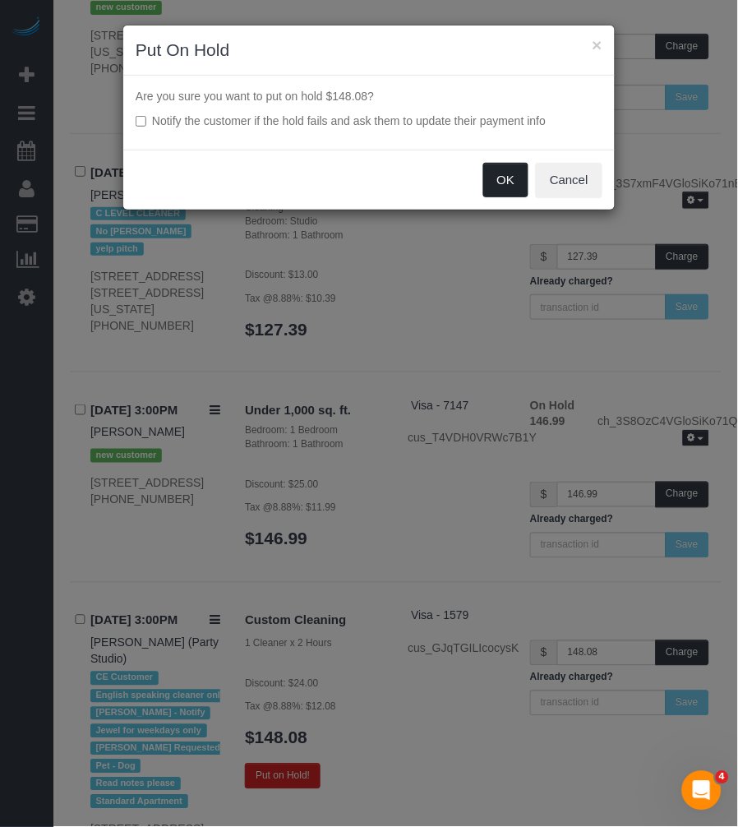
drag, startPoint x: 494, startPoint y: 179, endPoint x: 77, endPoint y: 284, distance: 429.9
click at [492, 179] on button "OK" at bounding box center [506, 180] width 46 height 35
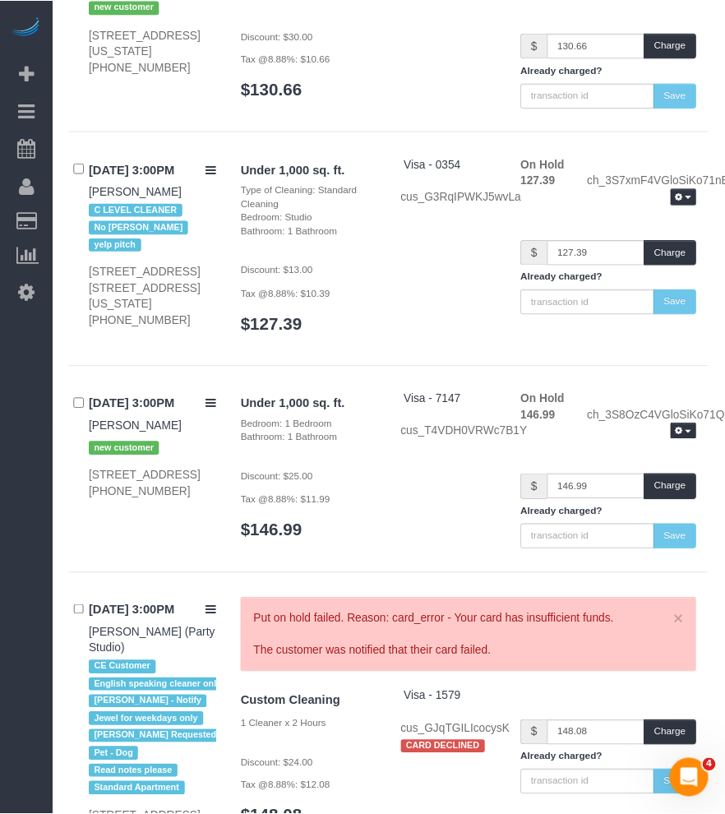
scroll to position [9222, 0]
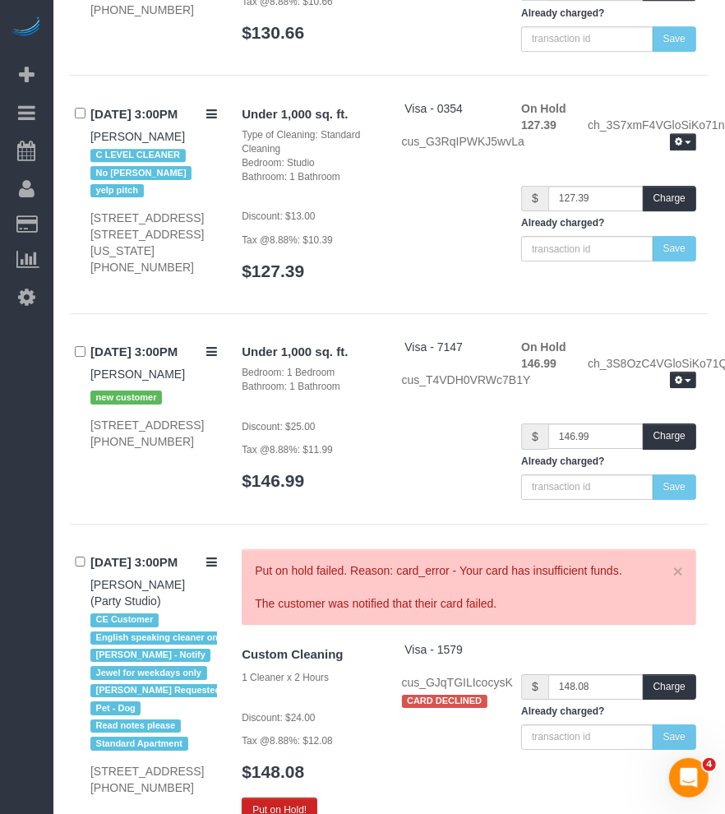
click at [442, 562] on div "Put on hold failed. Reason: card_error - Your card has insufficient funds. The …" at bounding box center [469, 586] width 428 height 49
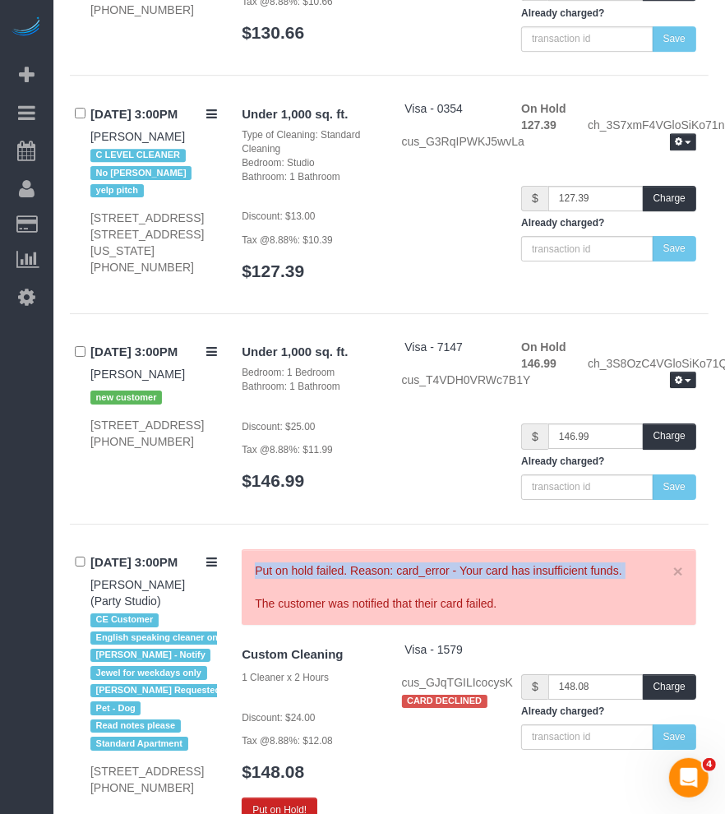
click at [442, 562] on div "Put on hold failed. Reason: card_error - Your card has insufficient funds. The …" at bounding box center [469, 586] width 428 height 49
drag, startPoint x: 442, startPoint y: 396, endPoint x: 477, endPoint y: 401, distance: 34.9
click at [477, 562] on div "Put on hold failed. Reason: card_error - Your card has insufficient funds. The …" at bounding box center [469, 586] width 428 height 49
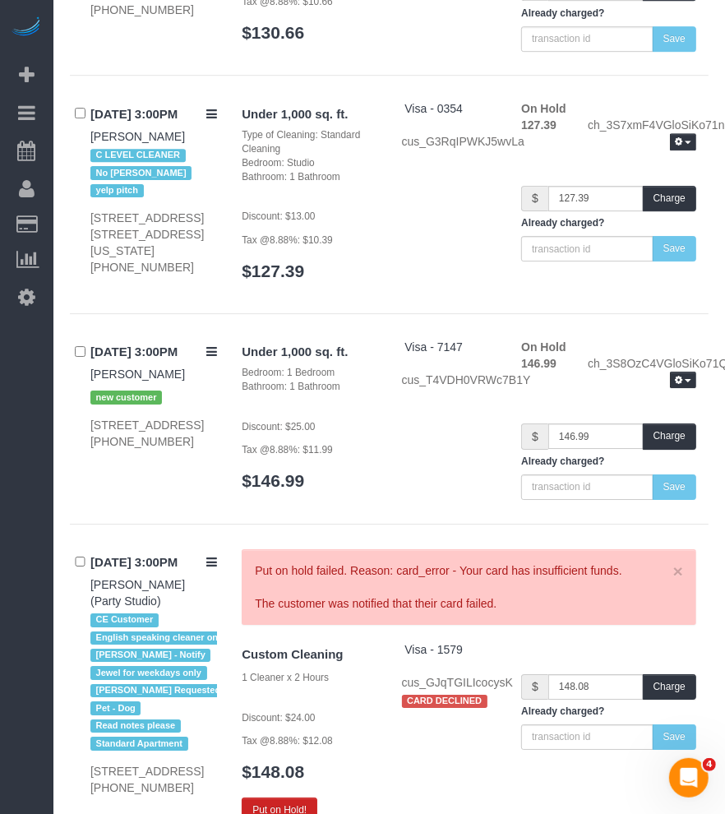
click at [419, 562] on div "Put on hold failed. Reason: card_error - Your card has insufficient funds. The …" at bounding box center [469, 586] width 428 height 49
drag, startPoint x: 461, startPoint y: 387, endPoint x: 593, endPoint y: 388, distance: 131.5
click at [598, 562] on div "Put on hold failed. Reason: card_error - Your card has insufficient funds. The …" at bounding box center [469, 586] width 428 height 49
